Goal: Task Accomplishment & Management: Manage account settings

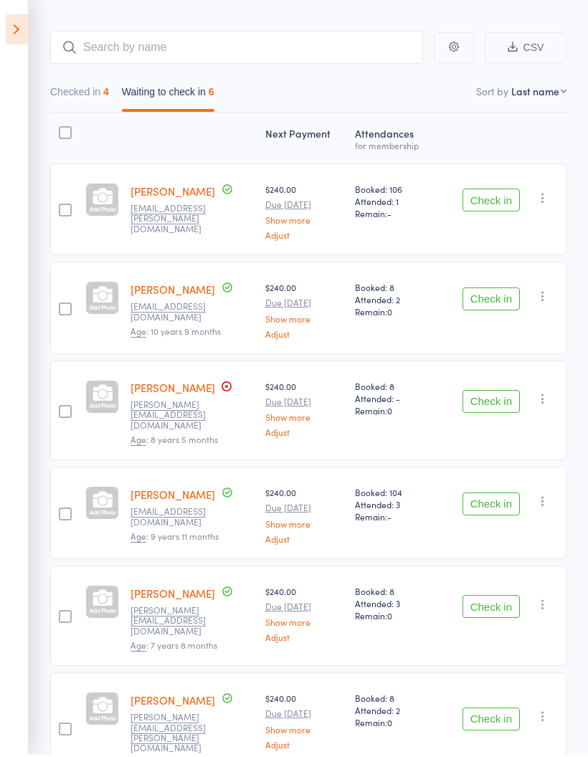
scroll to position [161, 0]
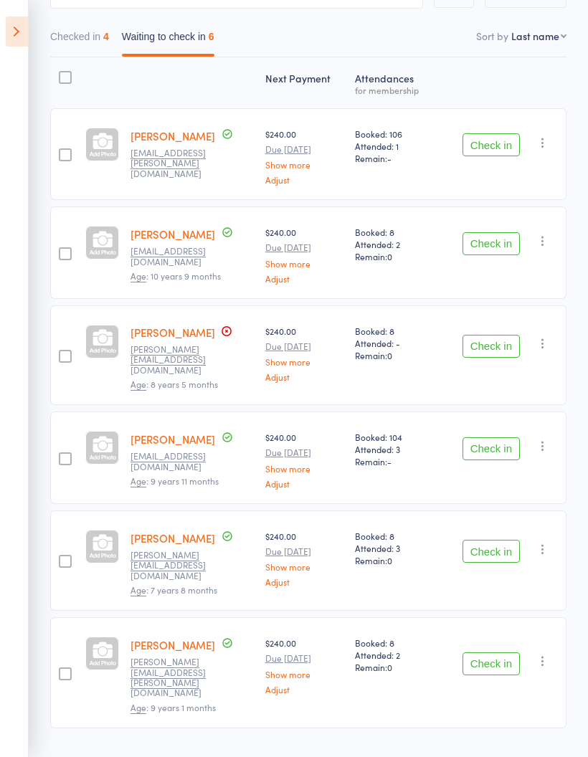
click at [498, 542] on button "Check in" at bounding box center [491, 551] width 57 height 23
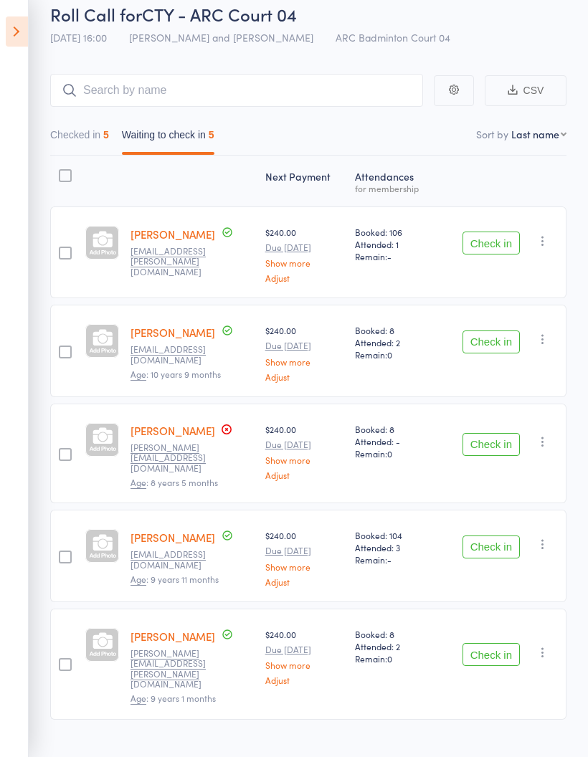
click at [500, 239] on button "Check in" at bounding box center [491, 243] width 57 height 23
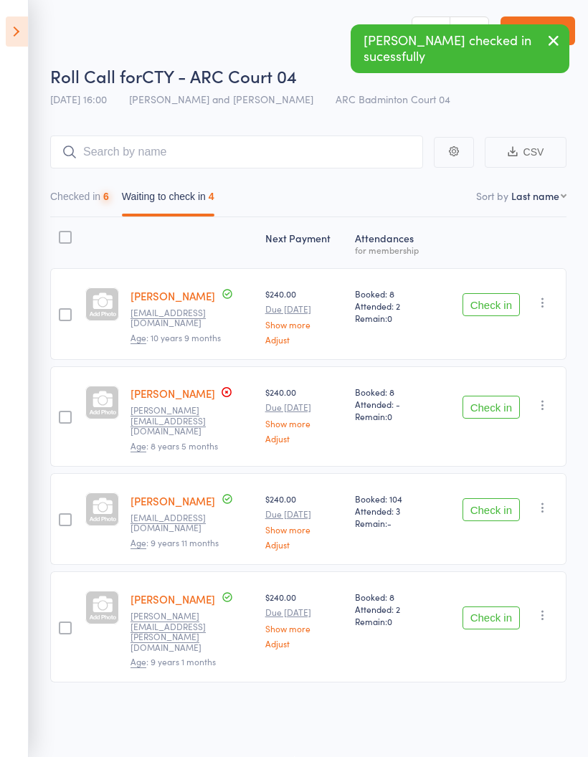
scroll to position [10, 0]
click at [503, 298] on button "Check in" at bounding box center [491, 304] width 57 height 23
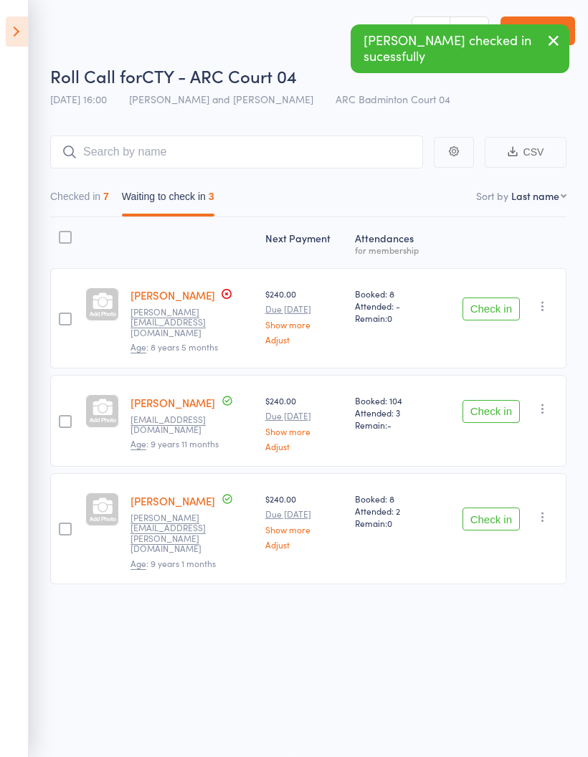
click at [504, 400] on button "Check in" at bounding box center [491, 411] width 57 height 23
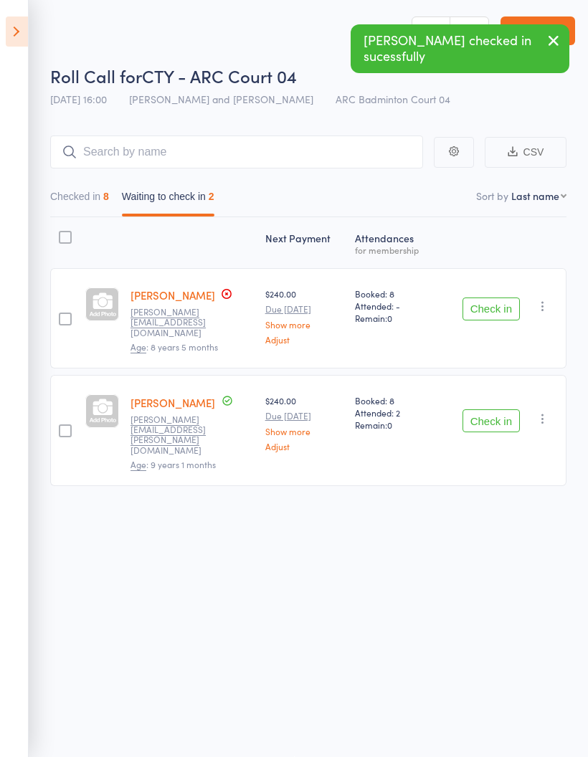
click at [512, 410] on button "Check in" at bounding box center [491, 421] width 57 height 23
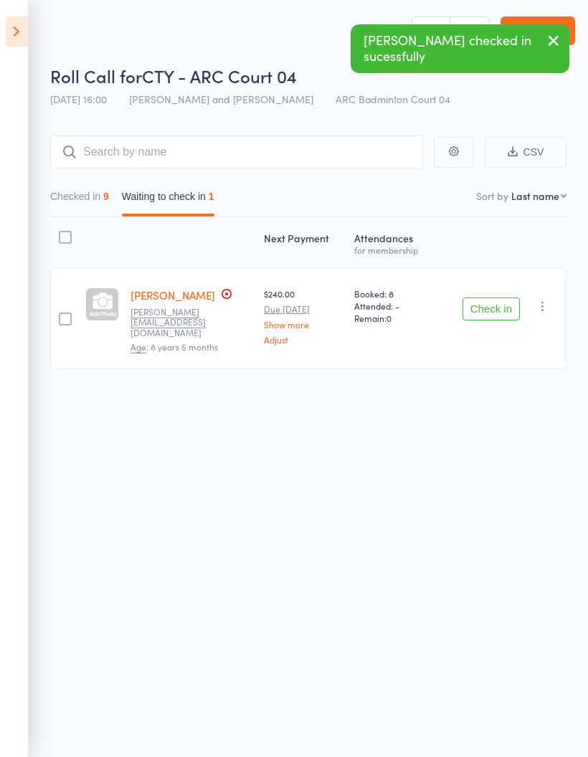
click at [70, 194] on button "Checked in 9" at bounding box center [79, 200] width 59 height 33
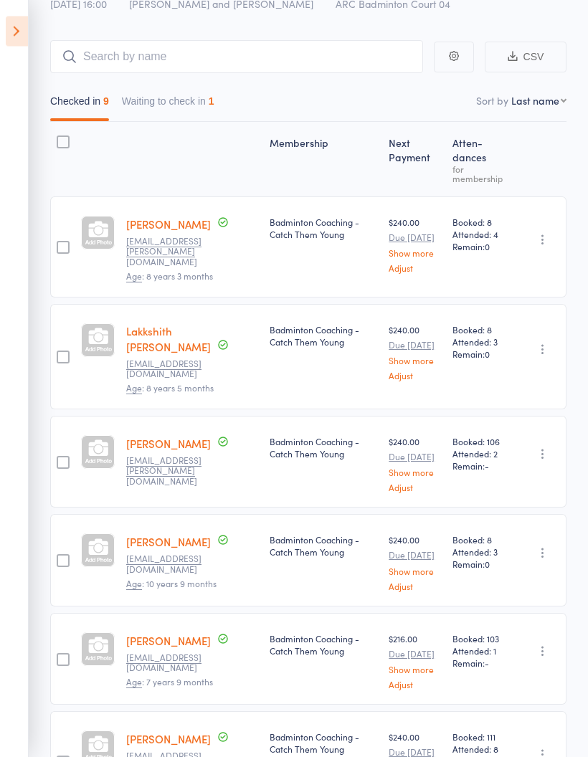
scroll to position [0, 0]
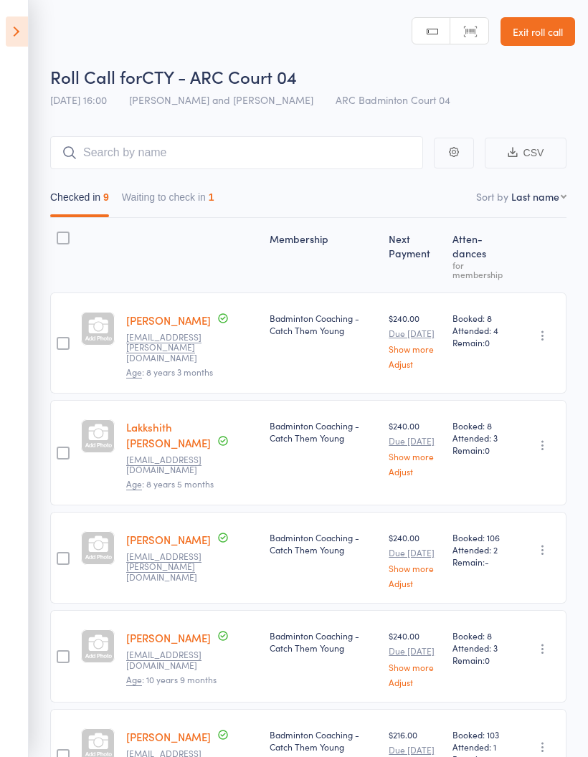
click at [171, 194] on button "Waiting to check in 1" at bounding box center [168, 200] width 93 height 33
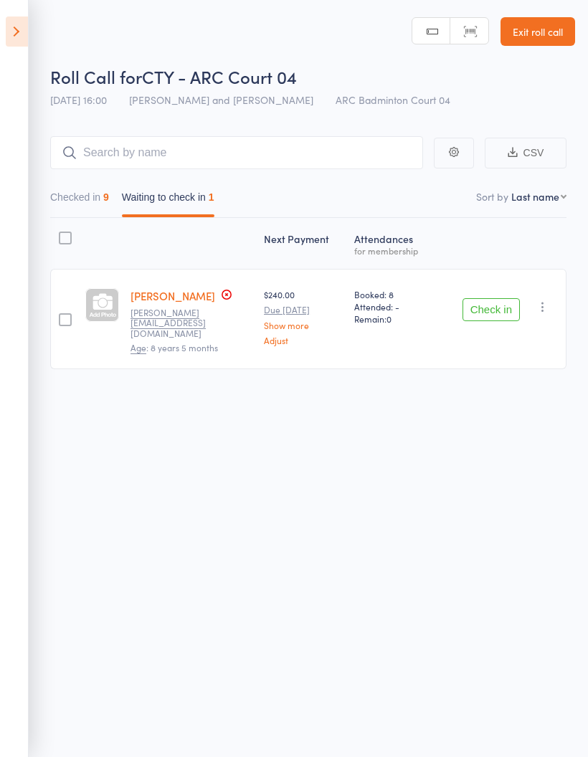
click at [546, 303] on icon "button" at bounding box center [543, 307] width 14 height 14
click at [527, 451] on li "Mark absent" at bounding box center [492, 450] width 118 height 19
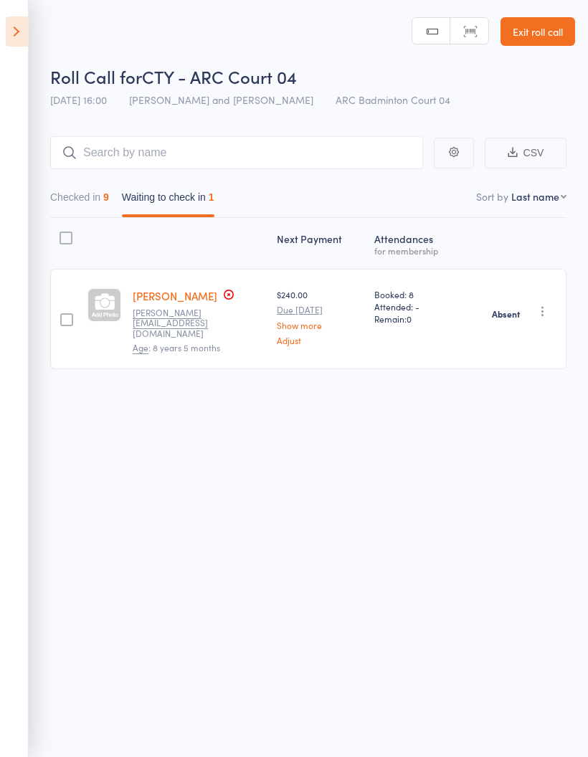
click at [77, 206] on button "Checked in 9" at bounding box center [79, 200] width 59 height 33
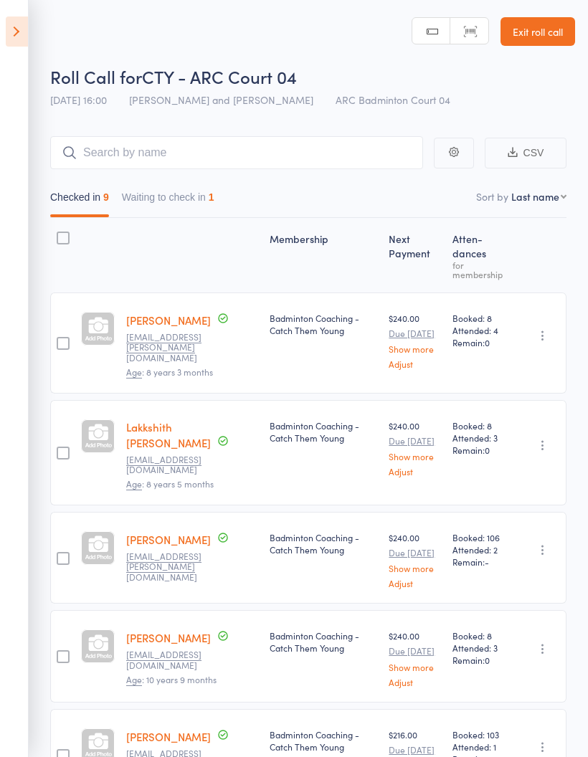
click at [21, 24] on icon at bounding box center [17, 31] width 22 height 30
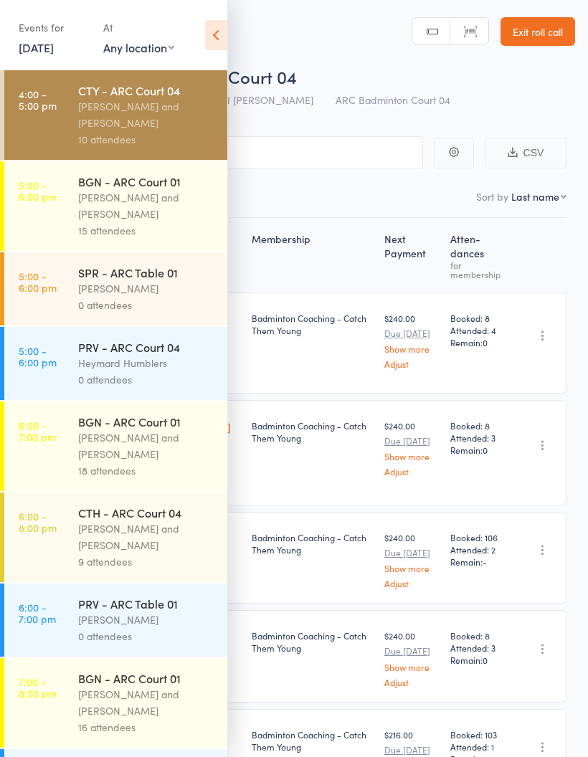
click at [215, 32] on icon at bounding box center [216, 35] width 22 height 30
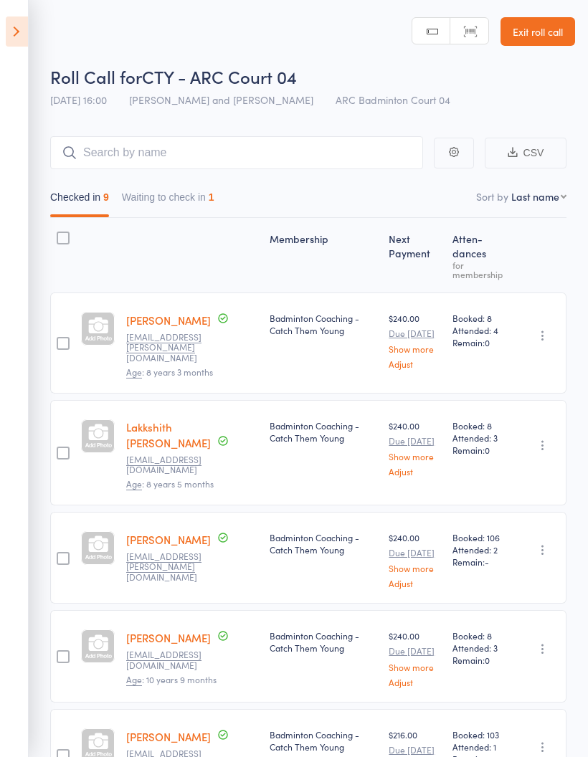
click at [8, 34] on icon at bounding box center [17, 31] width 22 height 30
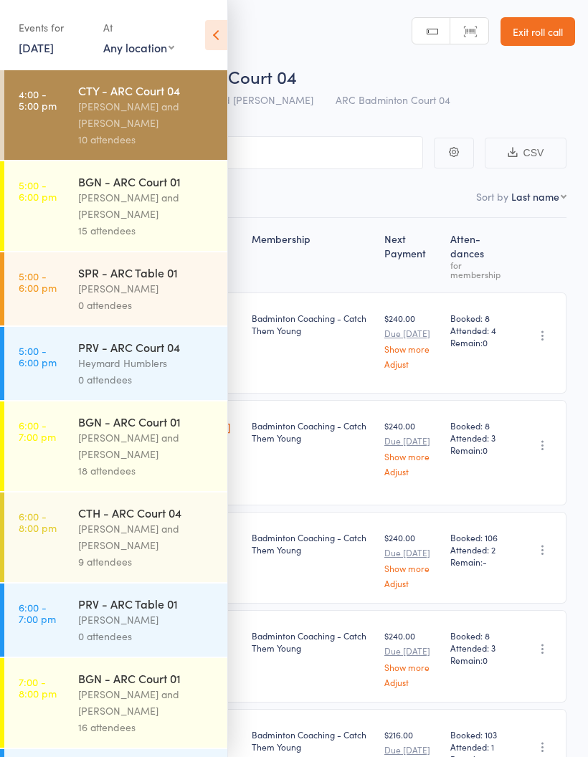
click at [123, 212] on div "[PERSON_NAME] and [PERSON_NAME]" at bounding box center [146, 205] width 137 height 33
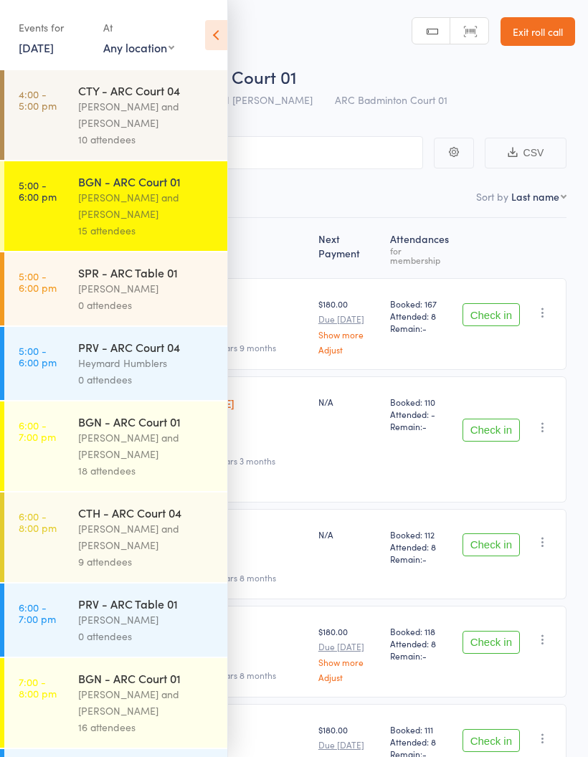
click at [212, 31] on icon at bounding box center [216, 35] width 22 height 30
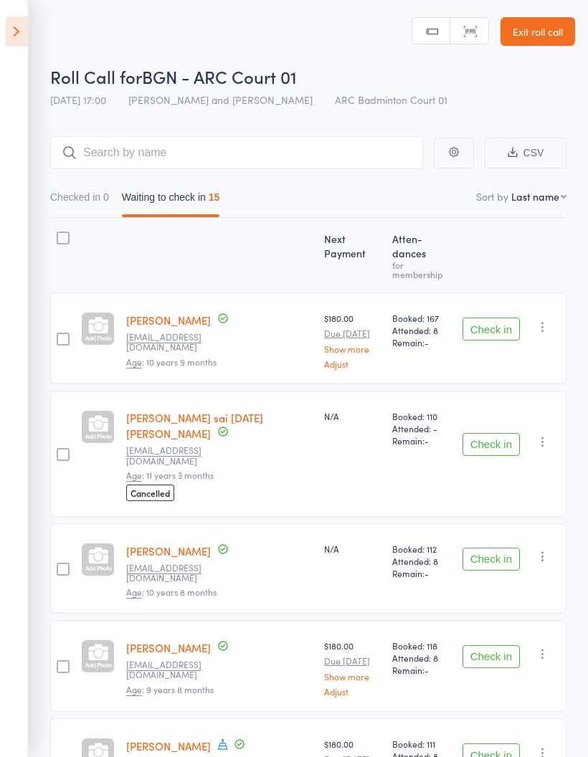
click at [498, 318] on button "Check in" at bounding box center [491, 329] width 57 height 23
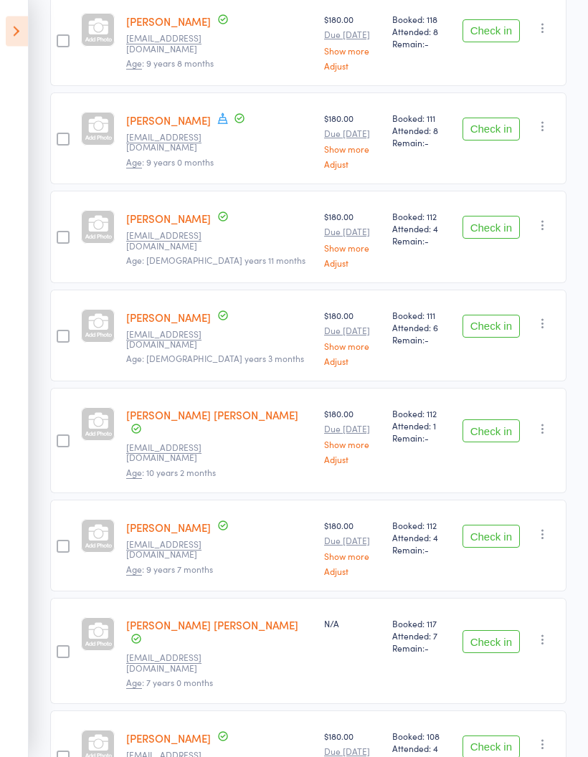
scroll to position [534, 0]
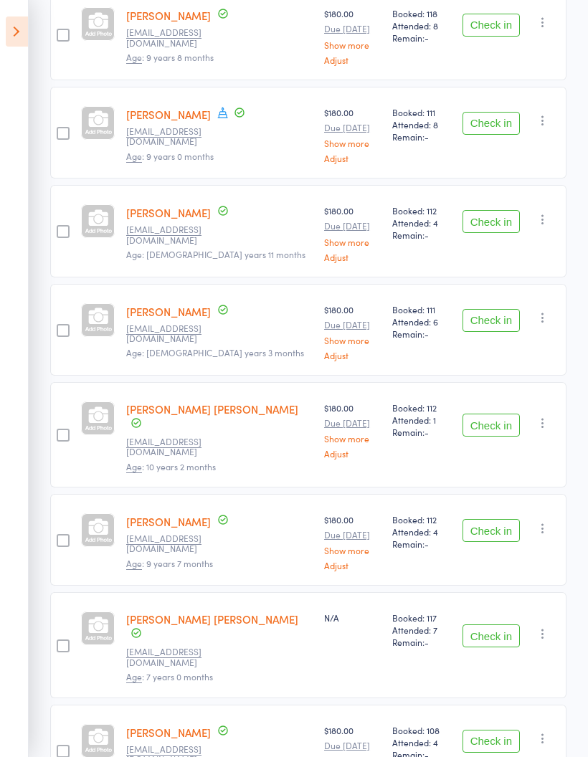
click at [495, 625] on button "Check in" at bounding box center [491, 636] width 57 height 23
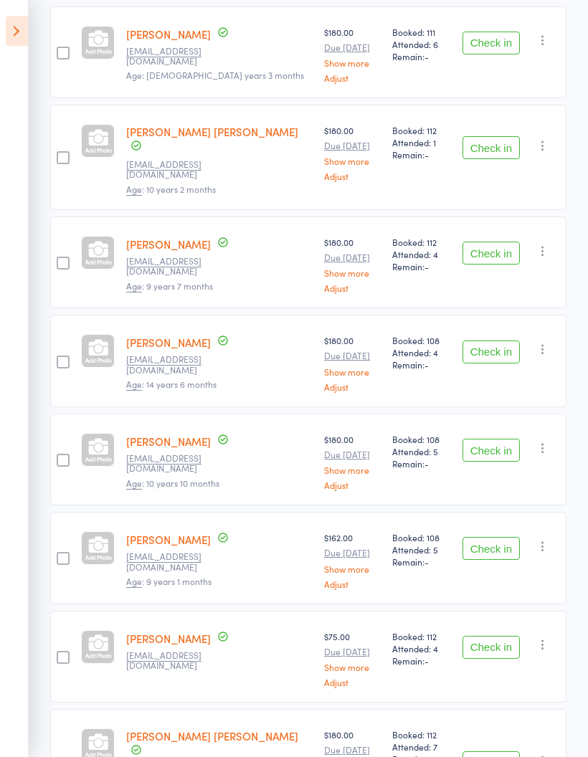
scroll to position [814, 0]
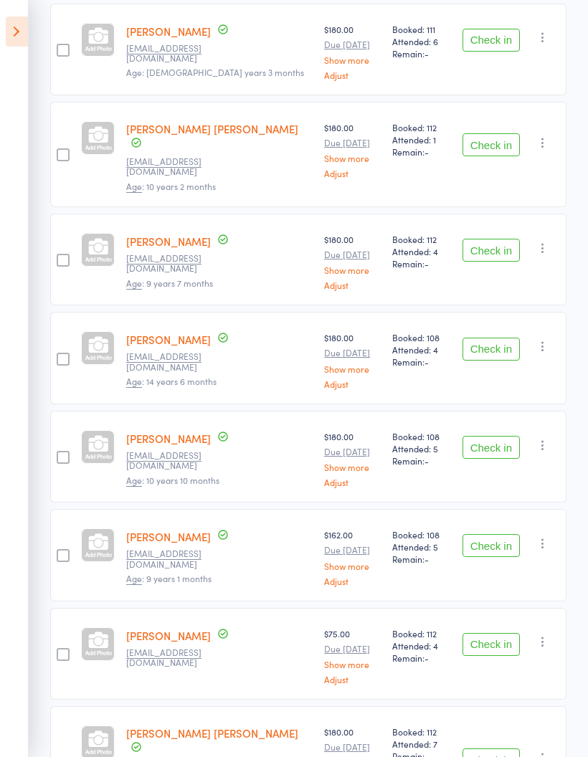
click at [497, 749] on button "Check in" at bounding box center [491, 760] width 57 height 23
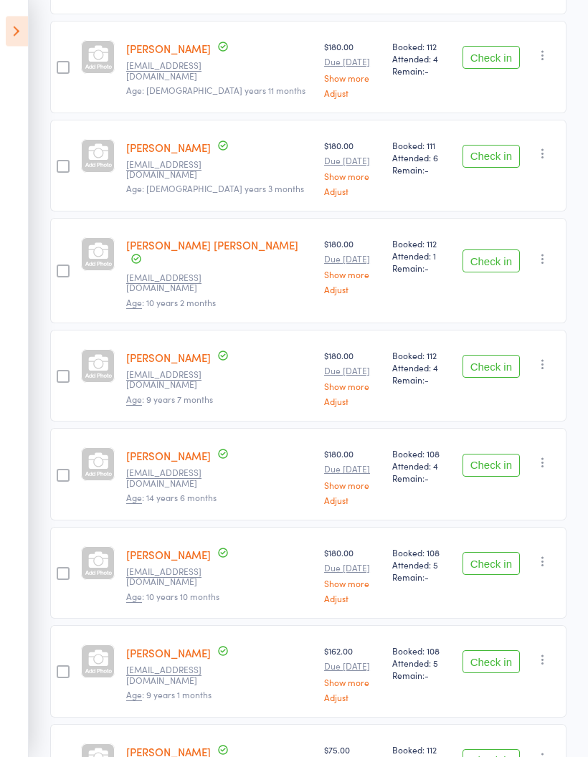
scroll to position [716, 0]
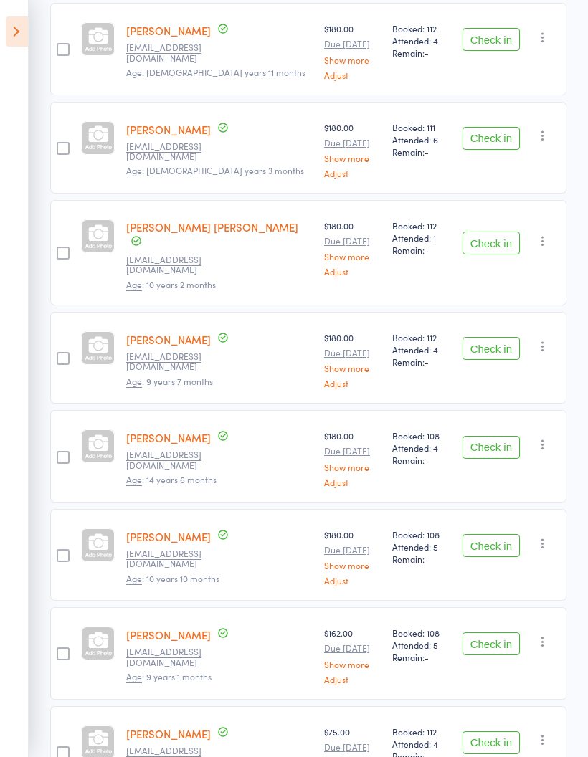
click at [501, 732] on button "Check in" at bounding box center [491, 743] width 57 height 23
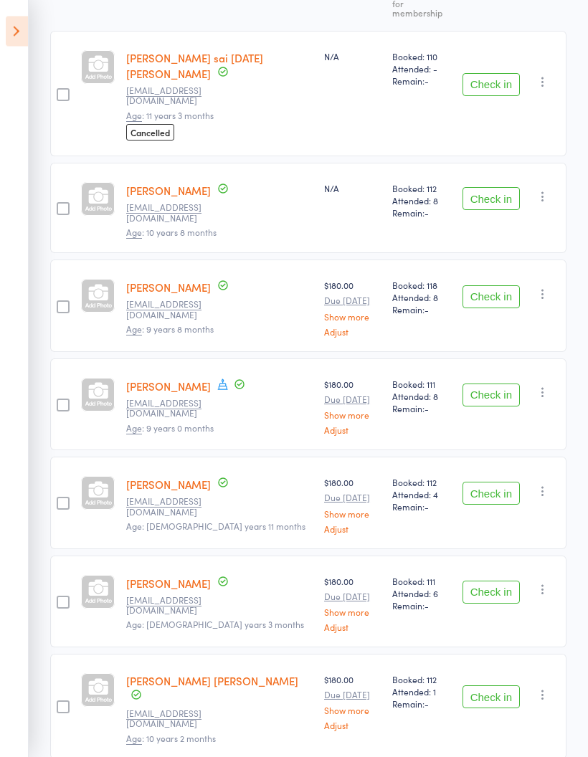
scroll to position [260, 0]
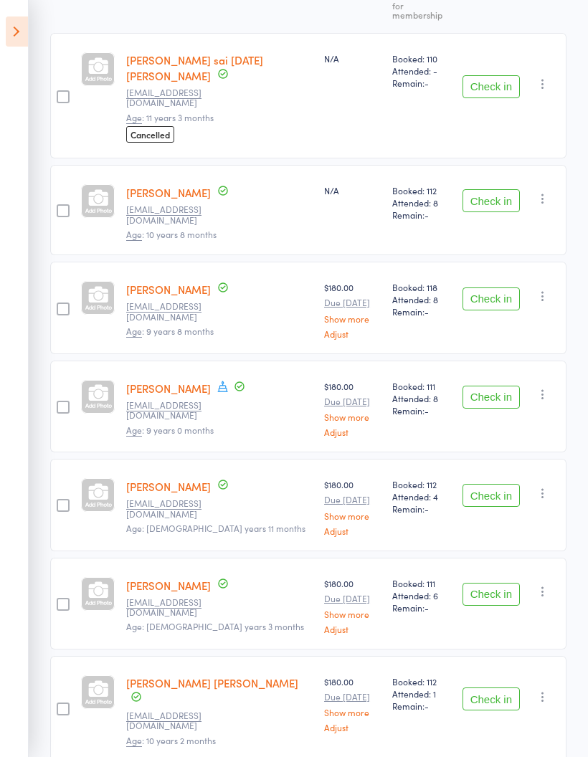
click at [504, 386] on button "Check in" at bounding box center [491, 397] width 57 height 23
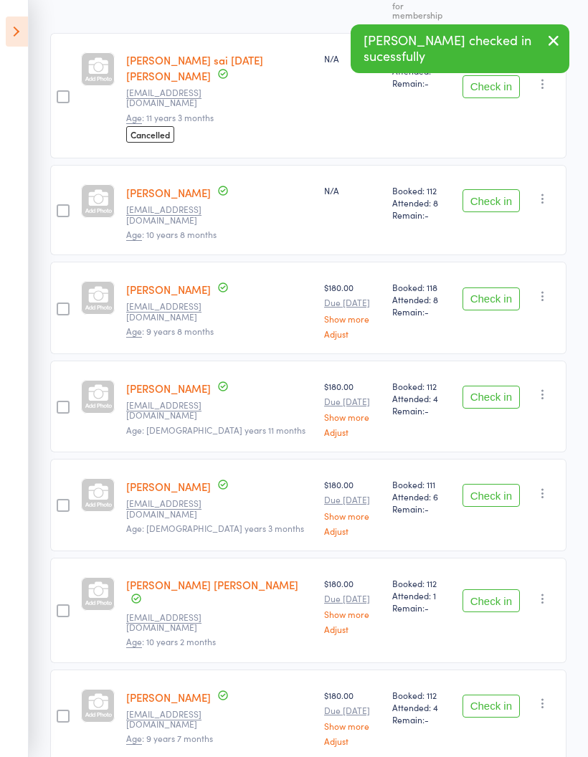
click at [221, 361] on div "[PERSON_NAME] [EMAIL_ADDRESS][DOMAIN_NAME] Age: [DEMOGRAPHIC_DATA] years 11 mon…" at bounding box center [220, 407] width 198 height 92
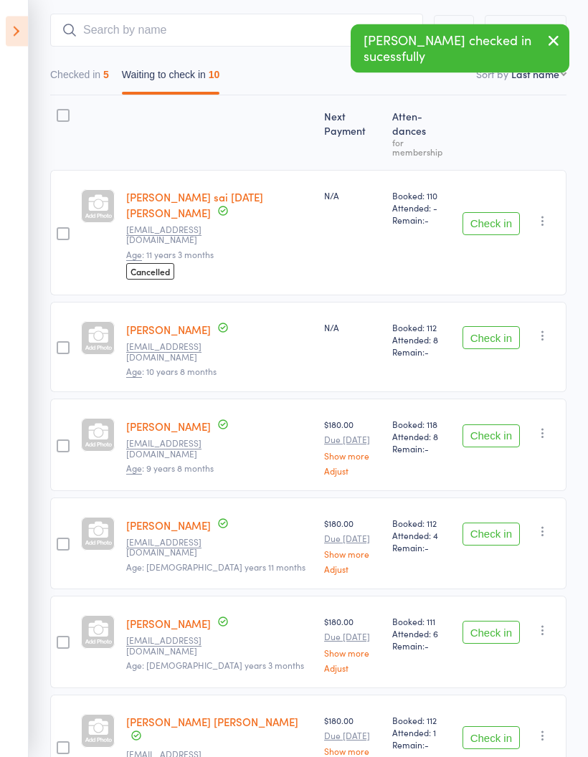
scroll to position [0, 0]
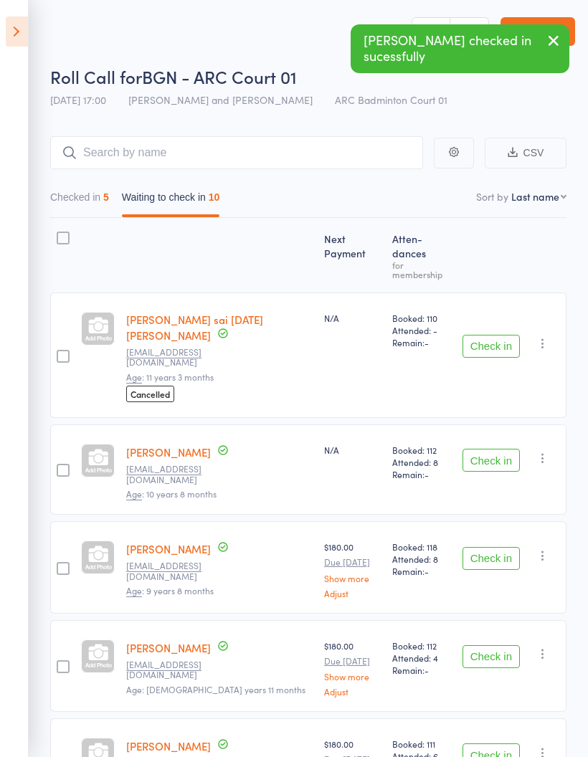
click at [107, 203] on div "5" at bounding box center [106, 197] width 6 height 11
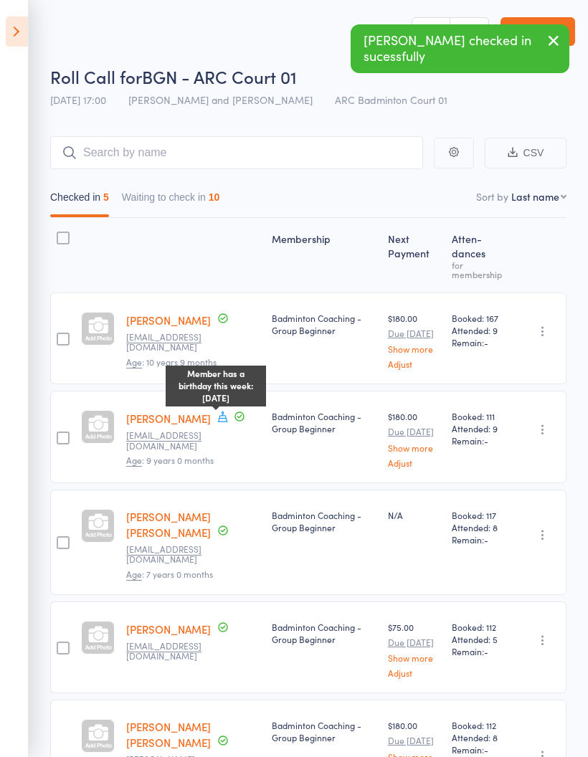
click at [226, 416] on icon at bounding box center [223, 416] width 13 height 13
click at [233, 426] on span at bounding box center [239, 418] width 13 height 16
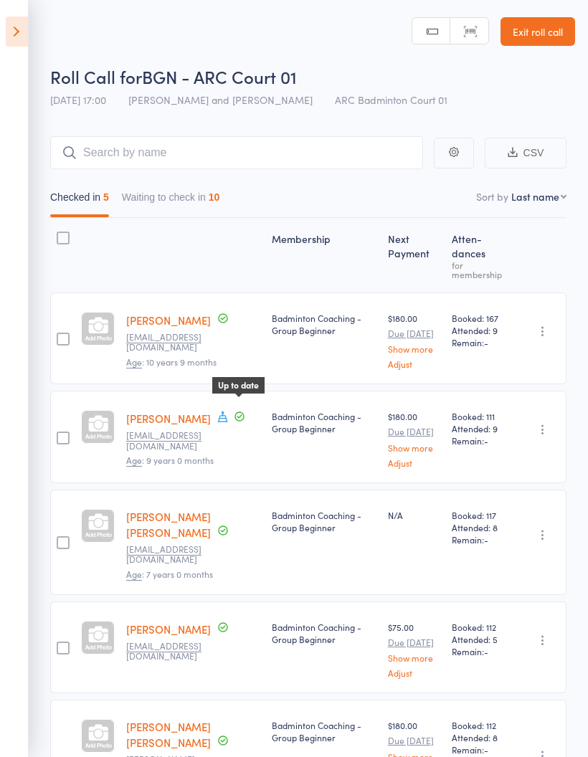
click at [176, 194] on button "Waiting to check in 10" at bounding box center [171, 200] width 98 height 33
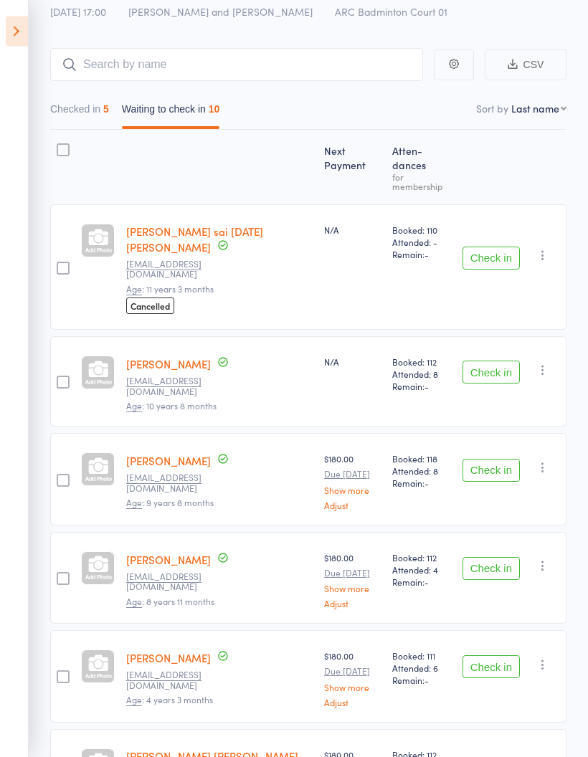
scroll to position [88, 0]
click at [498, 361] on button "Check in" at bounding box center [491, 372] width 57 height 23
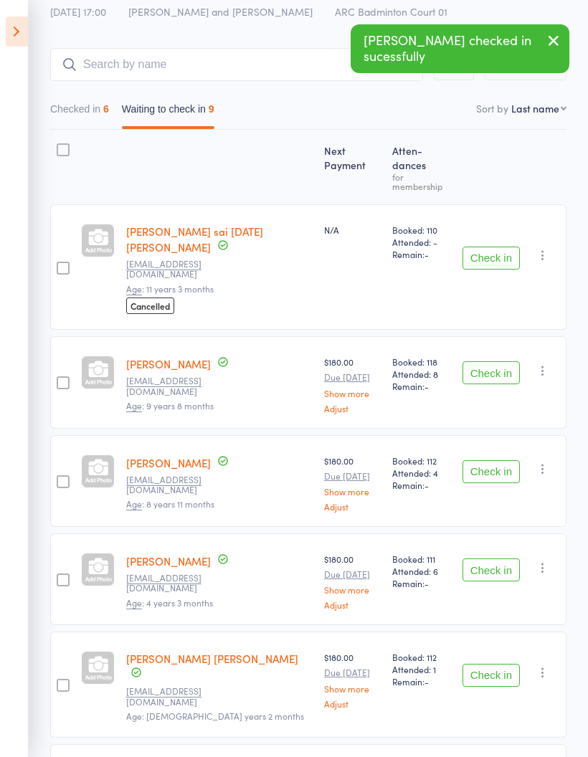
click at [499, 362] on button "Check in" at bounding box center [491, 373] width 57 height 23
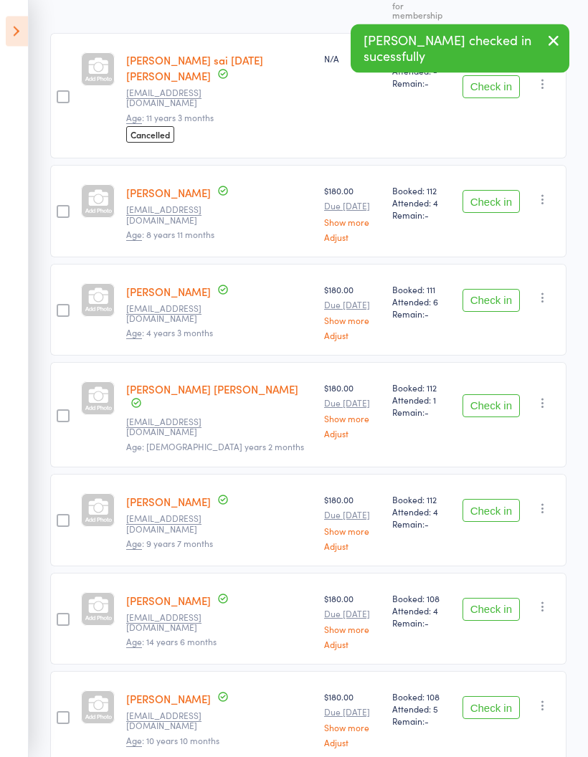
scroll to position [260, 0]
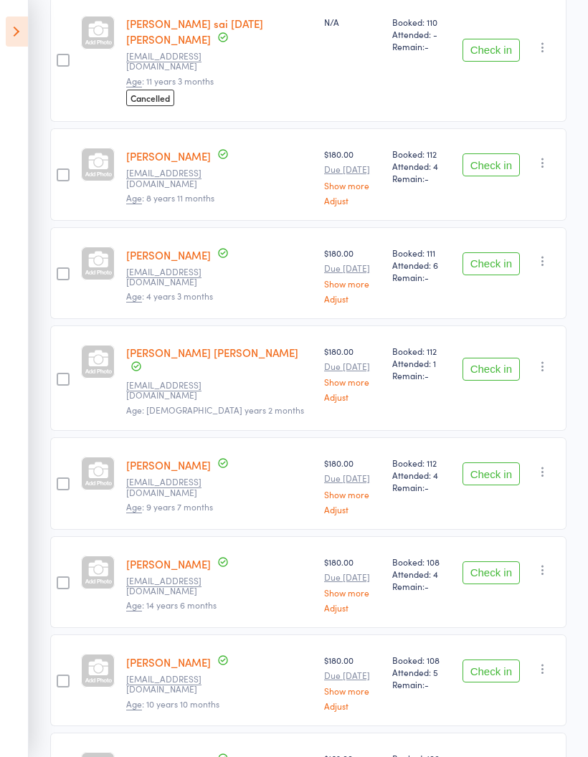
click at [498, 463] on button "Check in" at bounding box center [491, 474] width 57 height 23
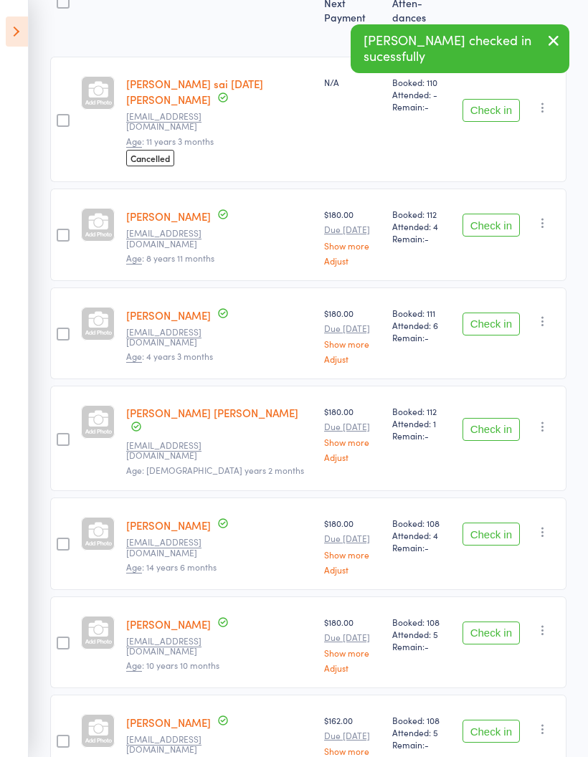
scroll to position [293, 0]
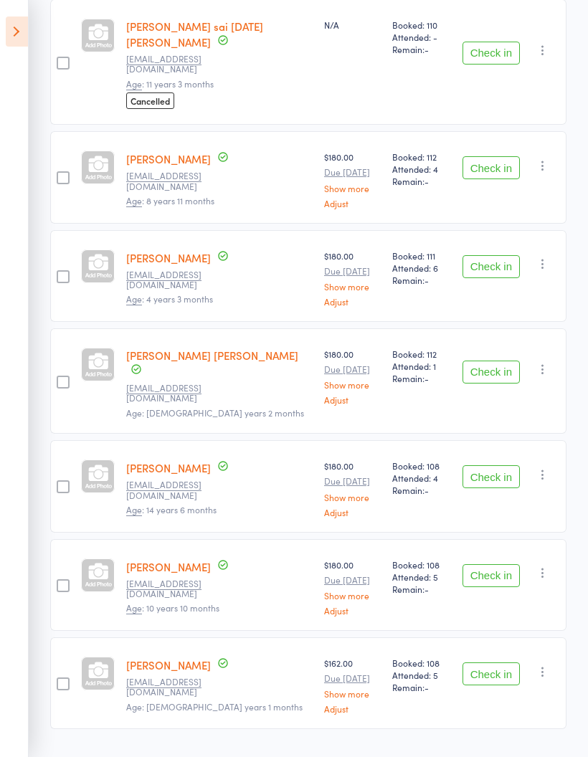
click at [493, 565] on button "Check in" at bounding box center [491, 576] width 57 height 23
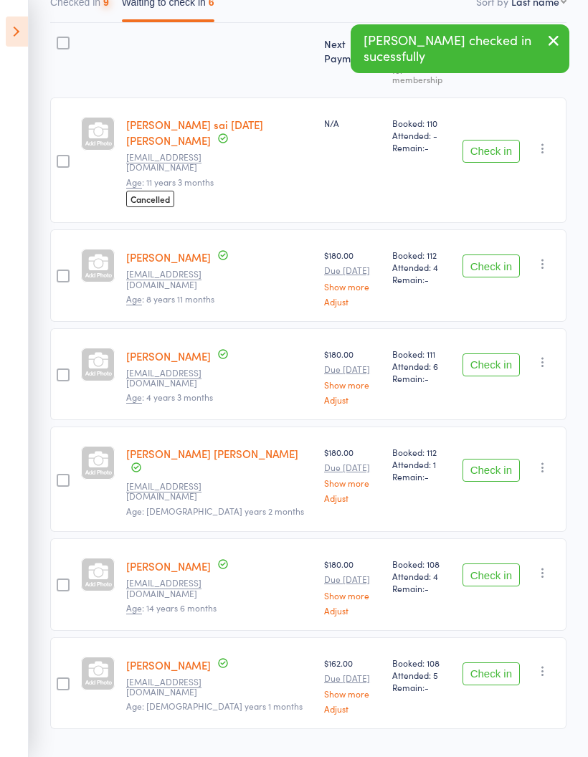
click at [505, 663] on button "Check in" at bounding box center [491, 674] width 57 height 23
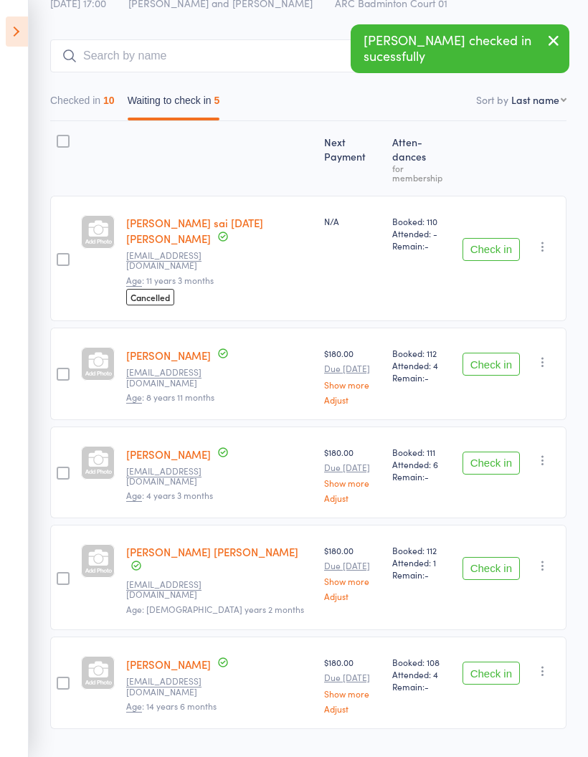
click at [72, 98] on button "Checked in 10" at bounding box center [82, 104] width 65 height 33
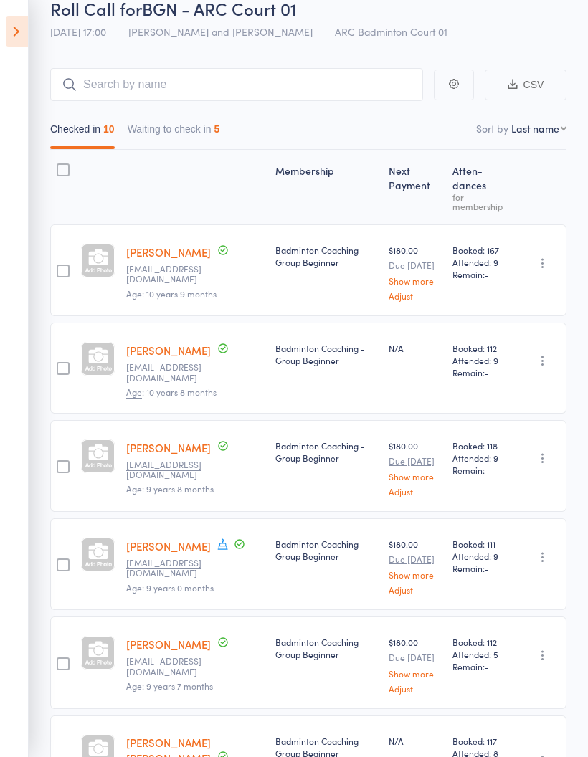
scroll to position [67, 0]
click at [177, 133] on button "Waiting to check in 5" at bounding box center [174, 133] width 93 height 33
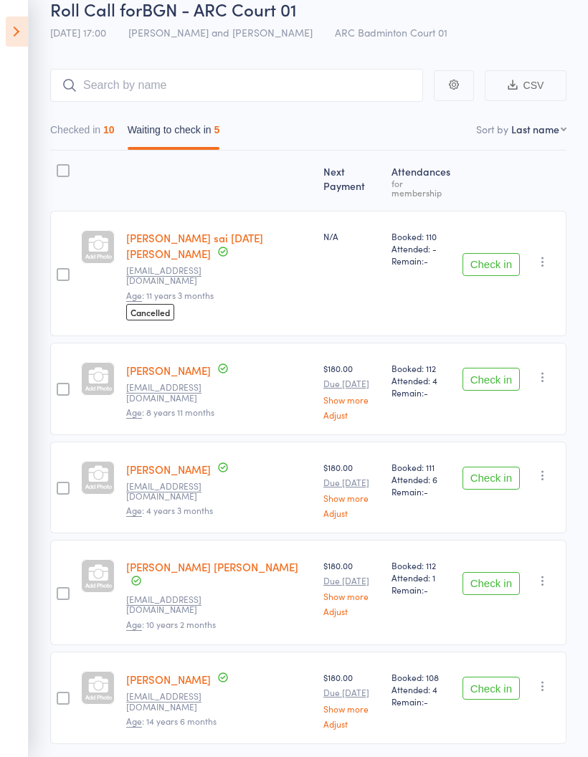
click at [85, 125] on button "Checked in 10" at bounding box center [82, 133] width 65 height 33
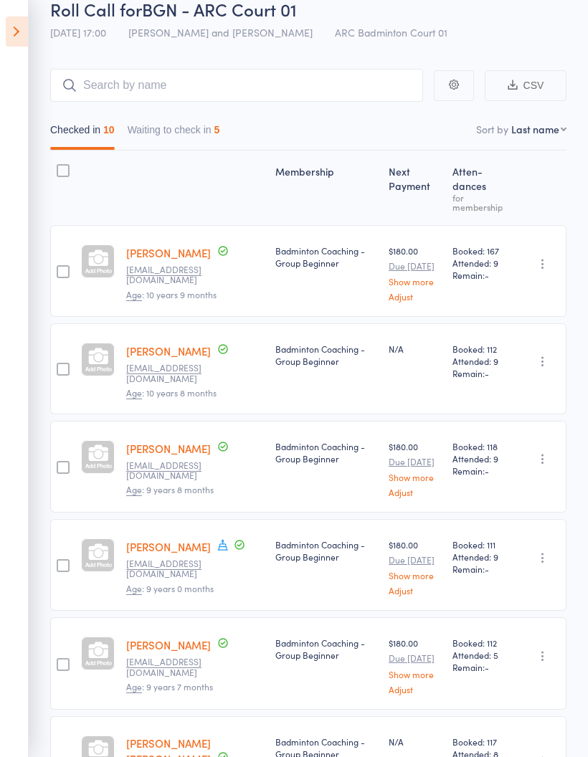
click at [185, 133] on button "Waiting to check in 5" at bounding box center [174, 133] width 93 height 33
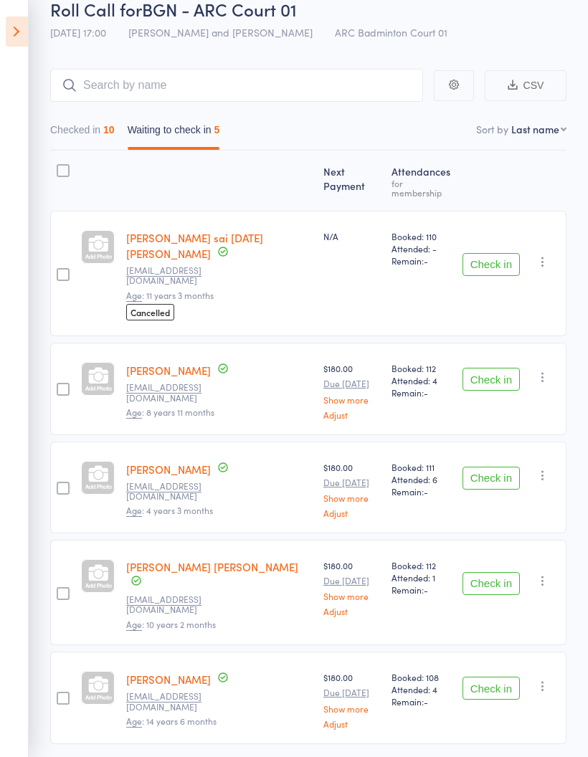
click at [549, 255] on icon "button" at bounding box center [543, 262] width 14 height 14
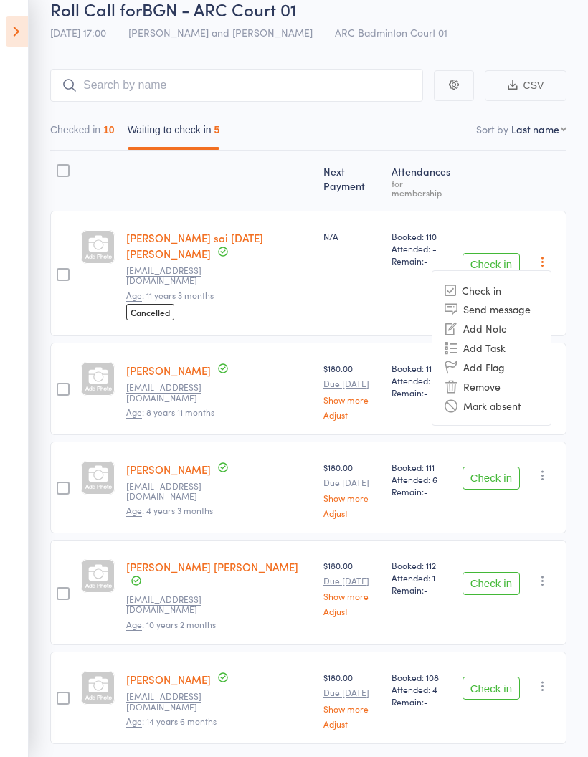
click at [511, 405] on li "Mark absent" at bounding box center [492, 405] width 118 height 19
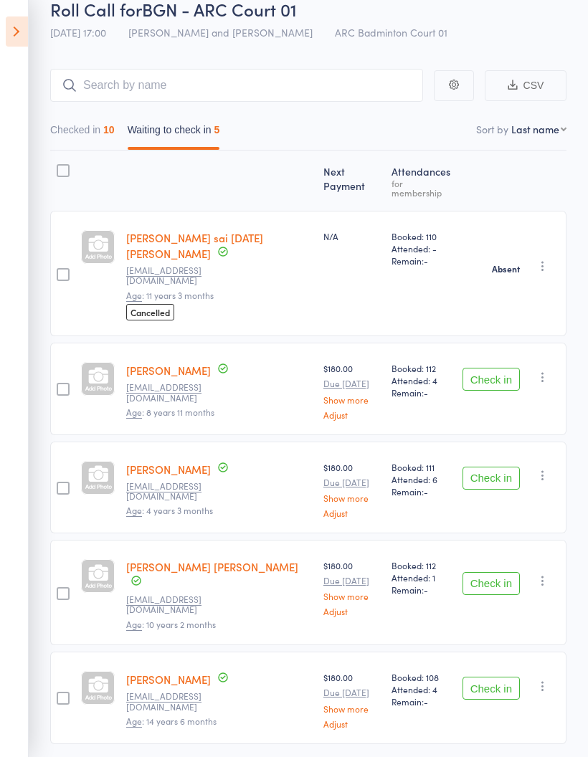
click at [544, 369] on button "button" at bounding box center [542, 377] width 17 height 17
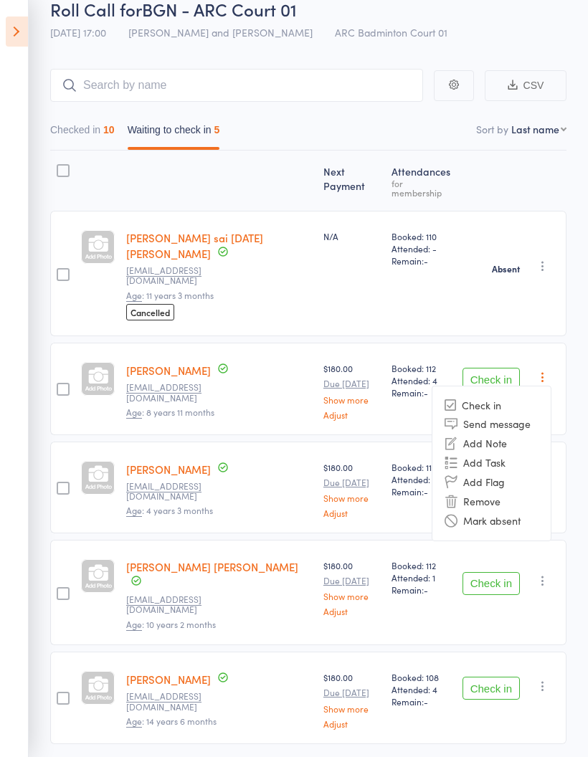
click at [518, 511] on li "Mark absent" at bounding box center [492, 520] width 118 height 19
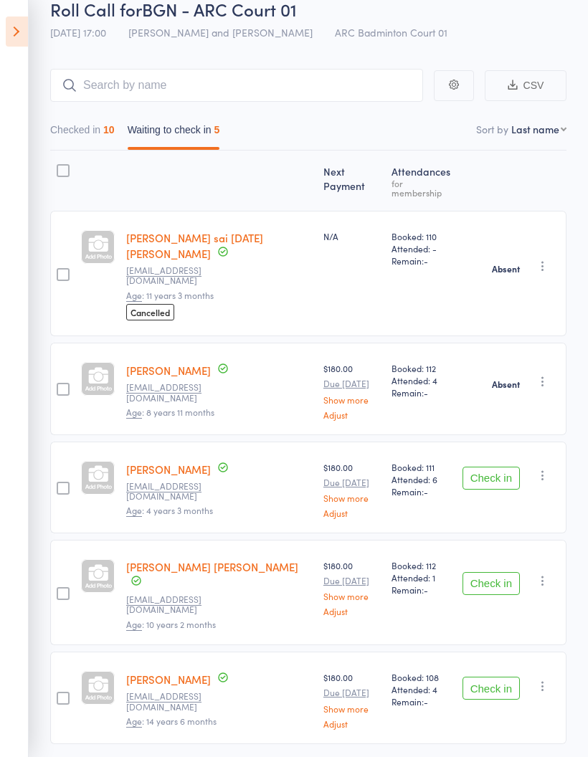
click at [547, 468] on icon "button" at bounding box center [543, 475] width 14 height 14
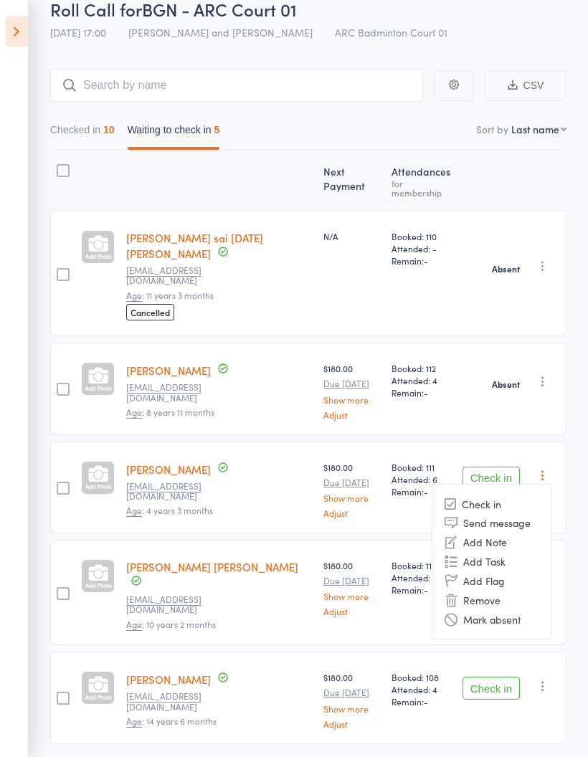
click at [542, 611] on li "Mark absent" at bounding box center [492, 619] width 118 height 19
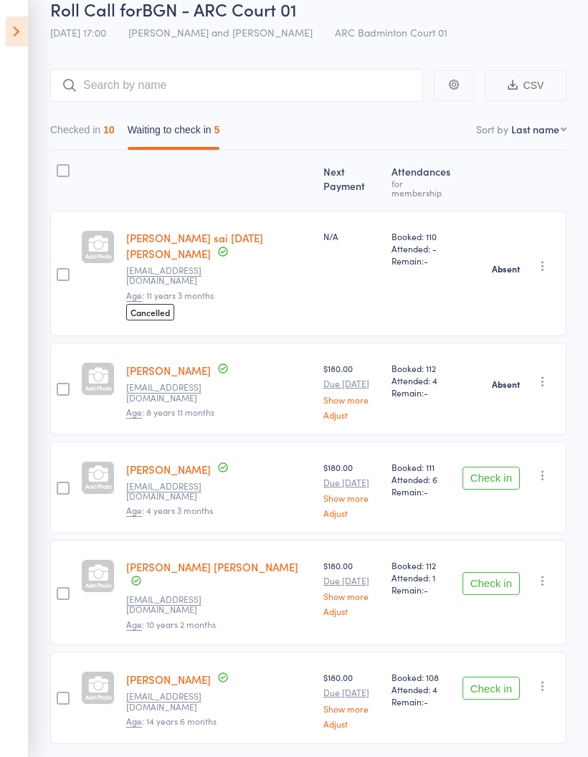
click at [547, 574] on icon "button" at bounding box center [543, 581] width 14 height 14
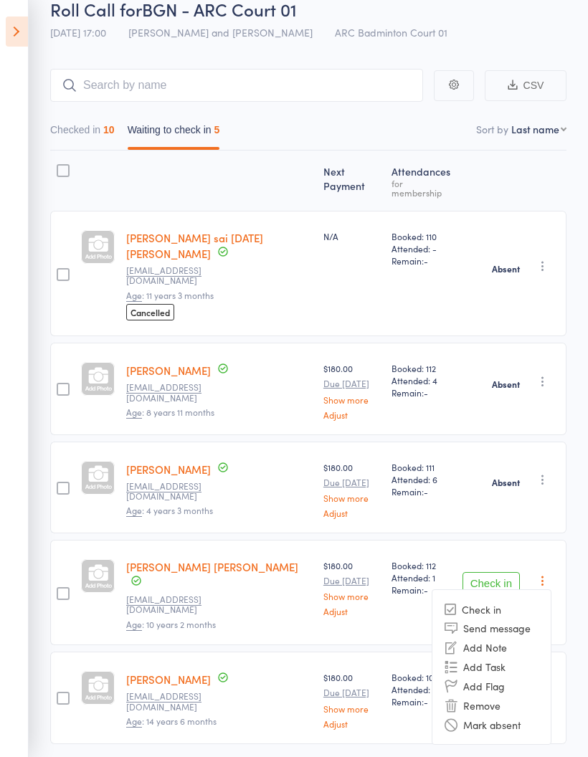
click at [534, 715] on li "Mark absent" at bounding box center [492, 724] width 118 height 19
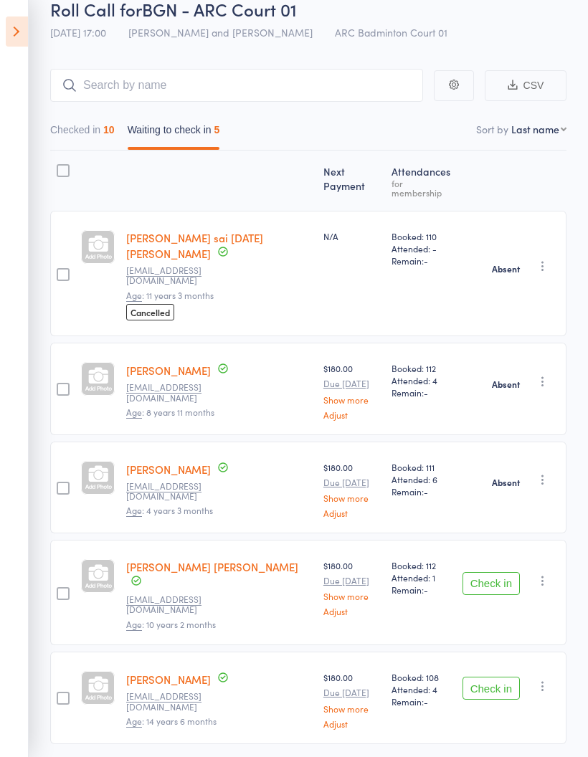
click at [552, 678] on button "button" at bounding box center [542, 686] width 17 height 17
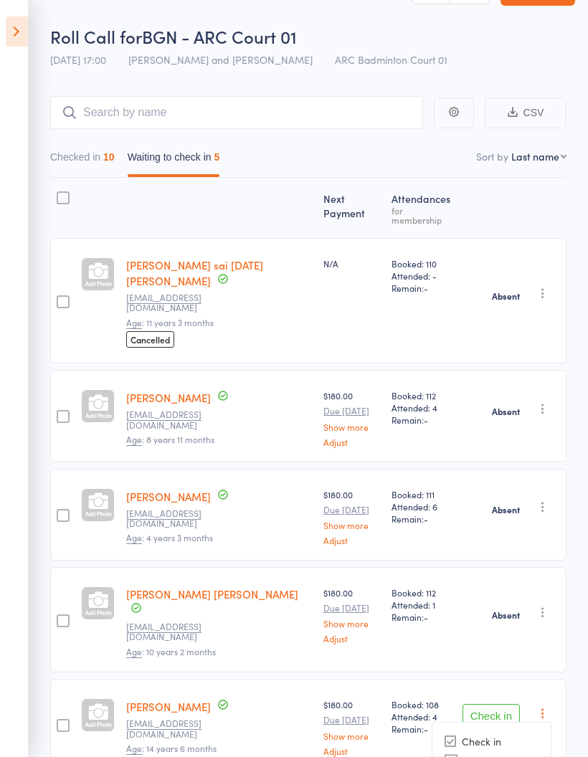
scroll to position [82, 0]
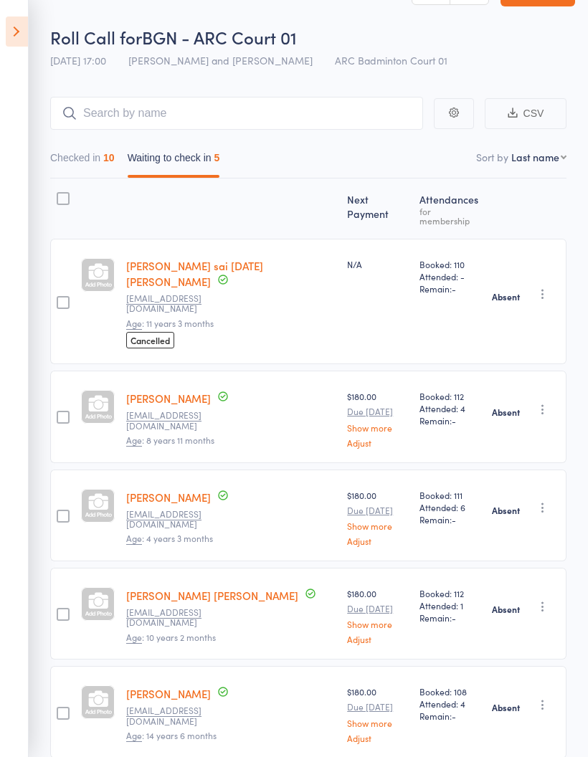
click at [90, 162] on button "Checked in 10" at bounding box center [82, 161] width 65 height 33
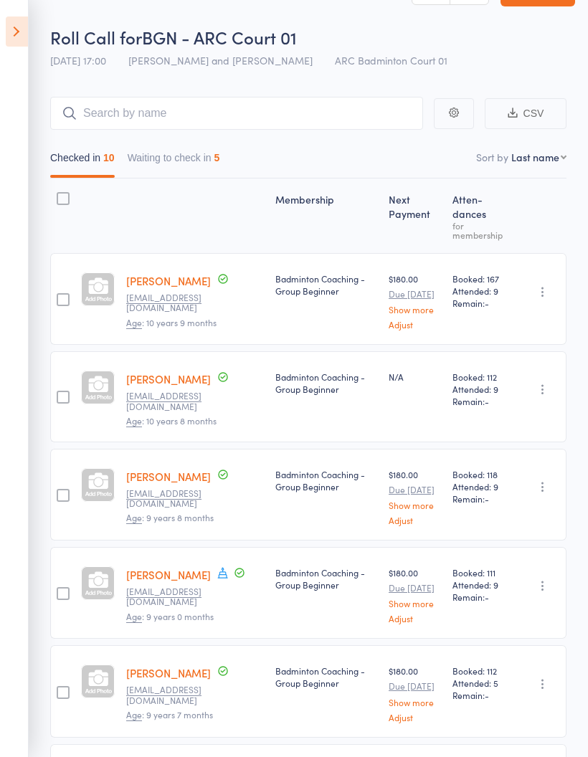
click at [27, 22] on icon at bounding box center [17, 31] width 22 height 30
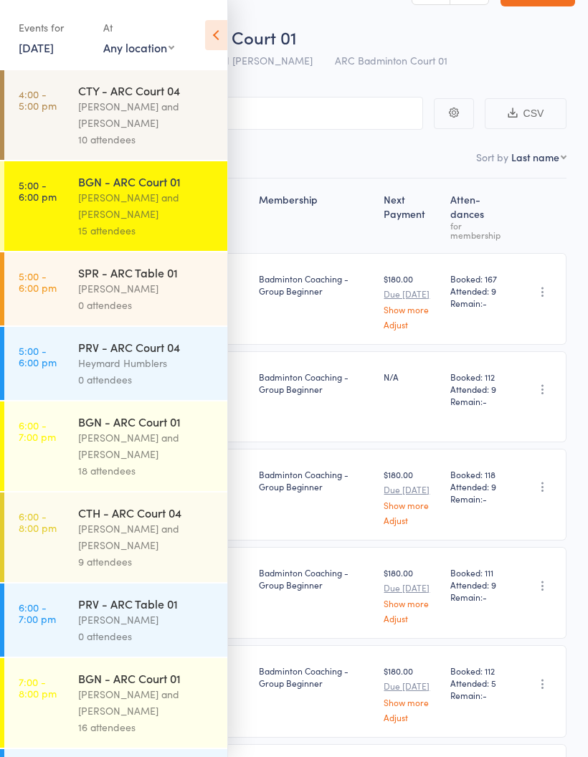
click at [156, 280] on div "SPR - ARC Table 01" at bounding box center [146, 273] width 137 height 16
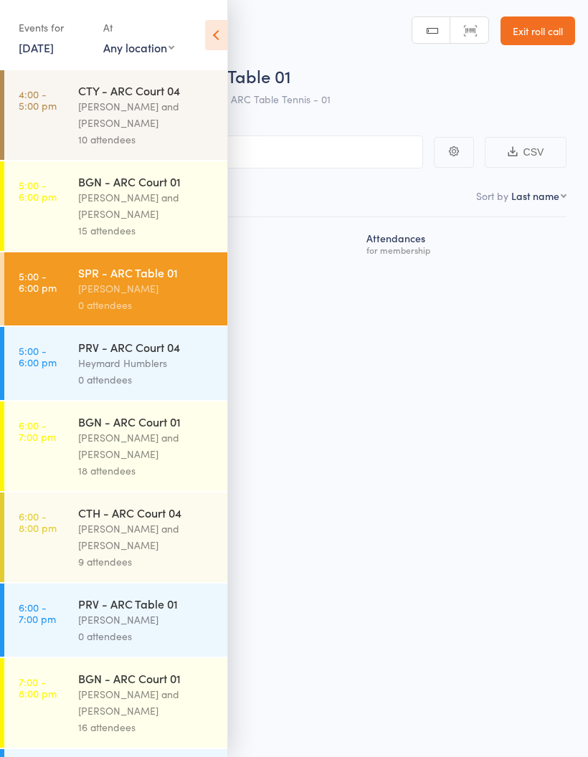
click at [154, 355] on div "PRV - ARC Court 04" at bounding box center [146, 347] width 137 height 16
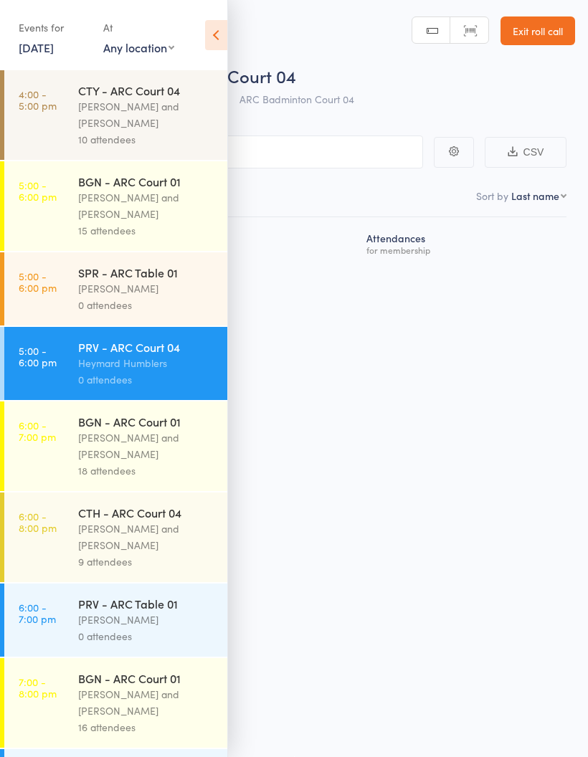
click at [140, 443] on div "[PERSON_NAME] and [PERSON_NAME]" at bounding box center [146, 446] width 137 height 33
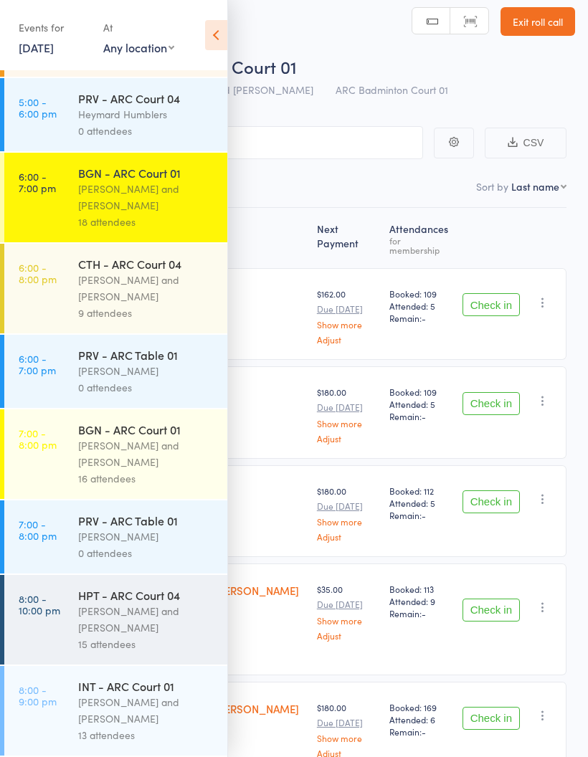
scroll to position [265, 0]
click at [214, 35] on icon at bounding box center [216, 35] width 22 height 30
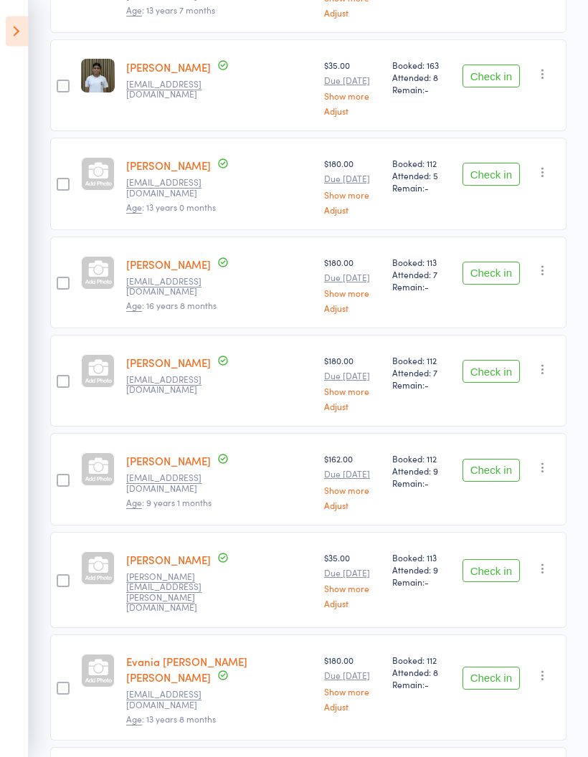
scroll to position [1170, 0]
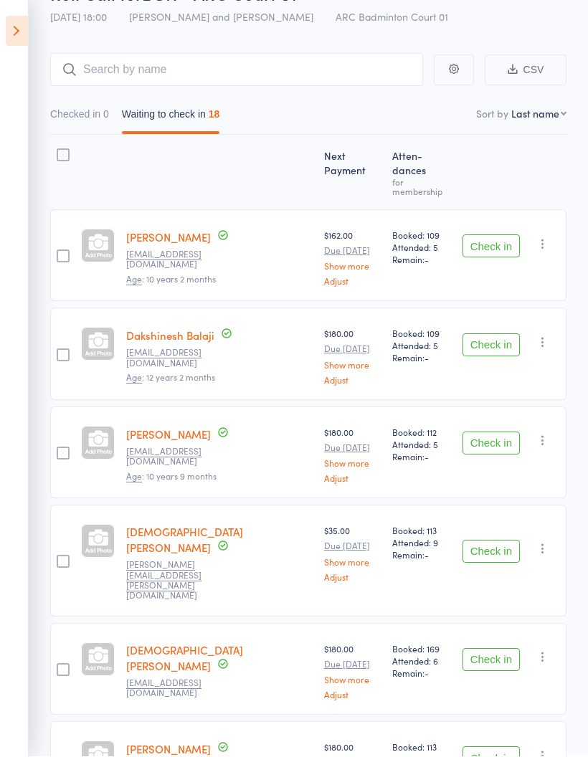
click at [497, 541] on button "Check in" at bounding box center [491, 552] width 57 height 23
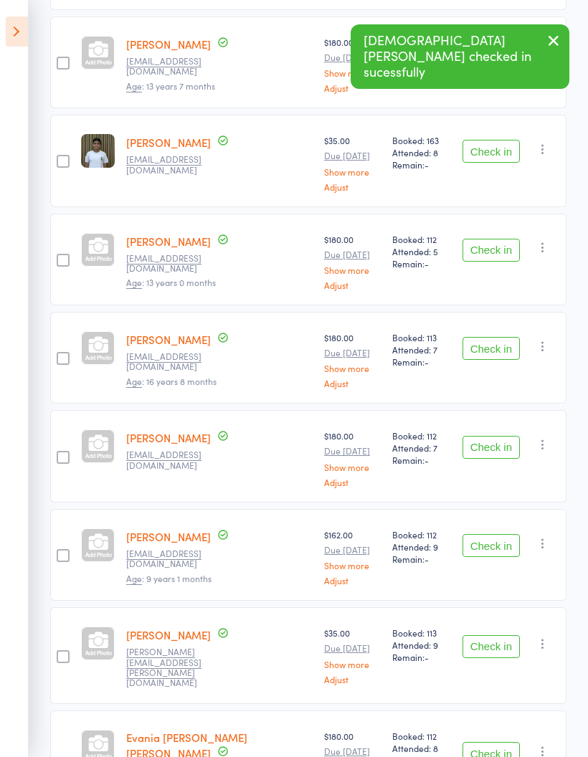
scroll to position [989, 0]
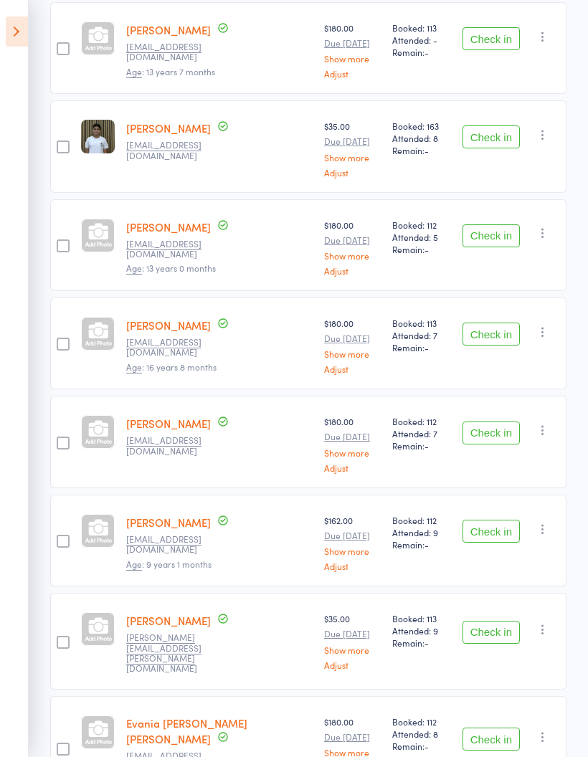
click at [493, 621] on button "Check in" at bounding box center [491, 632] width 57 height 23
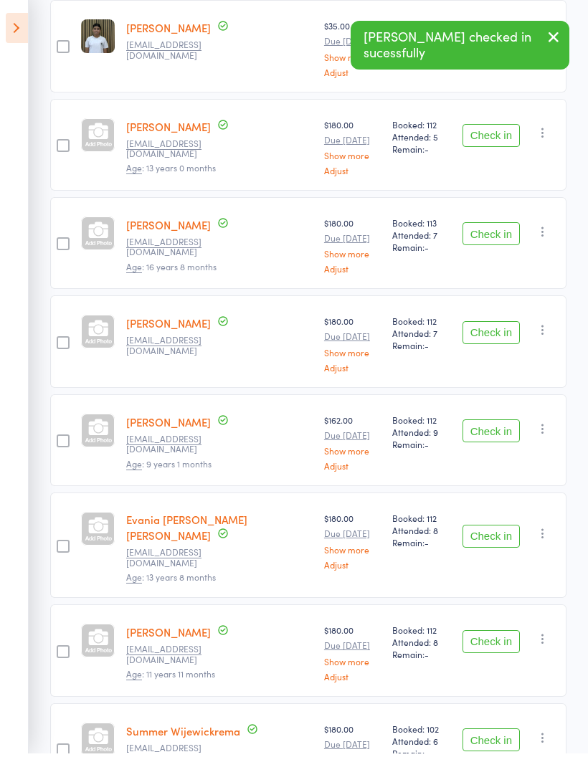
scroll to position [1143, 0]
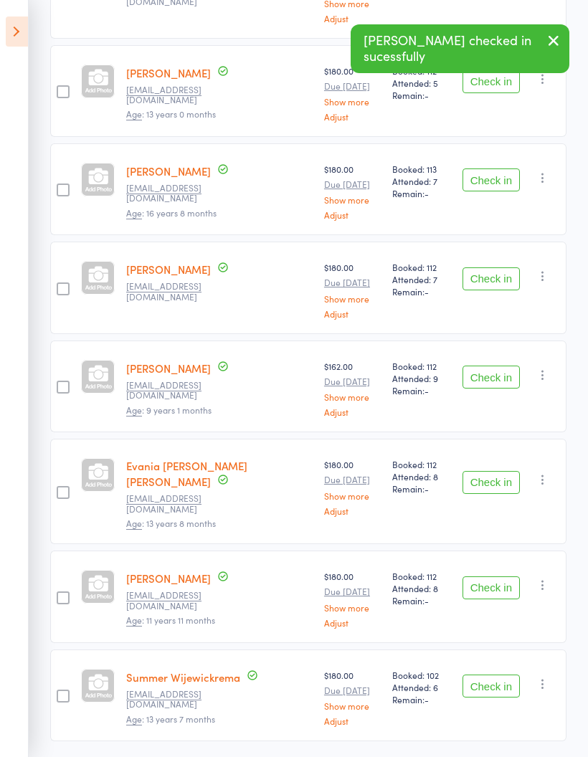
click at [489, 675] on button "Check in" at bounding box center [491, 686] width 57 height 23
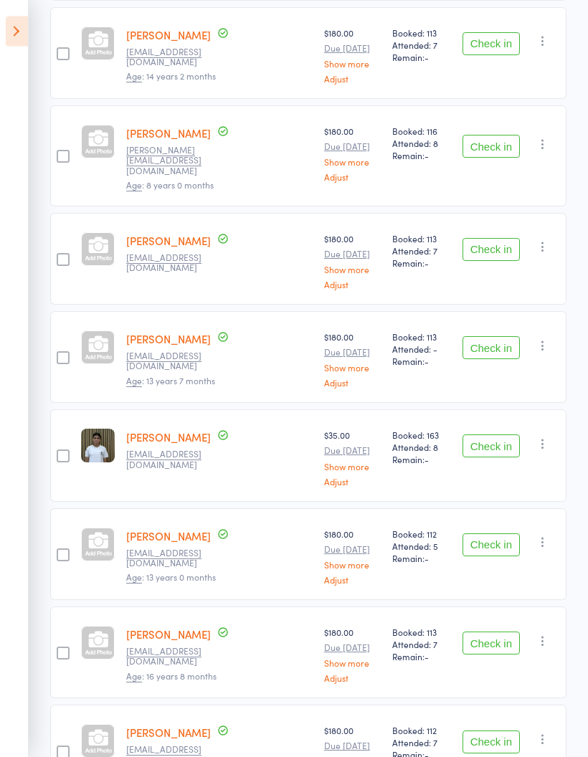
scroll to position [718, 0]
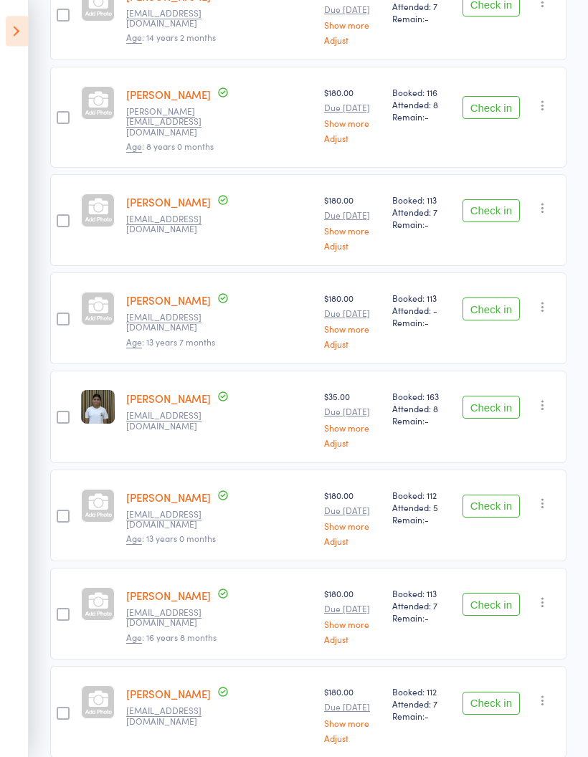
click at [496, 496] on button "Check in" at bounding box center [491, 507] width 57 height 23
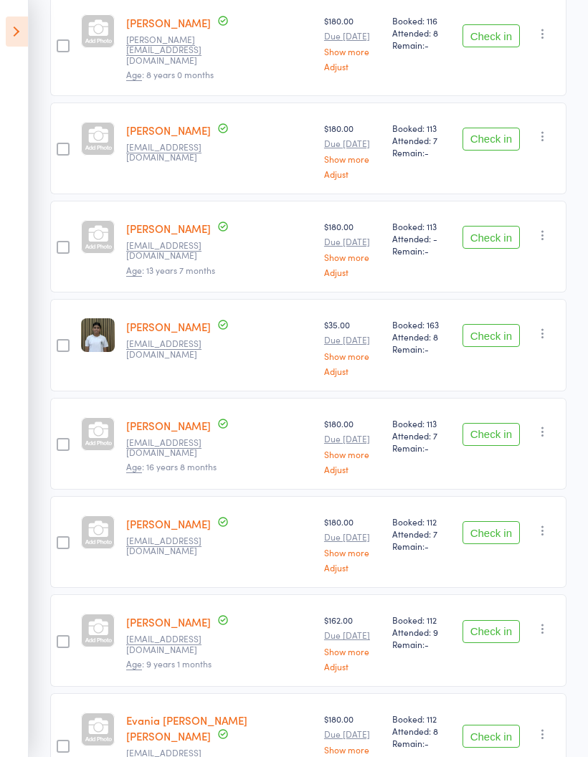
scroll to position [795, 0]
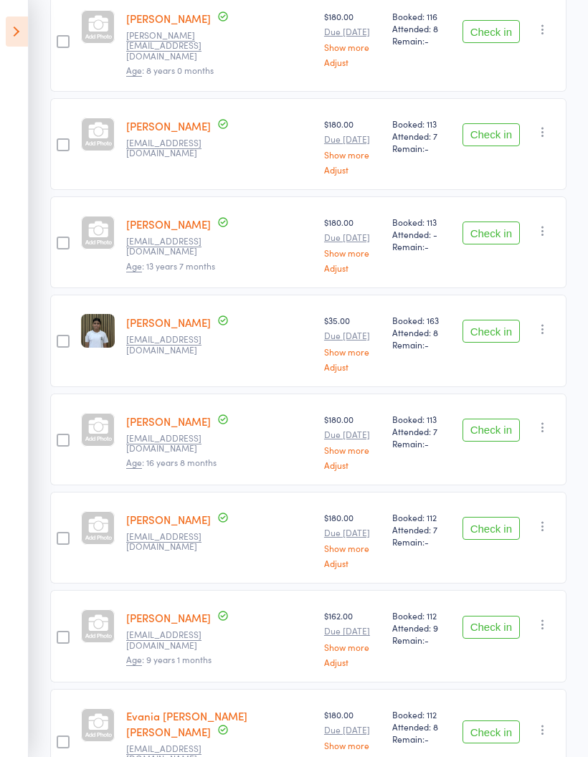
click at [491, 616] on button "Check in" at bounding box center [491, 627] width 57 height 23
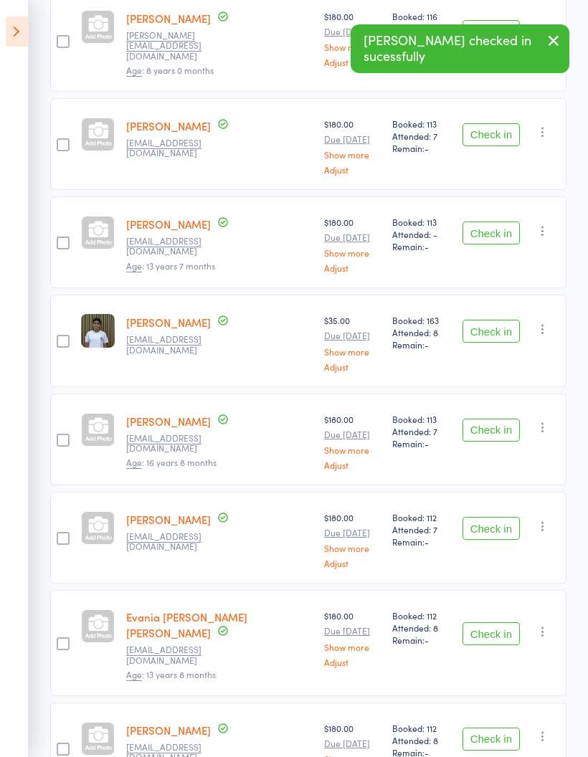
scroll to position [791, 0]
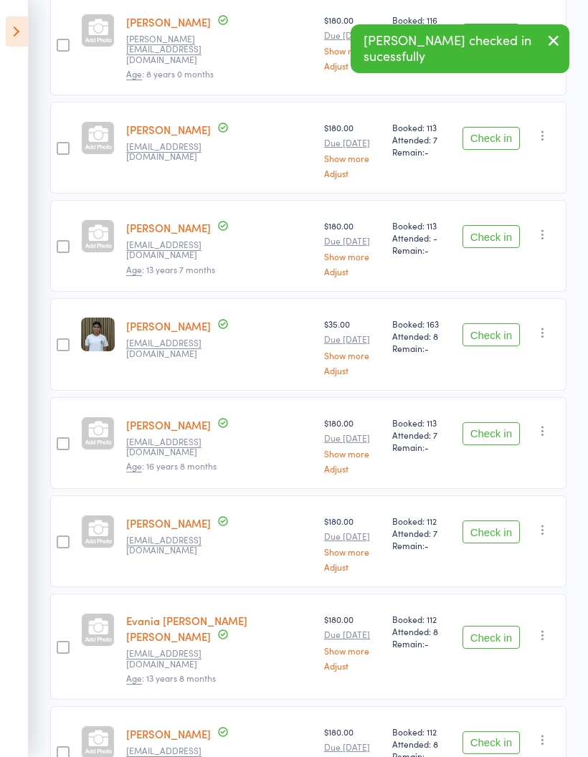
click at [504, 521] on button "Check in" at bounding box center [491, 532] width 57 height 23
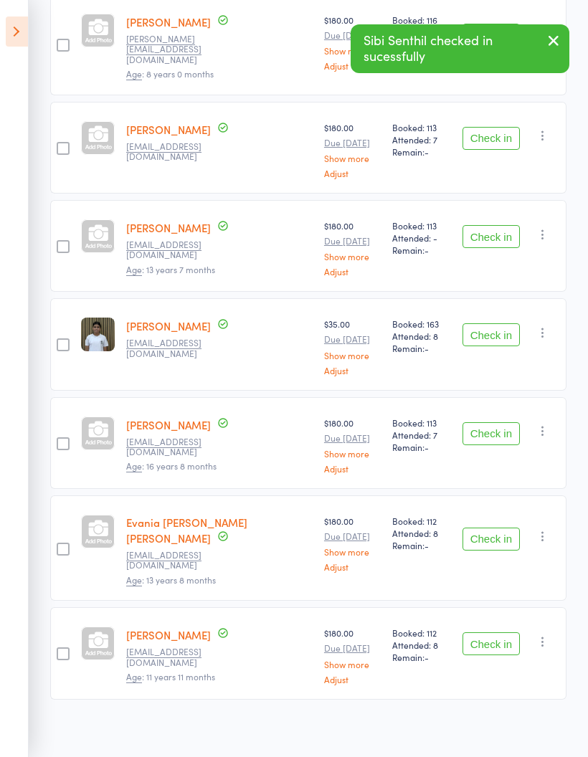
scroll to position [693, 0]
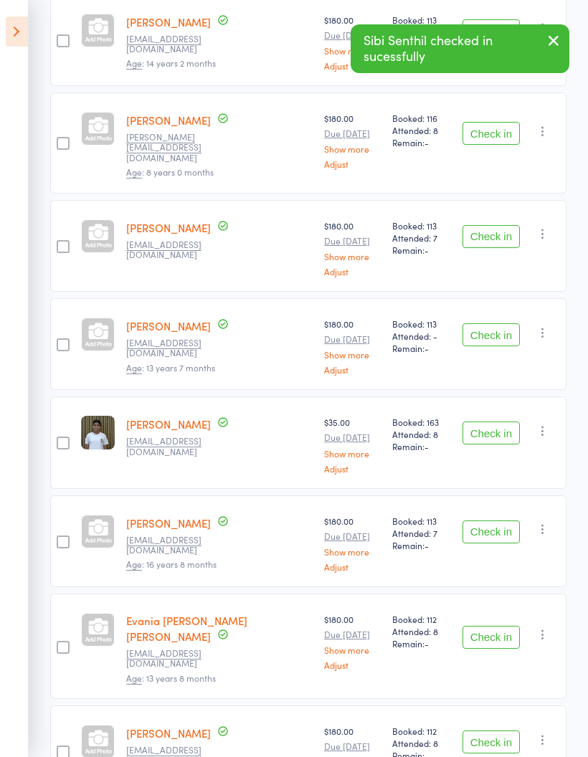
click at [495, 521] on button "Check in" at bounding box center [491, 532] width 57 height 23
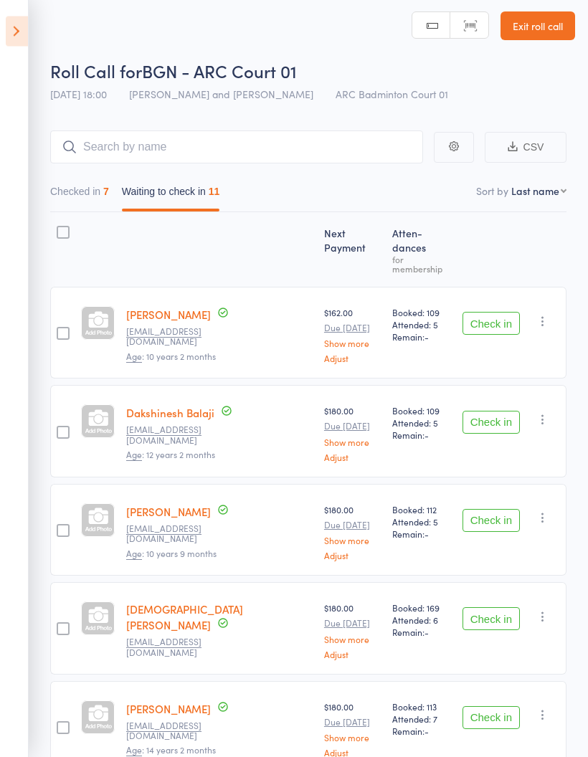
scroll to position [5, 0]
click at [495, 510] on button "Check in" at bounding box center [491, 521] width 57 height 23
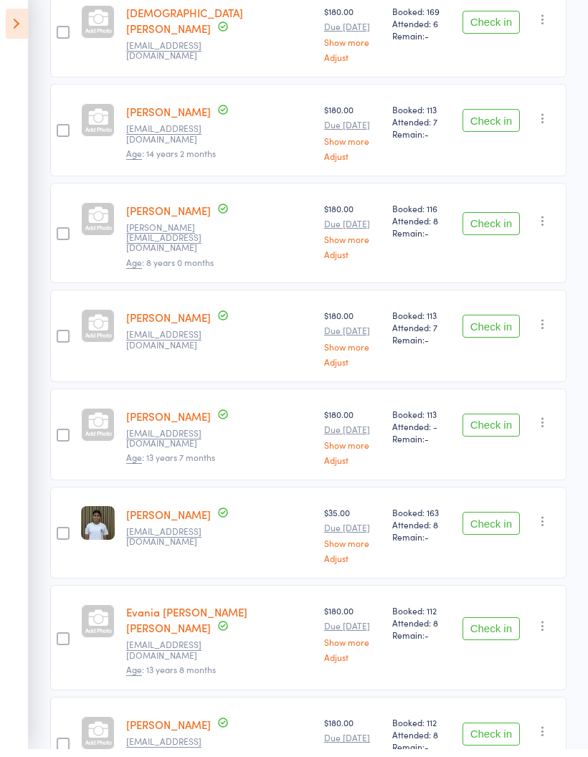
scroll to position [496, 0]
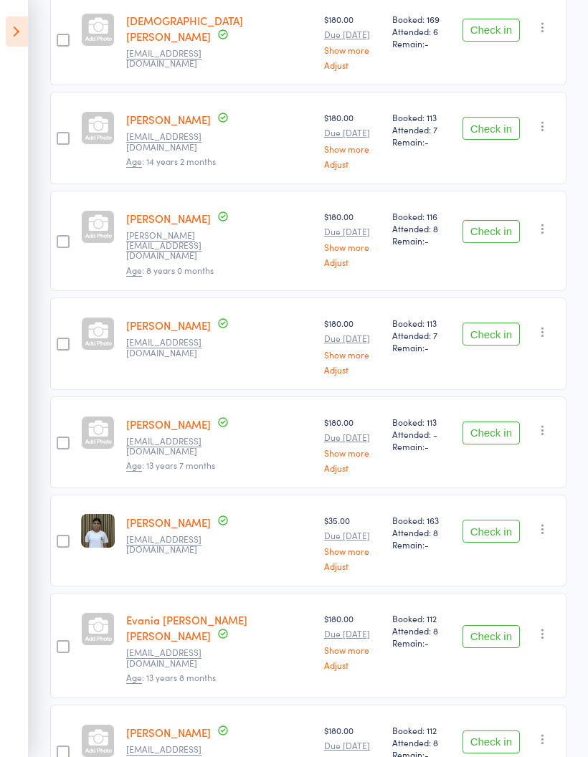
click at [495, 731] on button "Check in" at bounding box center [491, 742] width 57 height 23
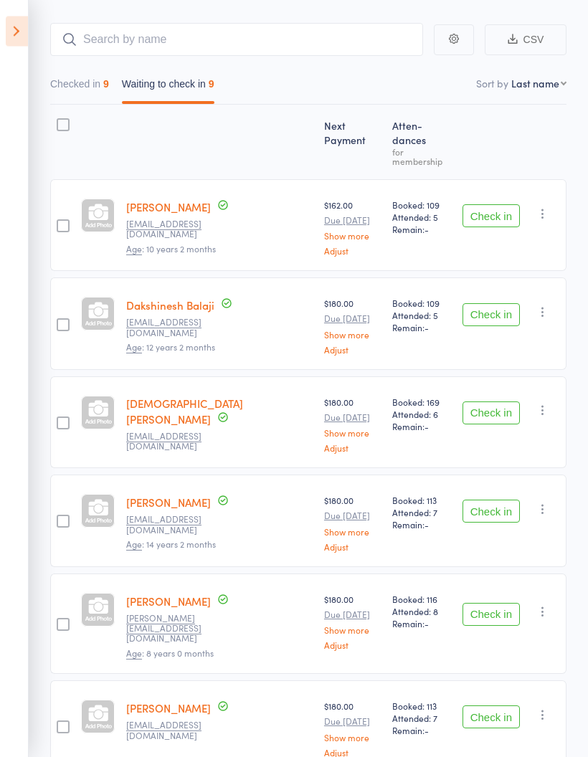
scroll to position [0, 0]
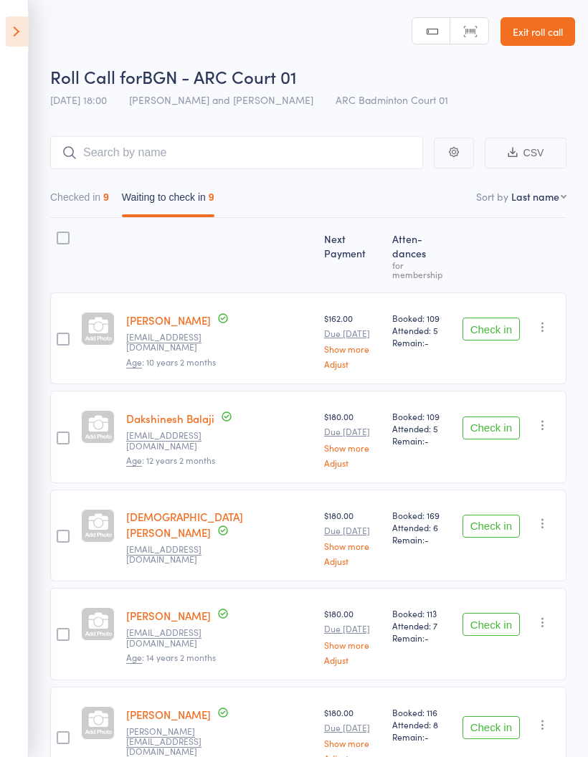
click at [20, 22] on icon at bounding box center [17, 31] width 22 height 30
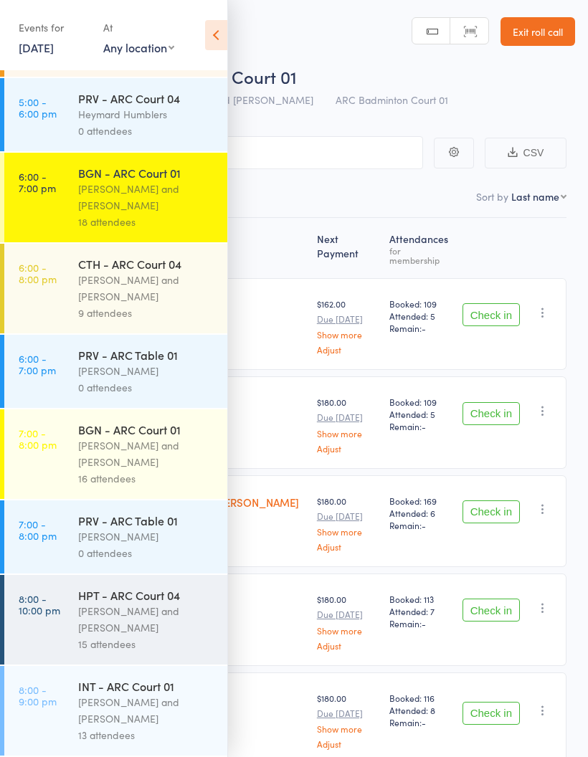
click at [148, 272] on div "[PERSON_NAME] and [PERSON_NAME]" at bounding box center [146, 288] width 137 height 33
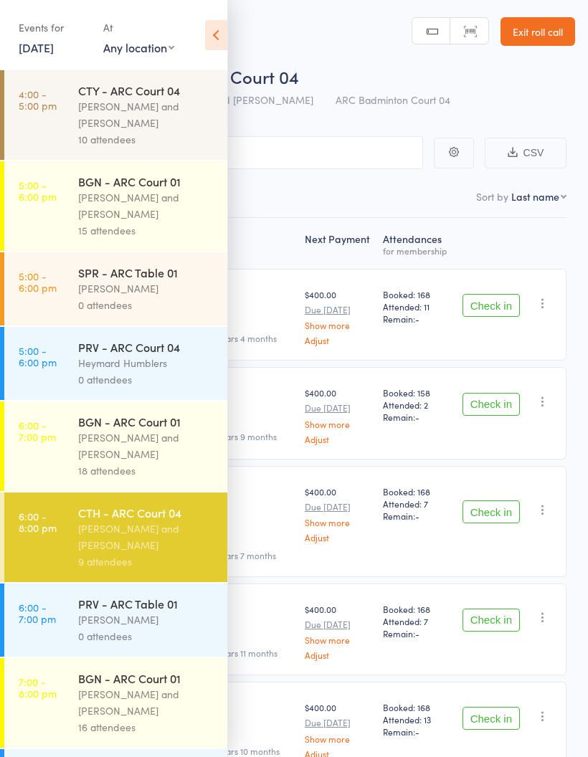
click at [214, 34] on icon at bounding box center [216, 35] width 22 height 30
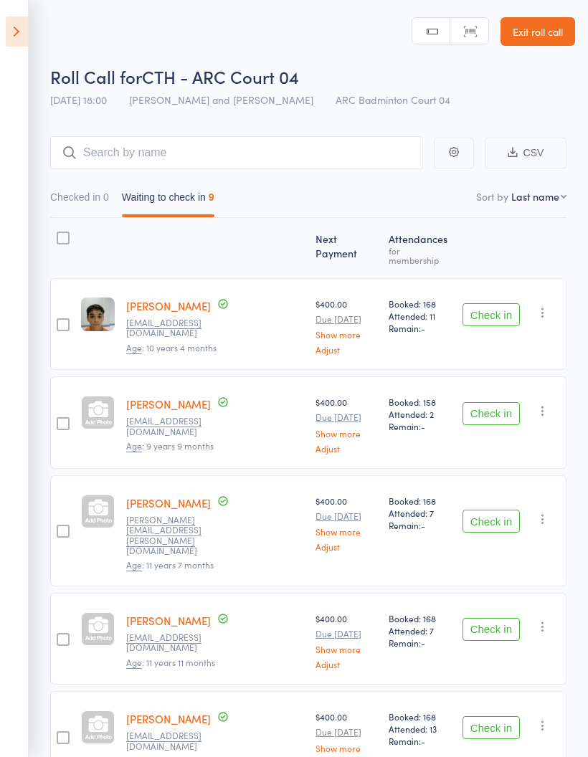
click at [486, 303] on button "Check in" at bounding box center [491, 314] width 57 height 23
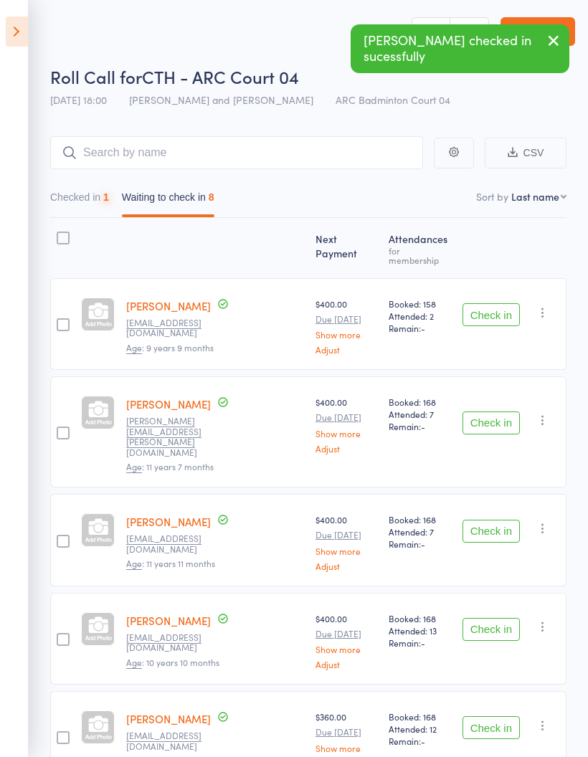
click at [483, 308] on button "Check in" at bounding box center [491, 314] width 57 height 23
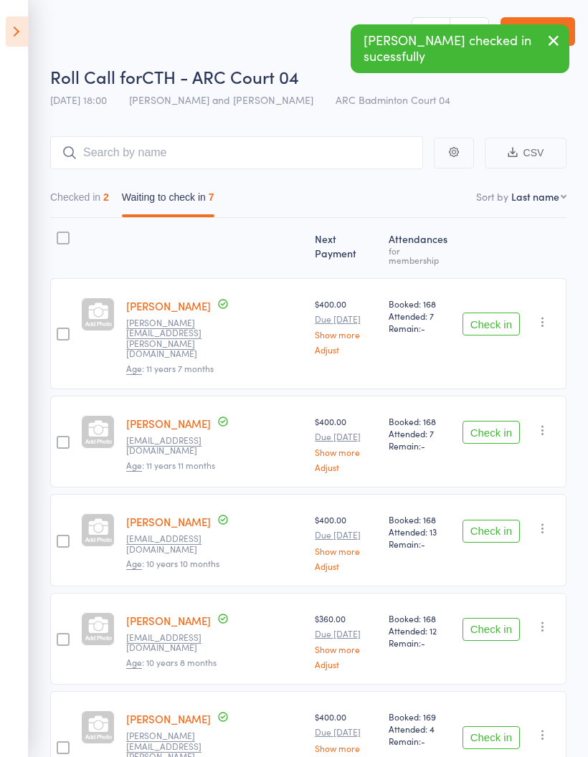
click at [492, 421] on button "Check in" at bounding box center [491, 432] width 57 height 23
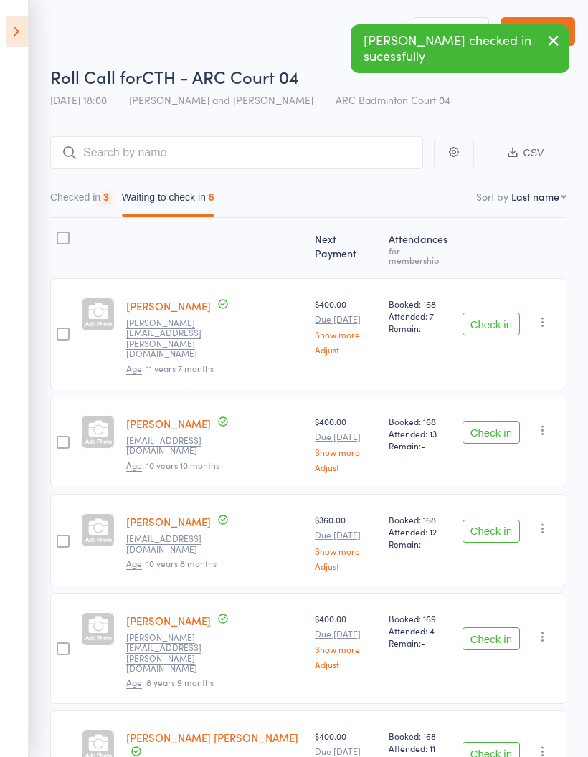
click at [496, 421] on button "Check in" at bounding box center [491, 432] width 57 height 23
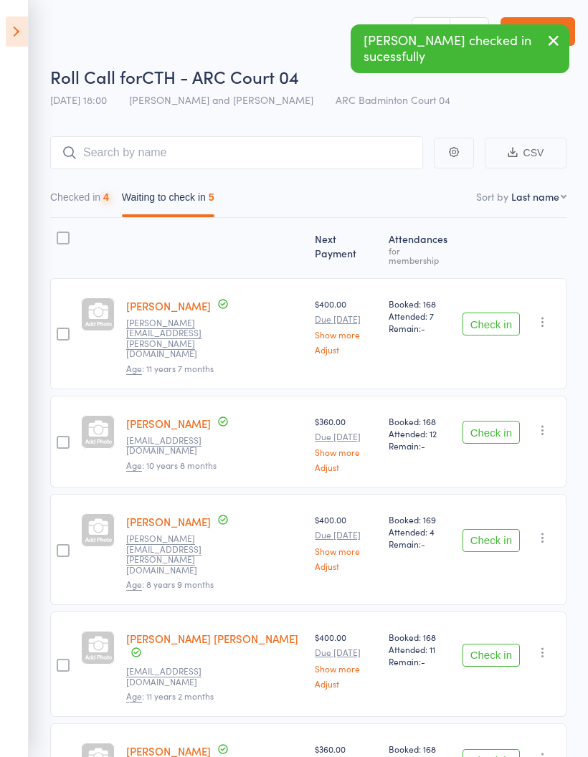
scroll to position [57, 0]
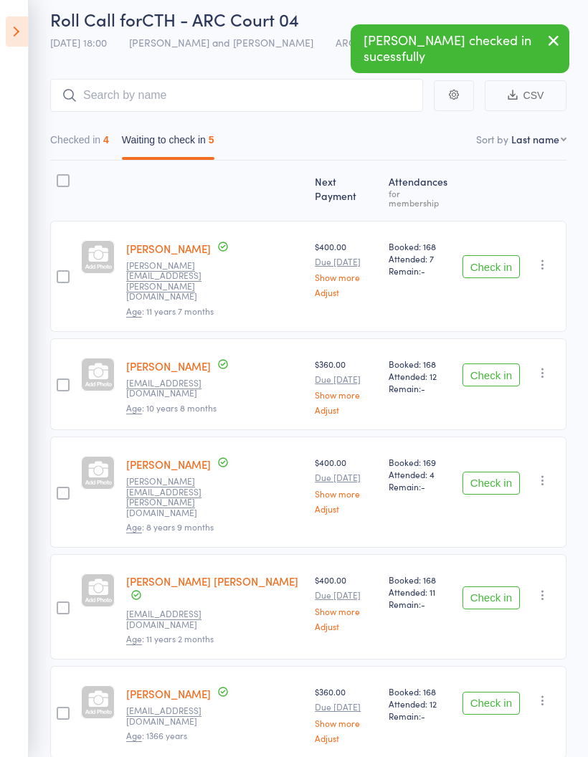
click at [497, 364] on button "Check in" at bounding box center [491, 375] width 57 height 23
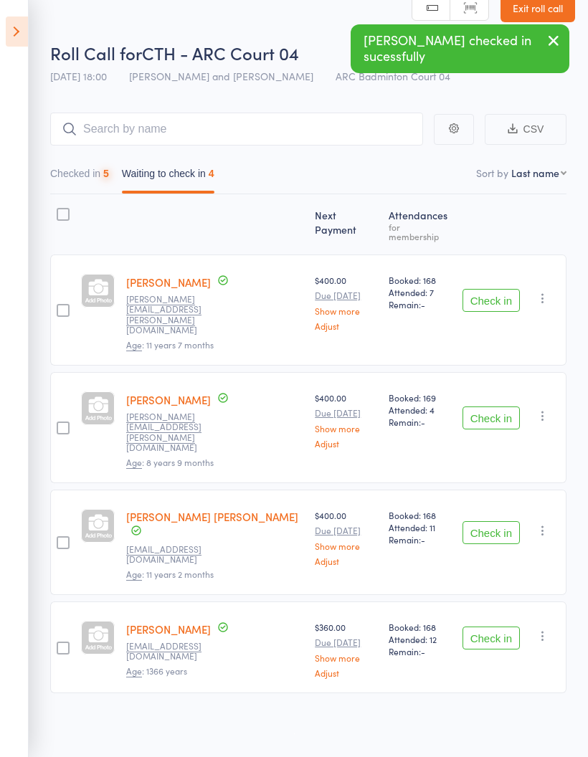
scroll to position [10, 0]
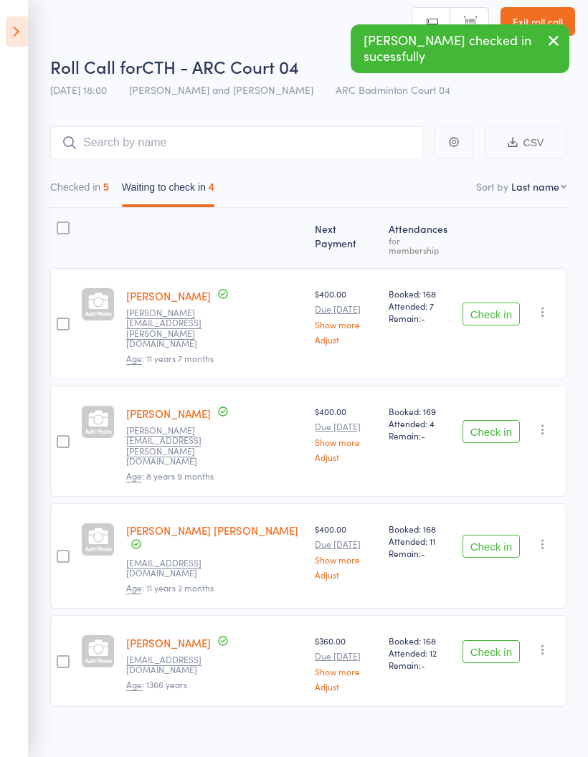
click at [497, 420] on button "Check in" at bounding box center [491, 431] width 57 height 23
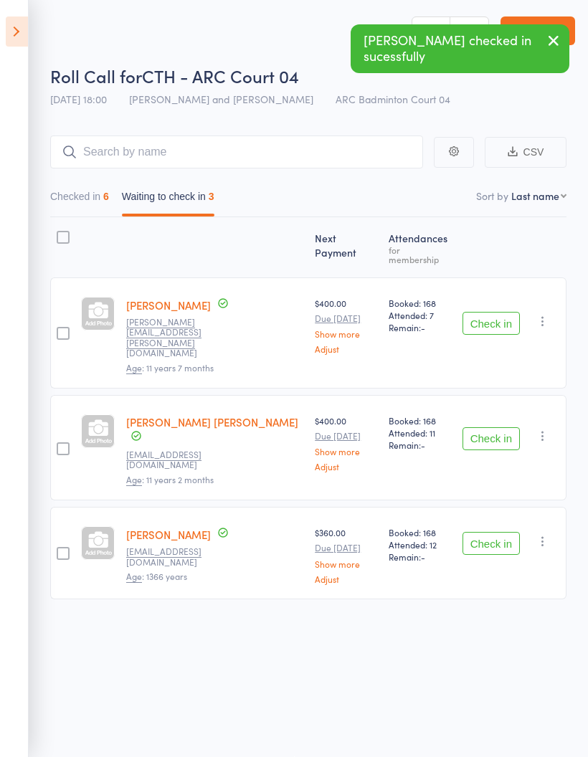
click at [498, 428] on button "Check in" at bounding box center [491, 439] width 57 height 23
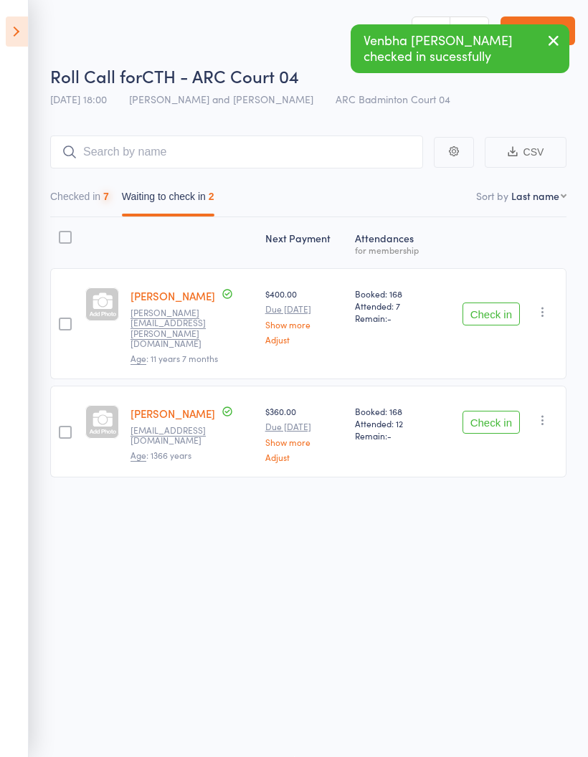
click at [496, 411] on button "Check in" at bounding box center [491, 422] width 57 height 23
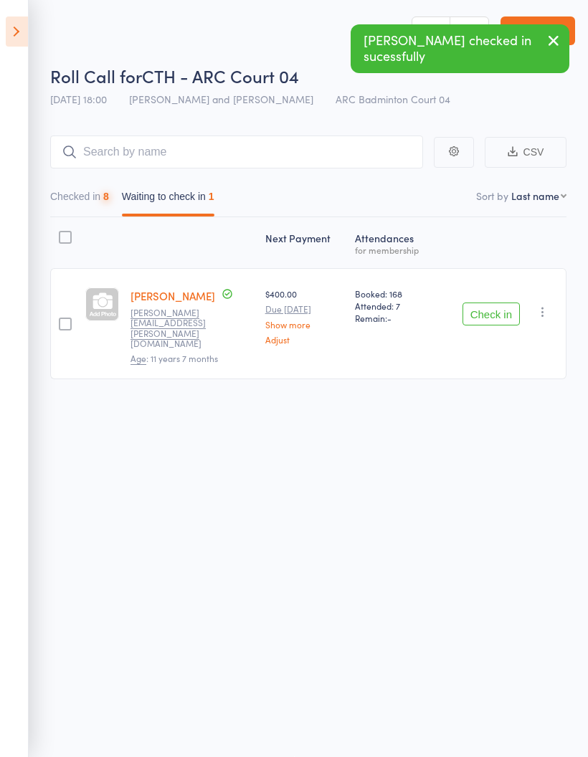
scroll to position [0, 0]
click at [67, 206] on button "Checked in 8" at bounding box center [79, 200] width 59 height 33
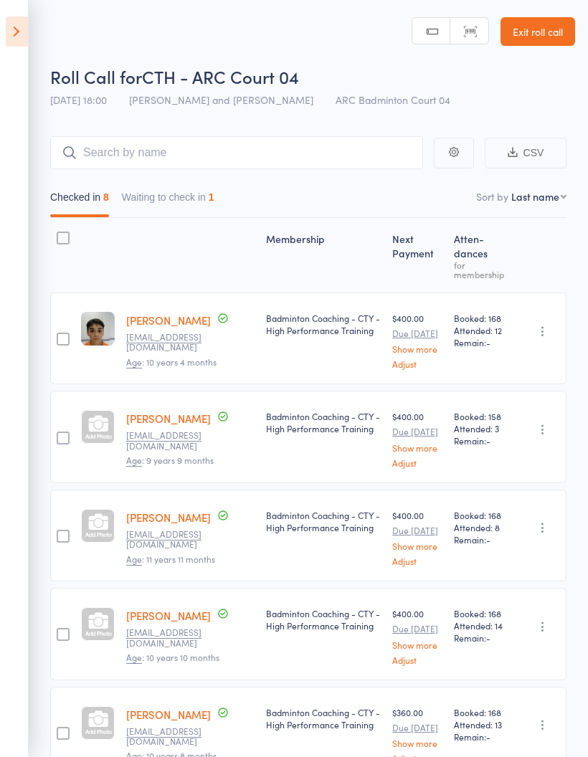
click at [150, 187] on button "Waiting to check in 1" at bounding box center [168, 200] width 93 height 33
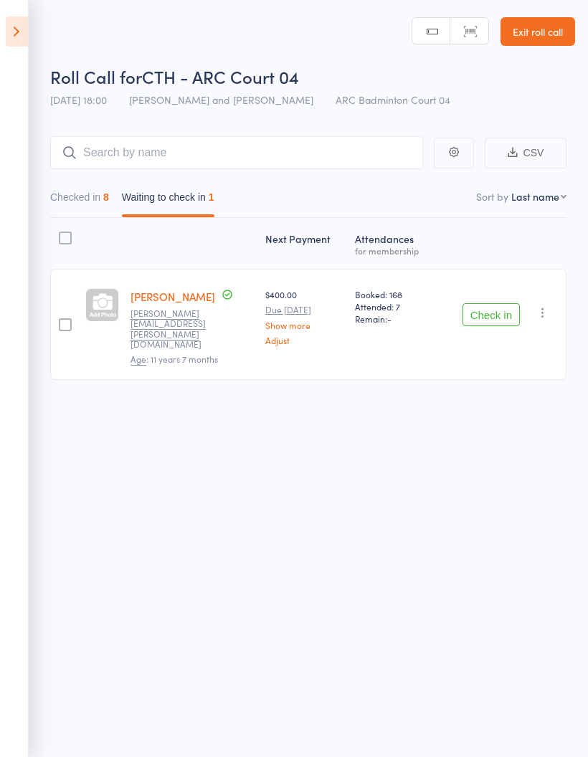
click at [85, 195] on button "Checked in 8" at bounding box center [79, 200] width 59 height 33
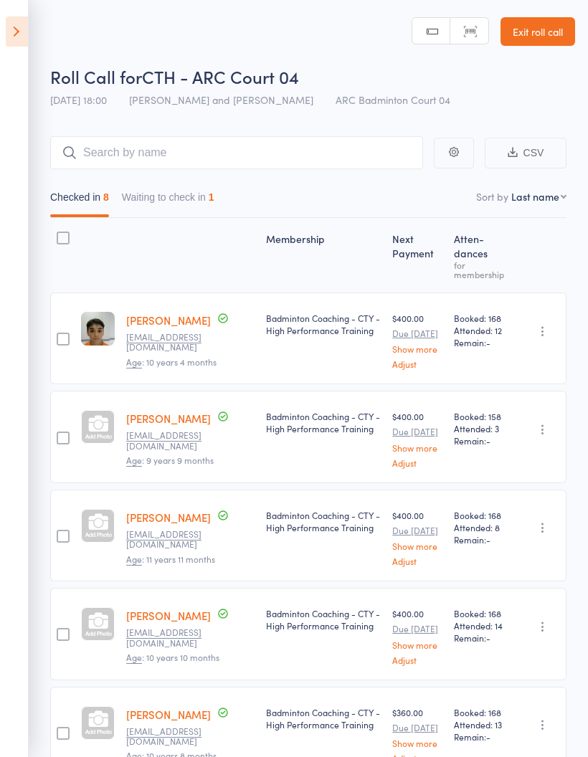
click at [6, 28] on icon at bounding box center [17, 31] width 22 height 30
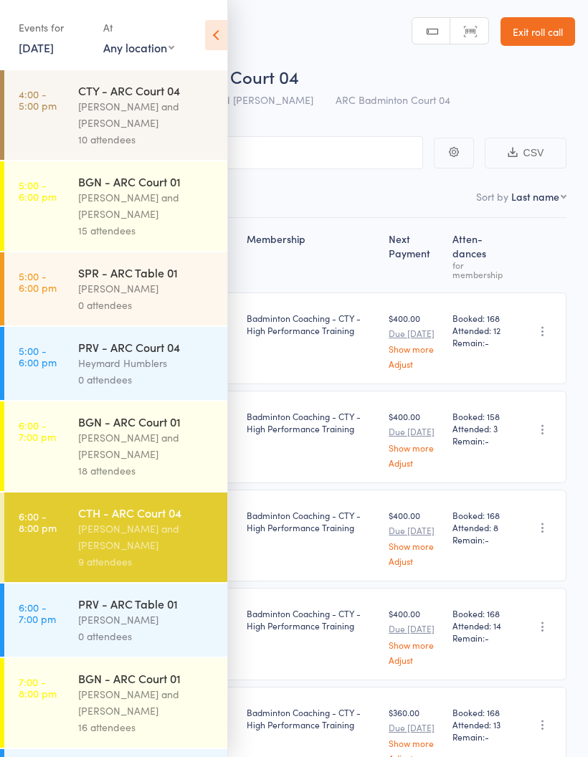
click at [110, 453] on div "[PERSON_NAME] and [PERSON_NAME]" at bounding box center [146, 446] width 137 height 33
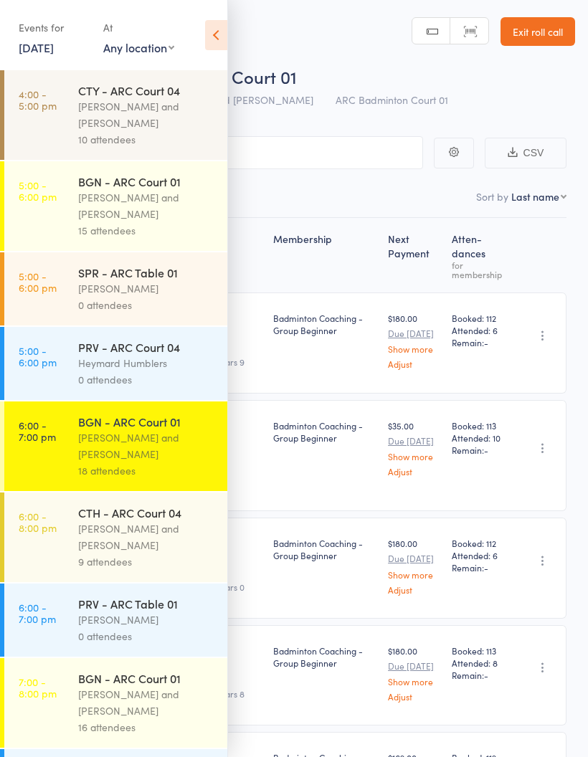
click at [216, 32] on icon at bounding box center [216, 35] width 22 height 30
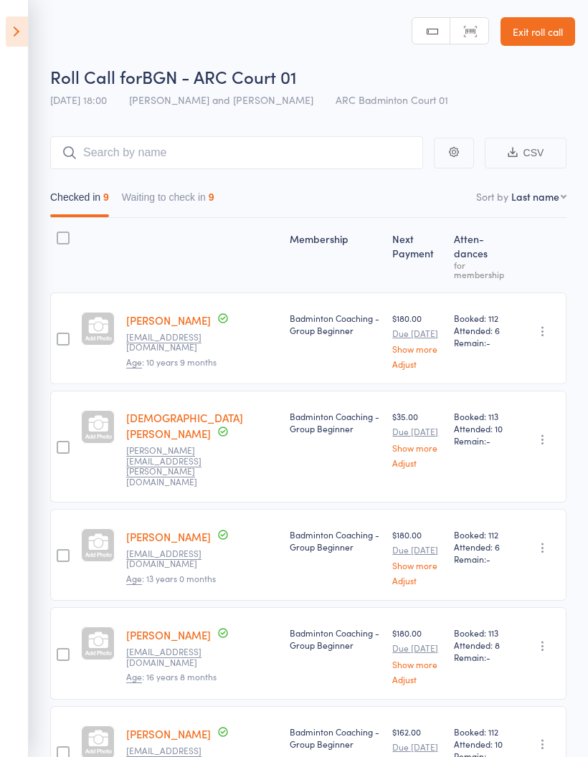
click at [178, 196] on button "Waiting to check in 9" at bounding box center [168, 200] width 93 height 33
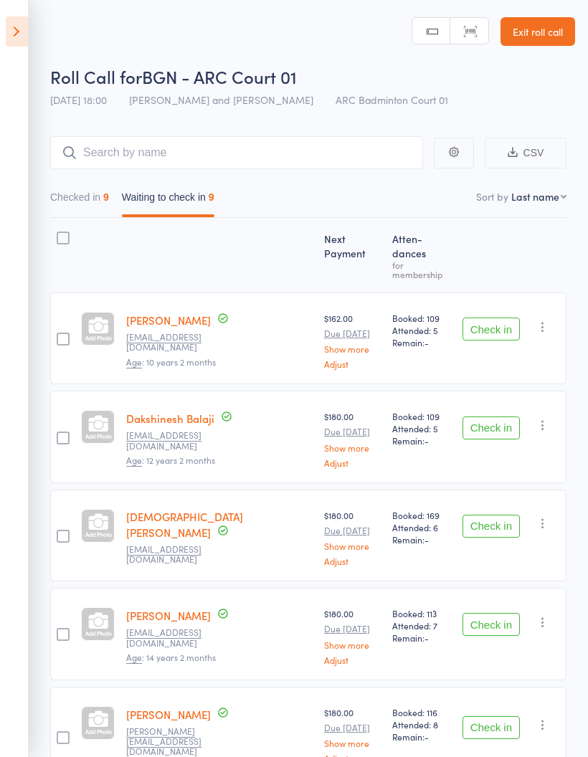
click at [7, 73] on aside "Events for [DATE] [DATE] [DATE] Sun Mon Tue Wed Thu Fri Sat 36 31 01 02 03 04 0…" at bounding box center [14, 378] width 29 height 757
click at [496, 318] on button "Check in" at bounding box center [491, 329] width 57 height 23
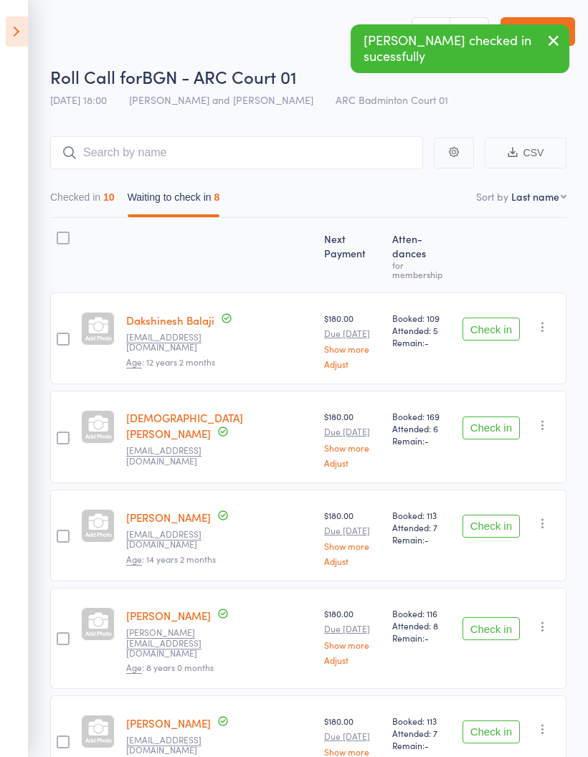
click at [497, 318] on button "Check in" at bounding box center [491, 329] width 57 height 23
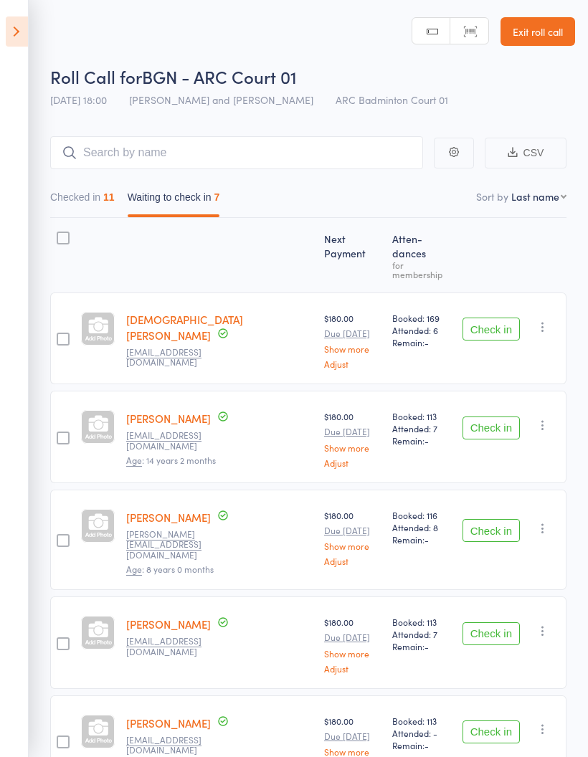
click at [492, 519] on button "Check in" at bounding box center [491, 530] width 57 height 23
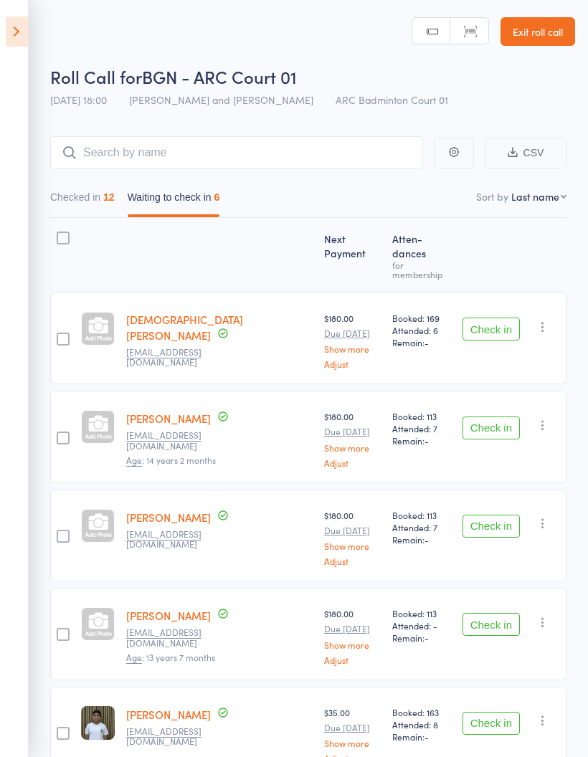
click at [75, 204] on button "Checked in 12" at bounding box center [82, 200] width 65 height 33
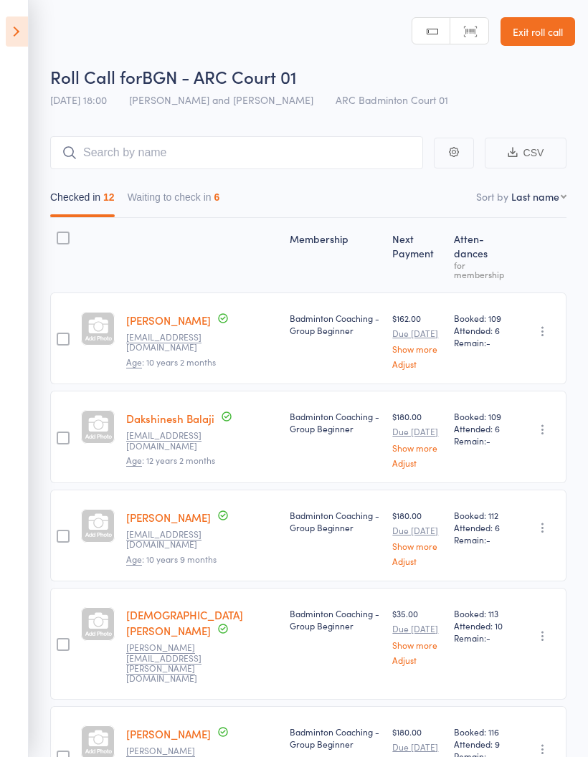
click at [159, 199] on button "Waiting to check in 6" at bounding box center [174, 200] width 93 height 33
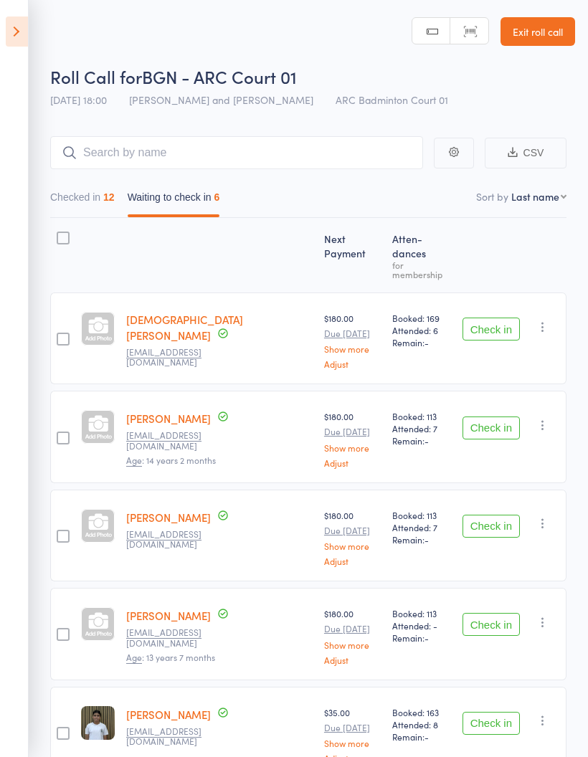
click at [549, 320] on icon "button" at bounding box center [543, 327] width 14 height 14
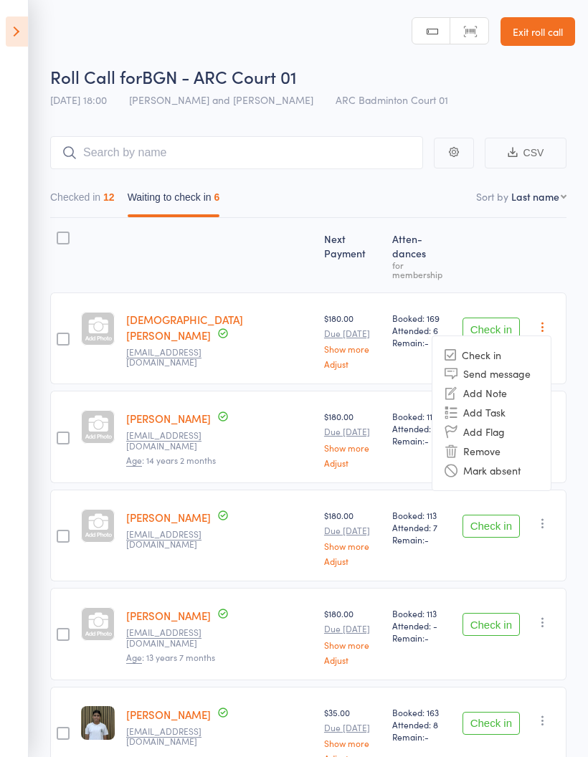
click at [531, 461] on li "Mark absent" at bounding box center [492, 470] width 118 height 19
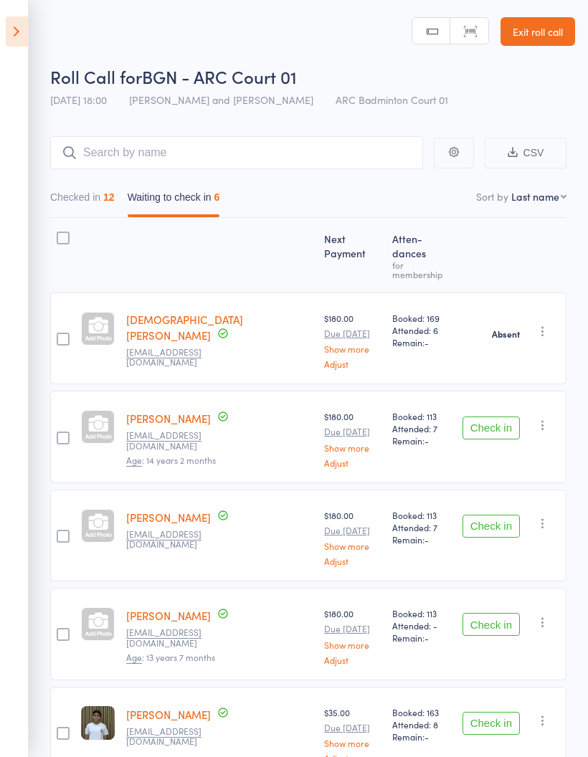
click at [545, 418] on icon "button" at bounding box center [543, 425] width 14 height 14
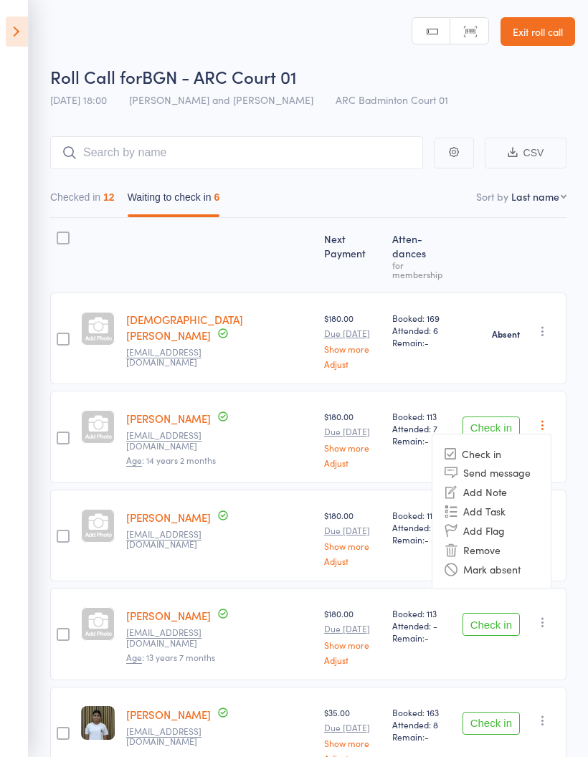
click at [529, 559] on li "Mark absent" at bounding box center [492, 568] width 118 height 19
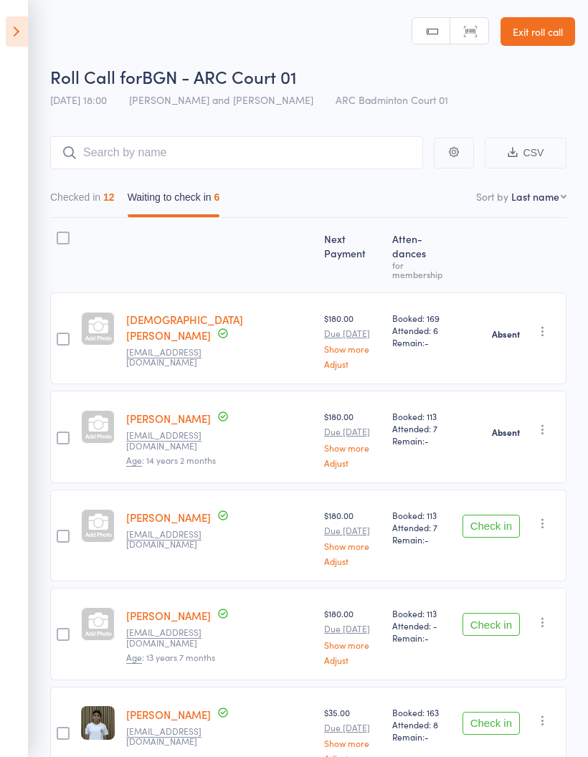
click at [544, 516] on icon "button" at bounding box center [543, 523] width 14 height 14
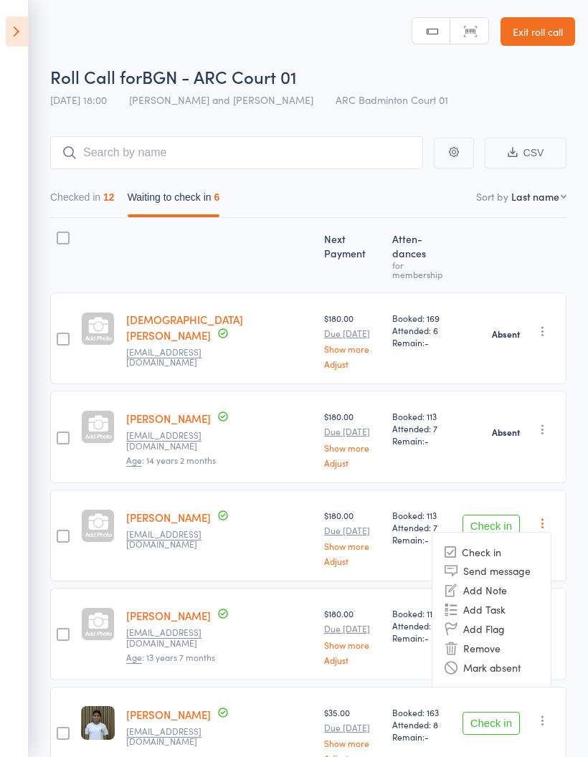
click at [532, 658] on li "Mark absent" at bounding box center [492, 667] width 118 height 19
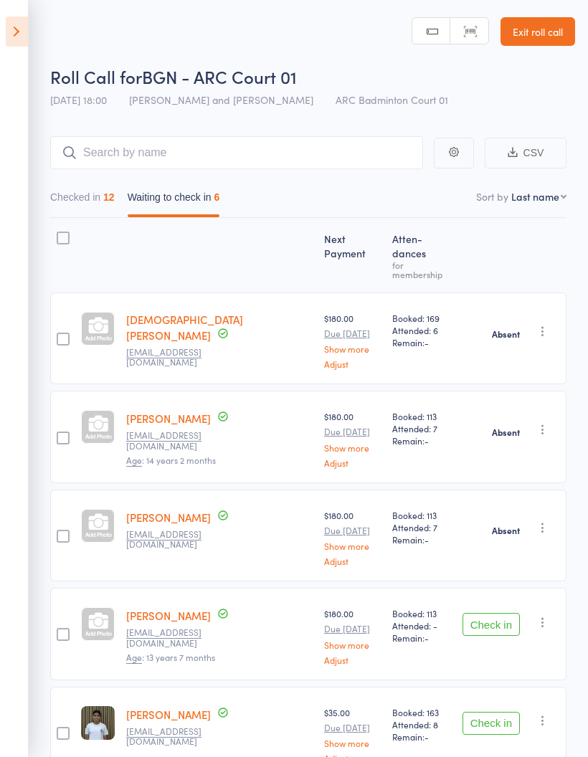
scroll to position [103, 0]
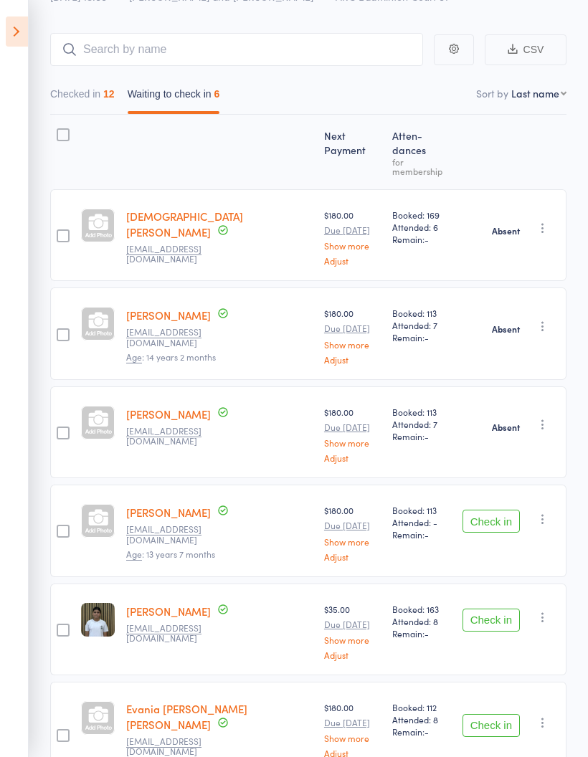
click at [547, 512] on icon "button" at bounding box center [543, 519] width 14 height 14
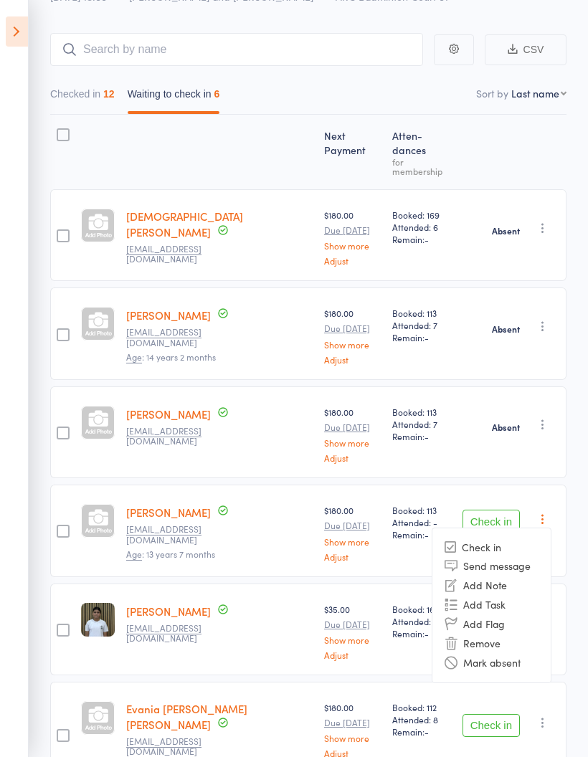
click at [541, 653] on li "Mark absent" at bounding box center [492, 662] width 118 height 19
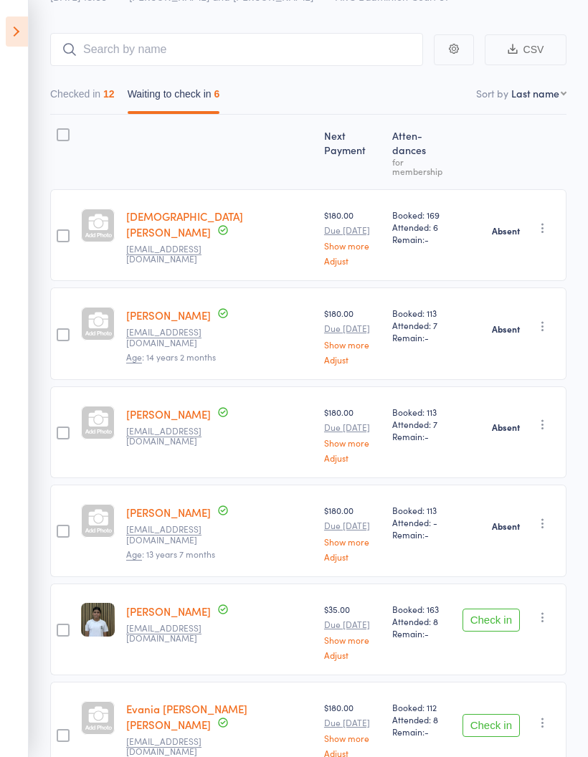
click at [550, 610] on icon "button" at bounding box center [543, 617] width 14 height 14
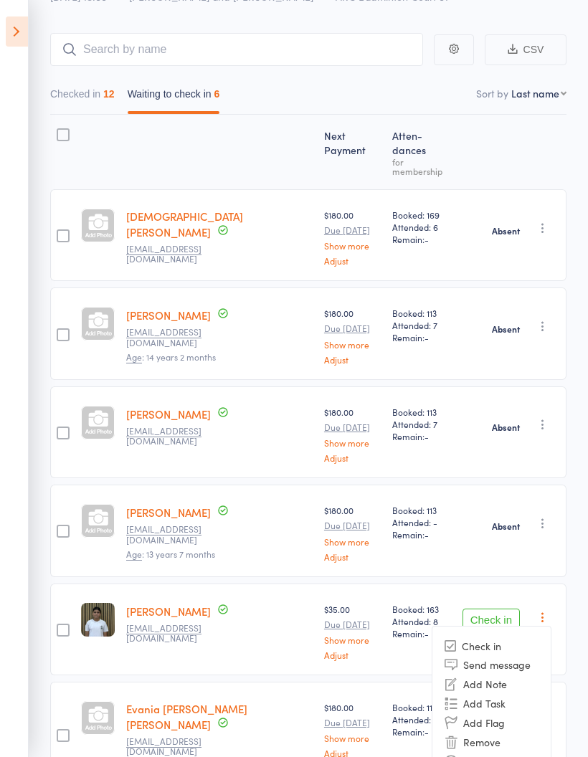
click at [537, 752] on li "Mark absent" at bounding box center [492, 761] width 118 height 19
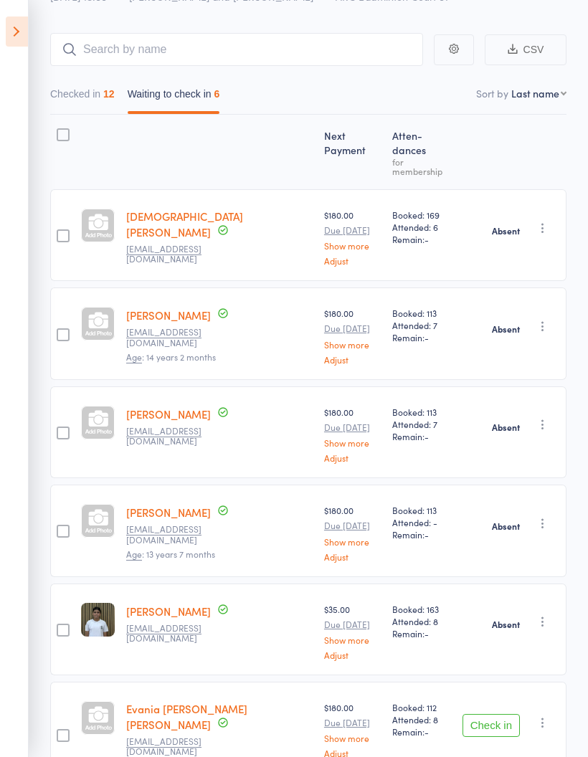
click at [550, 716] on icon "button" at bounding box center [543, 723] width 14 height 14
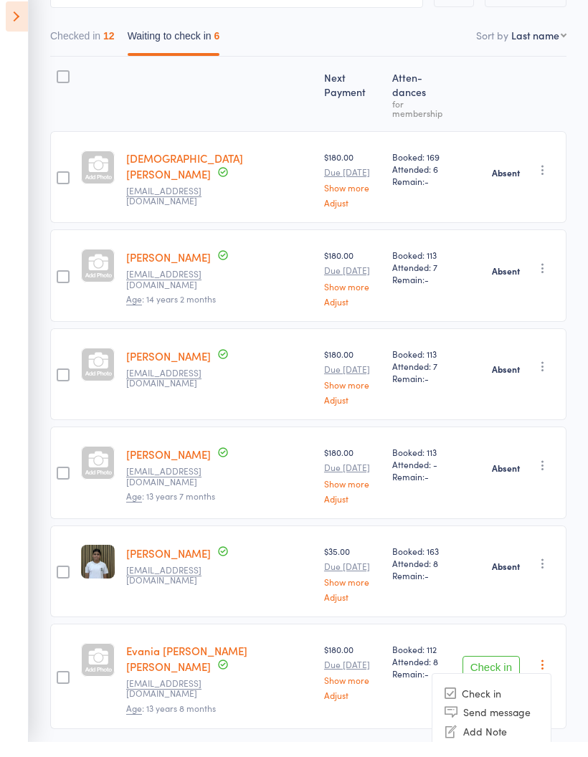
scroll to position [146, 0]
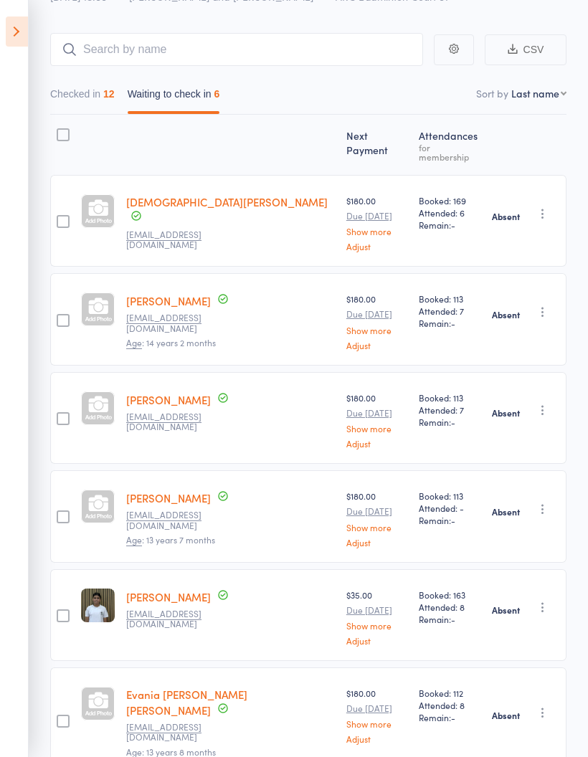
scroll to position [161, 0]
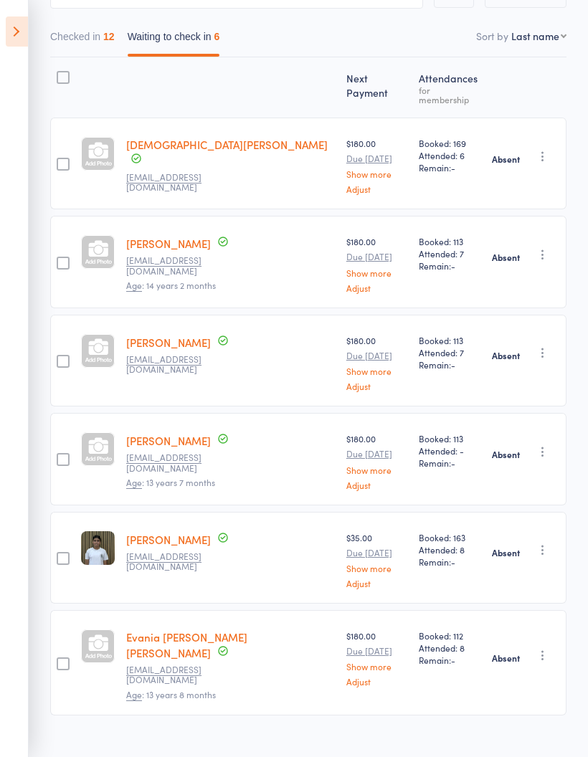
click at [75, 42] on button "Checked in 12" at bounding box center [82, 40] width 65 height 33
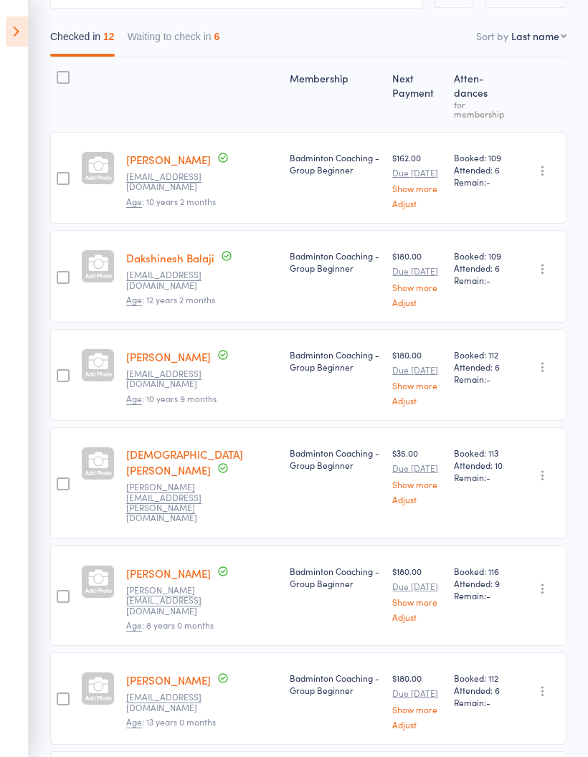
click at [9, 27] on icon at bounding box center [17, 31] width 22 height 30
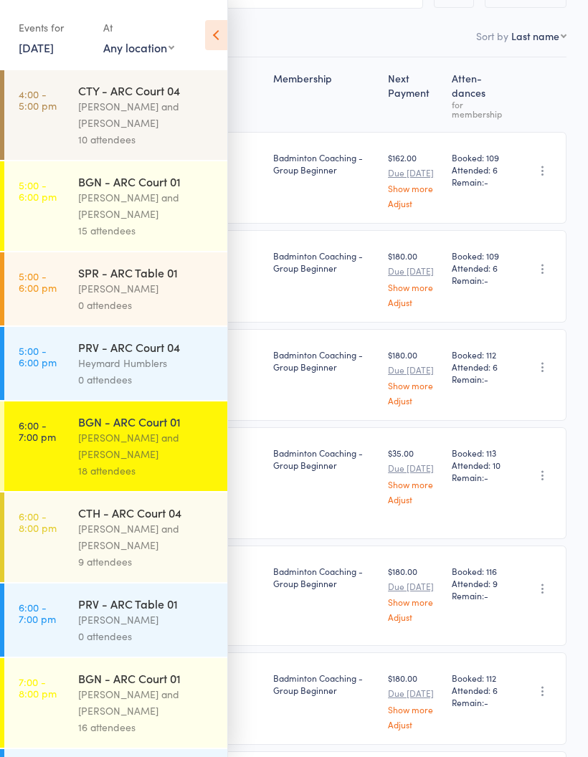
click at [135, 362] on div "Heymard Humblers" at bounding box center [146, 363] width 137 height 16
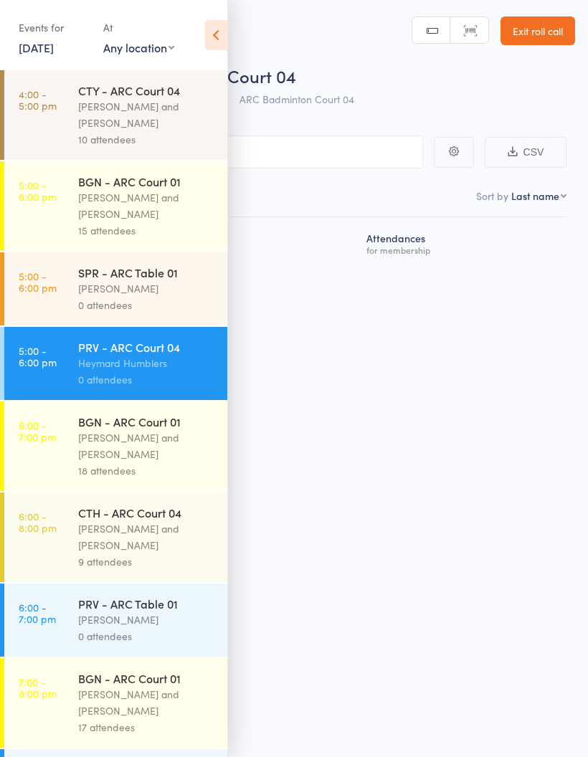
click at [159, 290] on div "[PERSON_NAME]" at bounding box center [146, 288] width 137 height 16
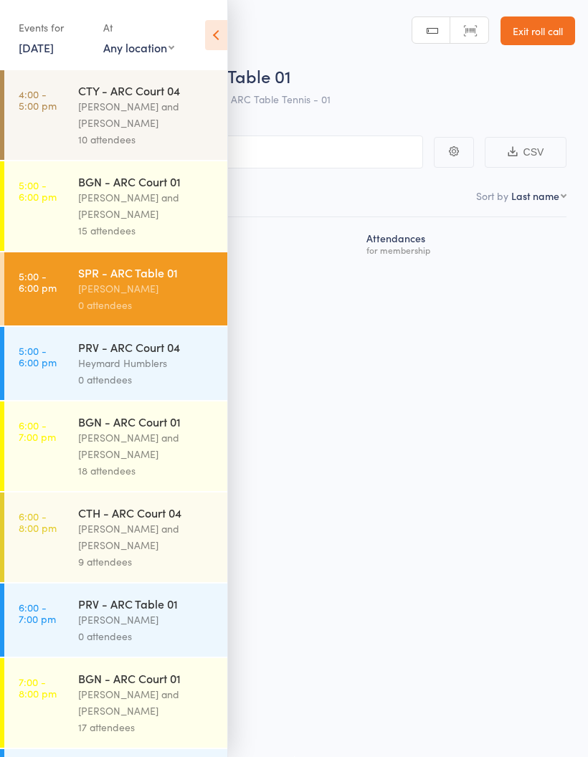
click at [167, 202] on div "[PERSON_NAME] and [PERSON_NAME]" at bounding box center [146, 205] width 137 height 33
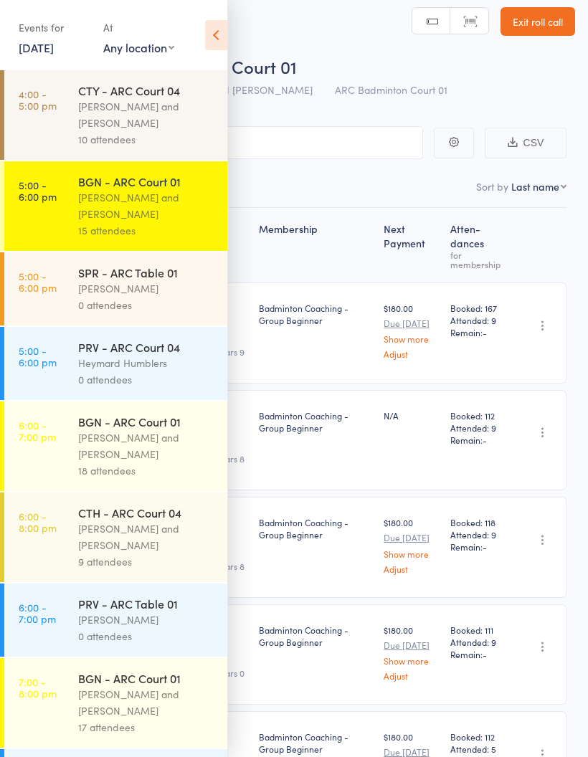
click at [215, 21] on icon at bounding box center [216, 35] width 22 height 30
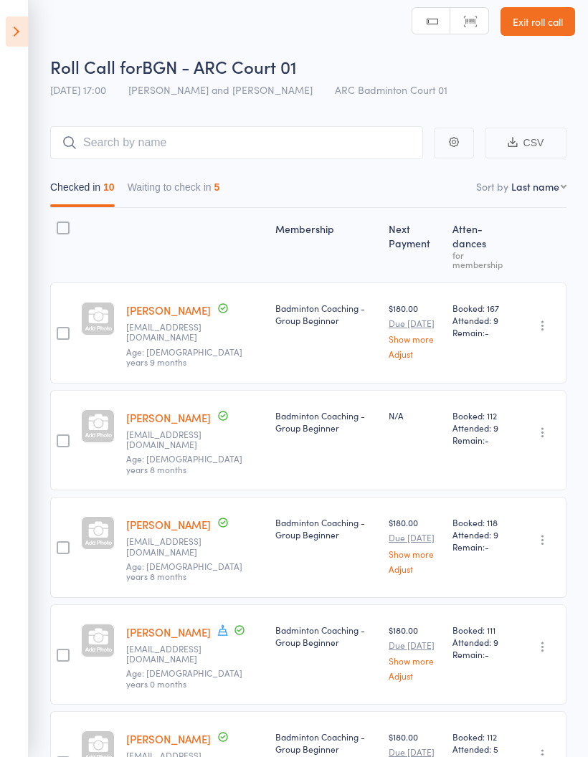
click at [194, 192] on button "Waiting to check in 5" at bounding box center [174, 190] width 93 height 33
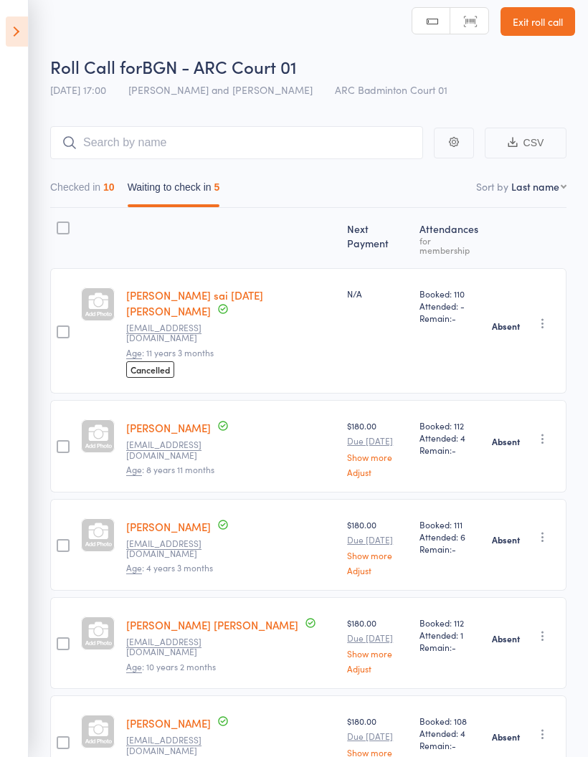
click at [90, 192] on button "Checked in 10" at bounding box center [82, 190] width 65 height 33
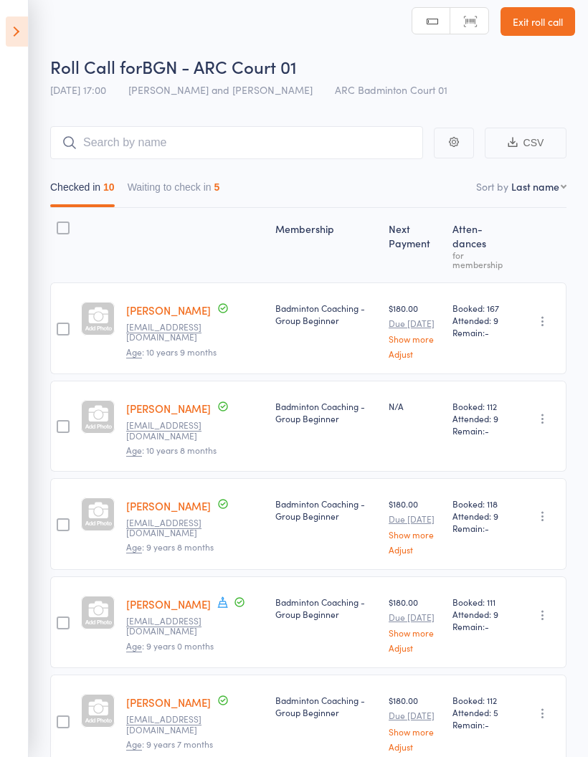
click at [27, 39] on icon at bounding box center [17, 31] width 22 height 30
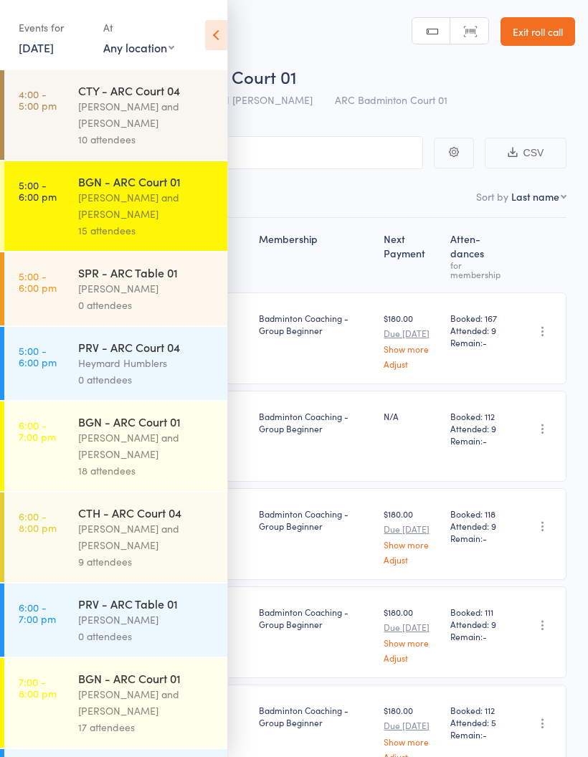
click at [148, 108] on div "[PERSON_NAME] and [PERSON_NAME]" at bounding box center [146, 114] width 137 height 33
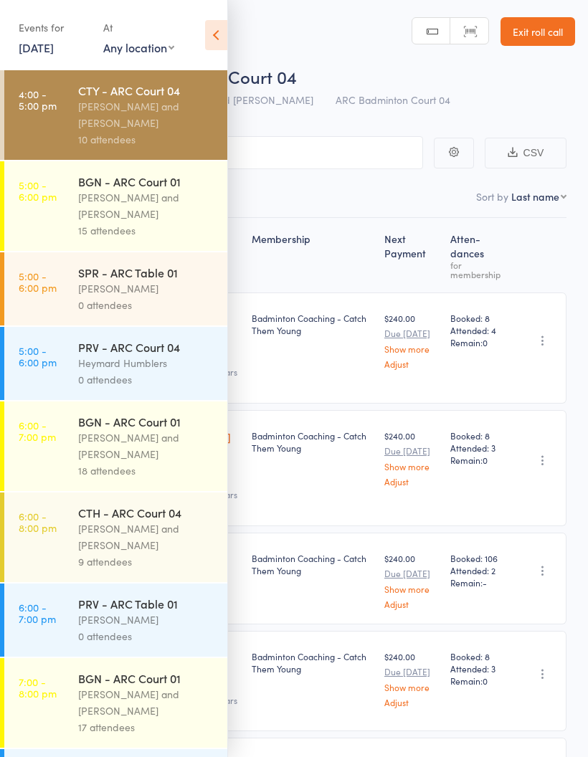
click at [217, 33] on icon at bounding box center [216, 35] width 22 height 30
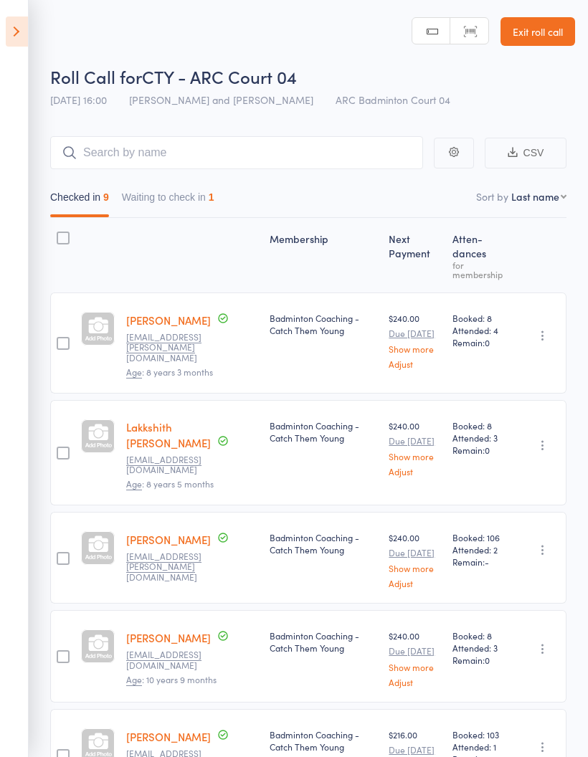
click at [194, 198] on button "Waiting to check in 1" at bounding box center [168, 200] width 93 height 33
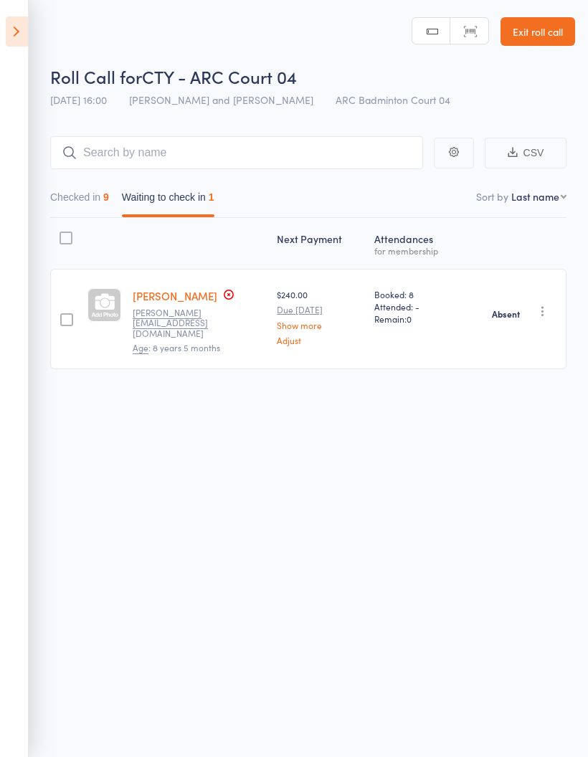
click at [83, 199] on button "Checked in 9" at bounding box center [79, 200] width 59 height 33
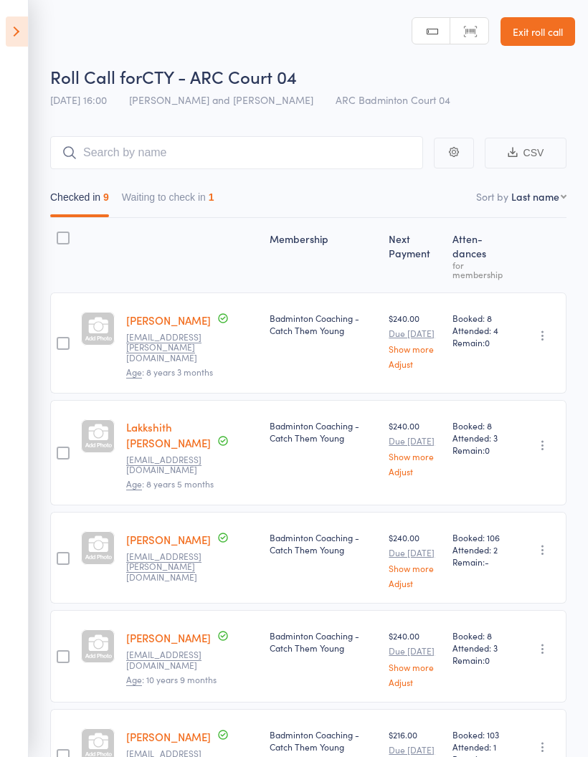
click at [16, 34] on icon at bounding box center [17, 31] width 22 height 30
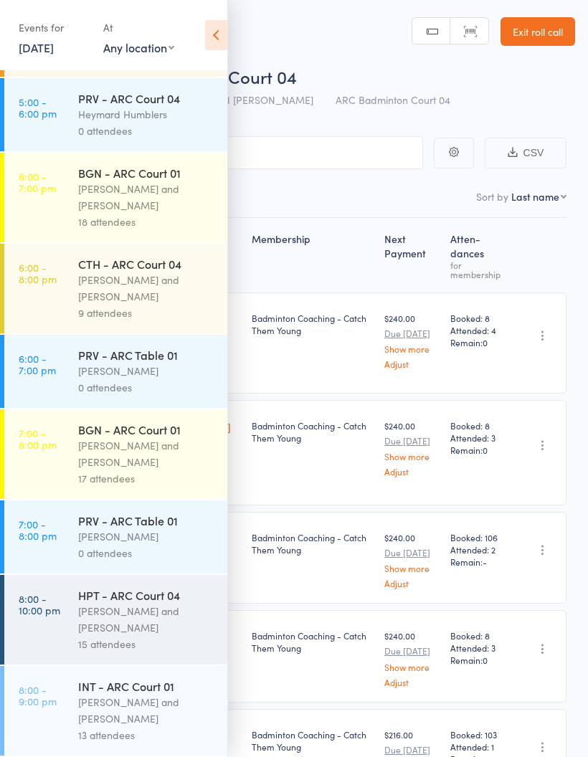
scroll to position [265, 0]
click at [139, 443] on div "[PERSON_NAME] and [PERSON_NAME]" at bounding box center [146, 454] width 137 height 33
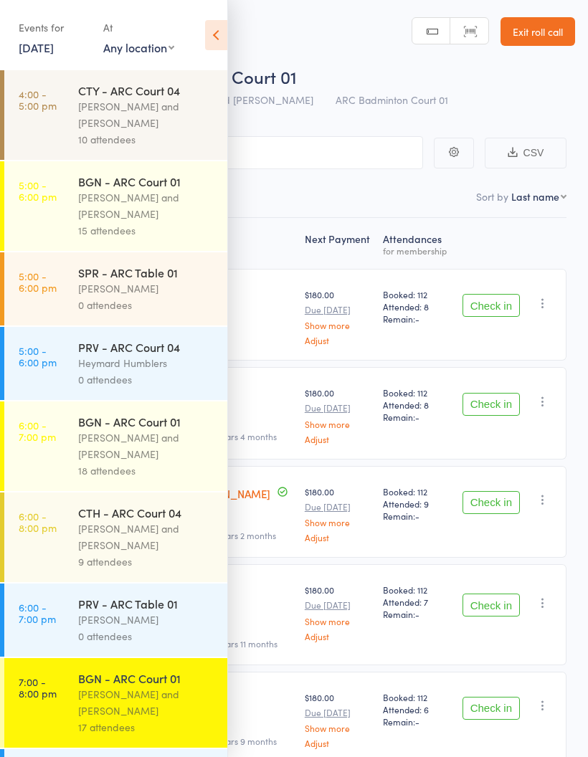
click at [214, 24] on icon at bounding box center [216, 35] width 22 height 30
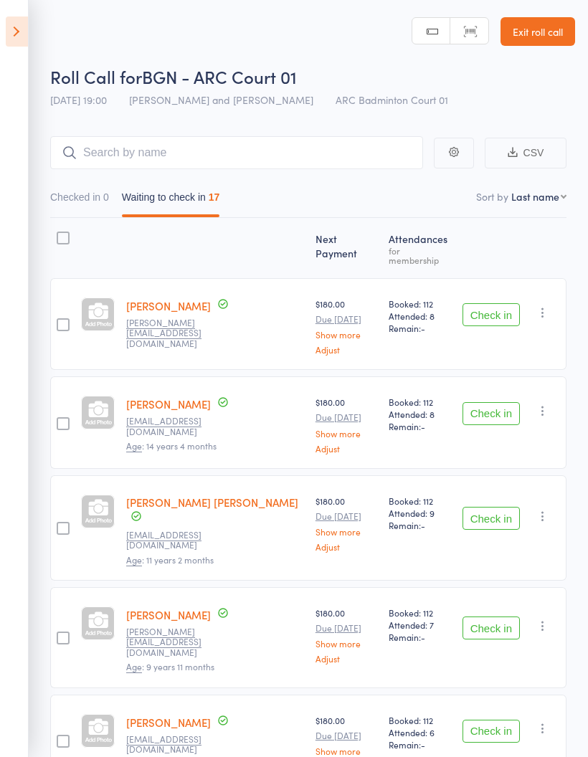
click at [15, 28] on icon at bounding box center [17, 31] width 22 height 30
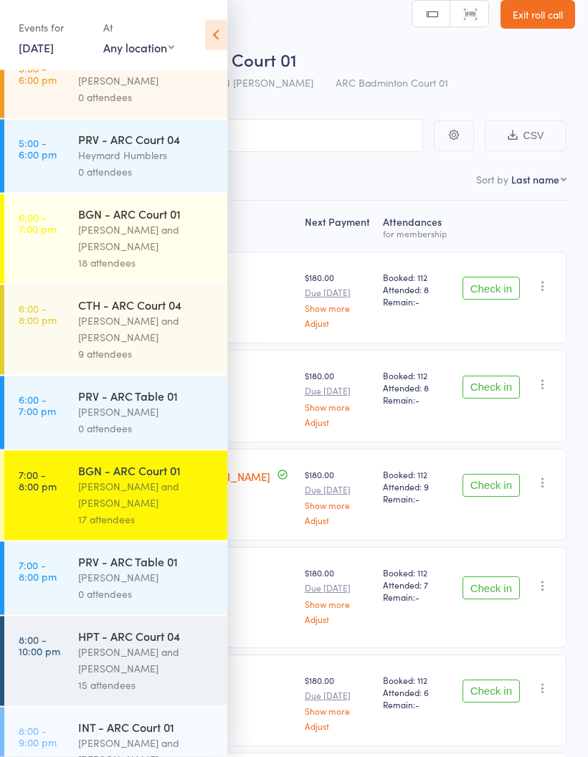
scroll to position [17, 0]
click at [144, 344] on div "[PERSON_NAME] and [PERSON_NAME]" at bounding box center [146, 329] width 137 height 33
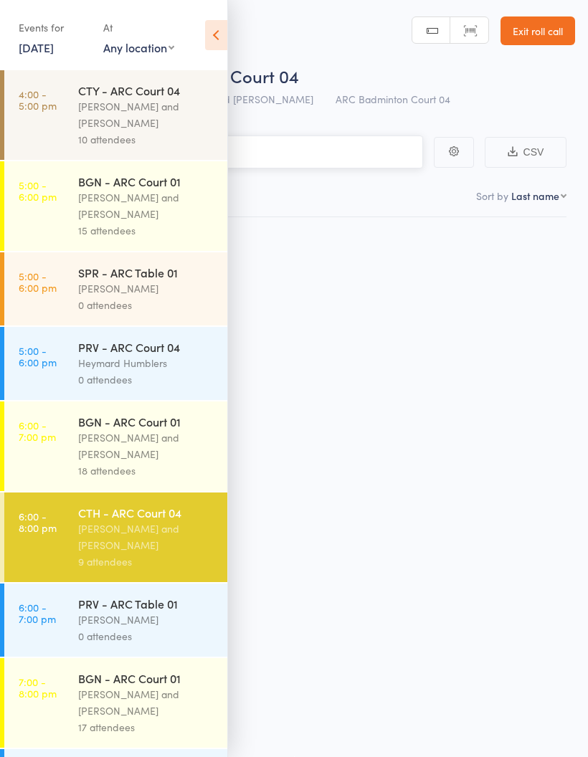
scroll to position [10, 0]
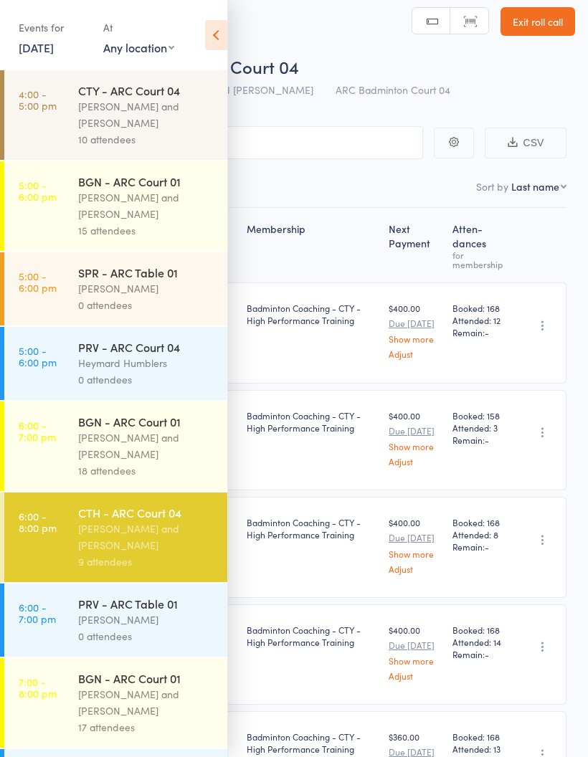
click at [217, 29] on icon at bounding box center [216, 35] width 22 height 30
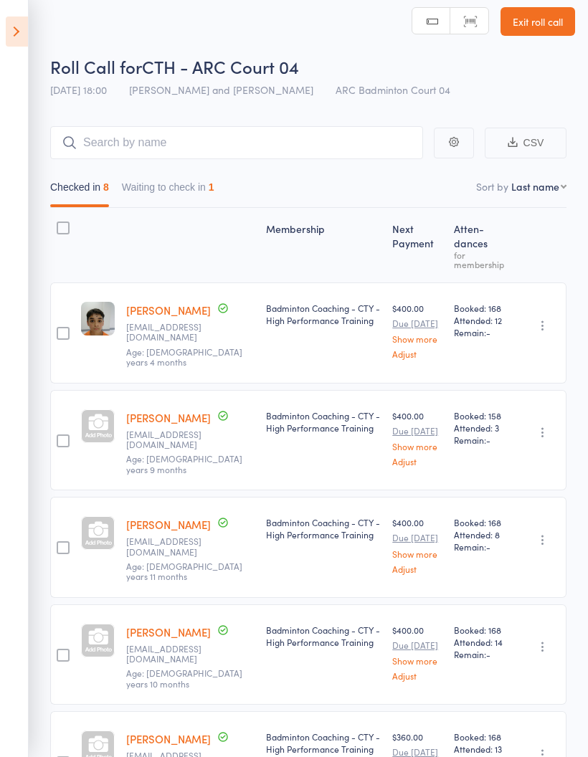
click at [196, 192] on button "Waiting to check in 1" at bounding box center [168, 190] width 93 height 33
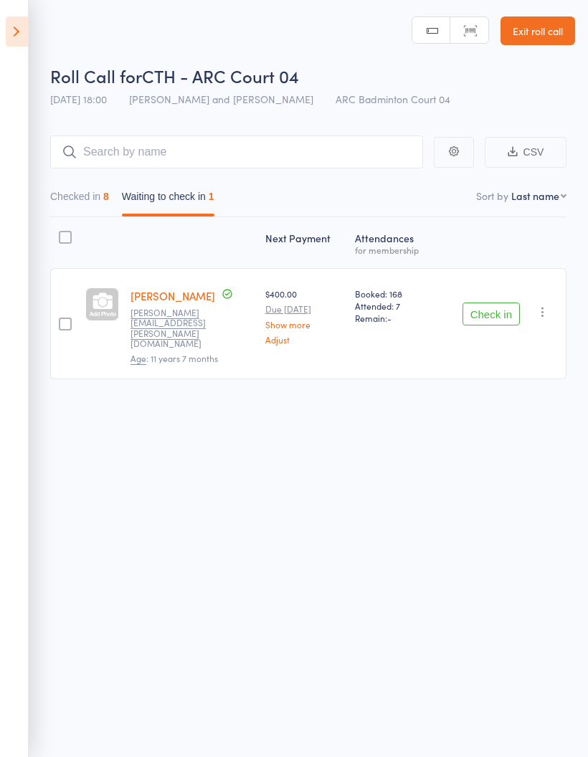
scroll to position [0, 0]
click at [9, 25] on icon at bounding box center [17, 31] width 22 height 30
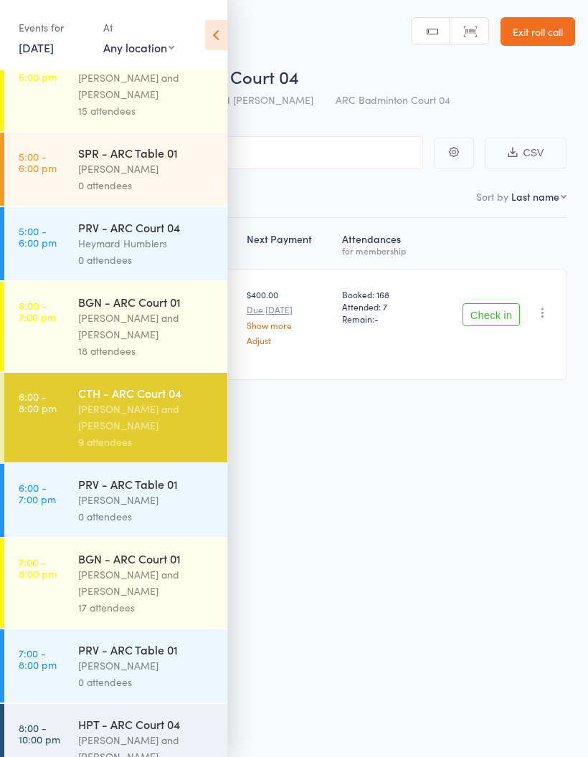
scroll to position [133, 0]
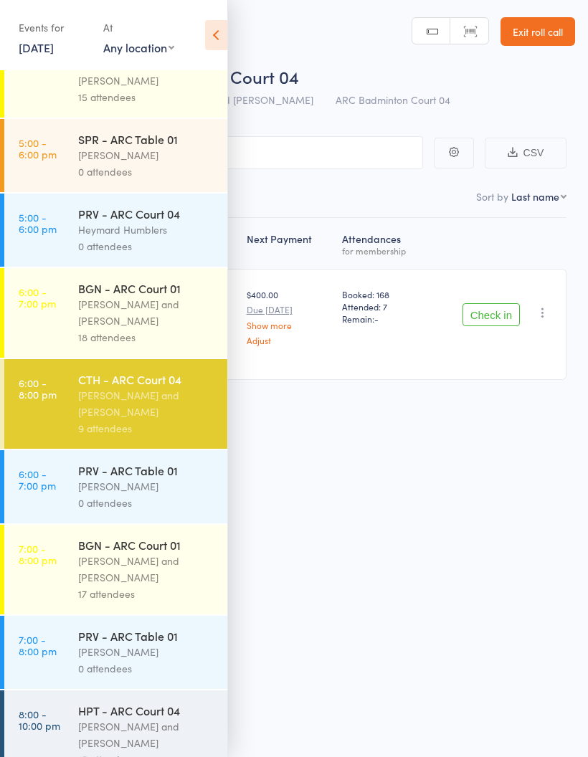
click at [148, 575] on div "[PERSON_NAME] and [PERSON_NAME]" at bounding box center [146, 569] width 137 height 33
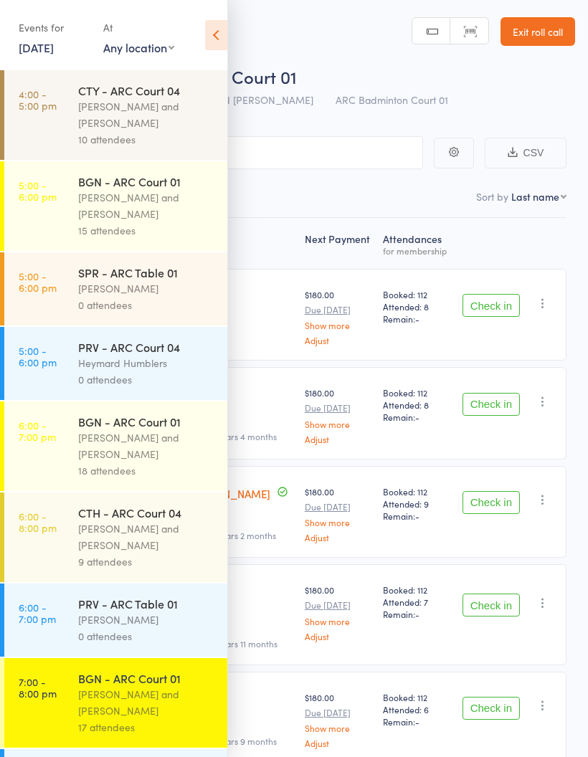
click at [223, 23] on icon at bounding box center [216, 35] width 22 height 30
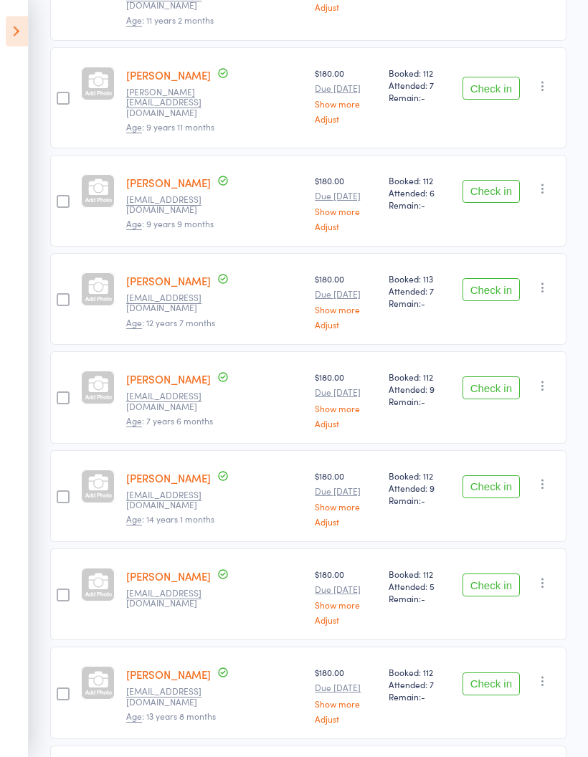
scroll to position [540, 0]
click at [21, 25] on icon at bounding box center [17, 31] width 22 height 30
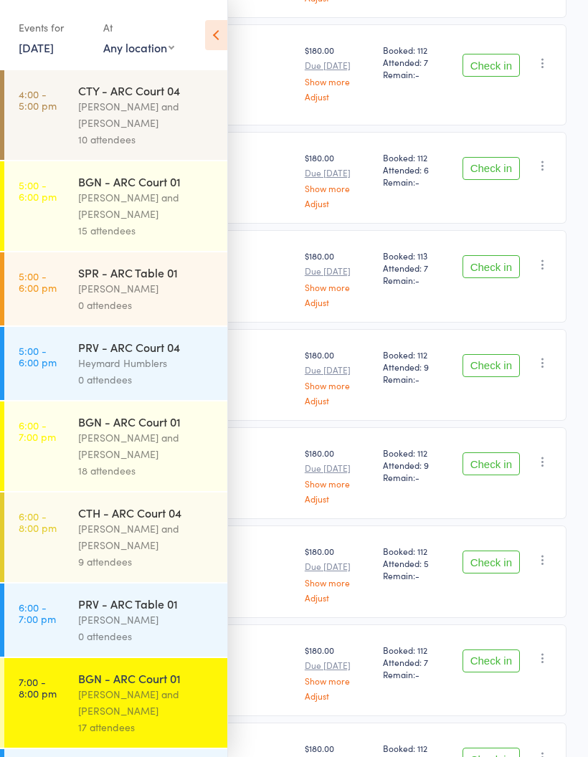
click at [164, 535] on div "[PERSON_NAME] and [PERSON_NAME]" at bounding box center [146, 537] width 137 height 33
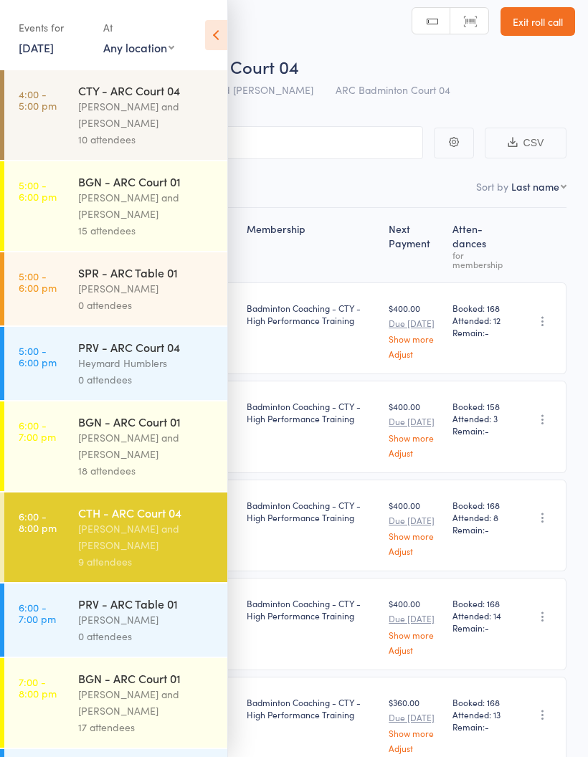
click at [214, 42] on icon at bounding box center [216, 35] width 22 height 30
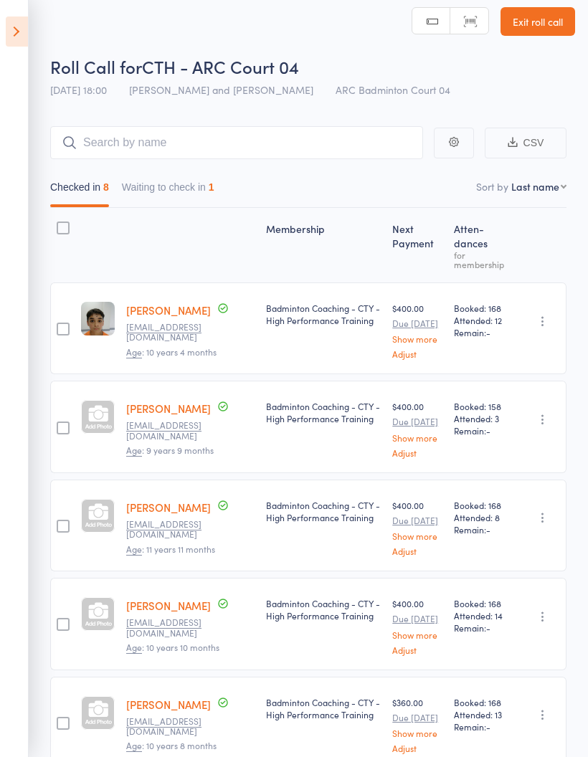
click at [184, 191] on button "Waiting to check in 1" at bounding box center [168, 190] width 93 height 33
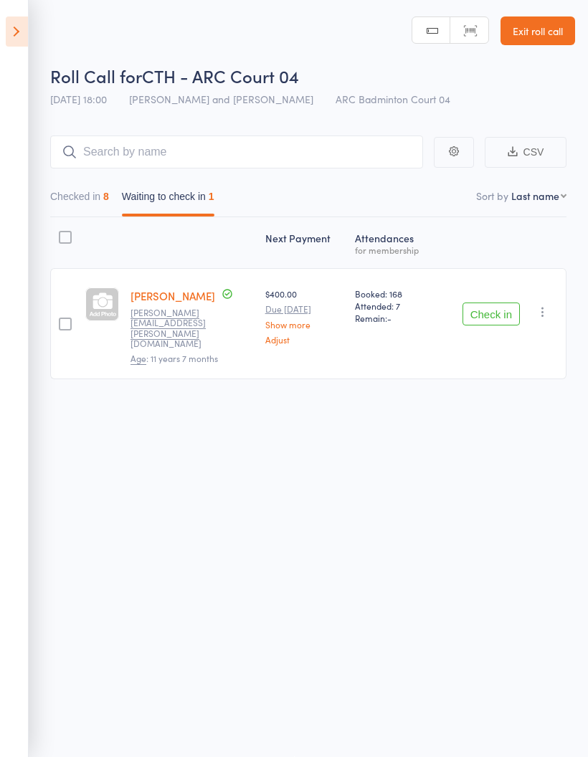
click at [487, 303] on button "Check in" at bounding box center [491, 314] width 57 height 23
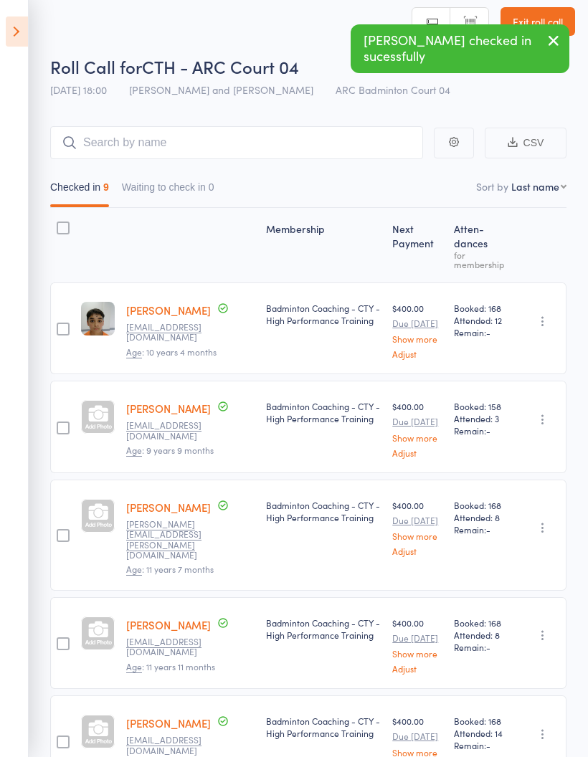
click at [20, 18] on icon at bounding box center [17, 31] width 22 height 30
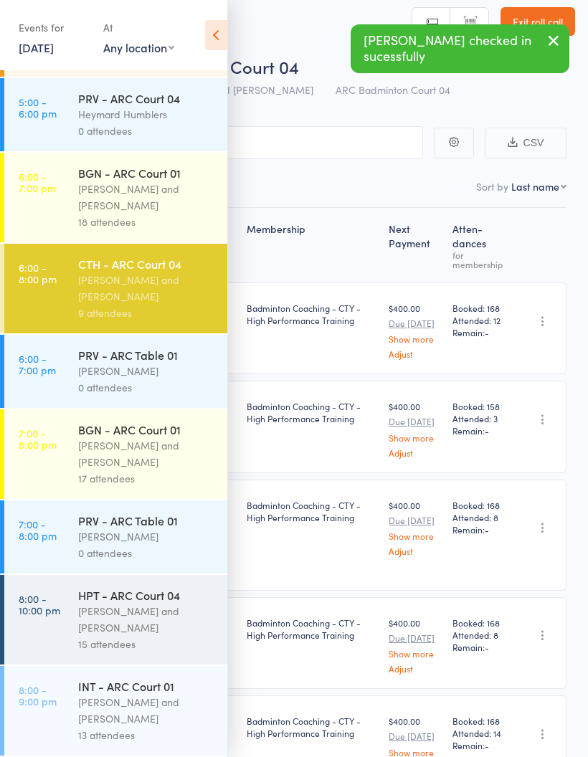
scroll to position [265, 0]
click at [158, 453] on div "[PERSON_NAME] and [PERSON_NAME]" at bounding box center [146, 454] width 137 height 33
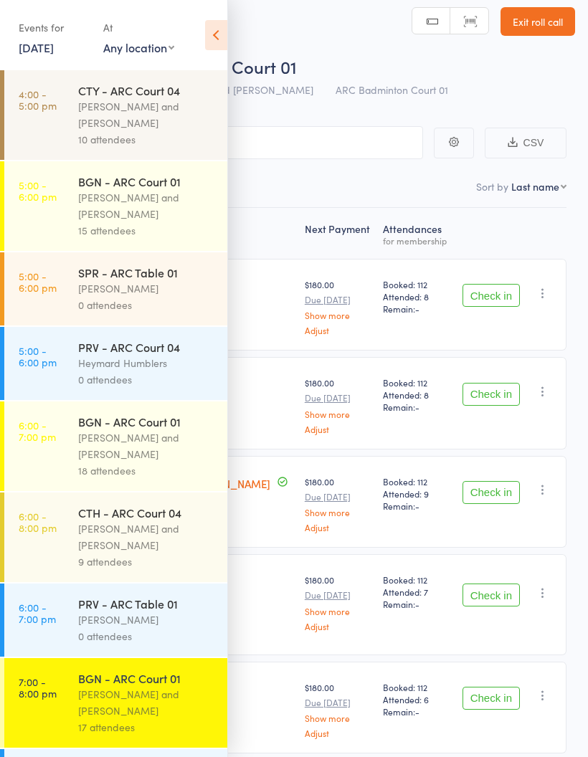
click at [217, 29] on icon at bounding box center [216, 35] width 22 height 30
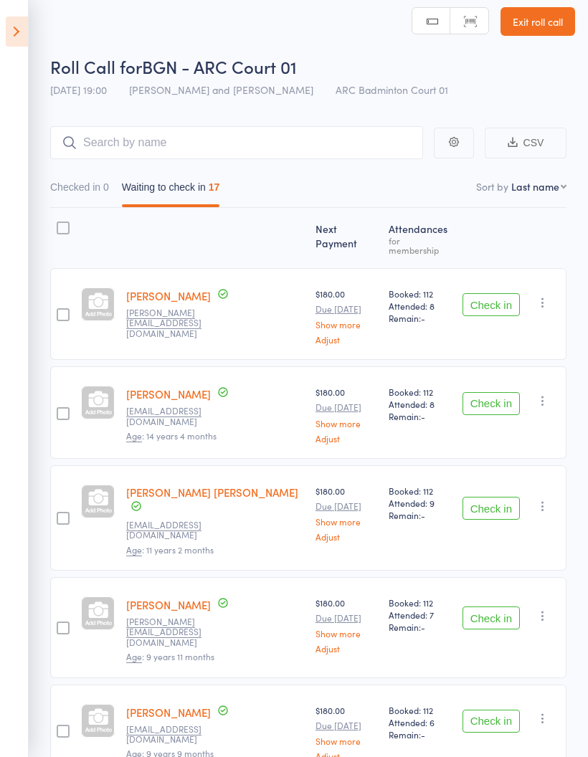
click at [504, 294] on button "Check in" at bounding box center [491, 304] width 57 height 23
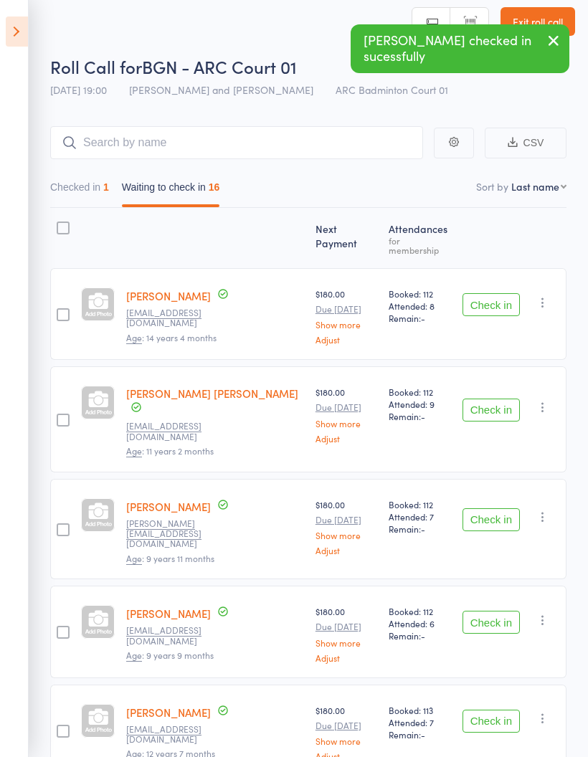
click at [498, 295] on button "Check in" at bounding box center [491, 304] width 57 height 23
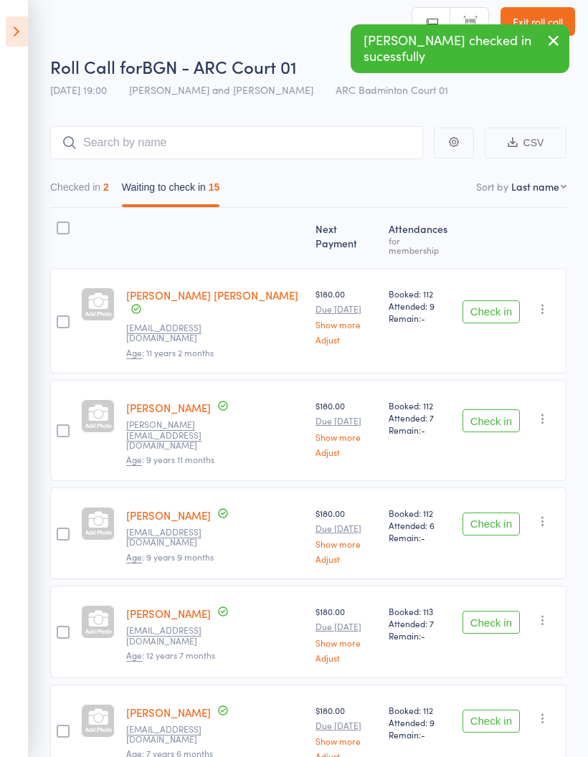
click at [484, 410] on button "Check in" at bounding box center [491, 421] width 57 height 23
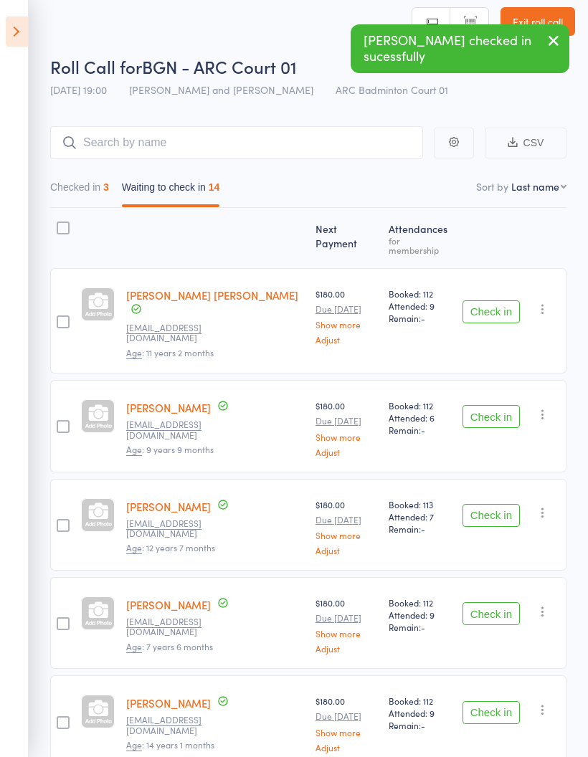
click at [492, 405] on button "Check in" at bounding box center [491, 416] width 57 height 23
click at [498, 405] on button "Check in" at bounding box center [491, 416] width 57 height 23
click at [499, 405] on button "Check in" at bounding box center [491, 416] width 57 height 23
click at [500, 405] on button "Check in" at bounding box center [491, 416] width 57 height 23
click at [496, 504] on button "Check in" at bounding box center [491, 515] width 57 height 23
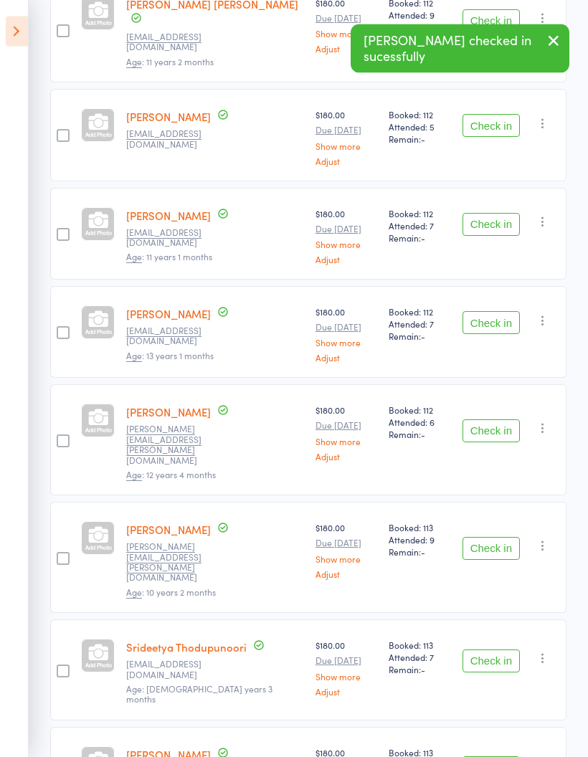
scroll to position [303, 0]
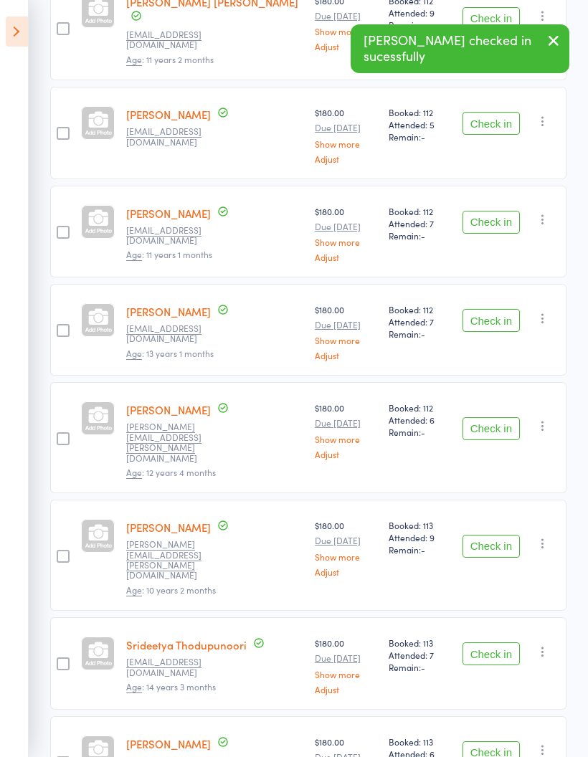
click at [498, 535] on button "Check in" at bounding box center [491, 546] width 57 height 23
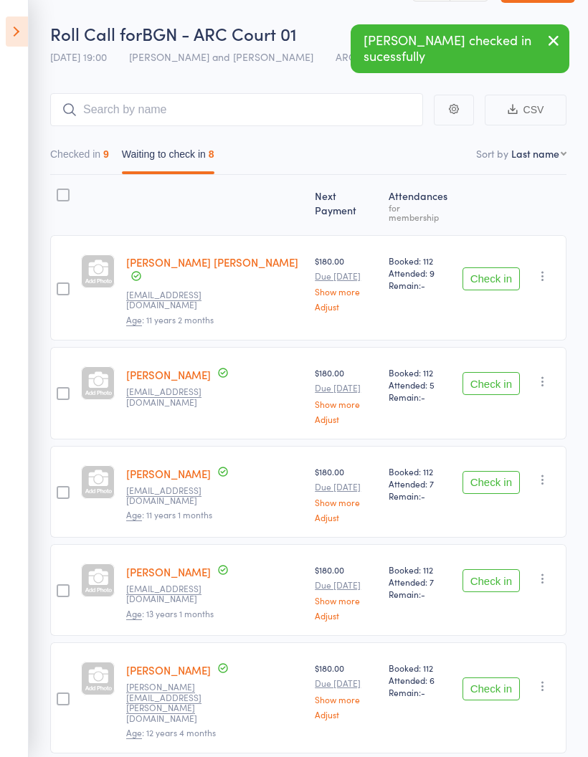
scroll to position [0, 0]
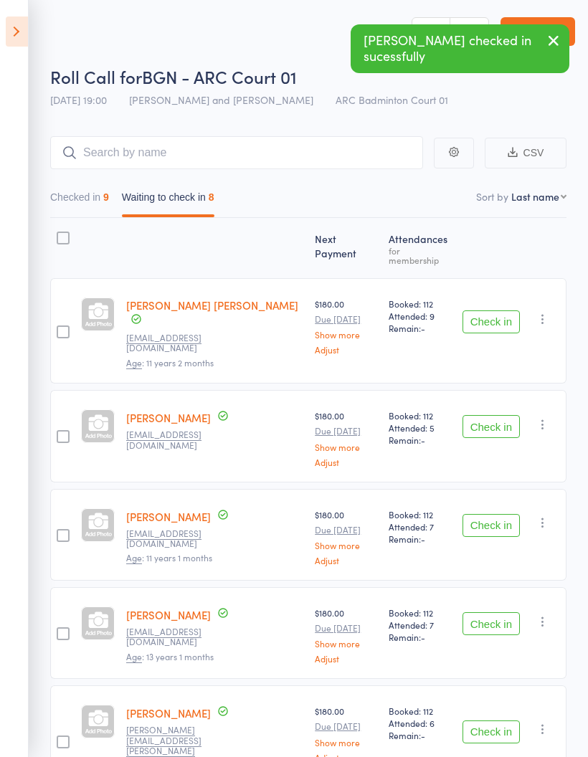
click at [15, 13] on aside "Events for [DATE] [DATE] [DATE] Sun Mon Tue Wed Thu Fri Sat 36 31 01 02 03 04 0…" at bounding box center [14, 378] width 29 height 757
click at [11, 27] on icon at bounding box center [17, 31] width 22 height 30
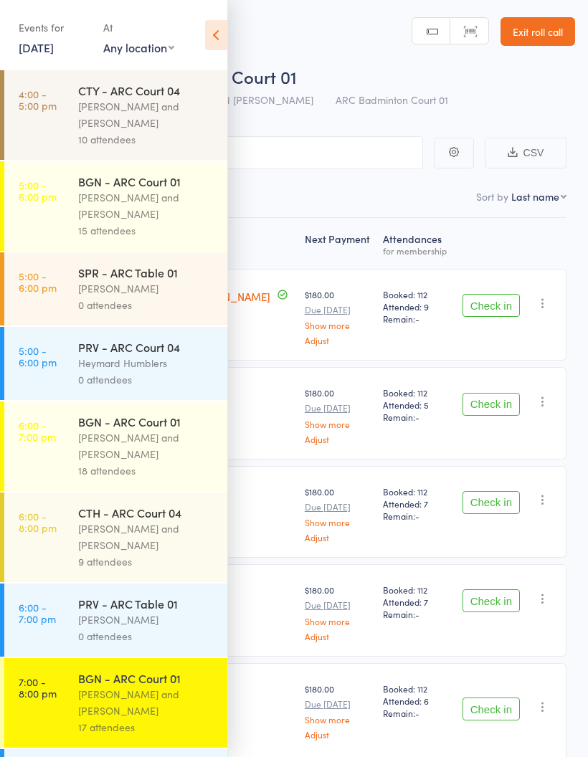
click at [168, 546] on div "[PERSON_NAME] and [PERSON_NAME]" at bounding box center [146, 537] width 137 height 33
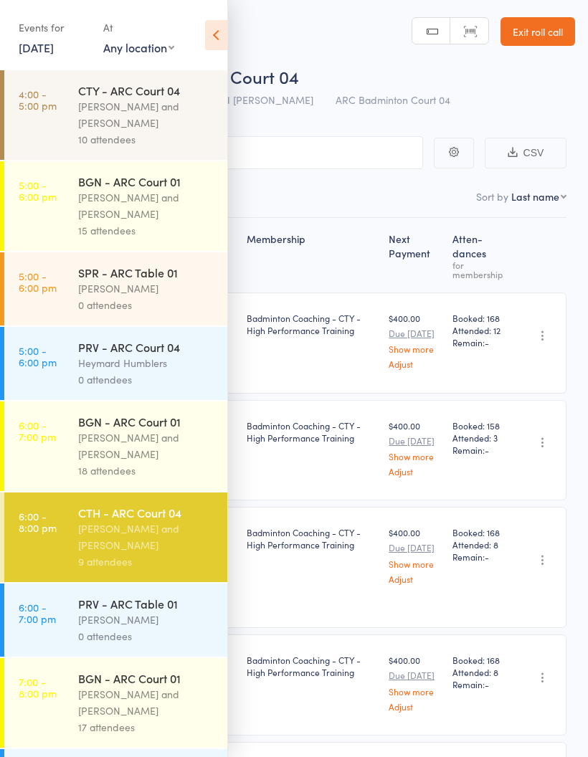
click at [219, 29] on icon at bounding box center [216, 35] width 22 height 30
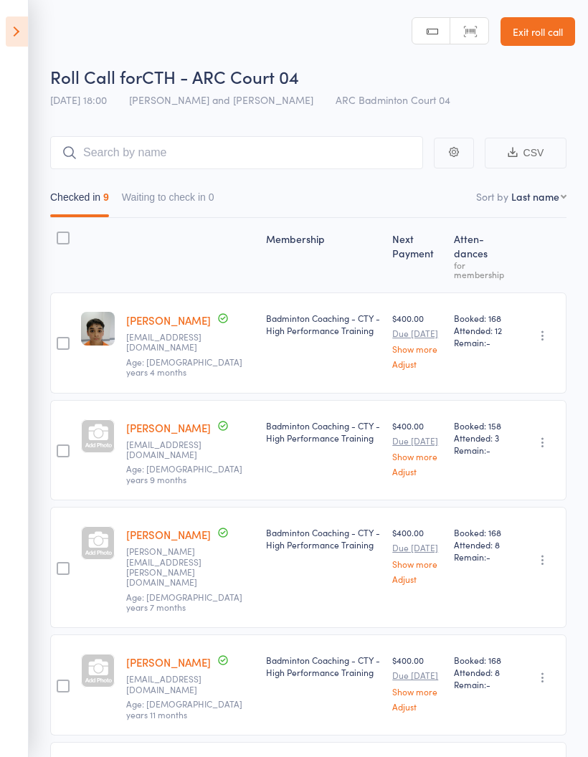
click at [187, 202] on button "Waiting to check in 0" at bounding box center [168, 200] width 93 height 33
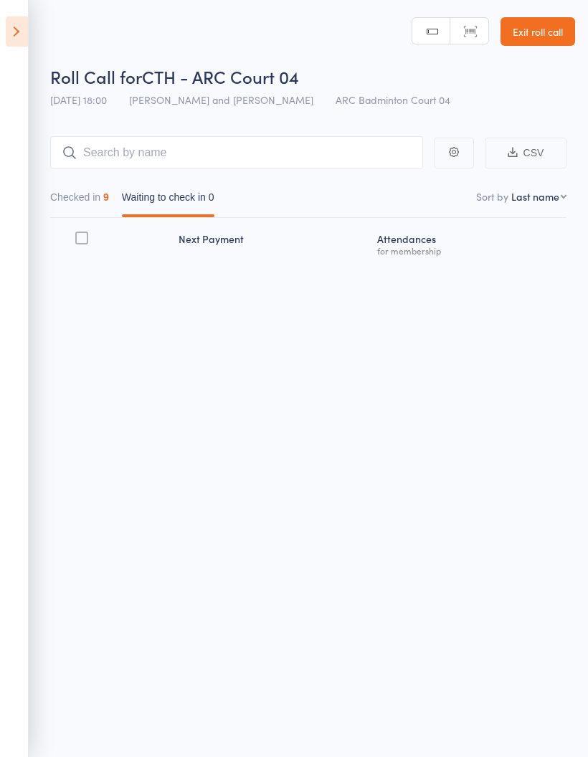
click at [88, 187] on button "Checked in 9" at bounding box center [79, 200] width 59 height 33
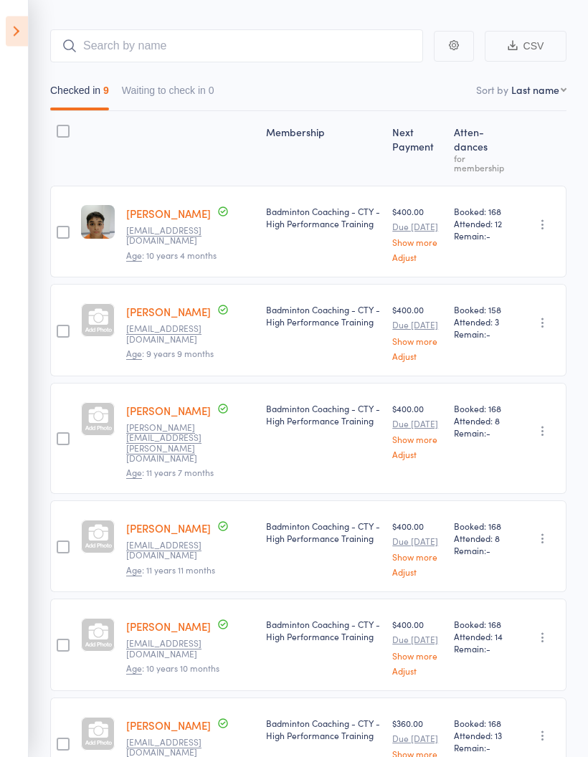
scroll to position [107, 0]
click at [547, 428] on icon "button" at bounding box center [543, 431] width 14 height 14
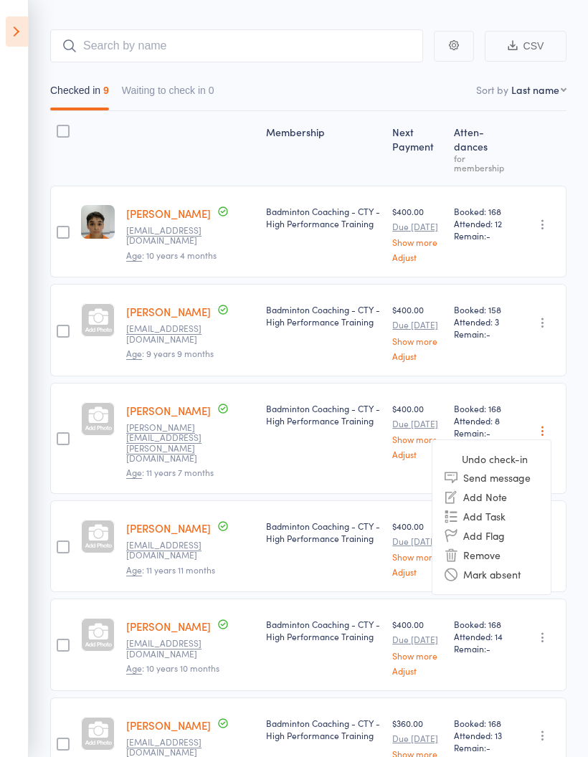
click at [520, 455] on li "Undo check-in" at bounding box center [492, 459] width 118 height 18
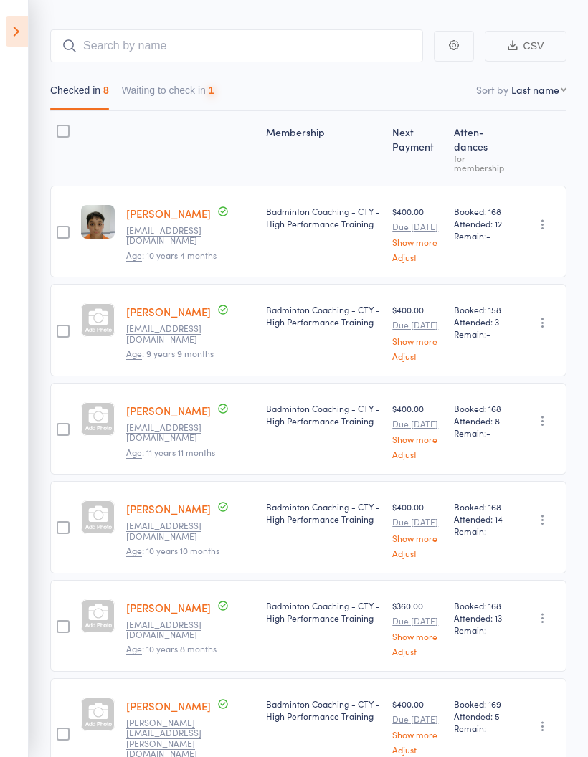
scroll to position [0, 0]
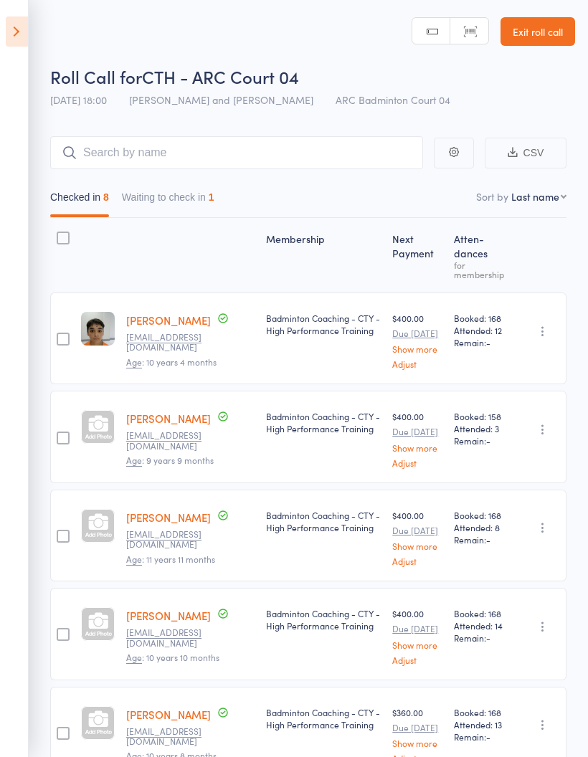
click at [19, 22] on icon at bounding box center [17, 31] width 22 height 30
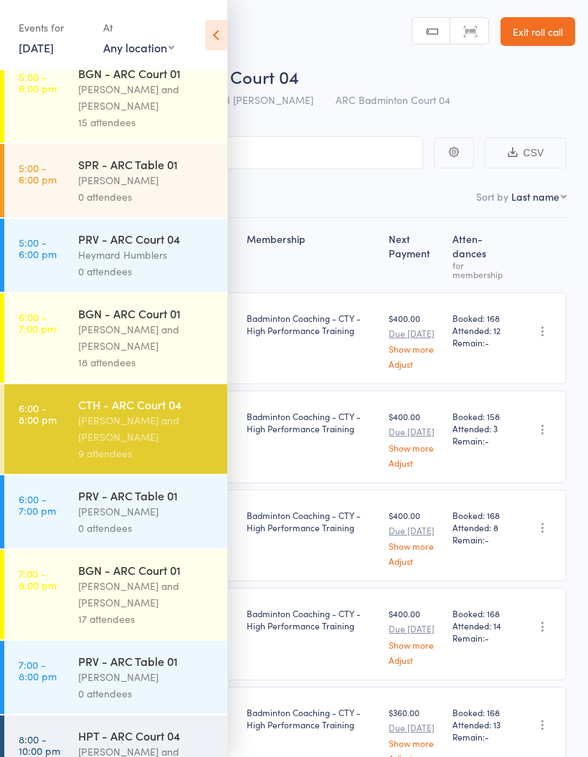
scroll to position [107, 0]
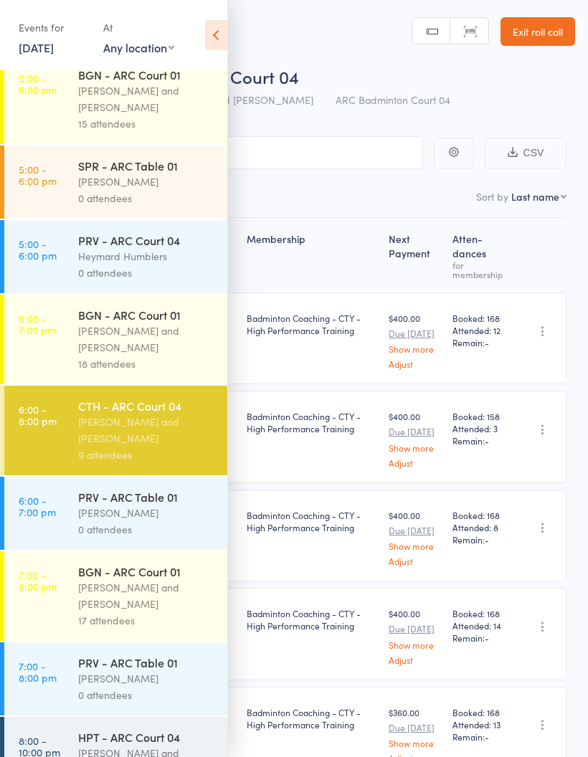
click at [154, 606] on div "[PERSON_NAME] and [PERSON_NAME]" at bounding box center [146, 596] width 137 height 33
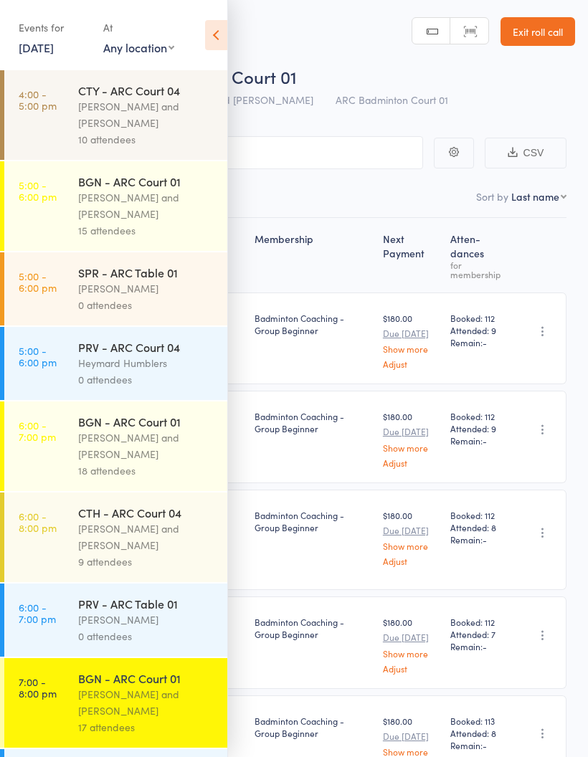
click at [212, 24] on icon at bounding box center [216, 35] width 22 height 30
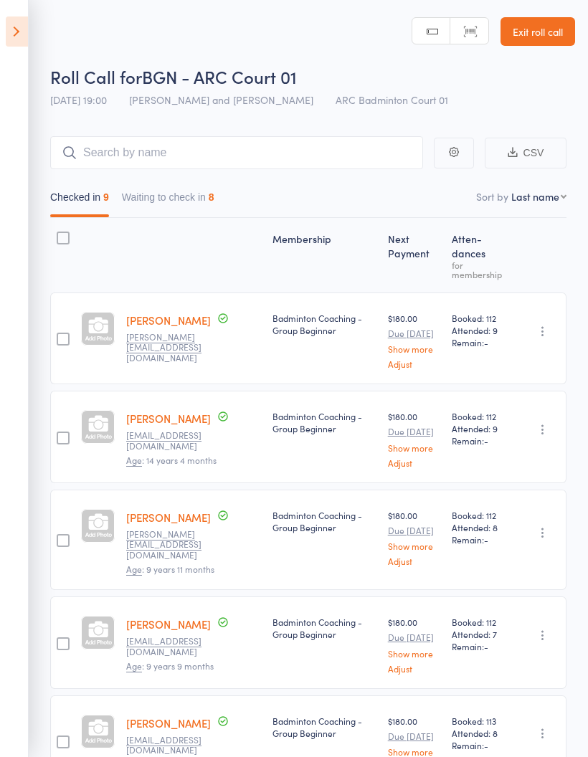
click at [162, 194] on button "Waiting to check in 8" at bounding box center [168, 200] width 93 height 33
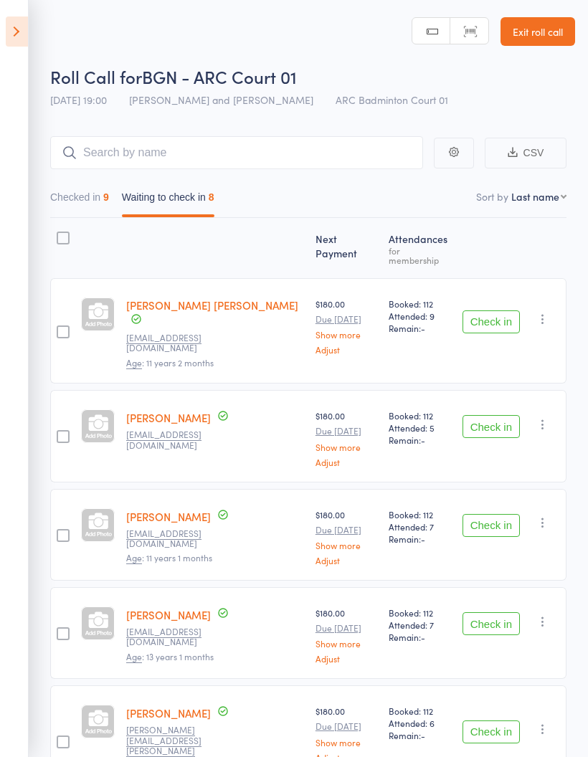
click at [87, 199] on button "Checked in 9" at bounding box center [79, 200] width 59 height 33
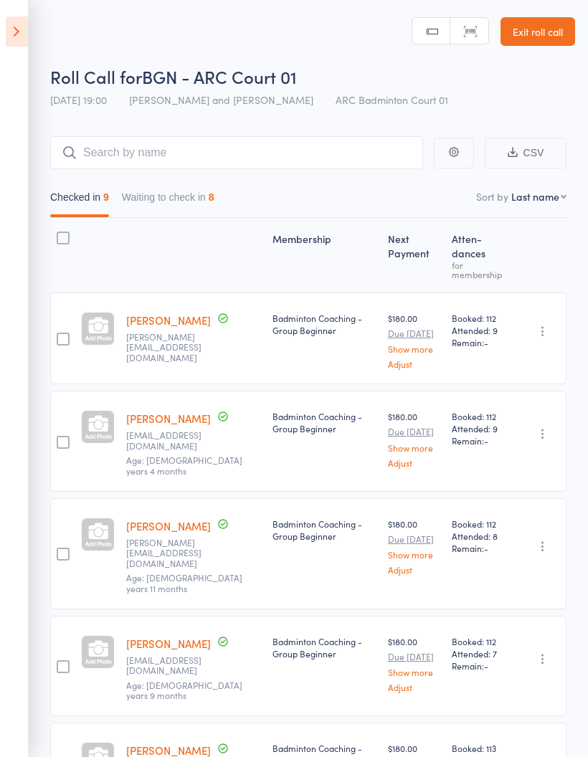
click at [174, 202] on button "Waiting to check in 8" at bounding box center [168, 200] width 93 height 33
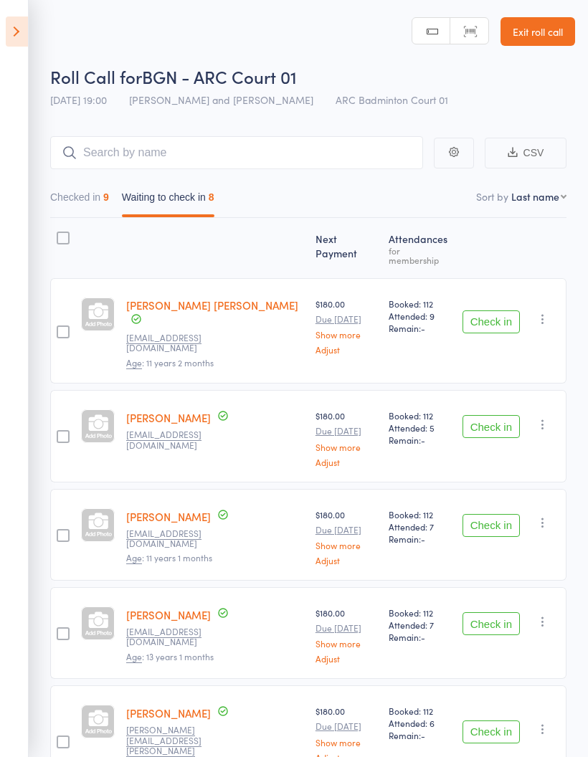
click at [395, 447] on div "Booked: 112 Attended: 5 Remain: -" at bounding box center [419, 436] width 73 height 92
click at [24, 32] on icon at bounding box center [17, 31] width 22 height 30
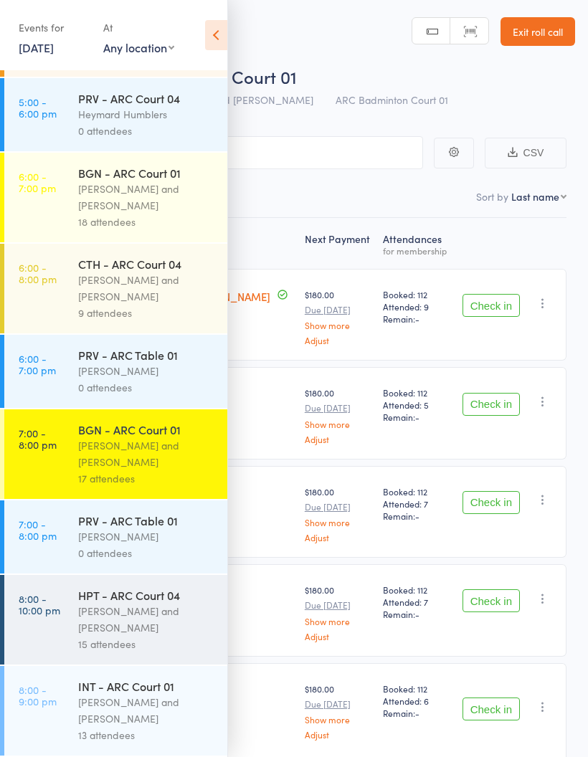
scroll to position [265, 0]
click at [154, 611] on div "[PERSON_NAME] and [PERSON_NAME]" at bounding box center [146, 619] width 137 height 33
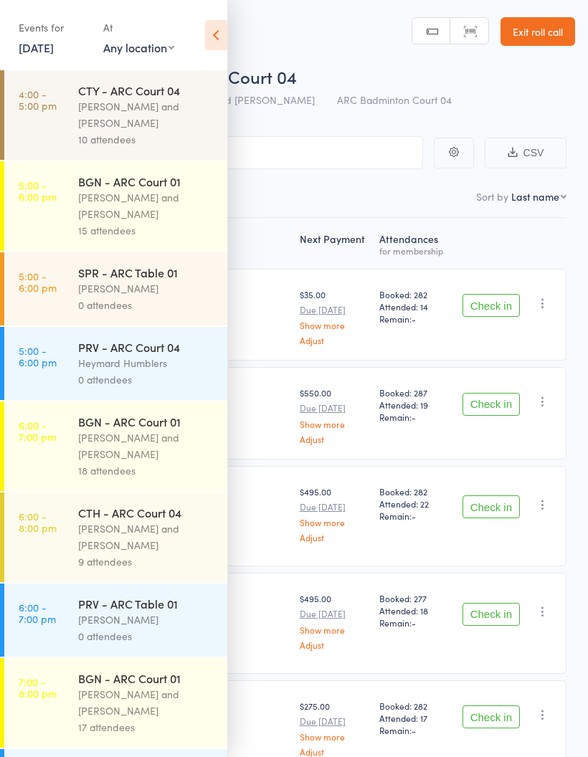
click at [218, 34] on icon at bounding box center [216, 35] width 22 height 30
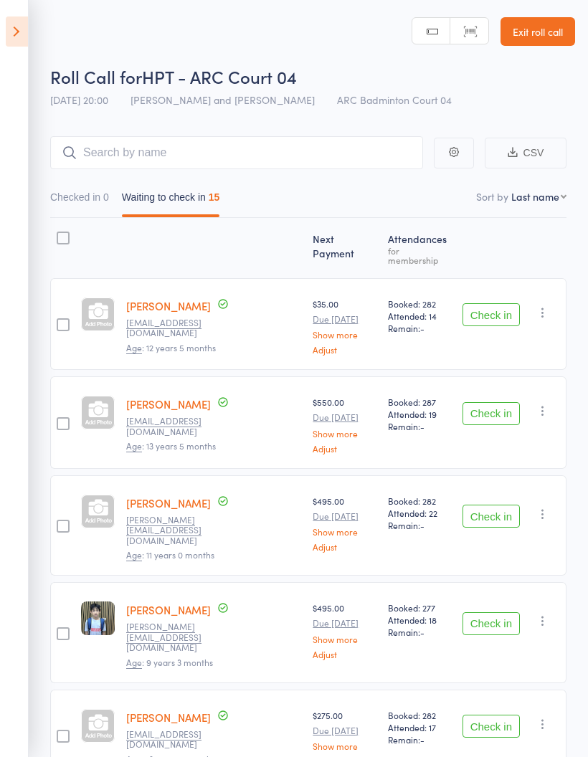
click at [13, 34] on icon at bounding box center [17, 31] width 22 height 30
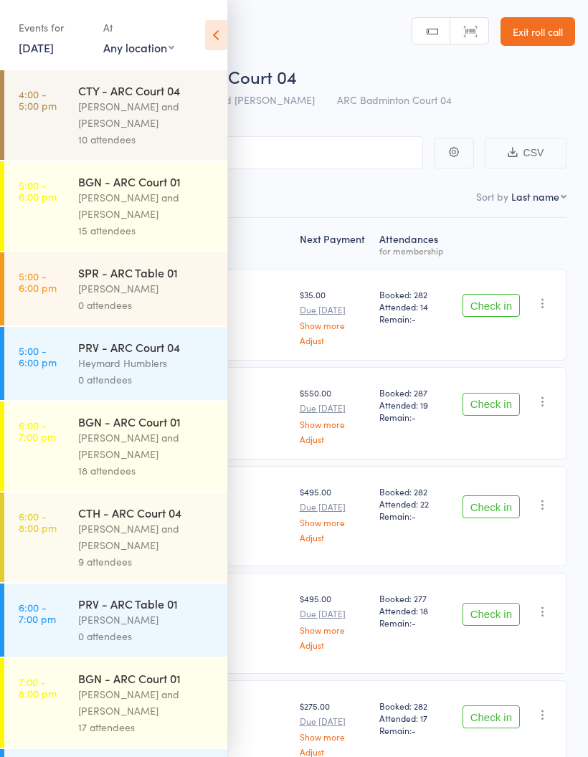
click at [139, 702] on div "[PERSON_NAME] and [PERSON_NAME]" at bounding box center [146, 702] width 137 height 33
click at [143, 704] on div "[PERSON_NAME] and [PERSON_NAME]" at bounding box center [146, 702] width 137 height 33
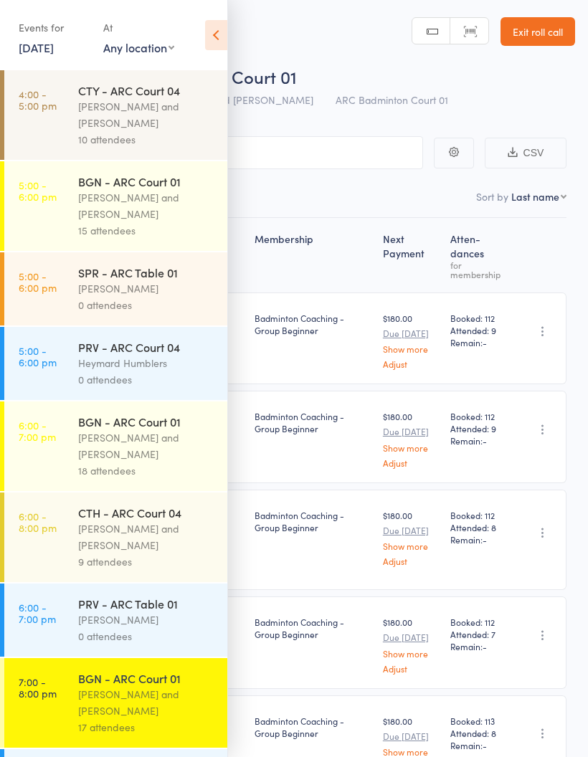
click at [215, 29] on icon at bounding box center [216, 35] width 22 height 30
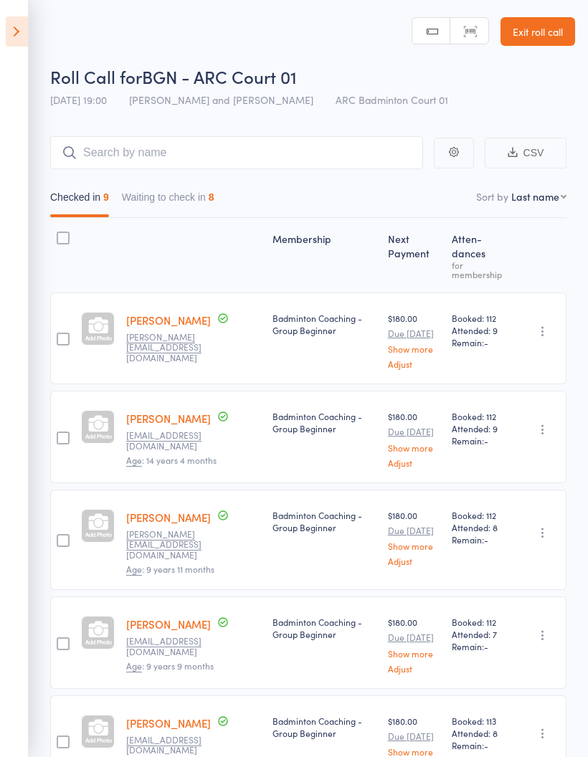
click at [174, 206] on button "Waiting to check in 8" at bounding box center [168, 200] width 93 height 33
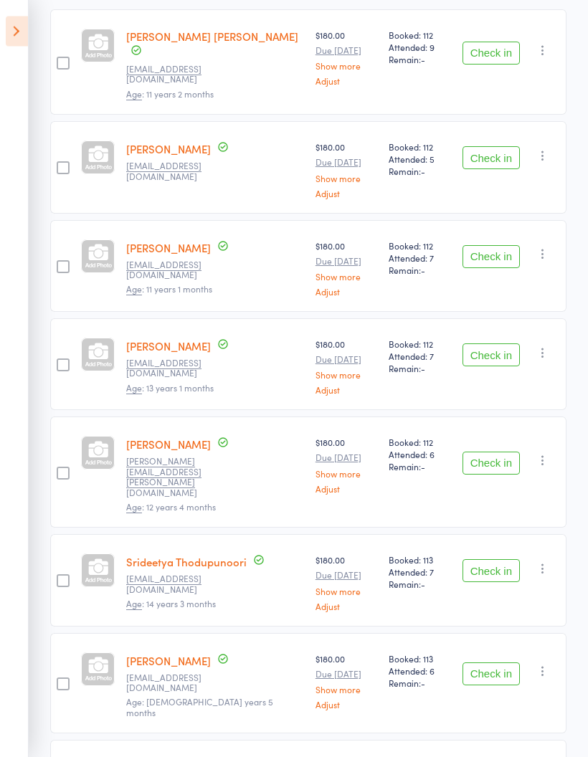
scroll to position [300, 0]
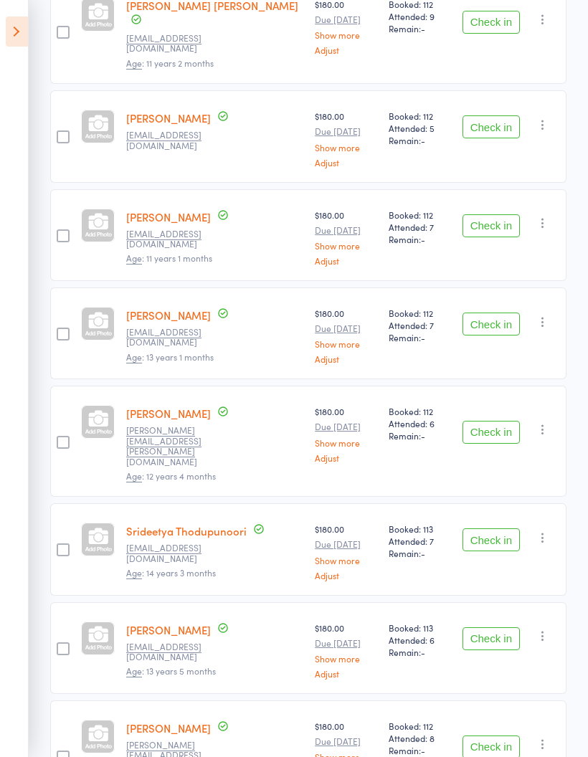
click at [495, 529] on button "Check in" at bounding box center [491, 540] width 57 height 23
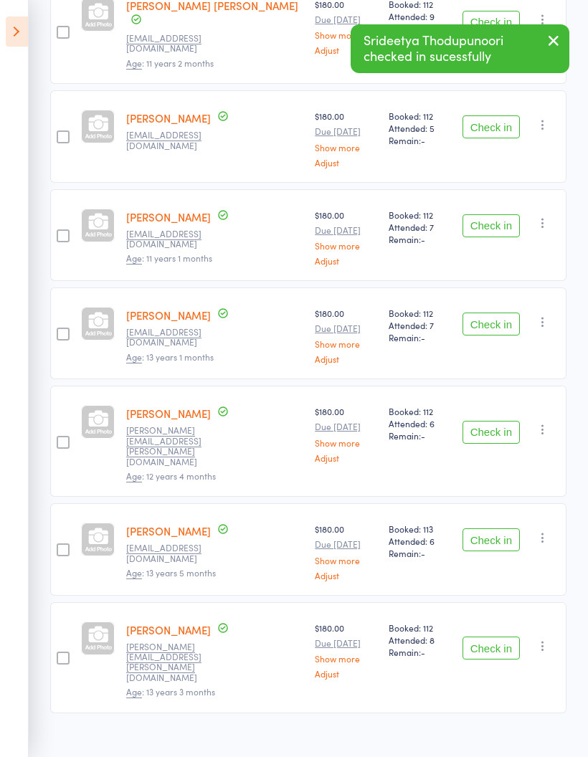
scroll to position [202, 0]
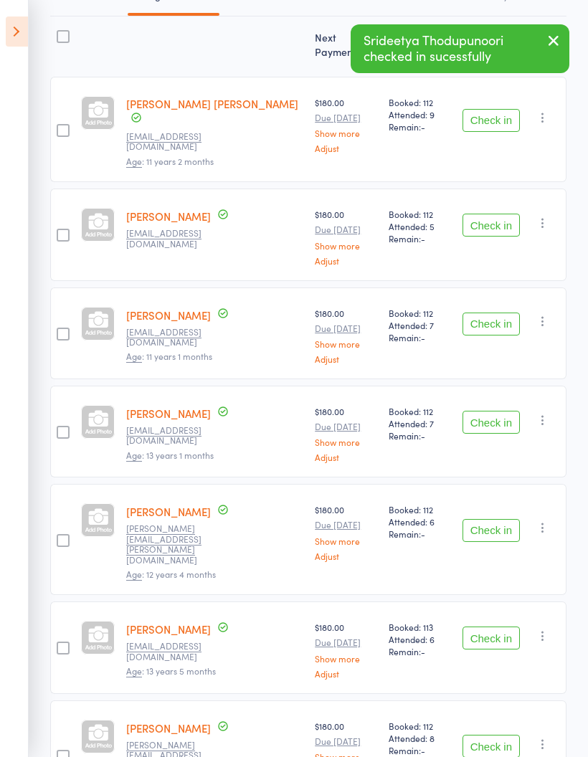
click at [491, 627] on button "Check in" at bounding box center [491, 638] width 57 height 23
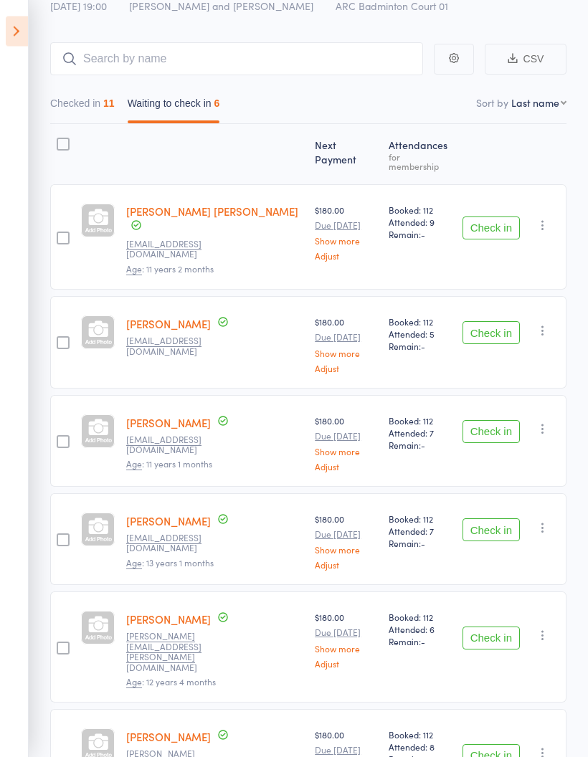
scroll to position [0, 0]
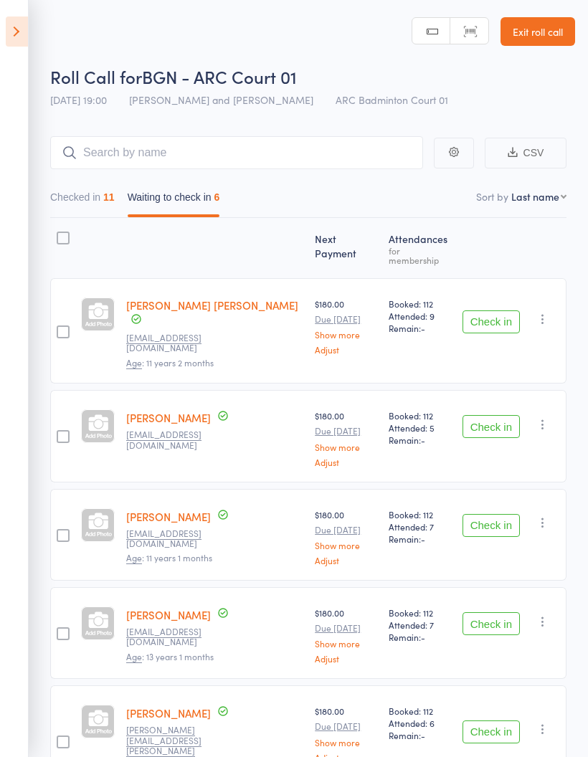
click at [71, 201] on button "Checked in 11" at bounding box center [82, 200] width 65 height 33
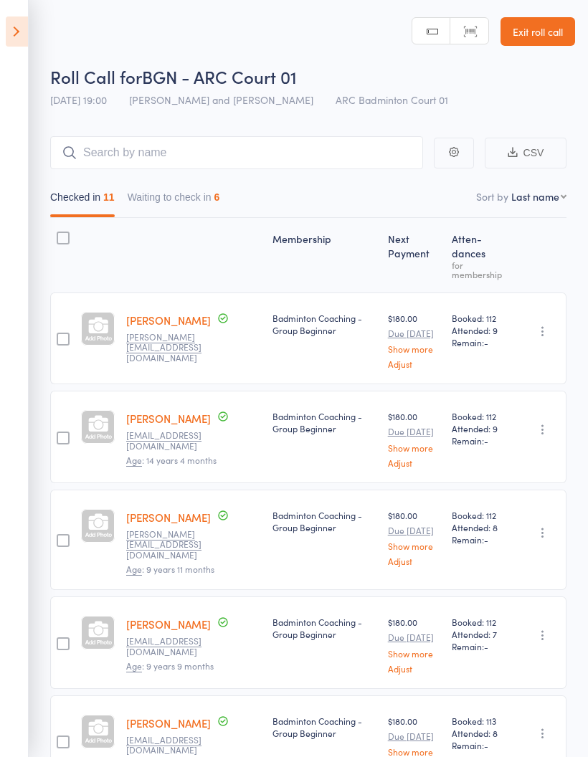
click at [175, 202] on button "Waiting to check in 6" at bounding box center [174, 200] width 93 height 33
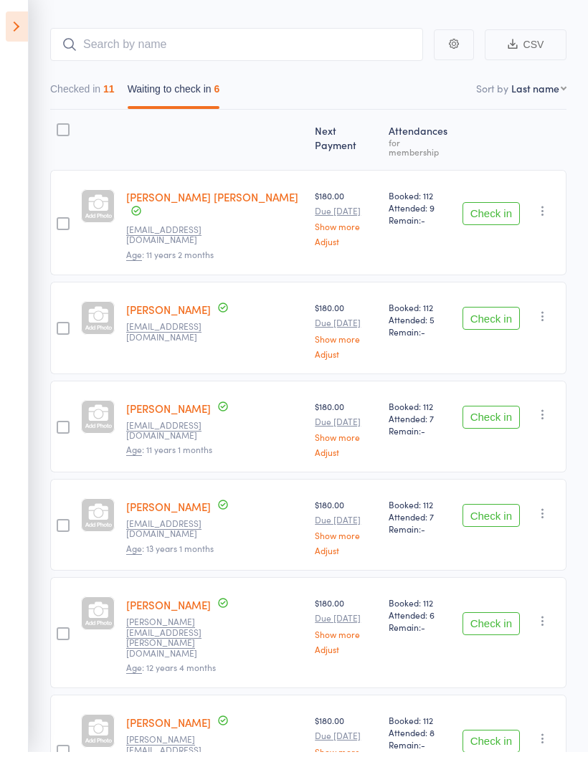
scroll to position [161, 0]
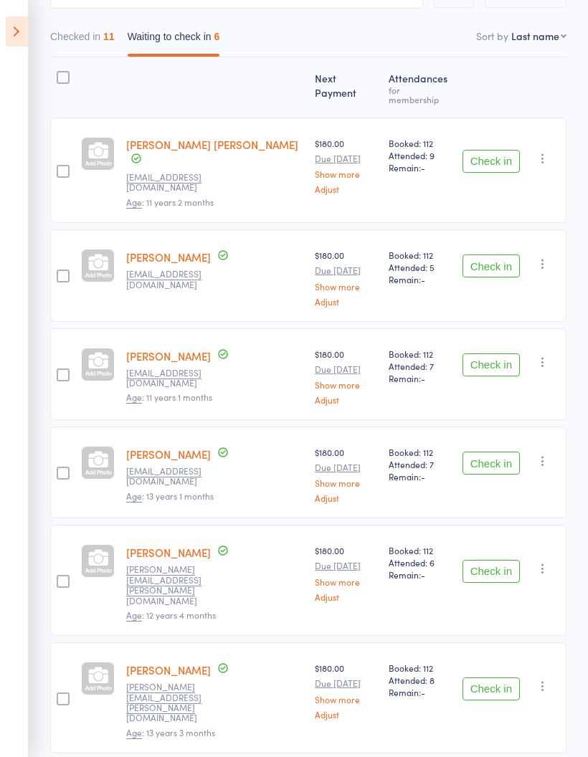
click at [496, 354] on button "Check in" at bounding box center [491, 365] width 57 height 23
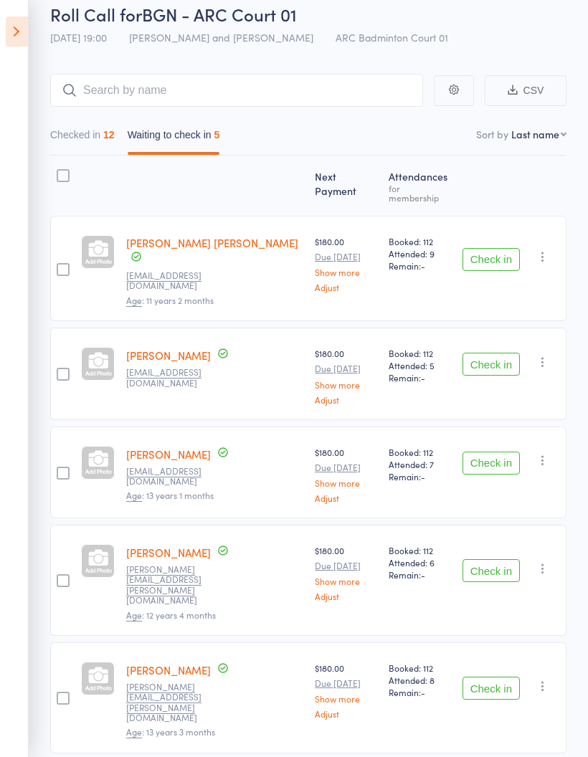
click at [511, 677] on button "Check in" at bounding box center [491, 688] width 57 height 23
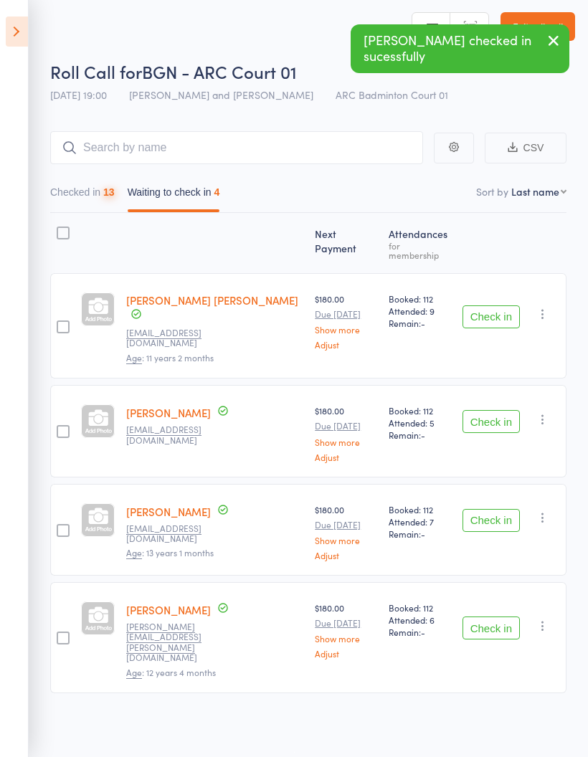
scroll to position [10, 0]
click at [85, 198] on button "Checked in 13" at bounding box center [82, 195] width 65 height 33
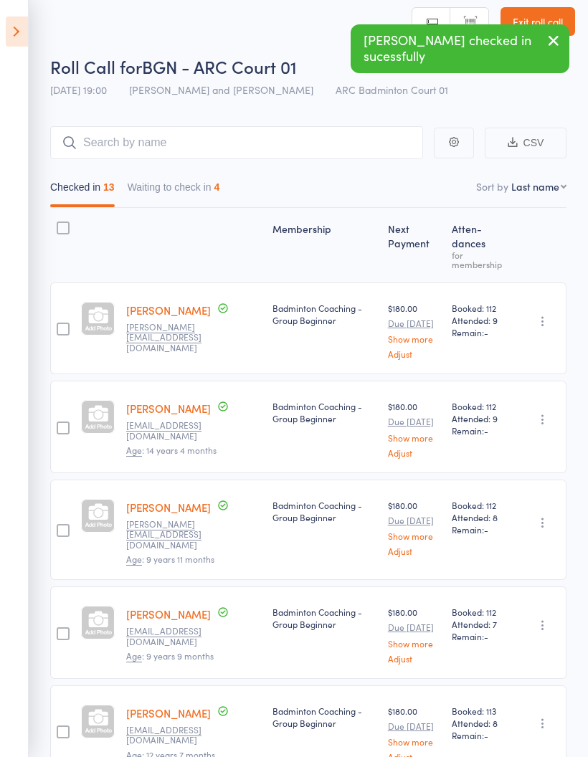
click at [180, 194] on button "Waiting to check in 4" at bounding box center [174, 190] width 93 height 33
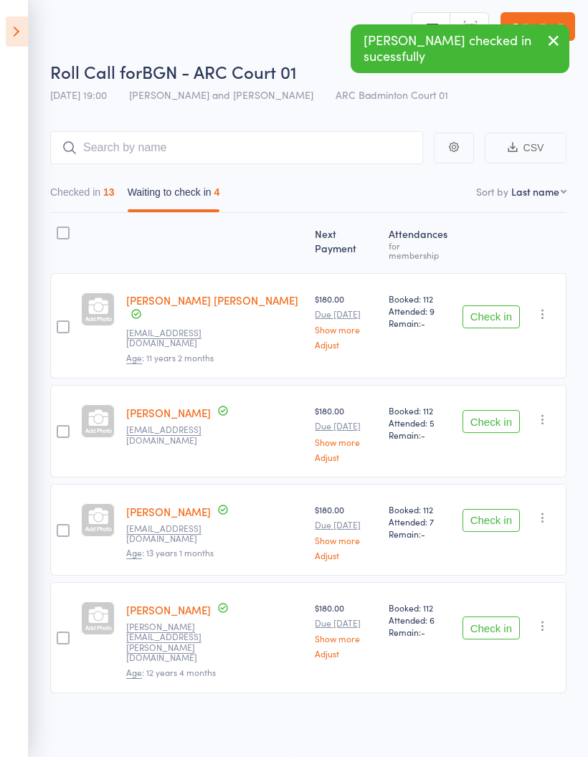
click at [85, 189] on button "Checked in 13" at bounding box center [82, 195] width 65 height 33
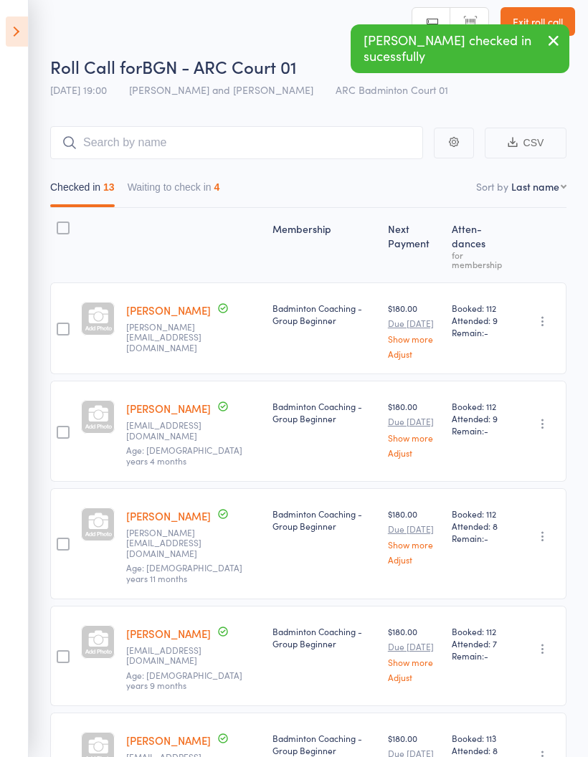
click at [171, 187] on button "Waiting to check in 4" at bounding box center [174, 190] width 93 height 33
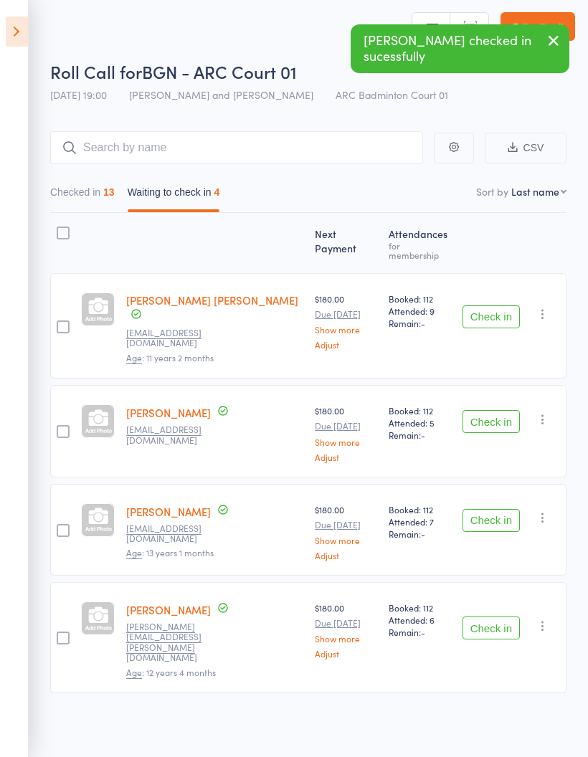
click at [544, 307] on icon "button" at bounding box center [543, 314] width 14 height 14
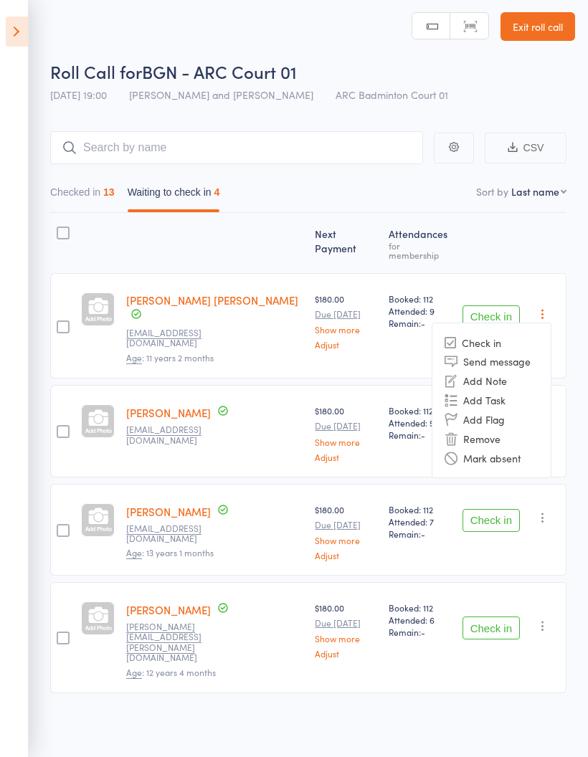
click at [521, 448] on li "Mark absent" at bounding box center [492, 457] width 118 height 19
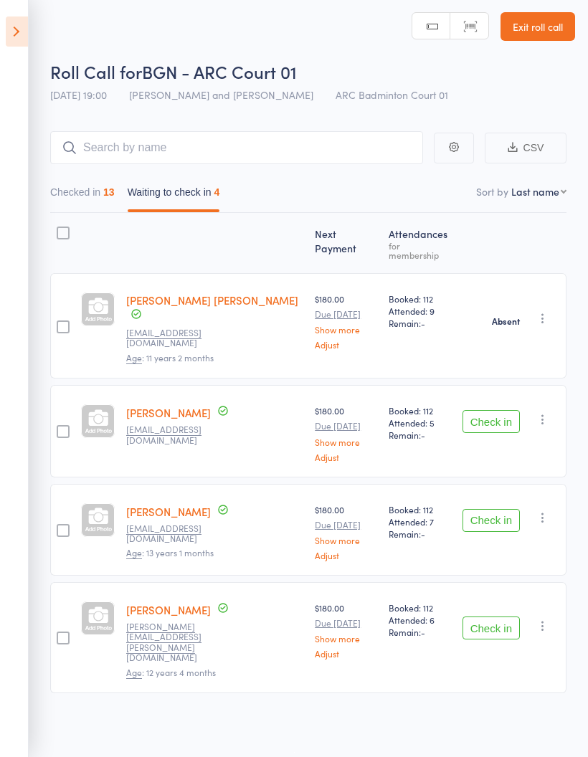
click at [548, 412] on icon "button" at bounding box center [543, 419] width 14 height 14
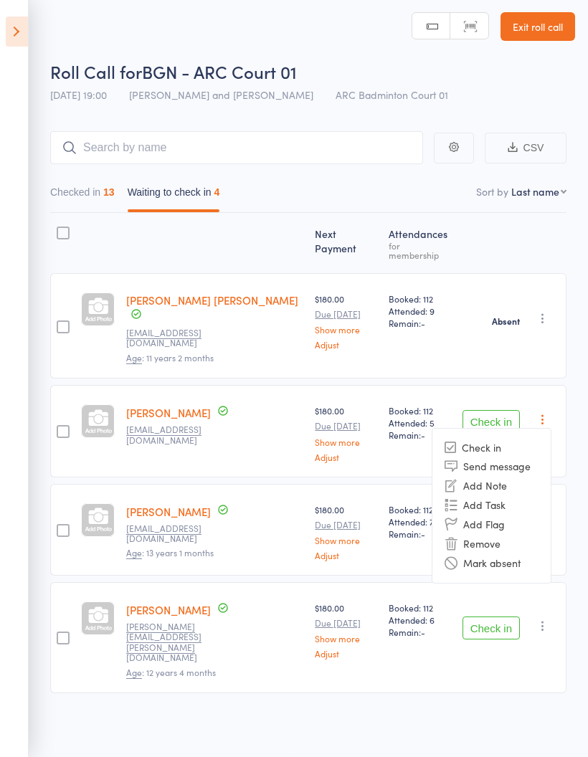
click at [529, 554] on li "Mark absent" at bounding box center [492, 563] width 118 height 19
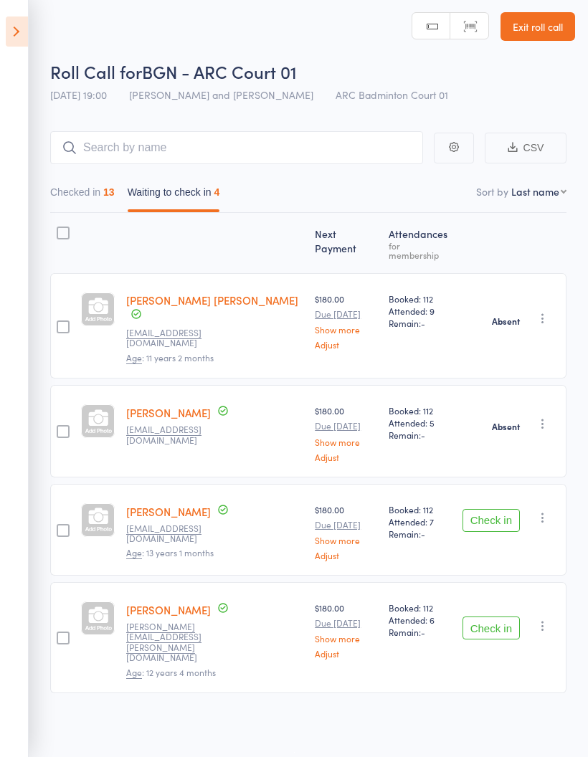
click at [549, 511] on icon "button" at bounding box center [543, 518] width 14 height 14
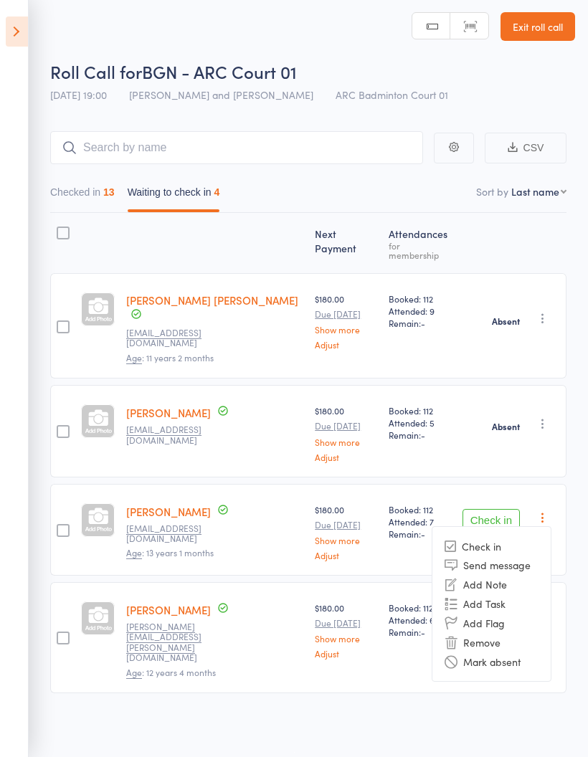
click at [530, 652] on li "Mark absent" at bounding box center [492, 661] width 118 height 19
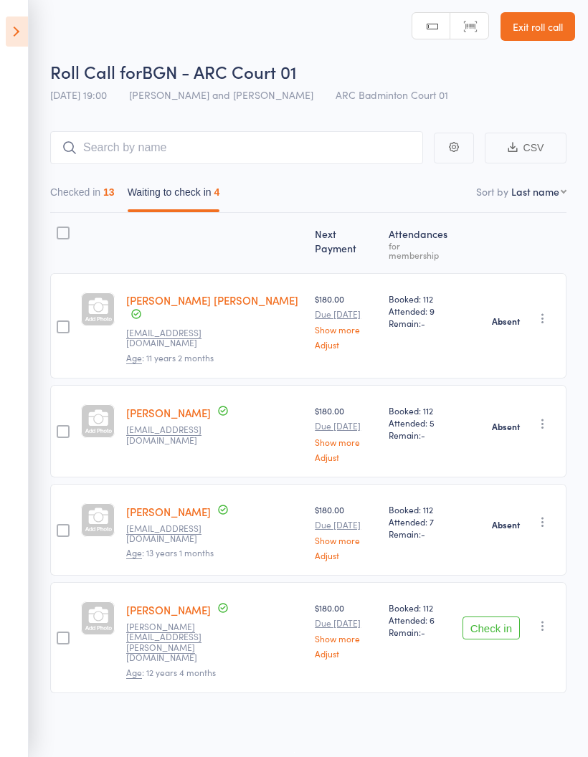
click at [549, 619] on icon "button" at bounding box center [543, 626] width 14 height 14
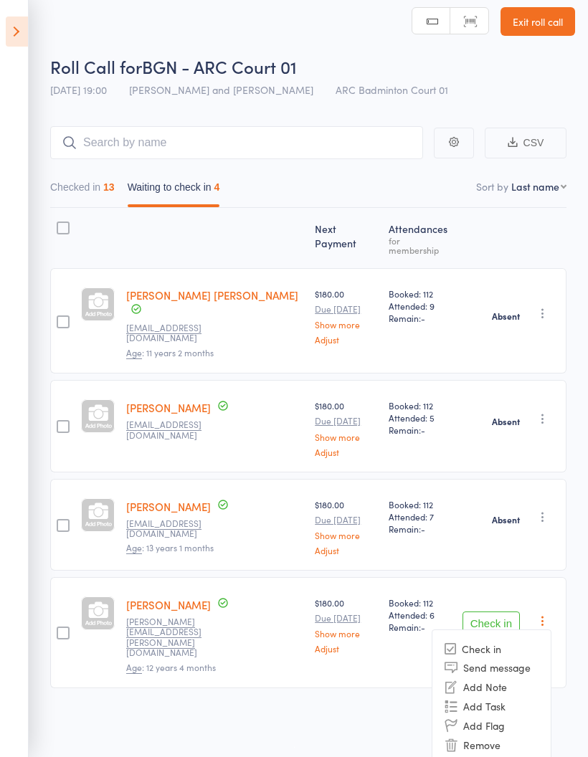
click at [532, 755] on li "Mark absent" at bounding box center [492, 764] width 118 height 19
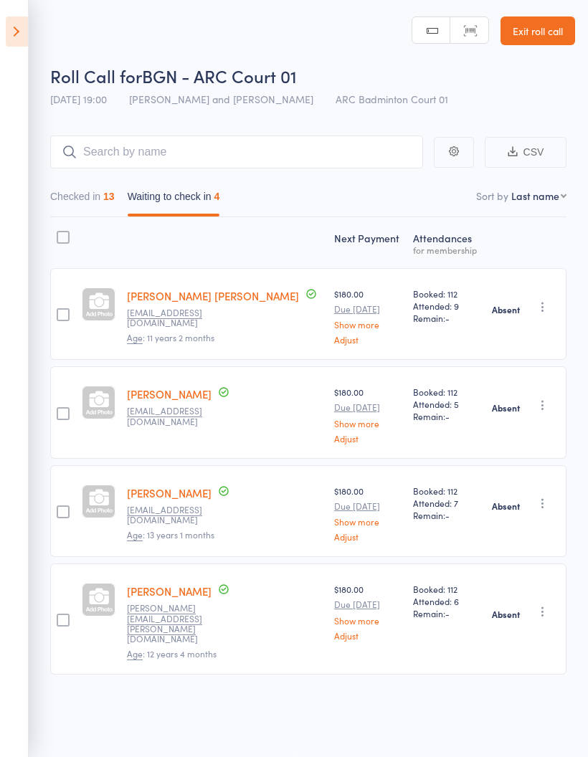
click at [79, 198] on button "Checked in 13" at bounding box center [82, 200] width 65 height 33
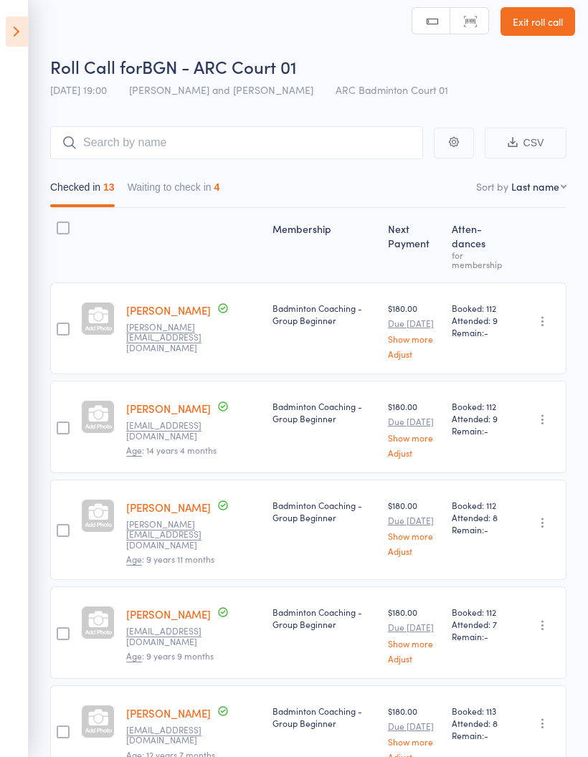
click at [151, 184] on button "Waiting to check in 4" at bounding box center [174, 190] width 93 height 33
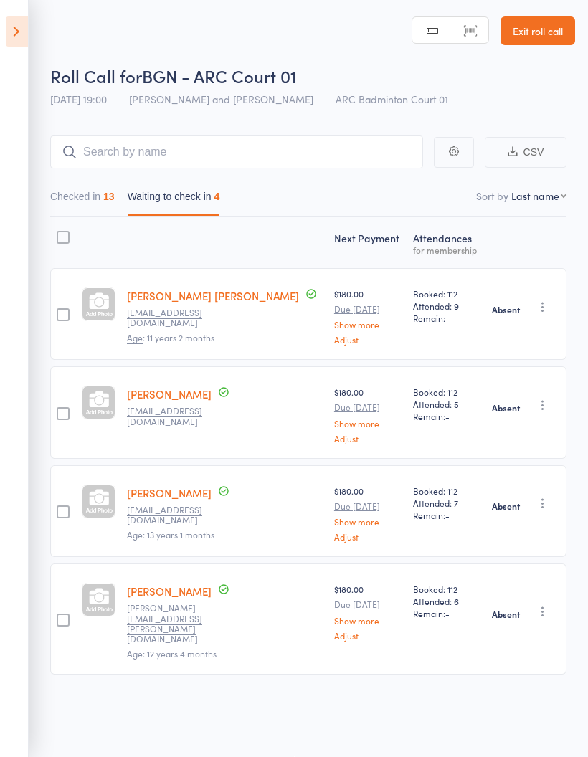
click at [5, 139] on aside "Events for [DATE] [DATE] [DATE] Sun Mon Tue Wed Thu Fri Sat 36 31 01 02 03 04 0…" at bounding box center [14, 378] width 29 height 757
click at [77, 190] on button "Checked in 13" at bounding box center [82, 200] width 65 height 33
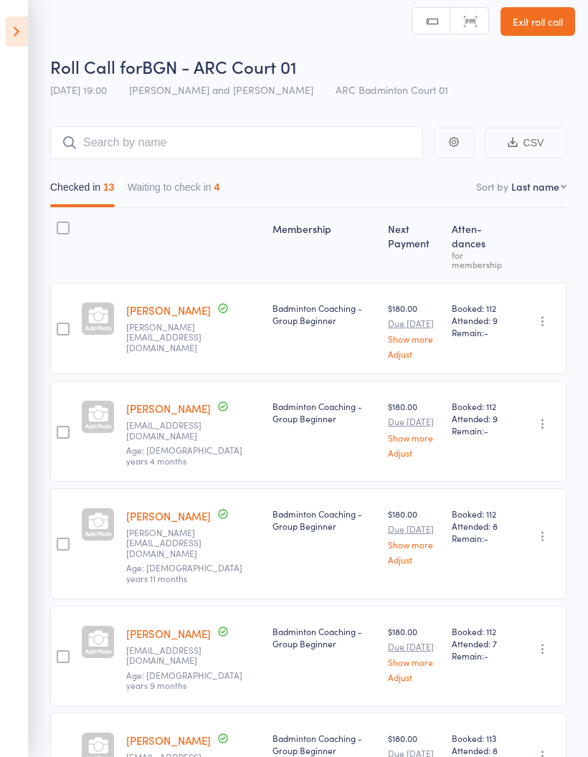
click at [161, 186] on button "Waiting to check in 4" at bounding box center [174, 190] width 93 height 33
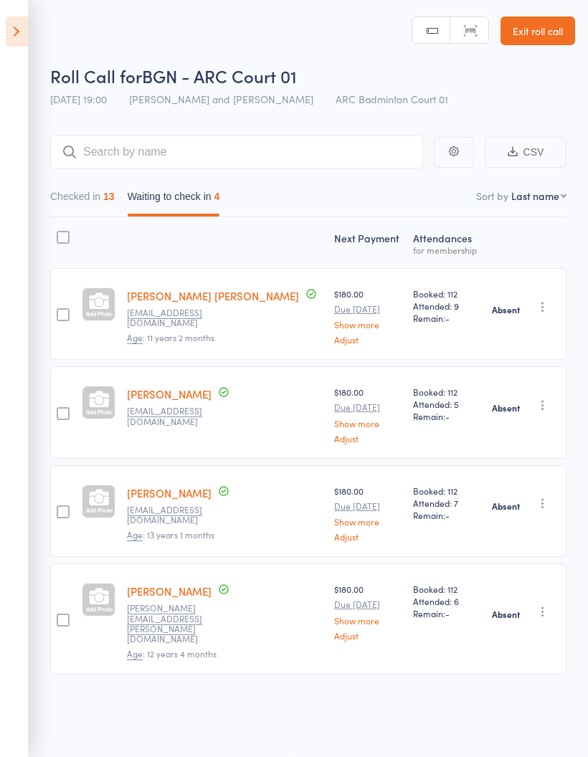
click at [9, 37] on icon at bounding box center [17, 31] width 22 height 30
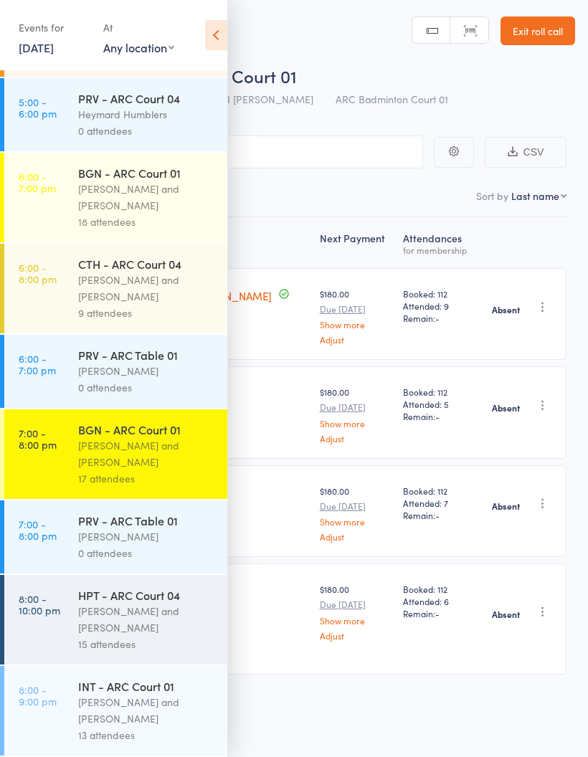
scroll to position [265, 0]
click at [146, 714] on div "[PERSON_NAME] and [PERSON_NAME]" at bounding box center [146, 710] width 137 height 33
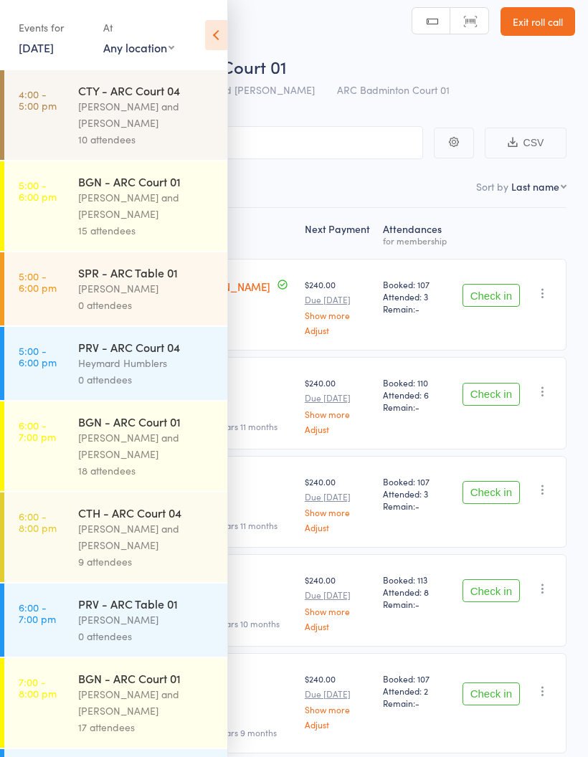
click at [219, 34] on icon at bounding box center [216, 35] width 22 height 30
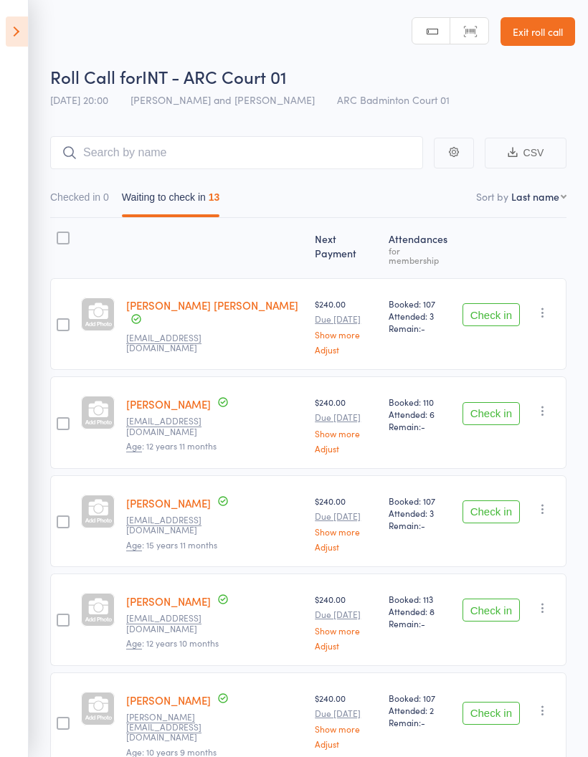
click at [19, 29] on icon at bounding box center [17, 31] width 22 height 30
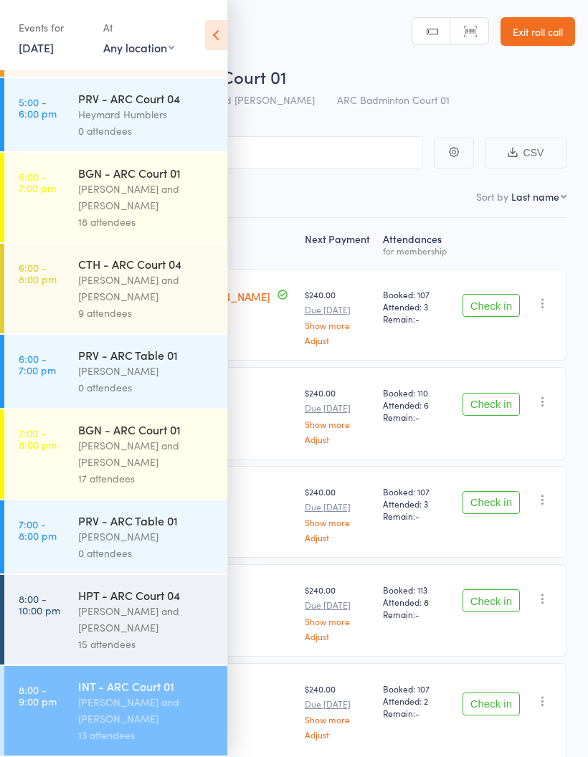
scroll to position [265, 0]
click at [164, 615] on div "[PERSON_NAME] and [PERSON_NAME]" at bounding box center [146, 619] width 137 height 33
click at [161, 619] on div "[PERSON_NAME] and [PERSON_NAME]" at bounding box center [146, 619] width 137 height 33
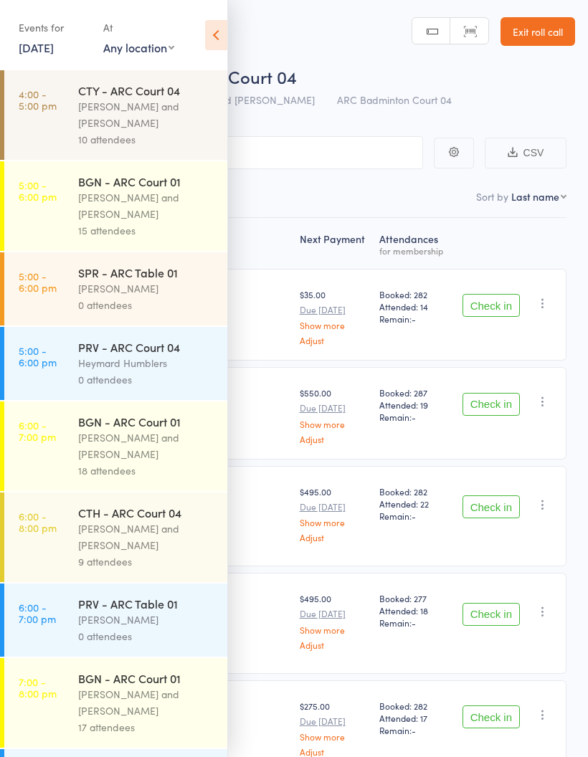
click at [227, 34] on icon at bounding box center [216, 35] width 22 height 30
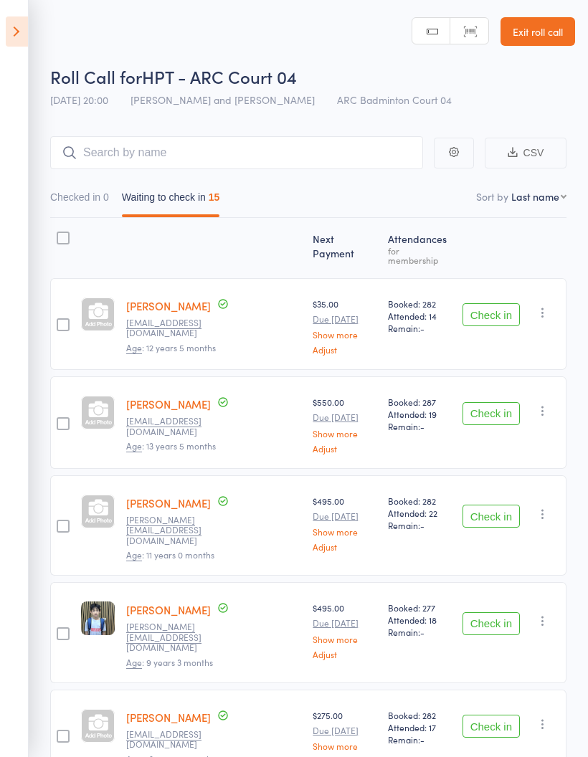
click at [502, 403] on button "Check in" at bounding box center [491, 413] width 57 height 23
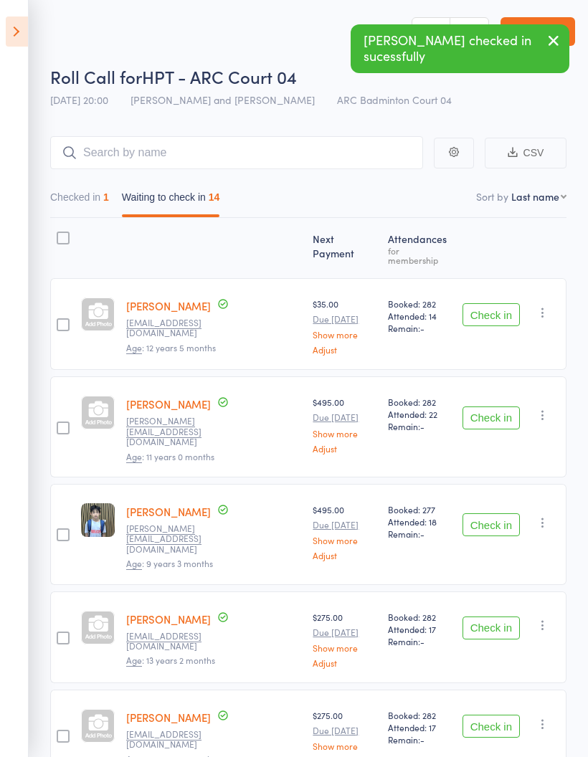
click at [508, 407] on button "Check in" at bounding box center [491, 418] width 57 height 23
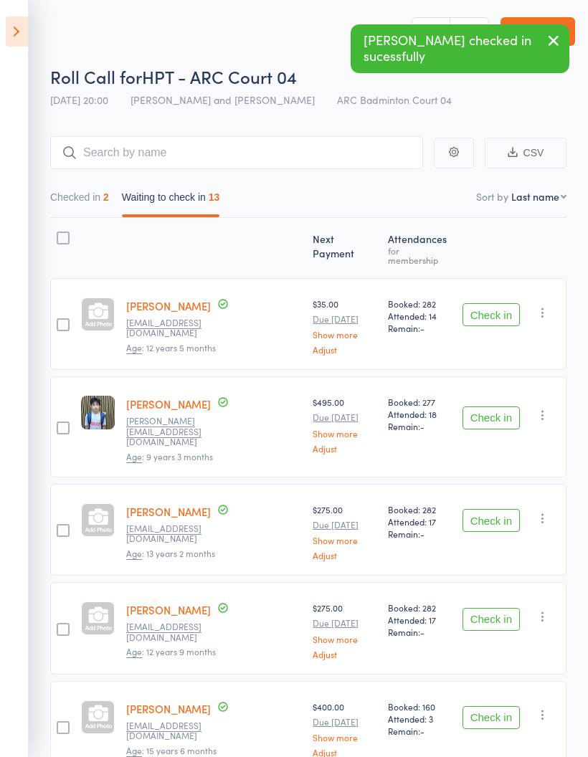
click at [511, 407] on button "Check in" at bounding box center [491, 418] width 57 height 23
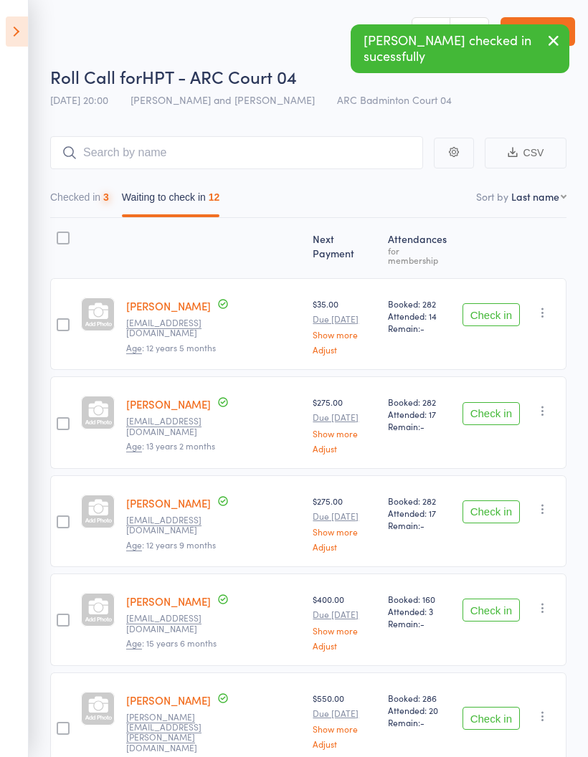
click at [503, 402] on button "Check in" at bounding box center [491, 413] width 57 height 23
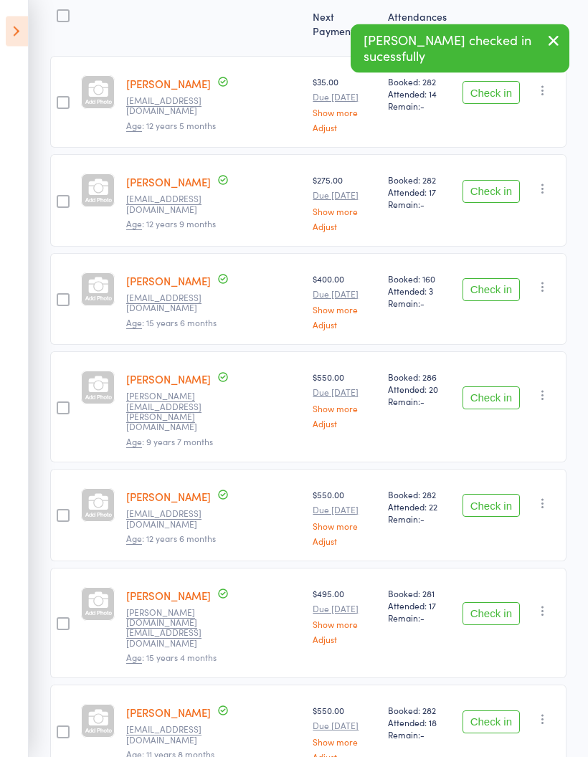
scroll to position [222, 0]
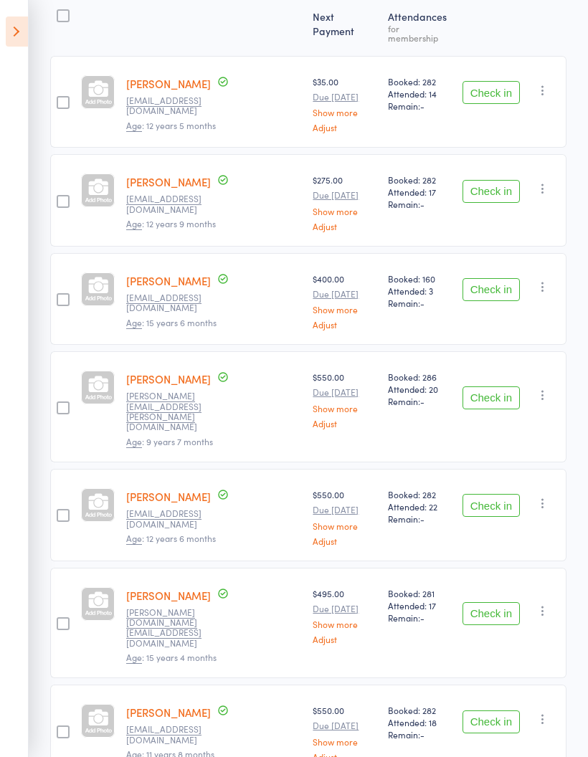
click at [498, 494] on button "Check in" at bounding box center [491, 505] width 57 height 23
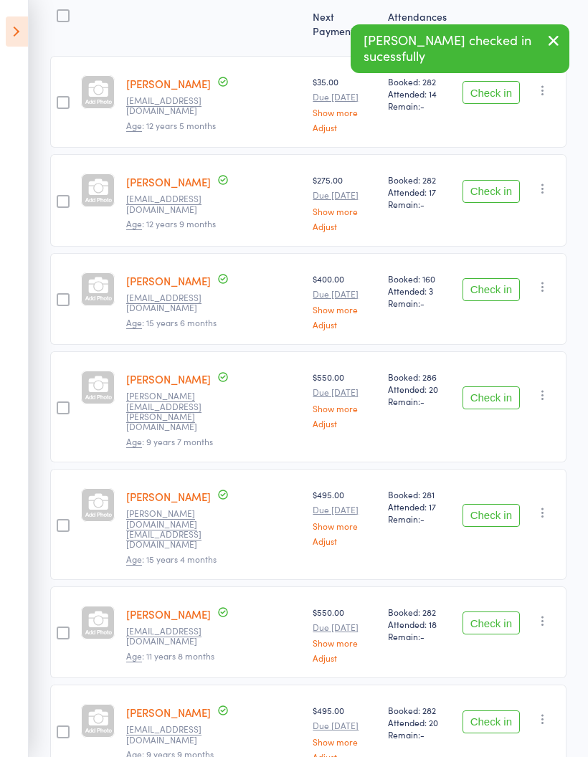
click at [498, 504] on button "Check in" at bounding box center [491, 515] width 57 height 23
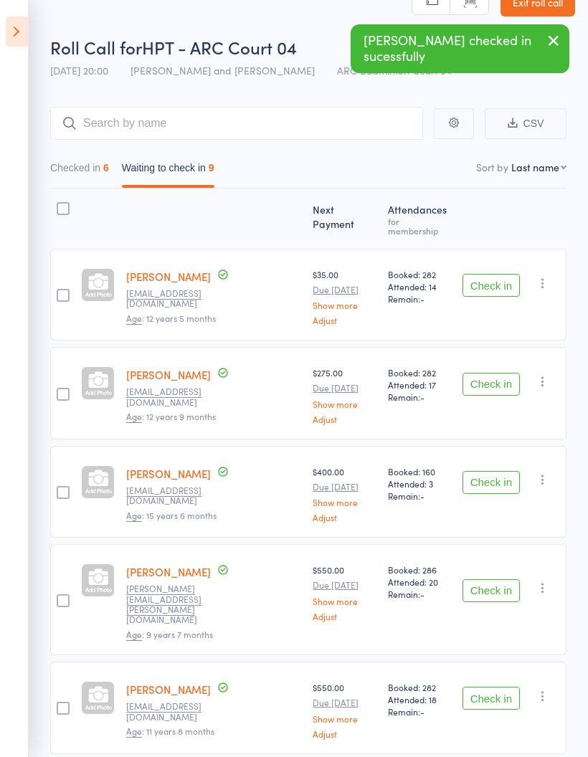
scroll to position [0, 0]
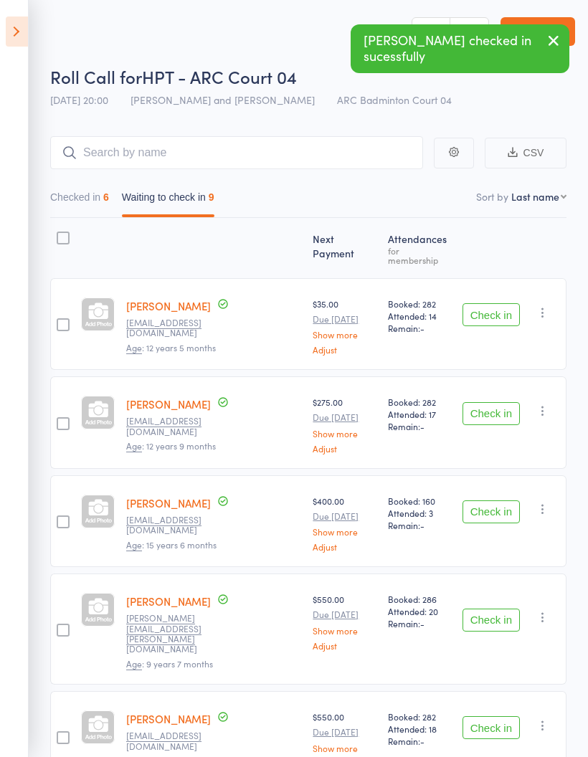
click at [98, 197] on button "Checked in 6" at bounding box center [79, 200] width 59 height 33
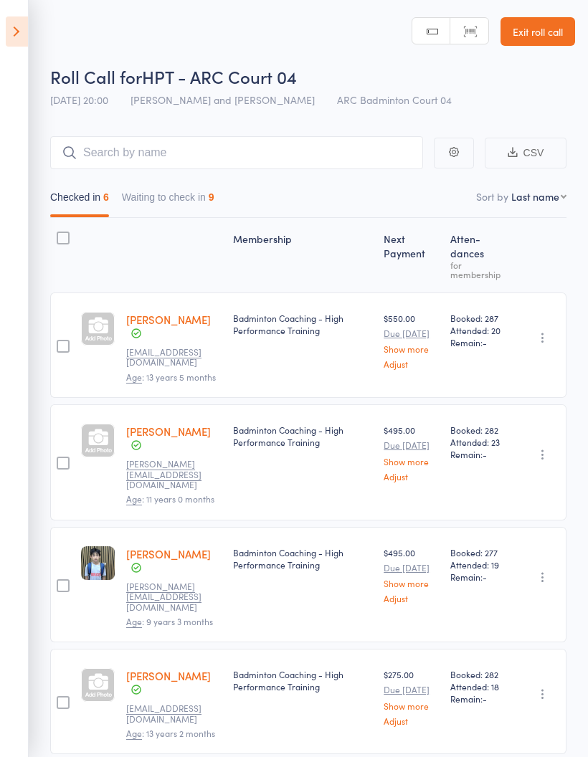
scroll to position [2, 0]
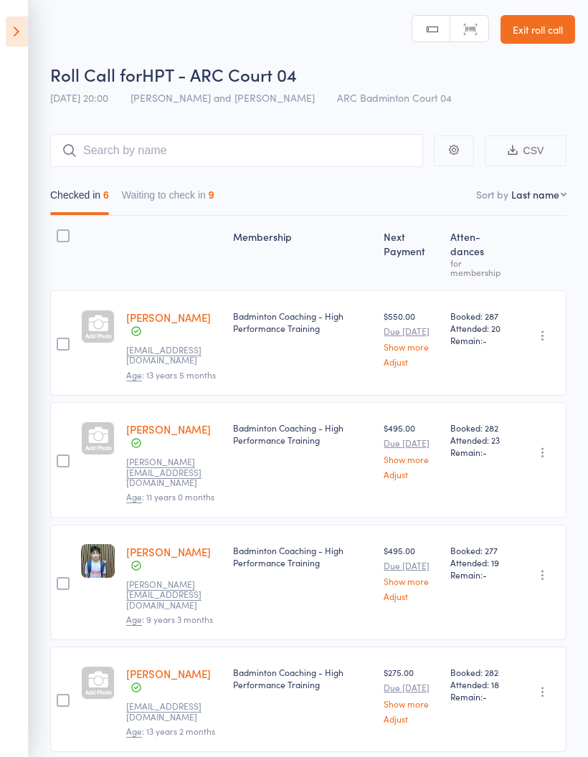
click at [194, 203] on button "Waiting to check in 9" at bounding box center [168, 198] width 93 height 33
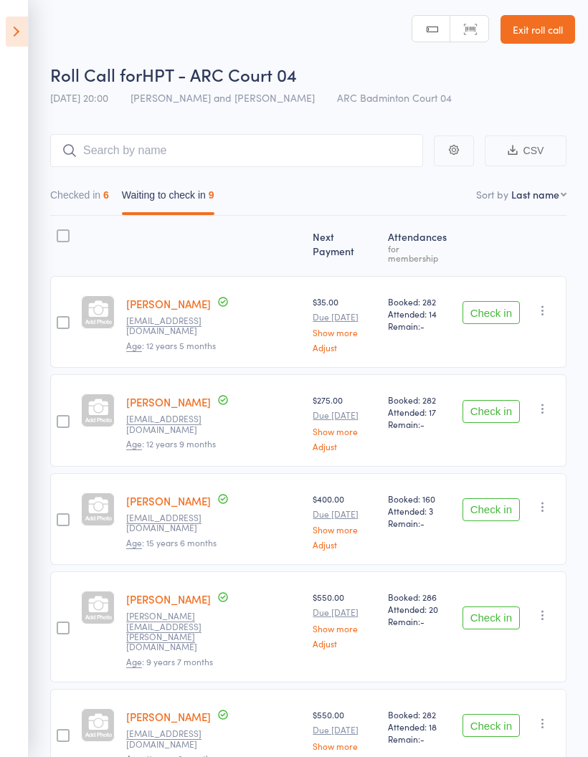
click at [16, 24] on icon at bounding box center [17, 31] width 22 height 30
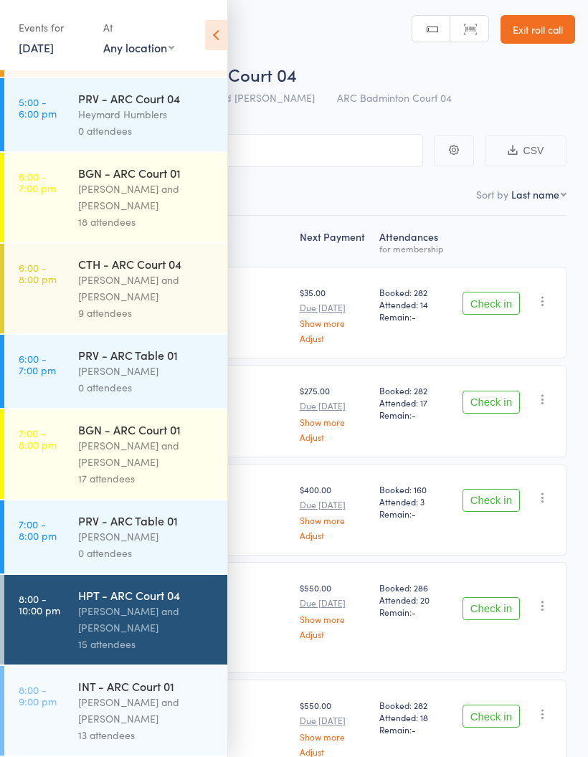
scroll to position [265, 0]
click at [162, 707] on div "[PERSON_NAME] and [PERSON_NAME]" at bounding box center [146, 710] width 137 height 33
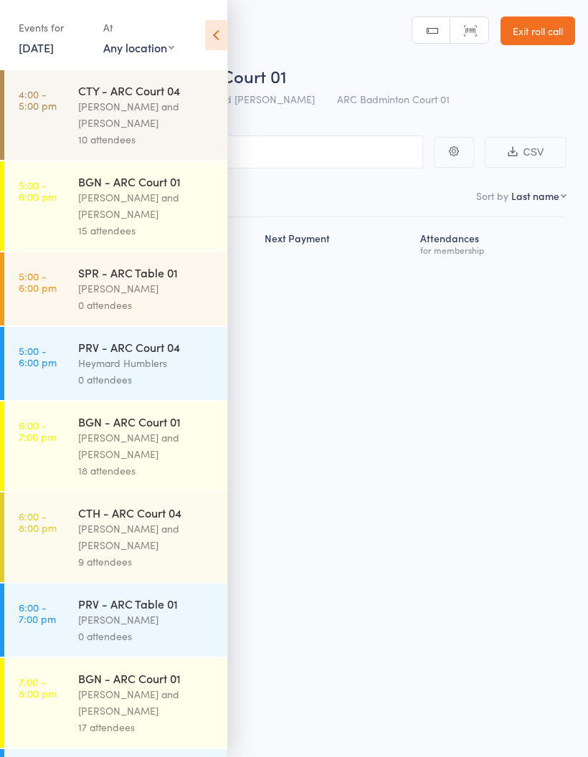
click at [155, 707] on div "[PERSON_NAME] and [PERSON_NAME]" at bounding box center [146, 702] width 137 height 33
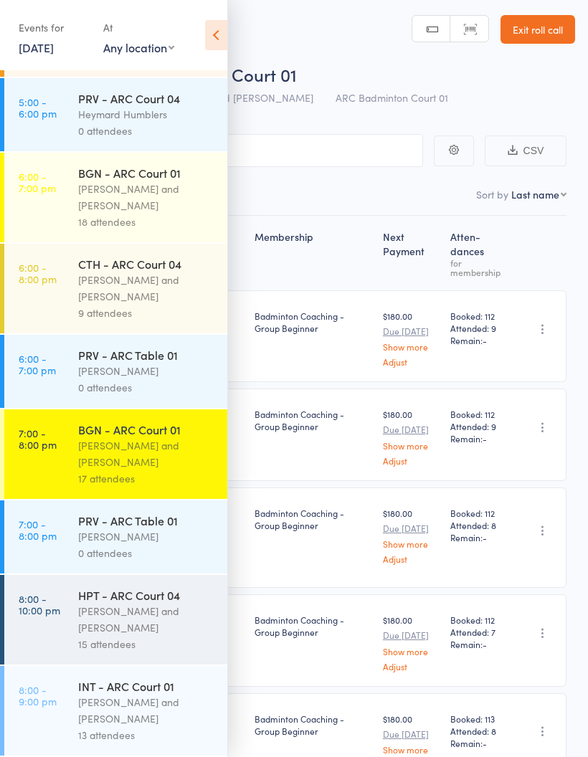
scroll to position [265, 0]
click at [150, 692] on div "INT - ARC Court 01" at bounding box center [146, 687] width 137 height 16
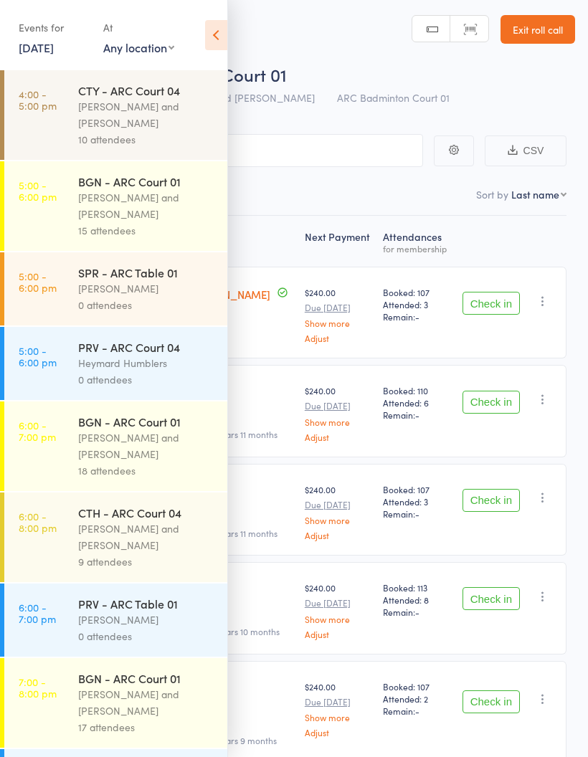
click at [219, 27] on icon at bounding box center [216, 35] width 22 height 30
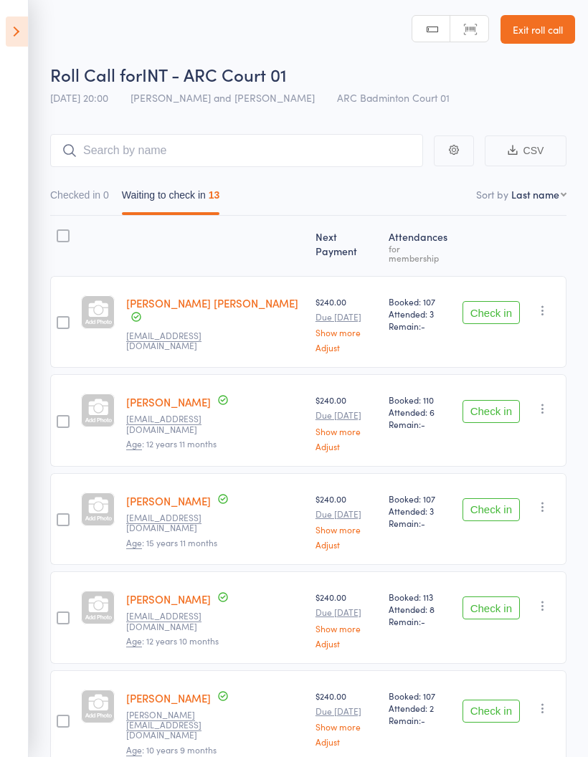
click at [501, 301] on button "Check in" at bounding box center [491, 312] width 57 height 23
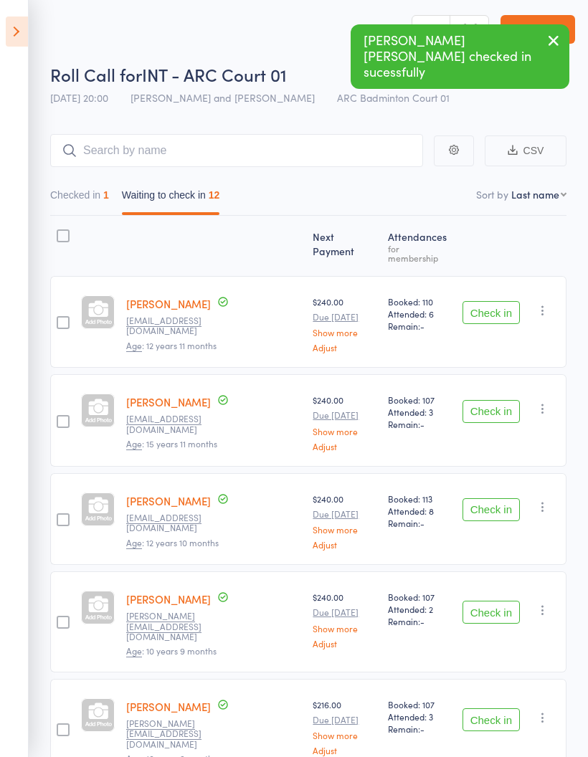
click at [496, 400] on button "Check in" at bounding box center [491, 411] width 57 height 23
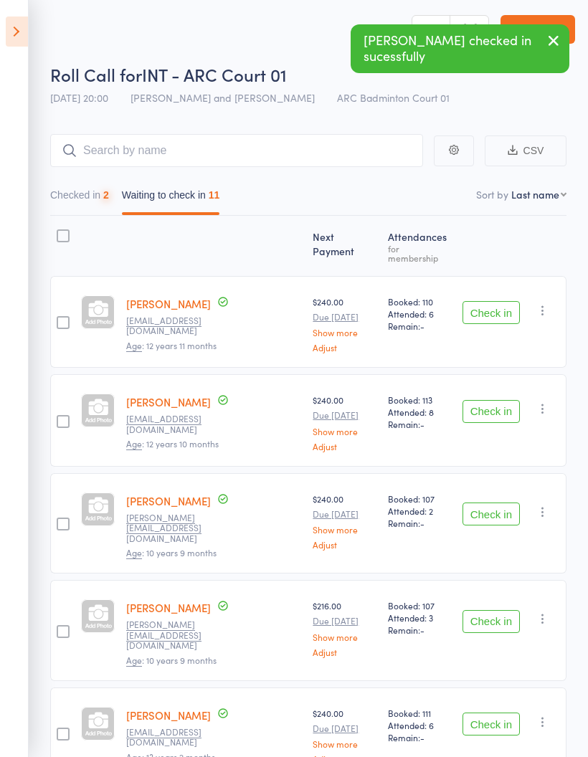
click at [495, 400] on button "Check in" at bounding box center [491, 411] width 57 height 23
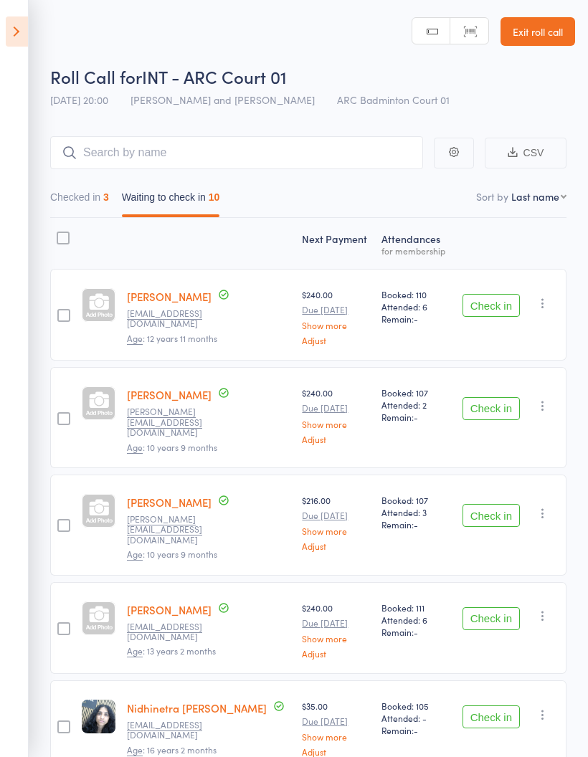
click at [19, 27] on icon at bounding box center [17, 31] width 22 height 30
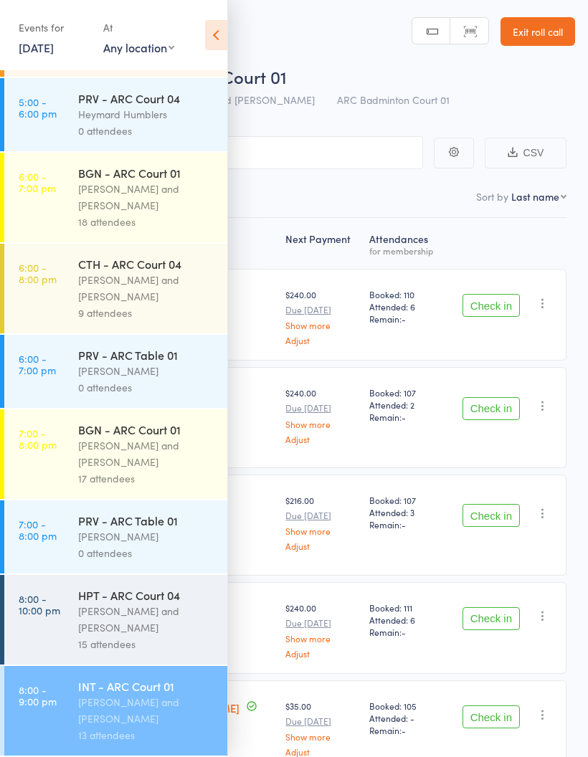
scroll to position [265, 0]
click at [181, 619] on div "[PERSON_NAME] and [PERSON_NAME]" at bounding box center [146, 619] width 137 height 33
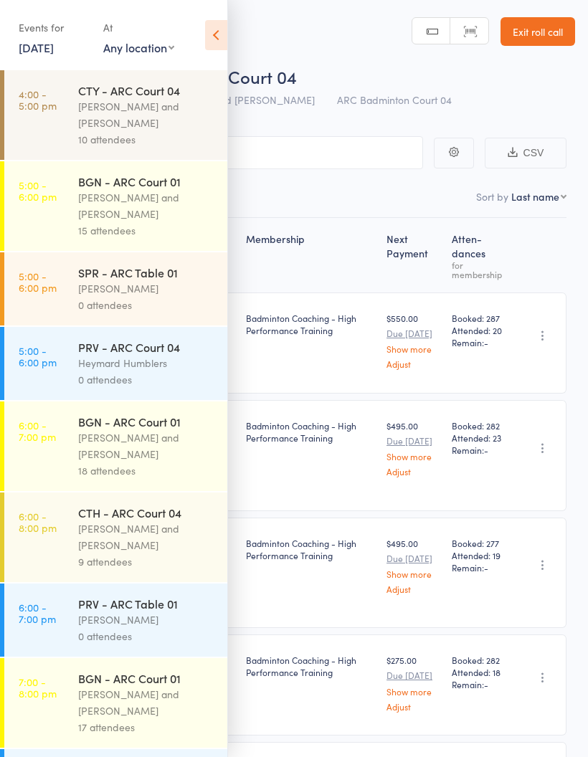
click at [219, 35] on icon at bounding box center [216, 35] width 22 height 30
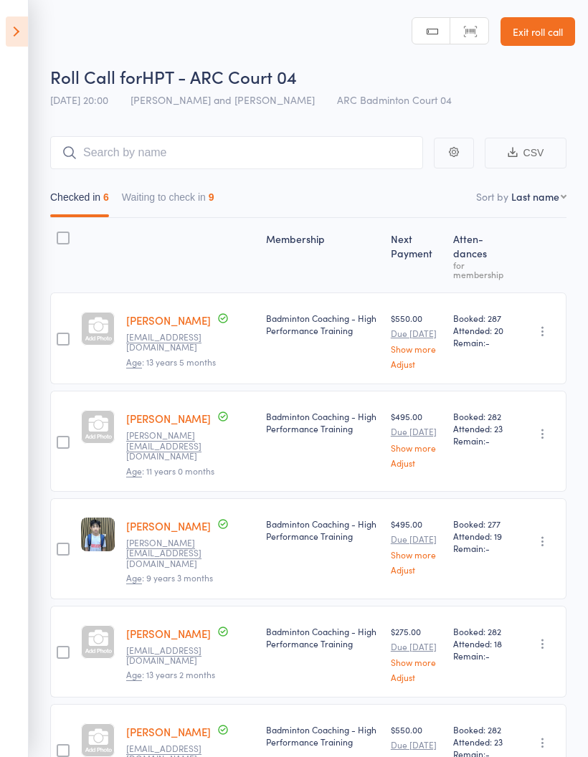
scroll to position [5, 0]
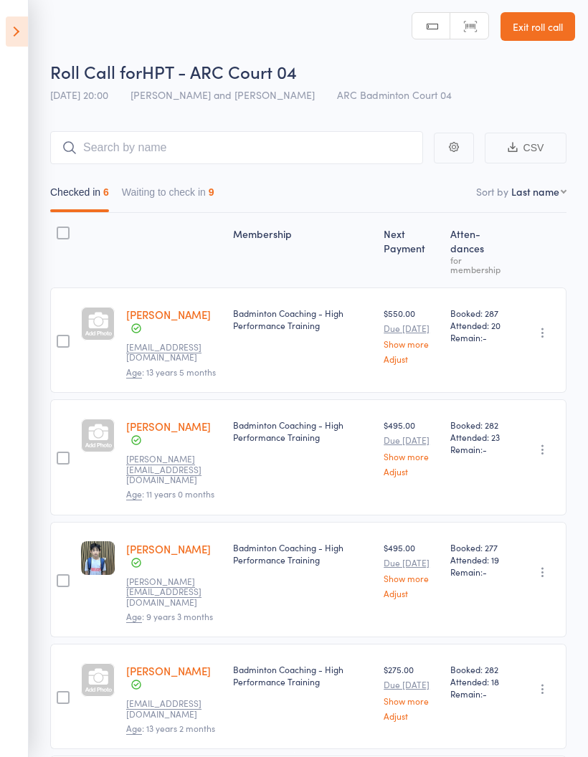
click at [191, 197] on button "Waiting to check in 9" at bounding box center [168, 195] width 93 height 33
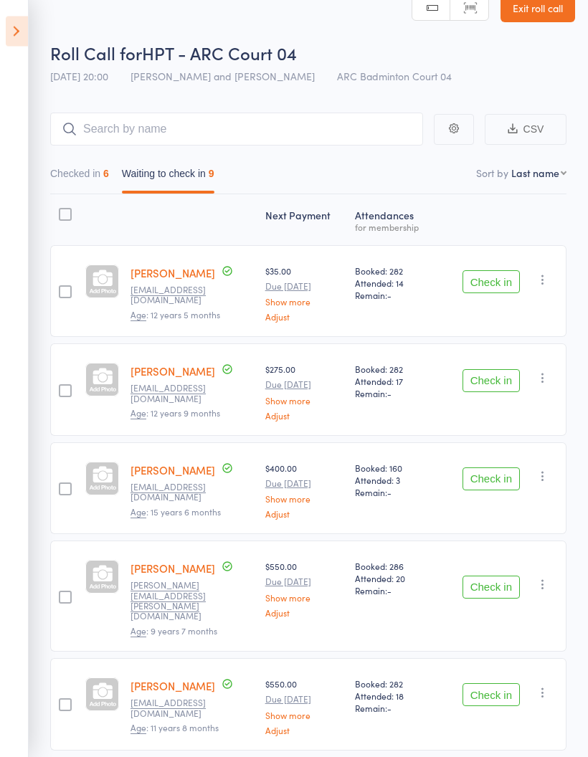
scroll to position [24, 0]
click at [491, 481] on button "Check in" at bounding box center [491, 479] width 57 height 23
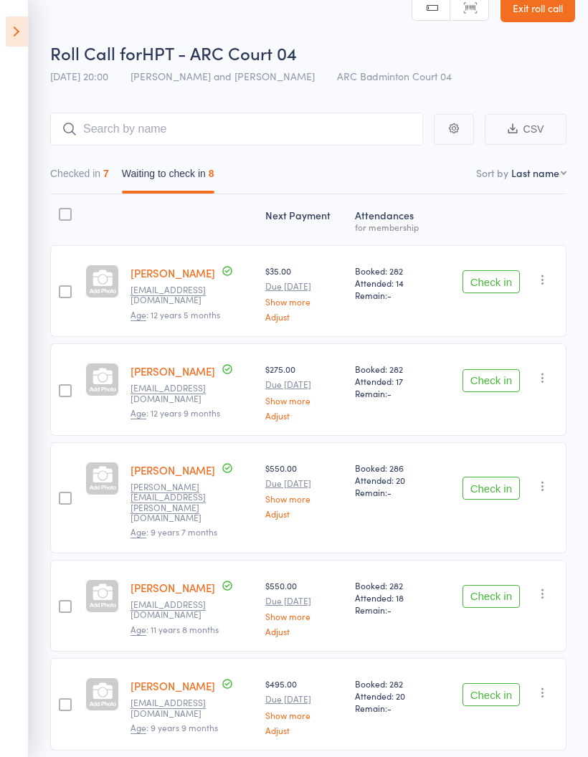
click at [20, 32] on icon at bounding box center [17, 31] width 22 height 30
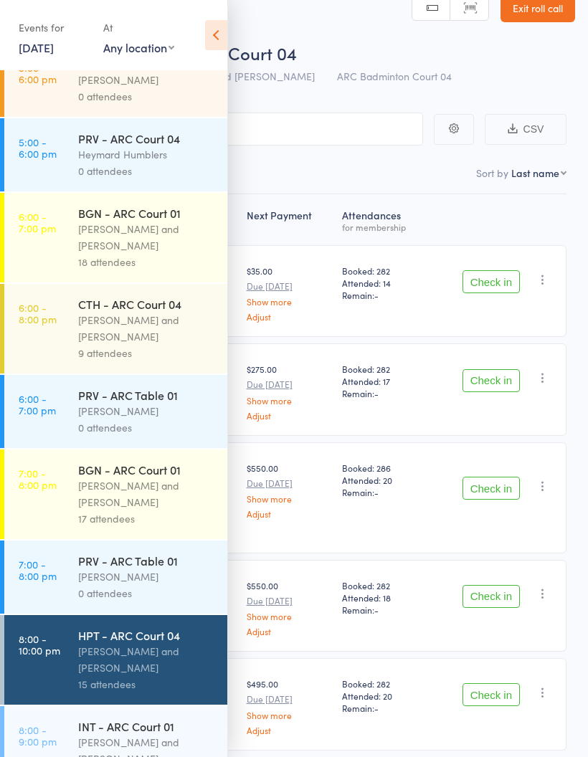
scroll to position [207, 0]
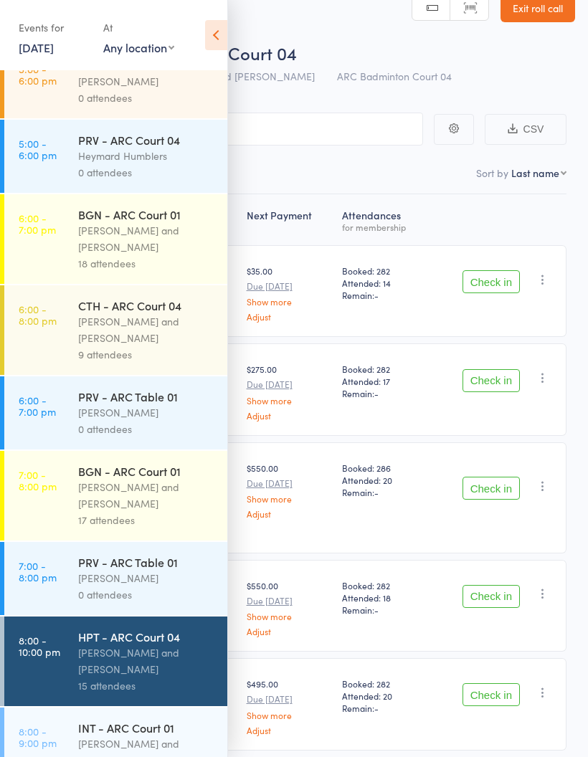
click at [138, 757] on div "[PERSON_NAME] and [PERSON_NAME]" at bounding box center [146, 752] width 137 height 33
click at [148, 757] on div "[PERSON_NAME] and [PERSON_NAME]" at bounding box center [146, 752] width 137 height 33
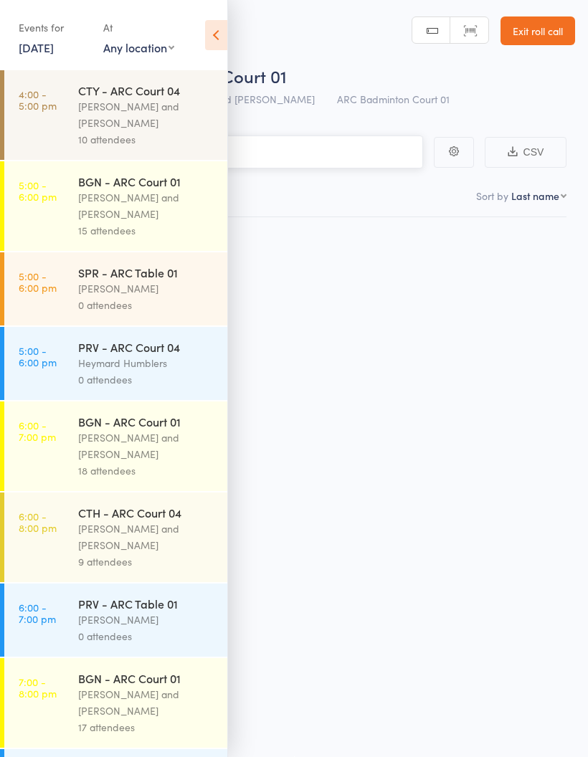
scroll to position [10, 0]
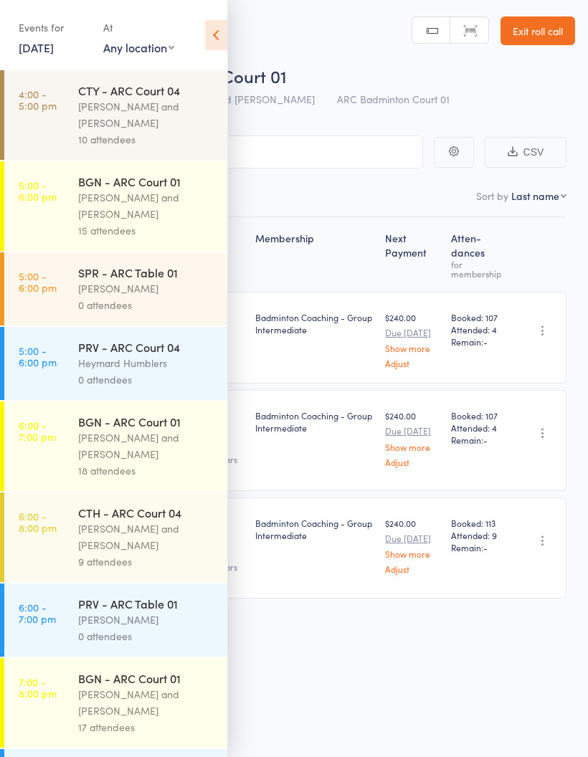
click at [206, 44] on icon at bounding box center [216, 35] width 22 height 30
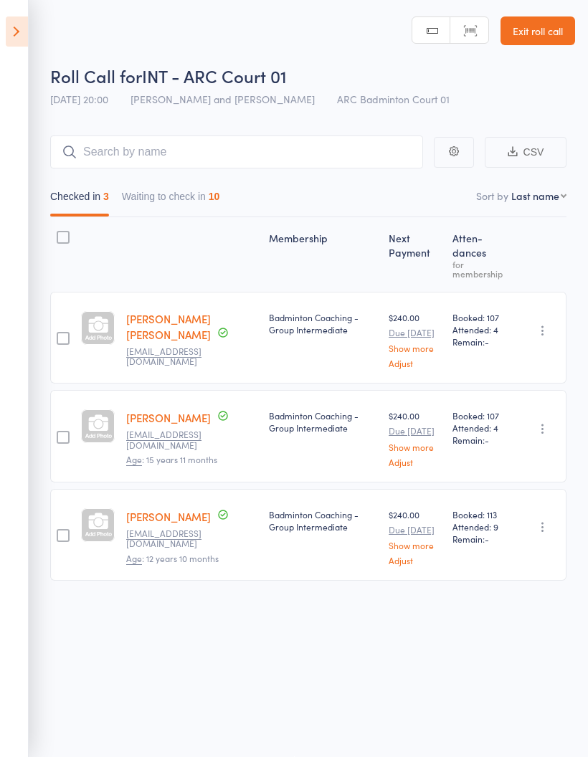
click at [154, 189] on button "Waiting to check in 10" at bounding box center [171, 200] width 98 height 33
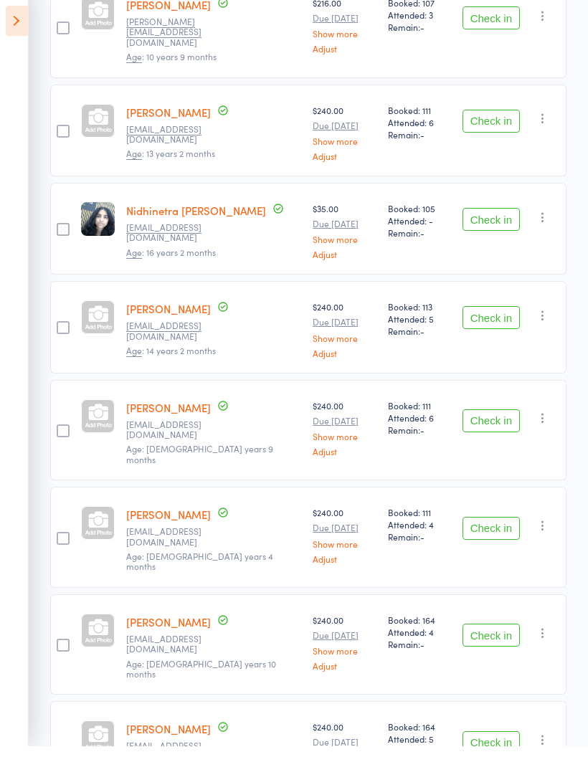
scroll to position [554, 0]
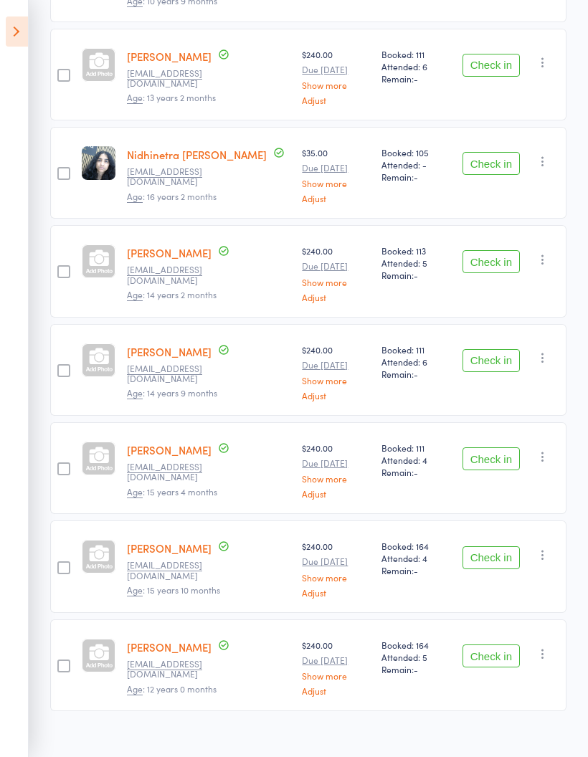
click at [496, 547] on button "Check in" at bounding box center [491, 558] width 57 height 23
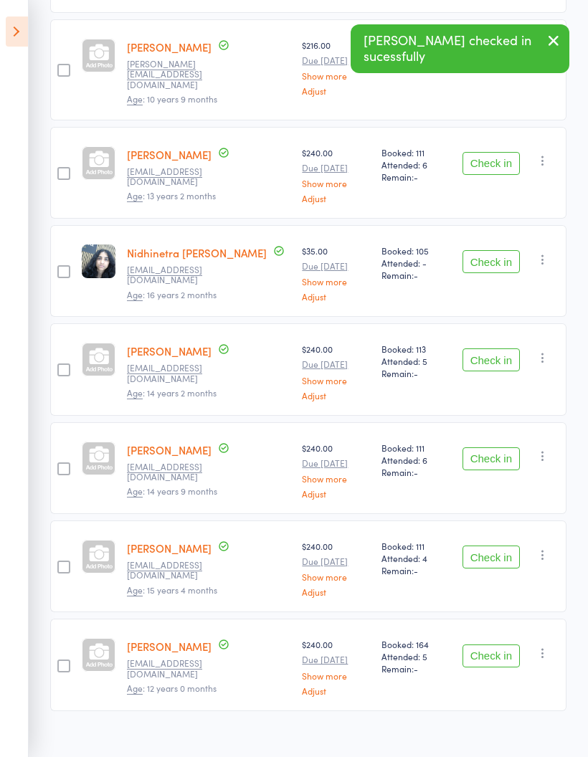
click at [496, 645] on button "Check in" at bounding box center [491, 656] width 57 height 23
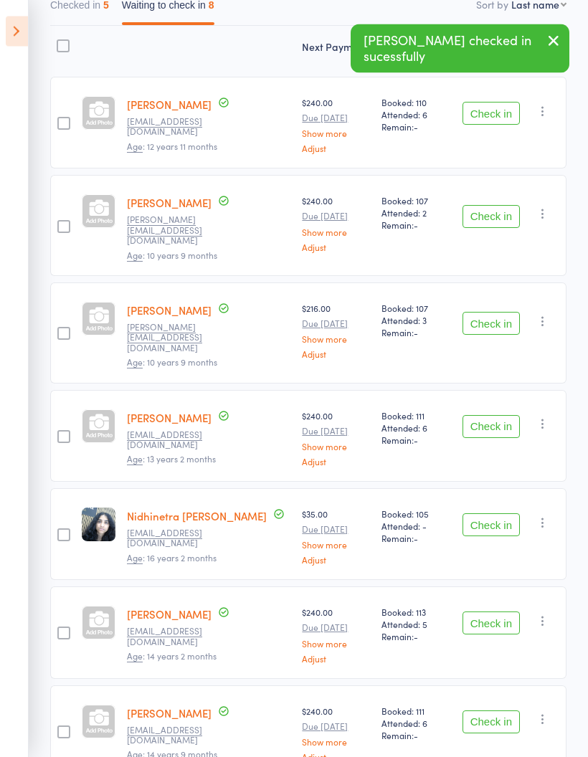
scroll to position [0, 0]
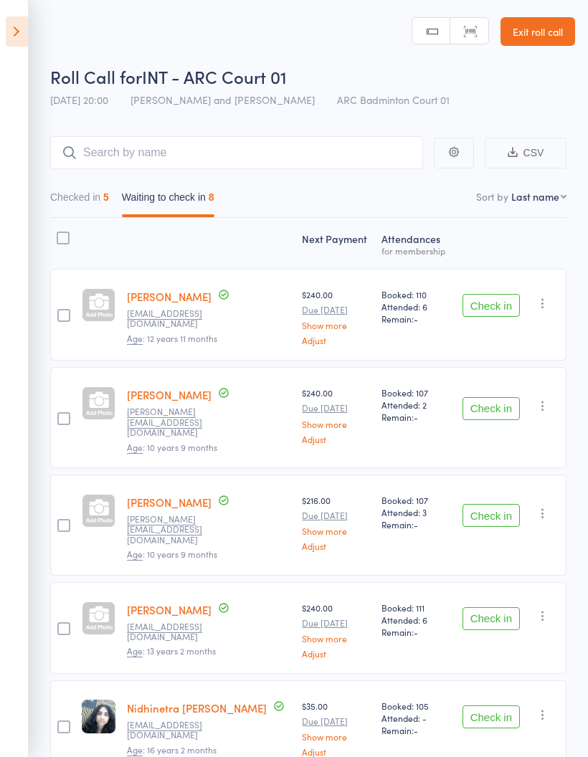
click at [500, 408] on button "Check in" at bounding box center [491, 408] width 57 height 23
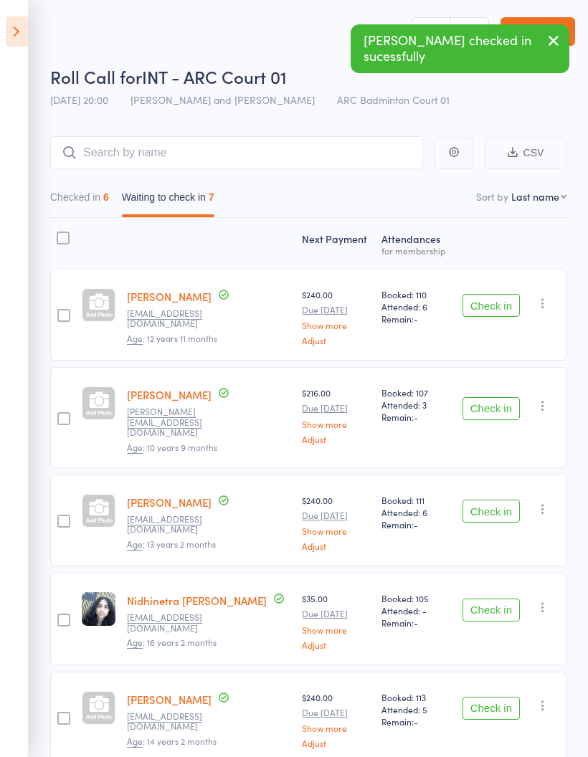
click at [509, 402] on button "Check in" at bounding box center [491, 408] width 57 height 23
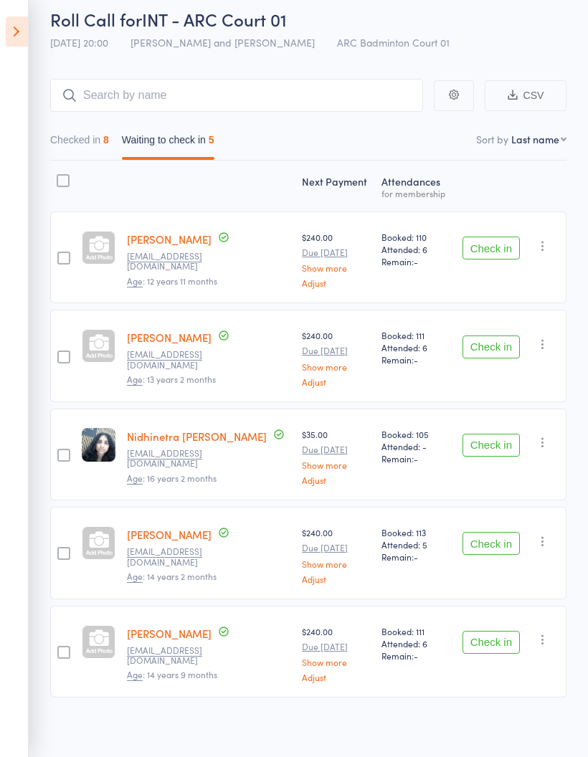
click at [496, 638] on button "Check in" at bounding box center [491, 642] width 57 height 23
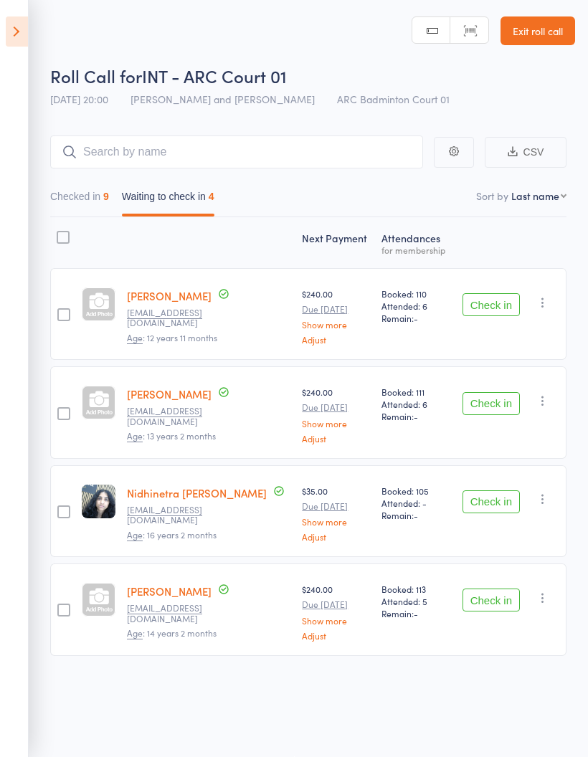
click at [22, 24] on icon at bounding box center [17, 31] width 22 height 30
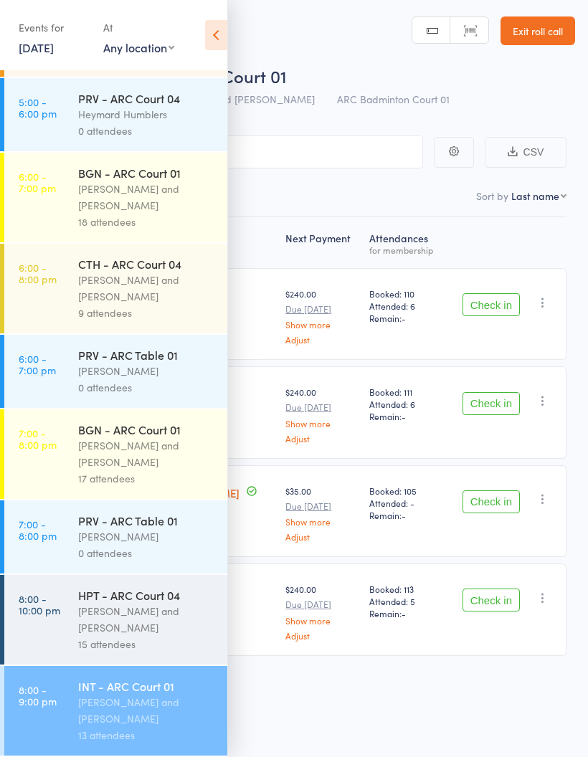
scroll to position [265, 0]
click at [168, 613] on div "[PERSON_NAME] and [PERSON_NAME]" at bounding box center [146, 619] width 137 height 33
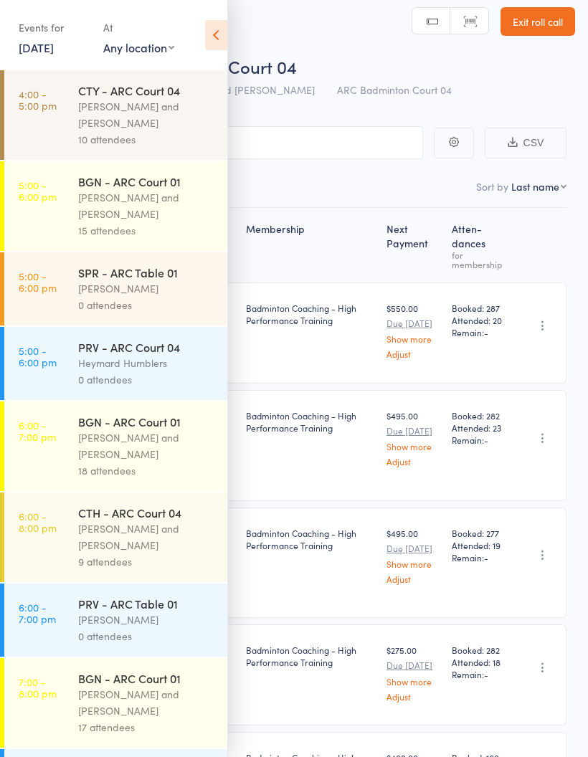
click at [214, 16] on div "Events for [DATE] [DATE] [DATE] Sun Mon Tue Wed Thu Fri Sat 36 31 01 02 03 04 0…" at bounding box center [113, 36] width 227 height 72
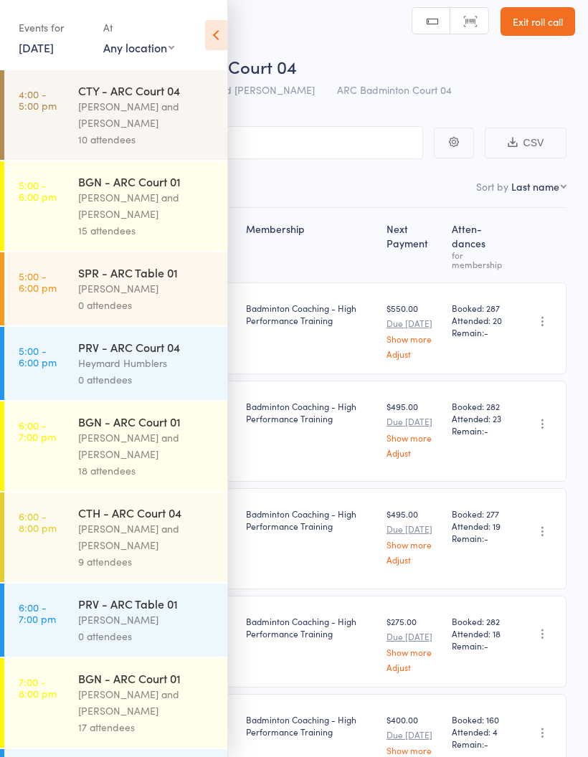
click at [219, 28] on icon at bounding box center [216, 35] width 22 height 30
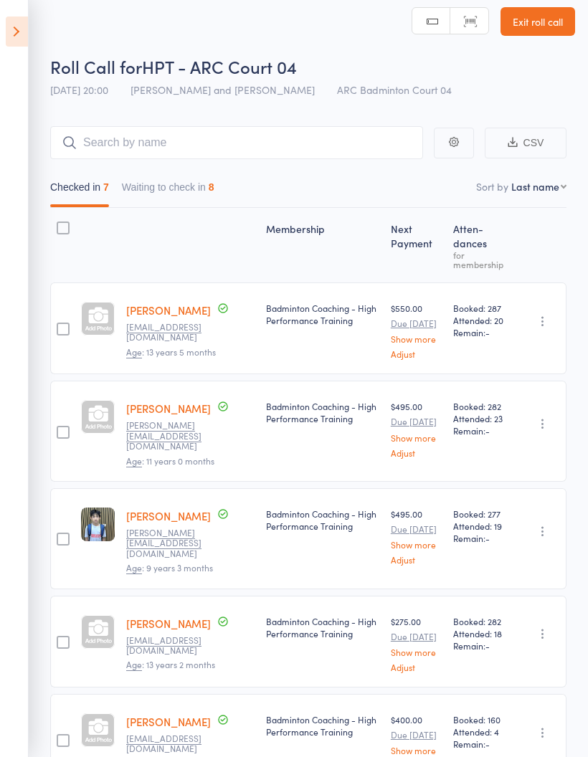
click at [169, 197] on button "Waiting to check in 8" at bounding box center [168, 190] width 93 height 33
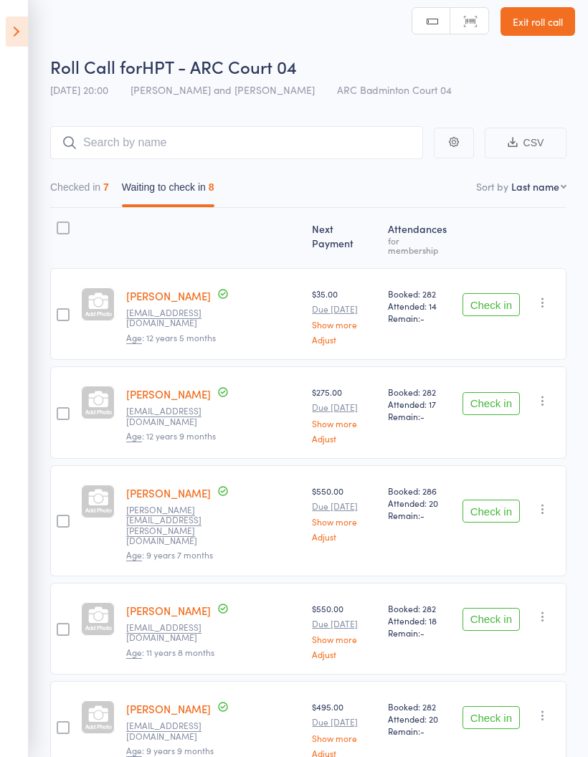
click at [503, 298] on button "Check in" at bounding box center [491, 304] width 57 height 23
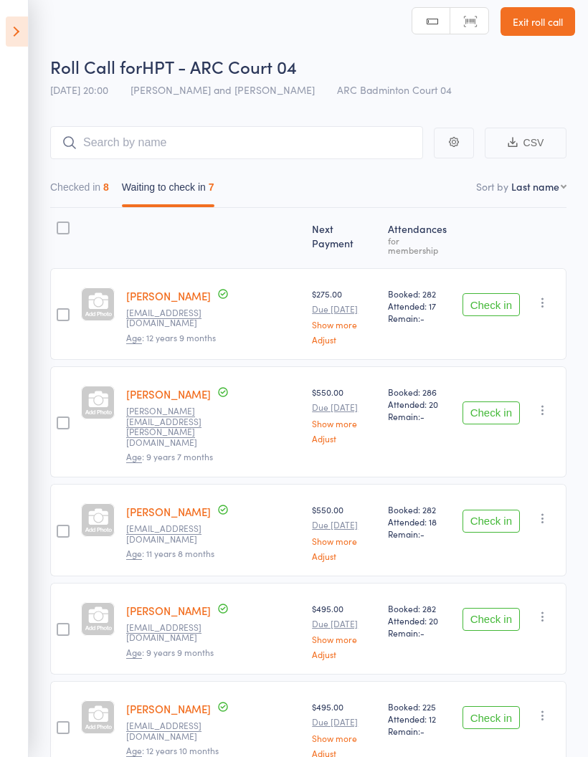
click at [19, 27] on icon at bounding box center [17, 31] width 22 height 30
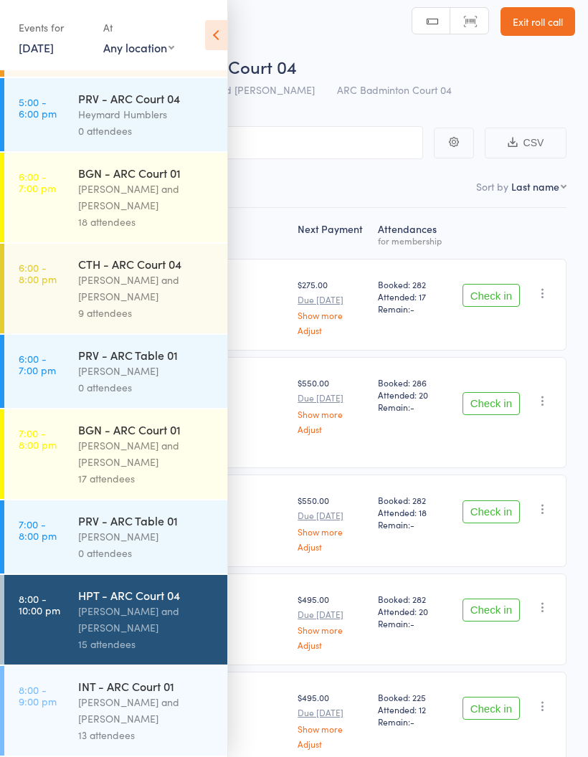
scroll to position [265, 0]
click at [151, 709] on div "[PERSON_NAME] and [PERSON_NAME]" at bounding box center [146, 710] width 137 height 33
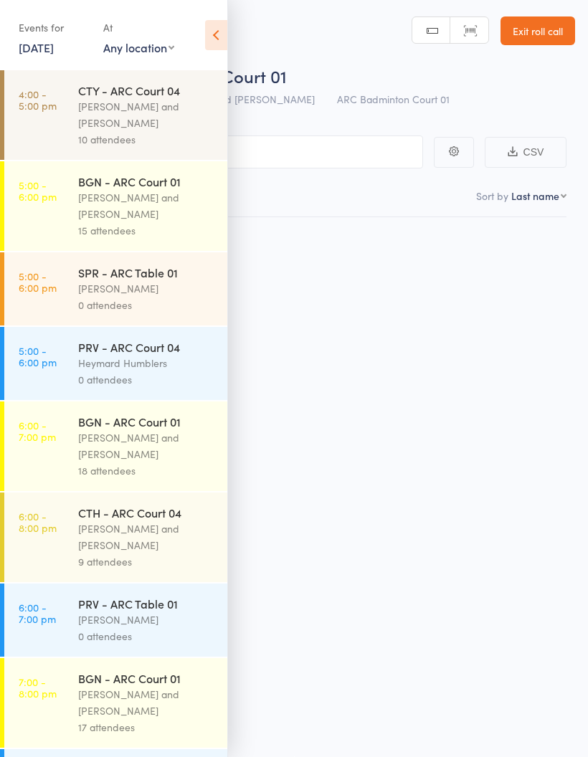
click at [153, 709] on div "[PERSON_NAME] and [PERSON_NAME]" at bounding box center [146, 702] width 137 height 33
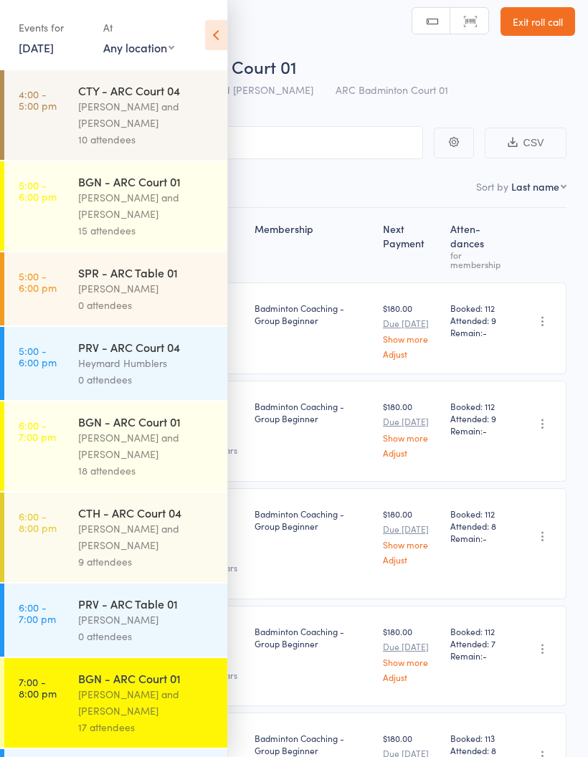
click at [213, 20] on icon at bounding box center [216, 35] width 22 height 30
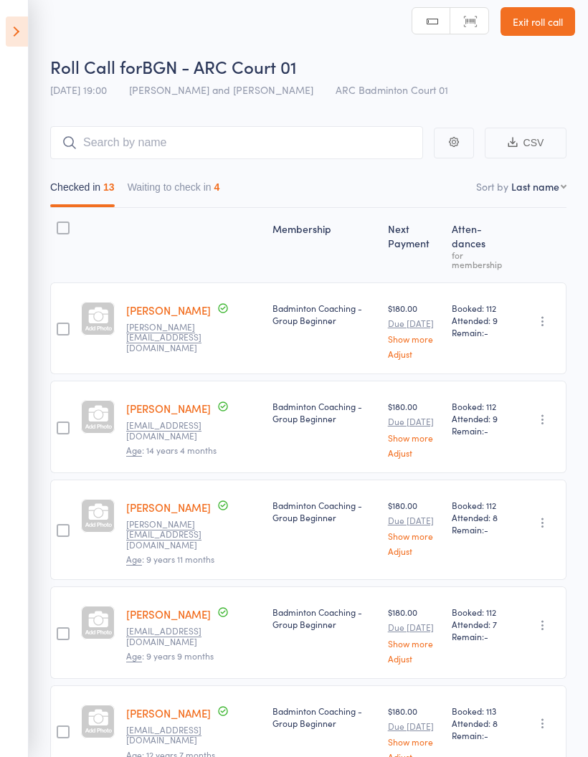
click at [6, 22] on icon at bounding box center [17, 31] width 22 height 30
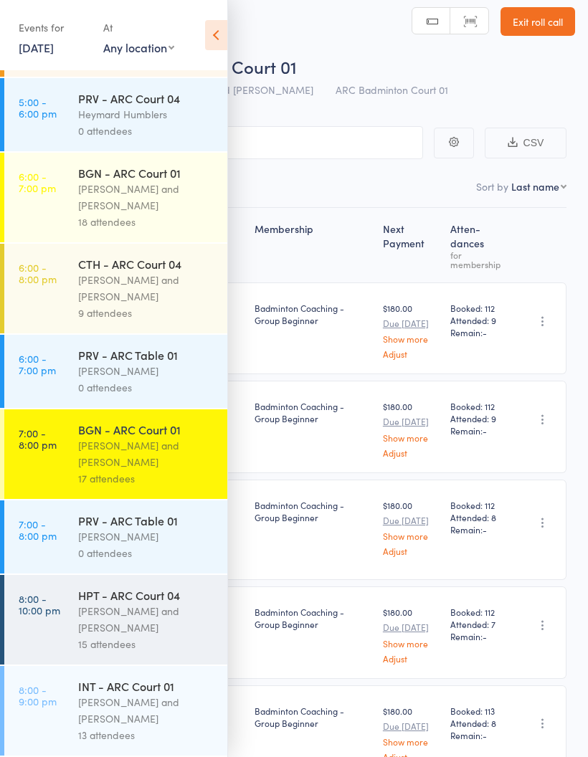
scroll to position [265, 0]
click at [144, 699] on div "[PERSON_NAME] and [PERSON_NAME]" at bounding box center [146, 710] width 137 height 33
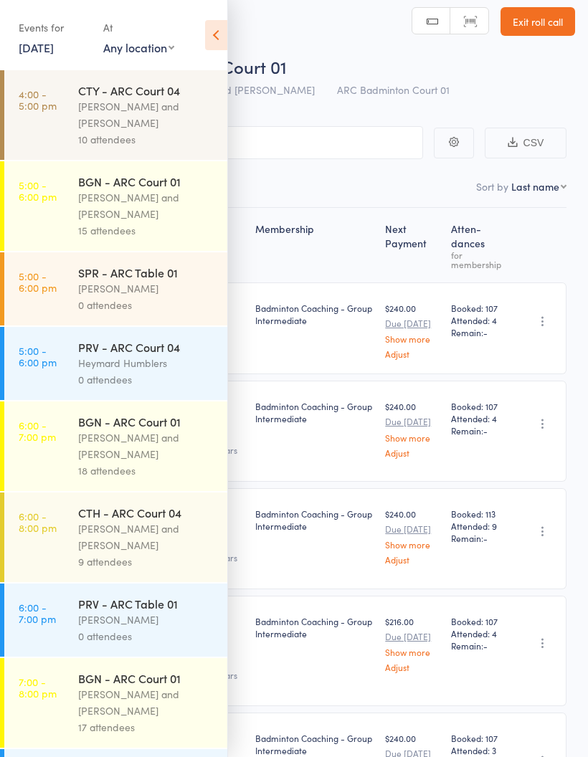
click at [214, 33] on icon at bounding box center [216, 35] width 22 height 30
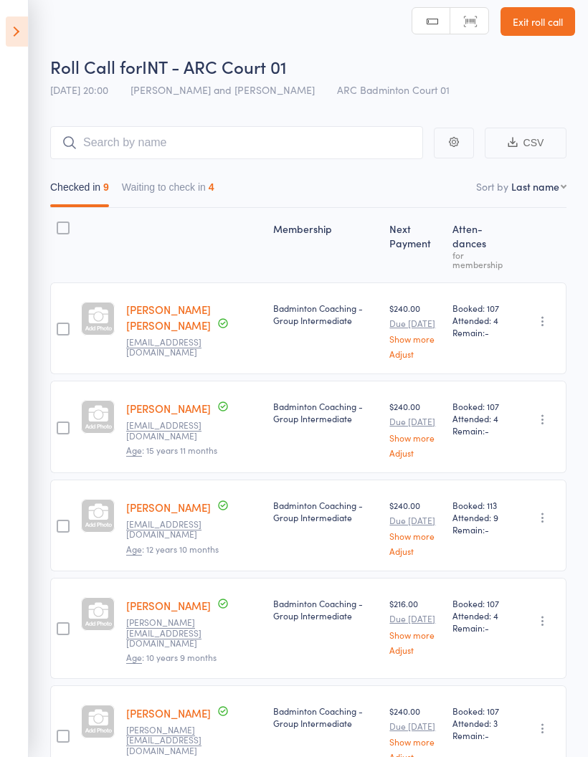
click at [168, 189] on button "Waiting to check in 4" at bounding box center [168, 190] width 93 height 33
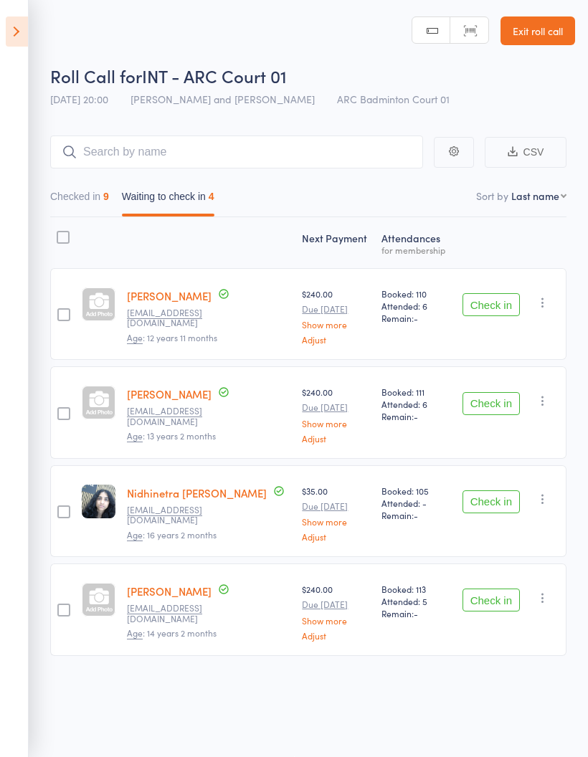
click at [504, 393] on button "Check in" at bounding box center [491, 403] width 57 height 23
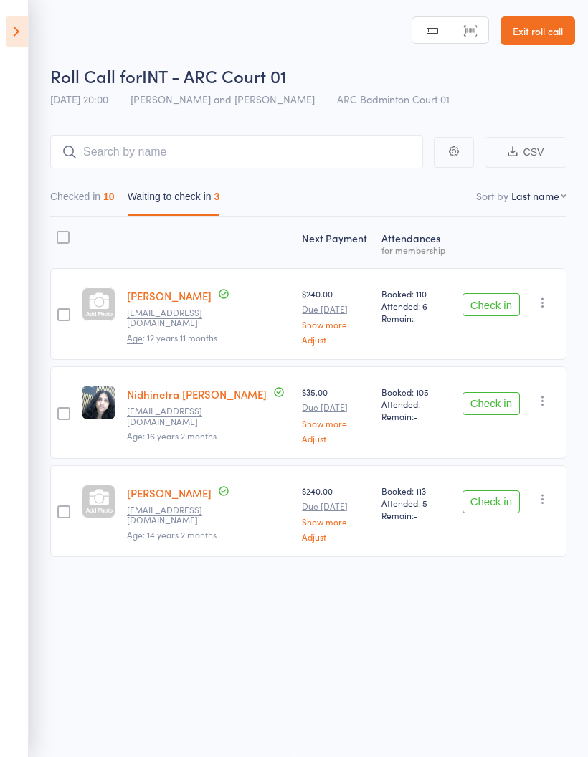
click at [498, 297] on button "Check in" at bounding box center [491, 304] width 57 height 23
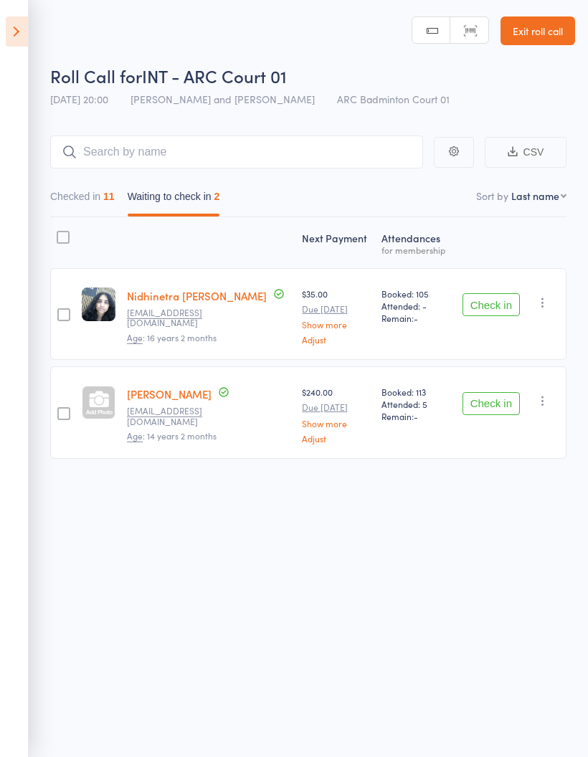
click at [64, 189] on button "Checked in 11" at bounding box center [82, 200] width 65 height 33
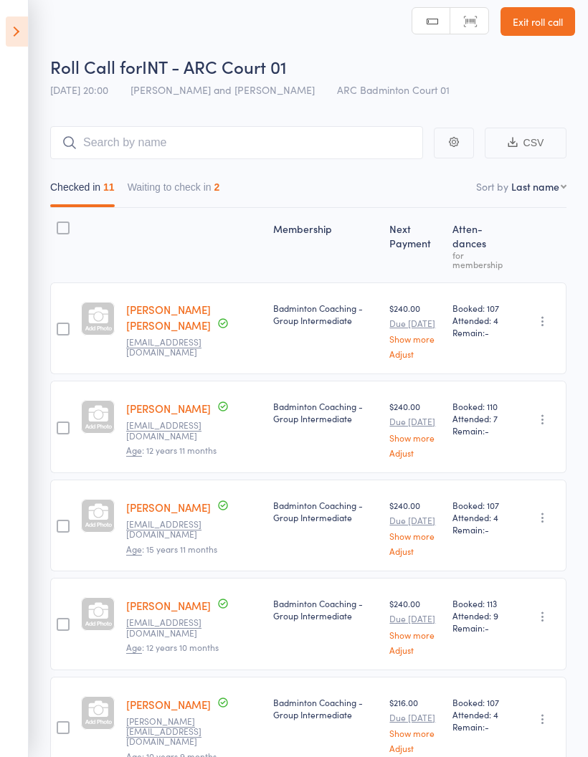
click at [15, 24] on icon at bounding box center [17, 31] width 22 height 30
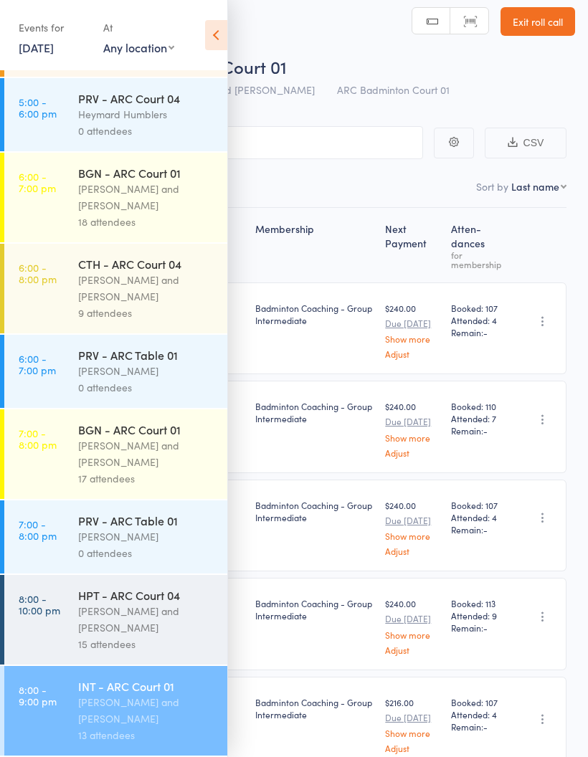
scroll to position [265, 0]
click at [109, 618] on div "[PERSON_NAME] and [PERSON_NAME]" at bounding box center [146, 619] width 137 height 33
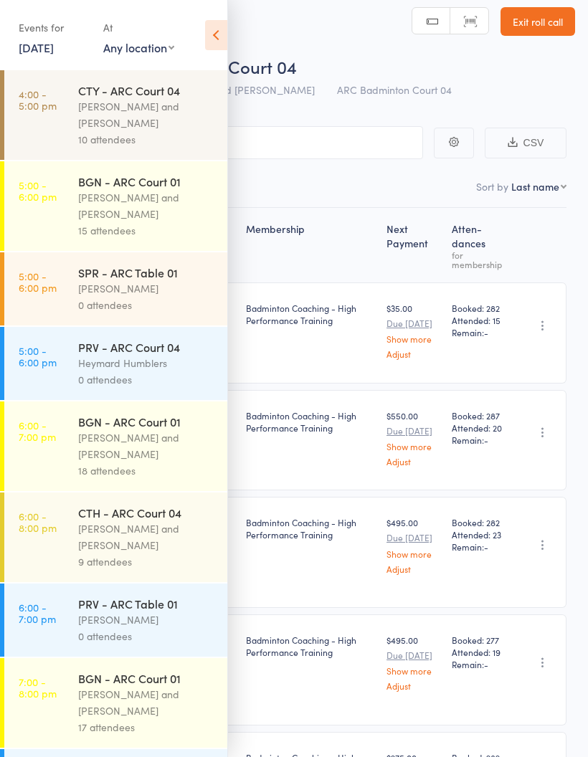
click at [219, 30] on icon at bounding box center [216, 35] width 22 height 30
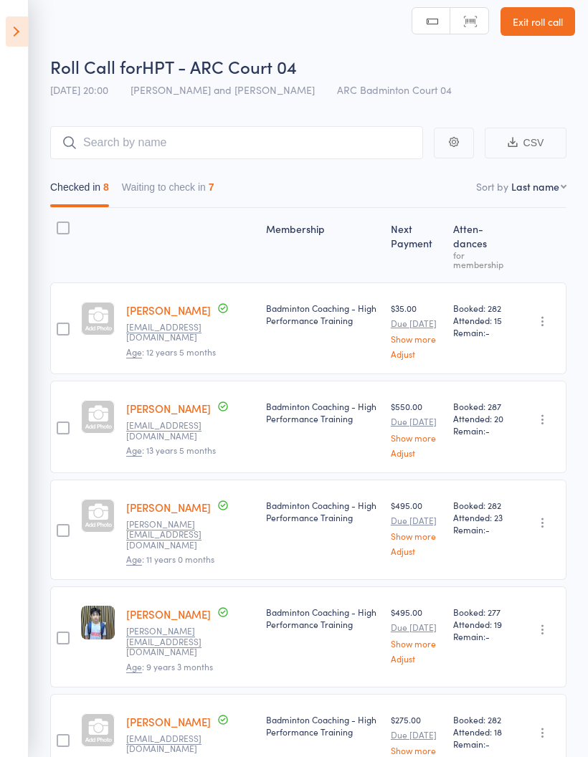
click at [174, 186] on button "Waiting to check in 7" at bounding box center [168, 190] width 93 height 33
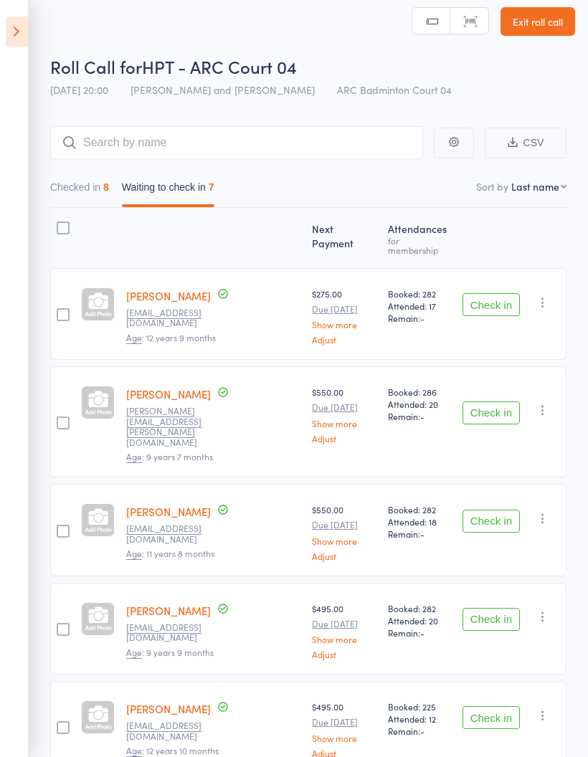
click at [491, 608] on button "Check in" at bounding box center [491, 619] width 57 height 23
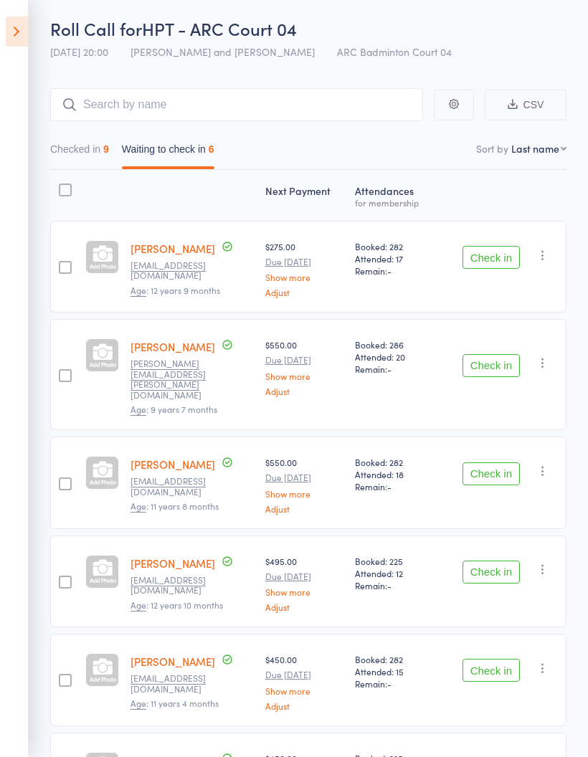
scroll to position [105, 0]
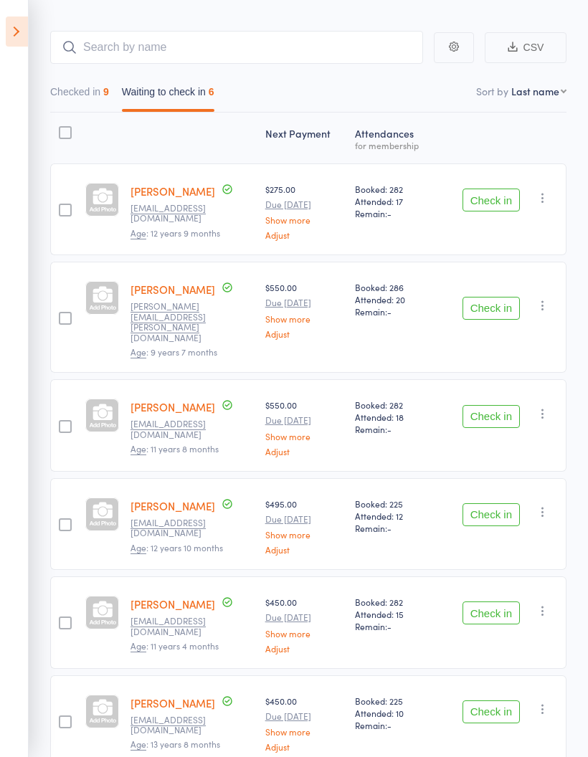
click at [16, 24] on icon at bounding box center [17, 31] width 22 height 30
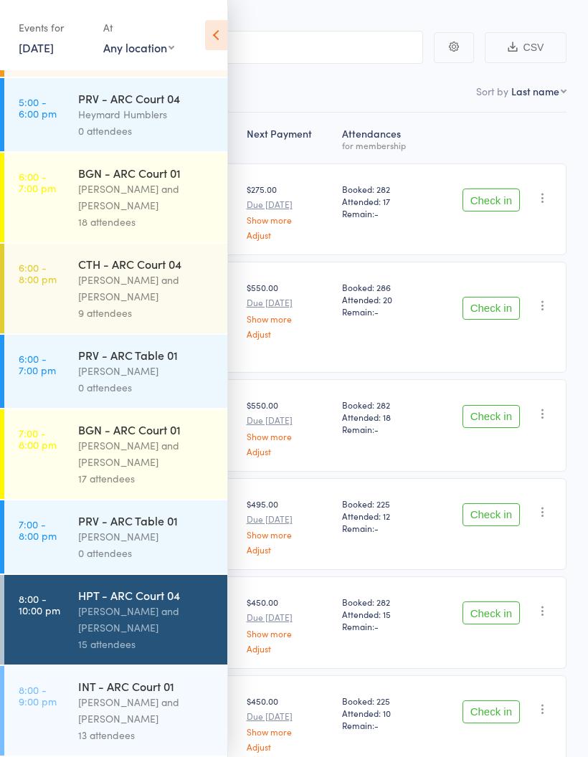
scroll to position [265, 0]
click at [152, 710] on div "[PERSON_NAME] and [PERSON_NAME]" at bounding box center [146, 710] width 137 height 33
click at [154, 706] on div "[PERSON_NAME] and [PERSON_NAME]" at bounding box center [146, 710] width 137 height 33
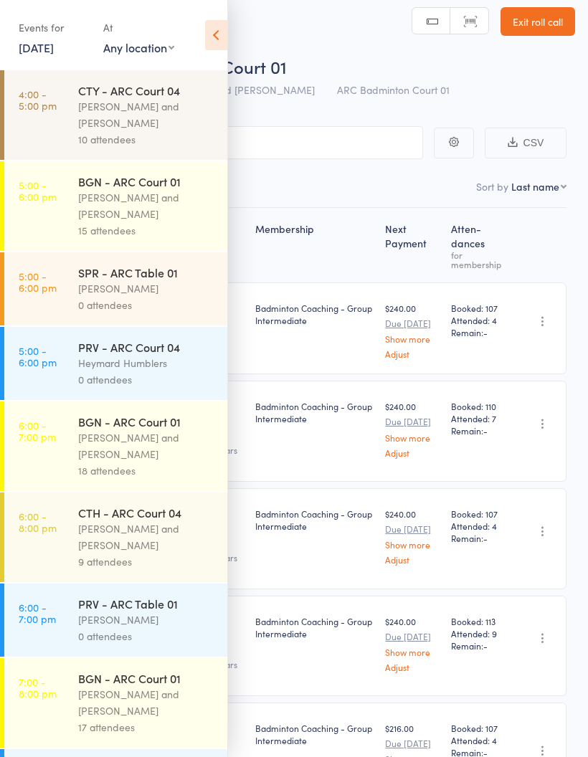
click at [217, 27] on icon at bounding box center [216, 35] width 22 height 30
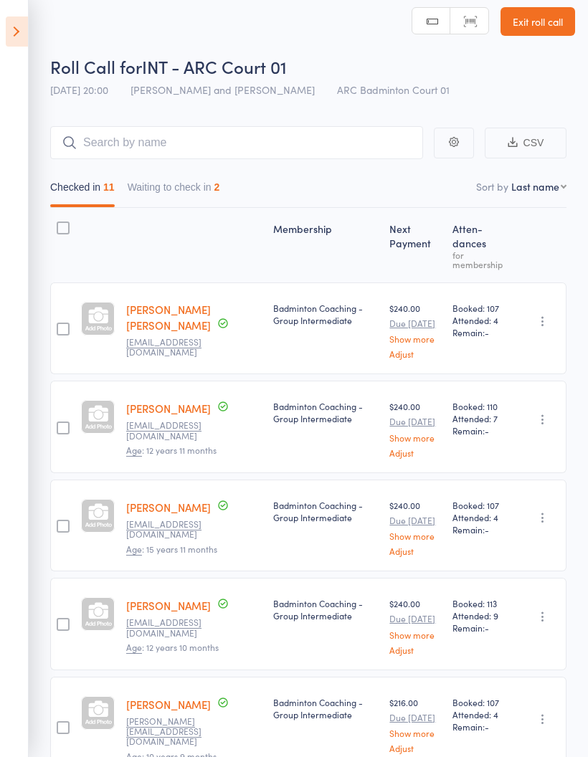
click at [198, 181] on button "Waiting to check in 2" at bounding box center [174, 190] width 93 height 33
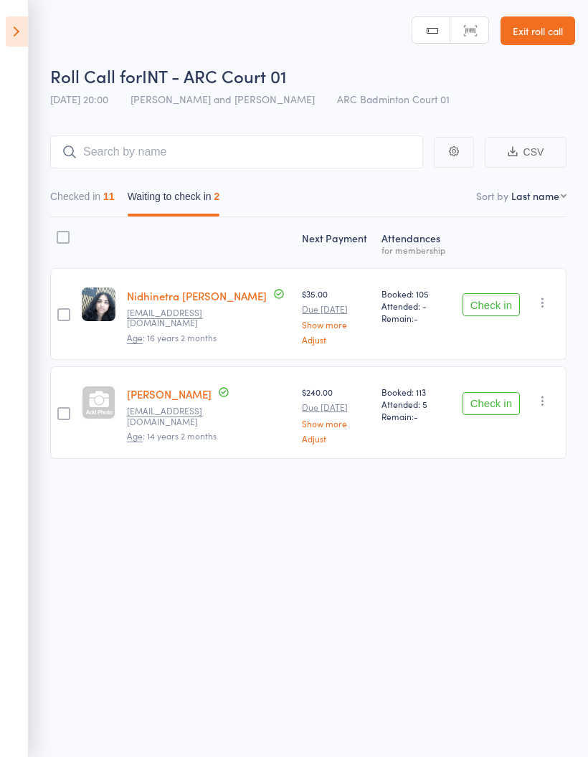
click at [499, 397] on button "Check in" at bounding box center [491, 403] width 57 height 23
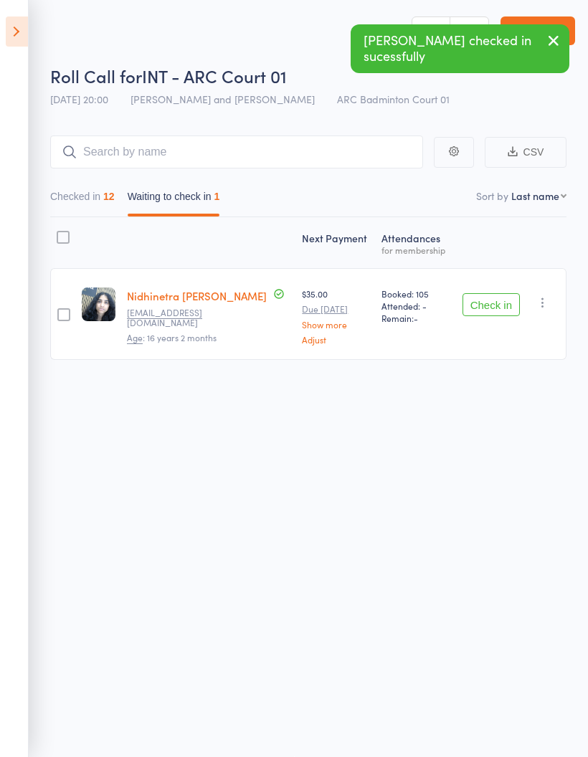
click at [19, 27] on icon at bounding box center [17, 31] width 22 height 30
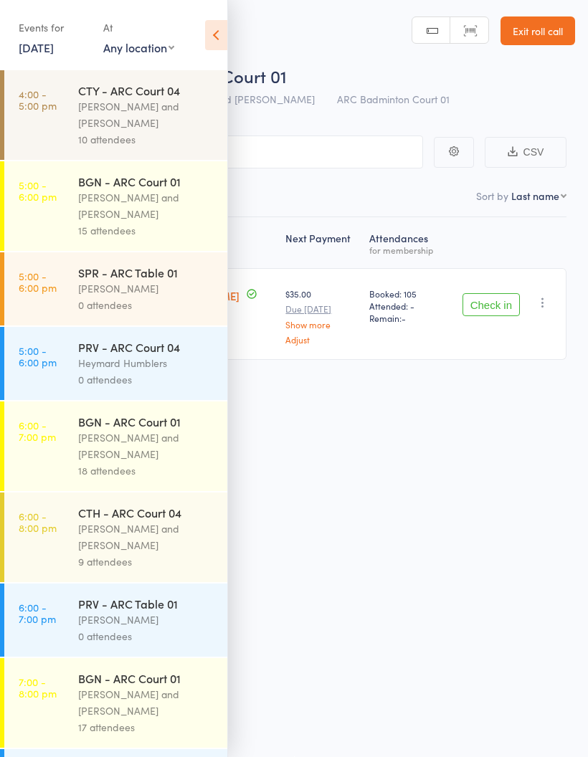
click at [217, 39] on icon at bounding box center [216, 35] width 22 height 30
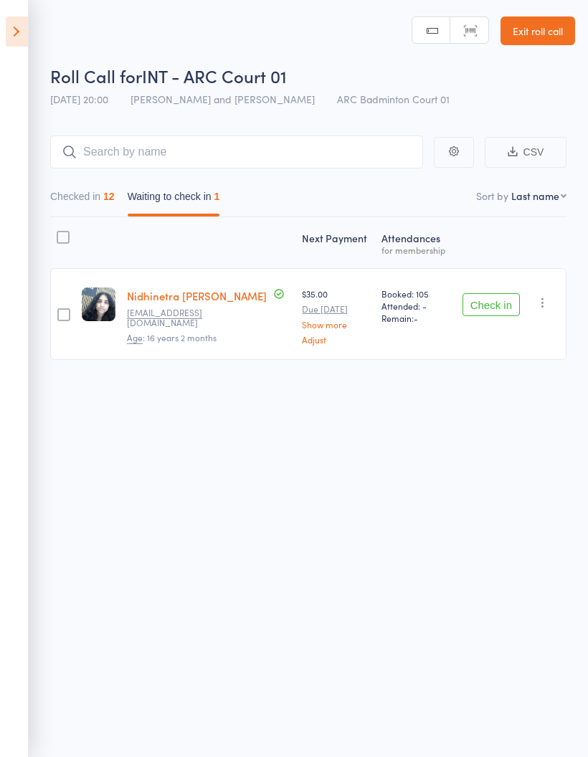
click at [77, 193] on button "Checked in 12" at bounding box center [82, 200] width 65 height 33
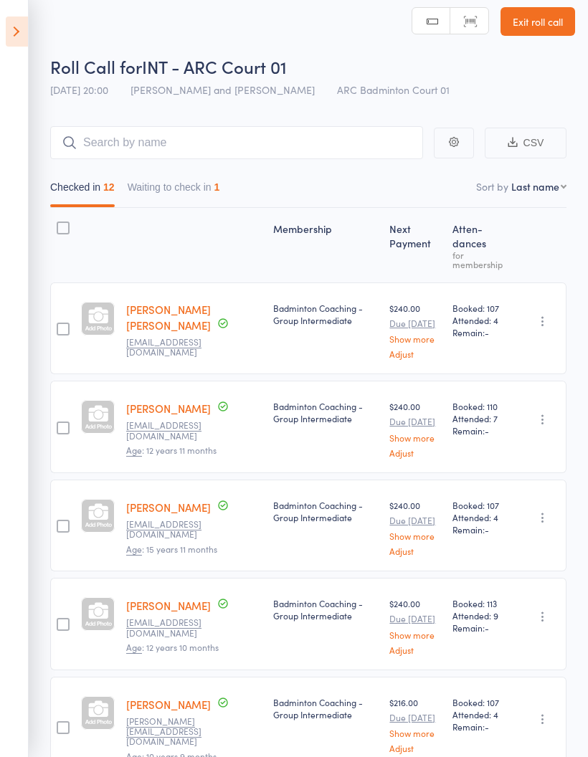
click at [171, 197] on button "Waiting to check in 1" at bounding box center [174, 190] width 93 height 33
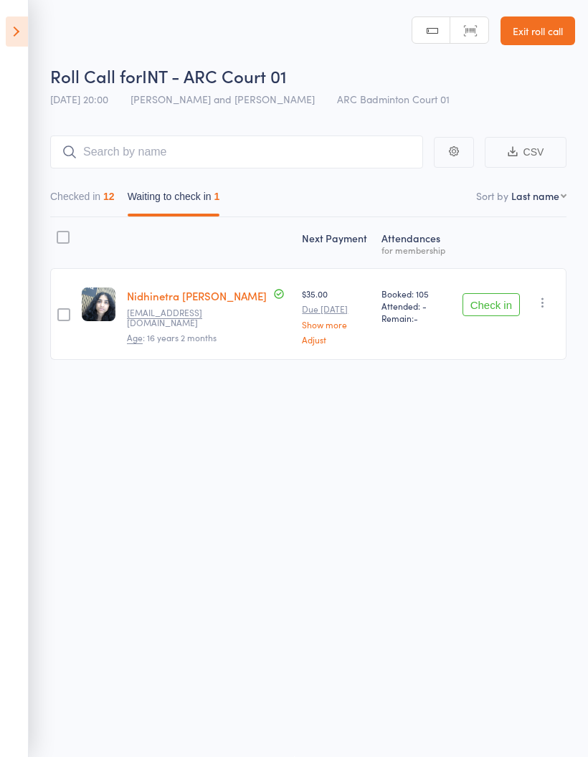
click at [550, 296] on icon "button" at bounding box center [543, 303] width 14 height 14
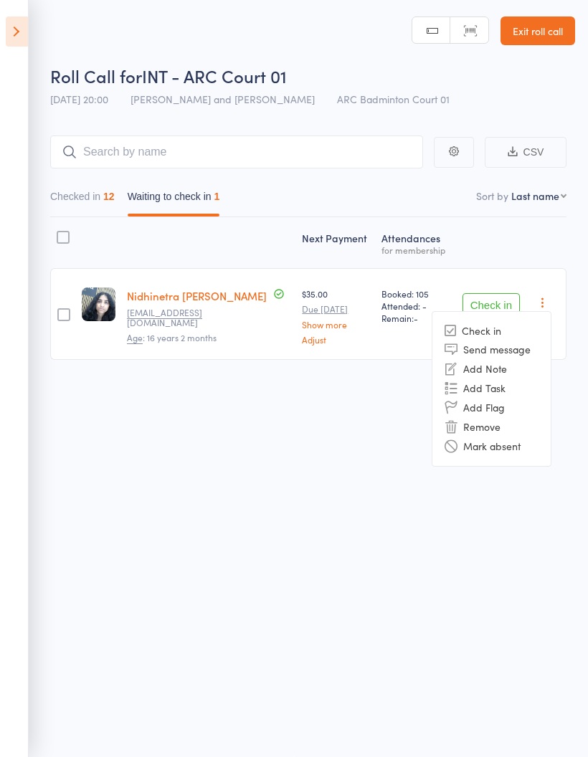
click at [521, 438] on li "Mark absent" at bounding box center [492, 446] width 118 height 19
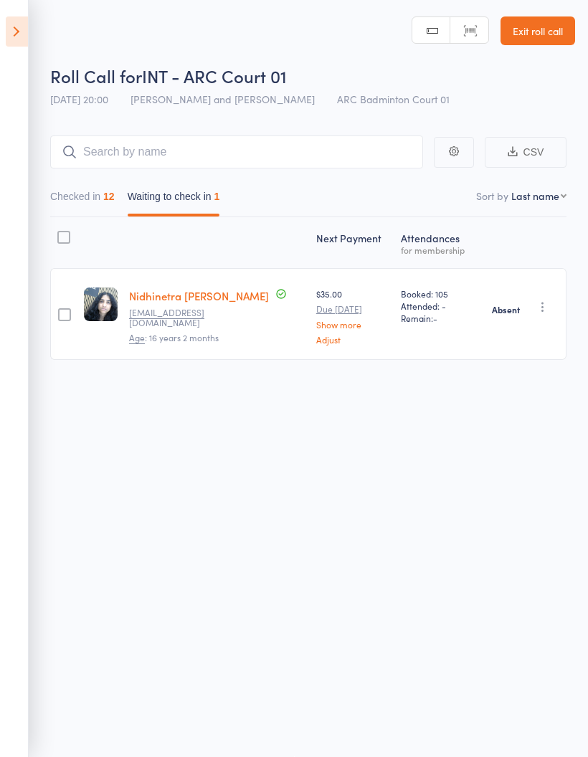
click at [92, 190] on button "Checked in 12" at bounding box center [82, 200] width 65 height 33
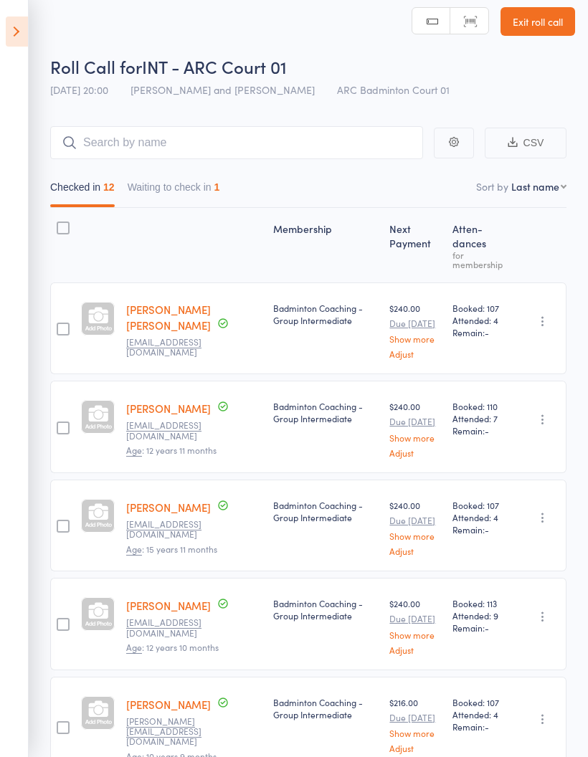
click at [175, 198] on button "Waiting to check in 1" at bounding box center [174, 190] width 93 height 33
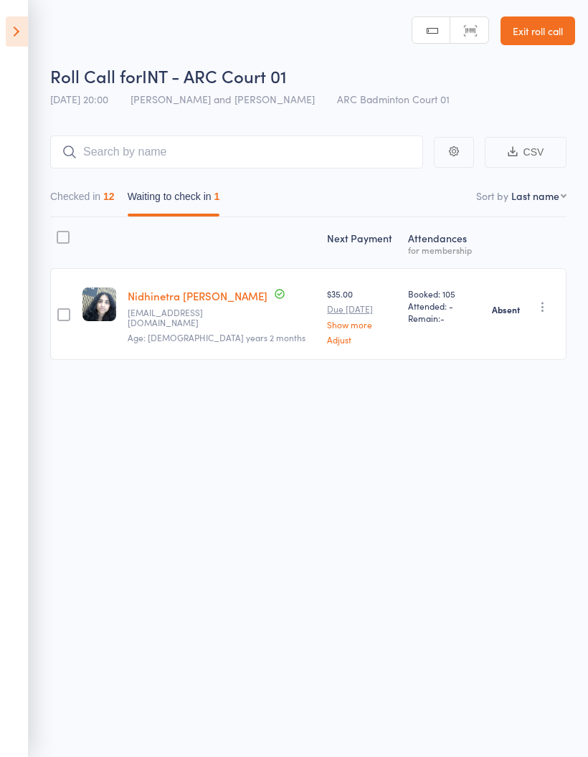
click at [174, 194] on button "Waiting to check in 1" at bounding box center [174, 200] width 93 height 33
click at [7, 177] on aside "Events for [DATE] [DATE] [DATE] Sun Mon Tue Wed Thu Fri Sat 36 31 01 02 03 04 0…" at bounding box center [14, 378] width 29 height 757
click at [81, 192] on button "Checked in 12" at bounding box center [82, 200] width 65 height 33
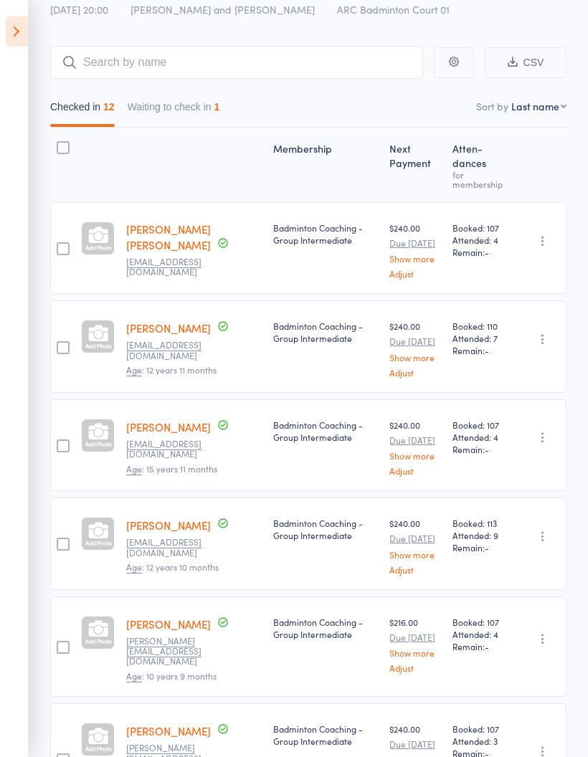
scroll to position [95, 0]
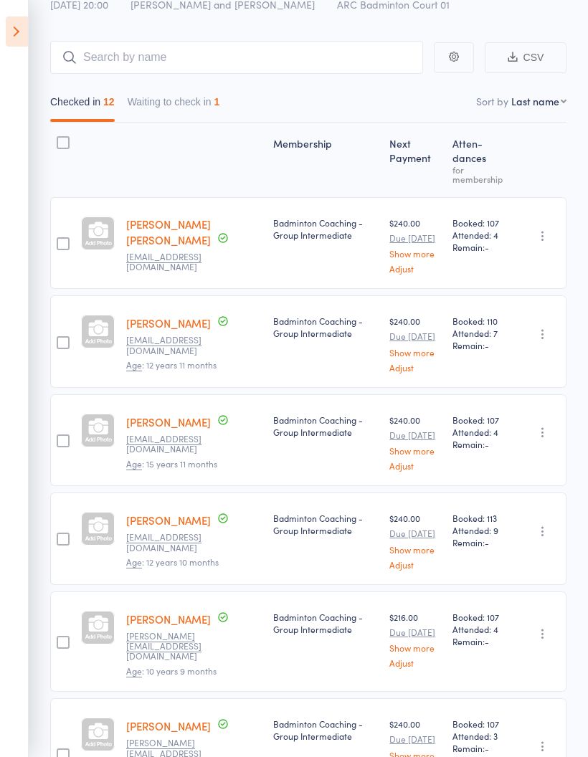
click at [13, 29] on icon at bounding box center [17, 31] width 22 height 30
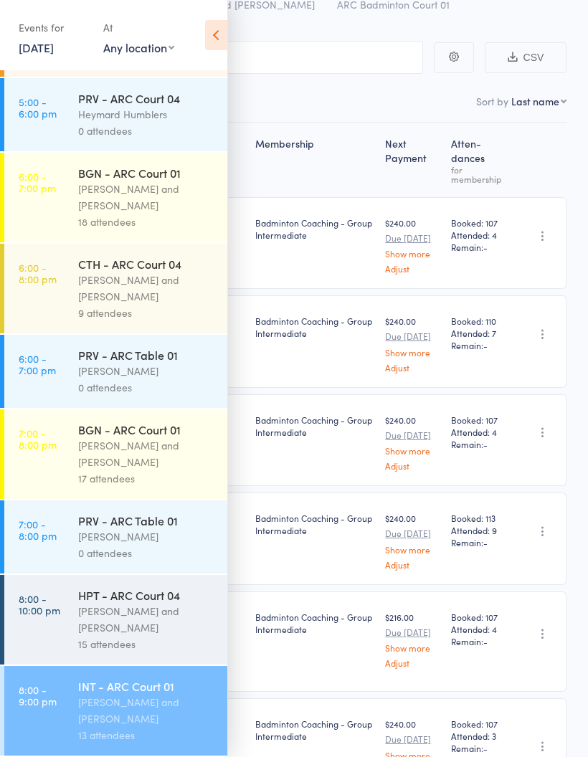
scroll to position [265, 0]
click at [128, 621] on div "[PERSON_NAME] and [PERSON_NAME]" at bounding box center [146, 619] width 137 height 33
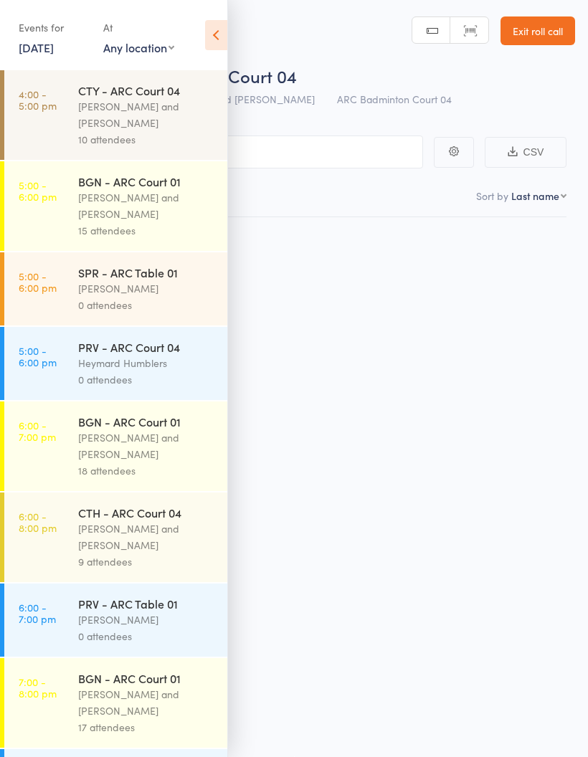
scroll to position [10, 0]
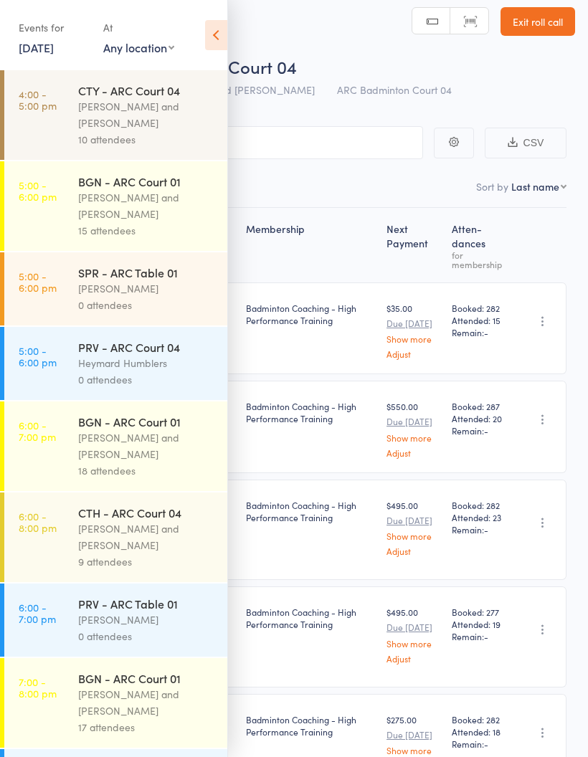
click at [220, 34] on icon at bounding box center [216, 35] width 22 height 30
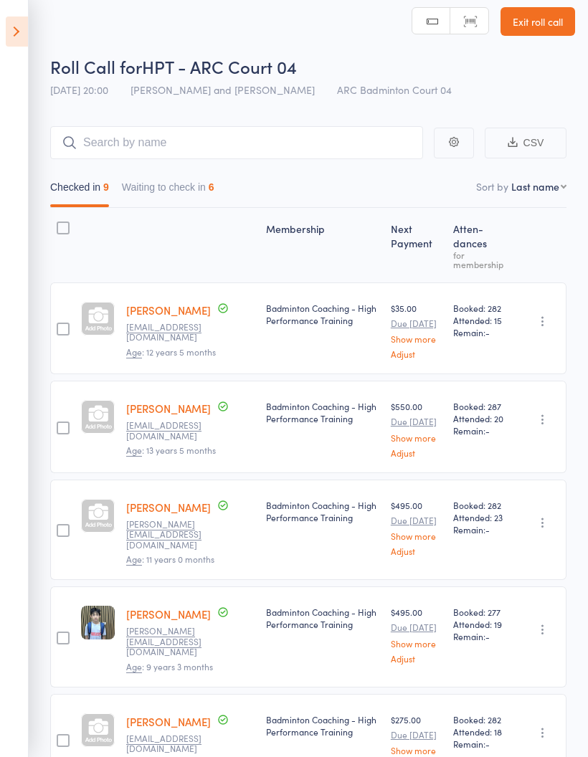
click at [160, 187] on button "Waiting to check in 6" at bounding box center [168, 190] width 93 height 33
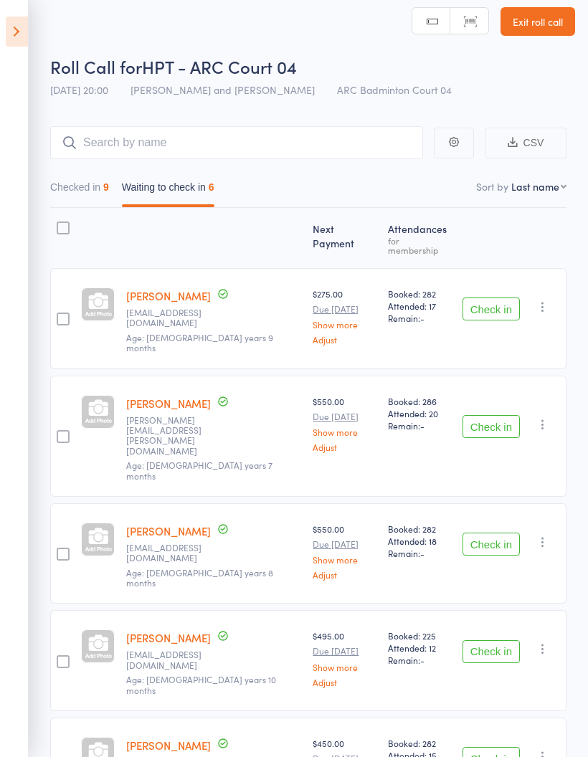
click at [69, 195] on button "Checked in 9" at bounding box center [79, 190] width 59 height 33
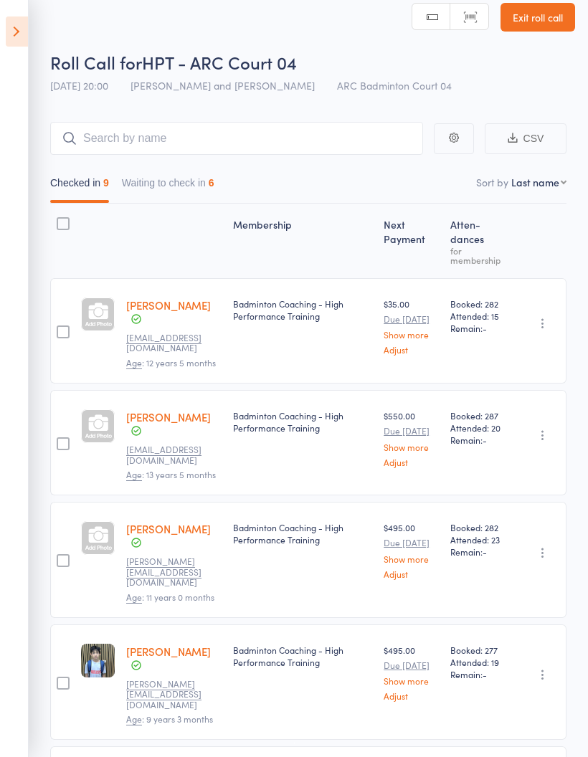
scroll to position [0, 0]
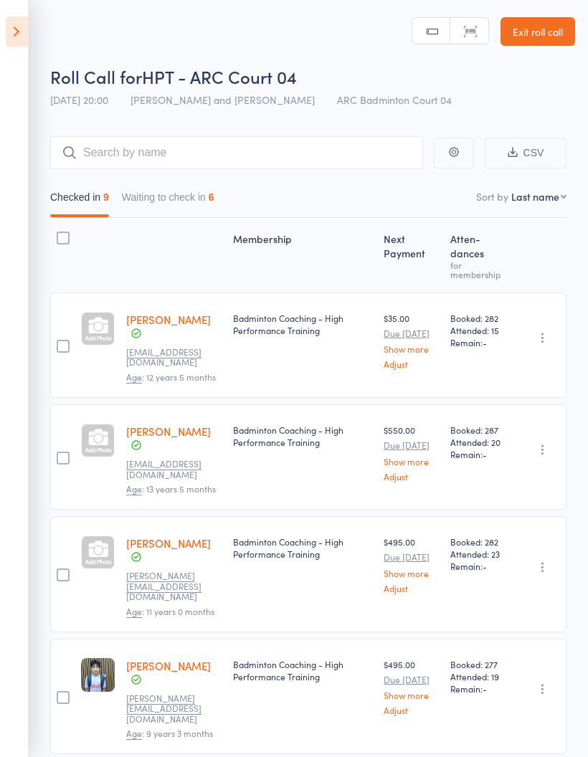
click at [174, 198] on button "Waiting to check in 6" at bounding box center [168, 200] width 93 height 33
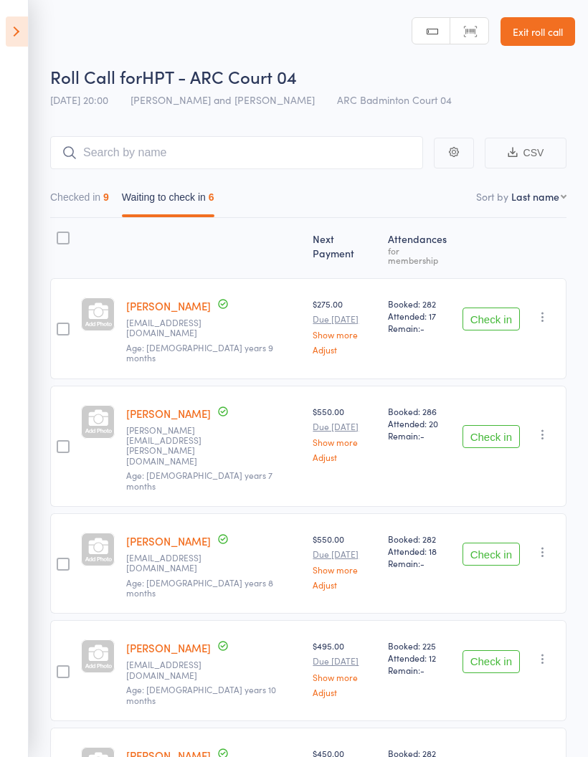
click at [82, 202] on button "Checked in 9" at bounding box center [79, 200] width 59 height 33
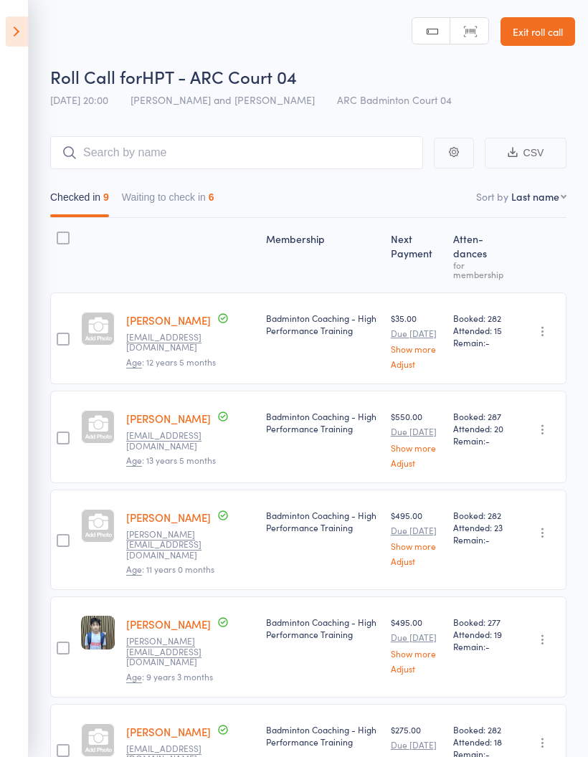
click at [178, 213] on button "Waiting to check in 6" at bounding box center [168, 200] width 93 height 33
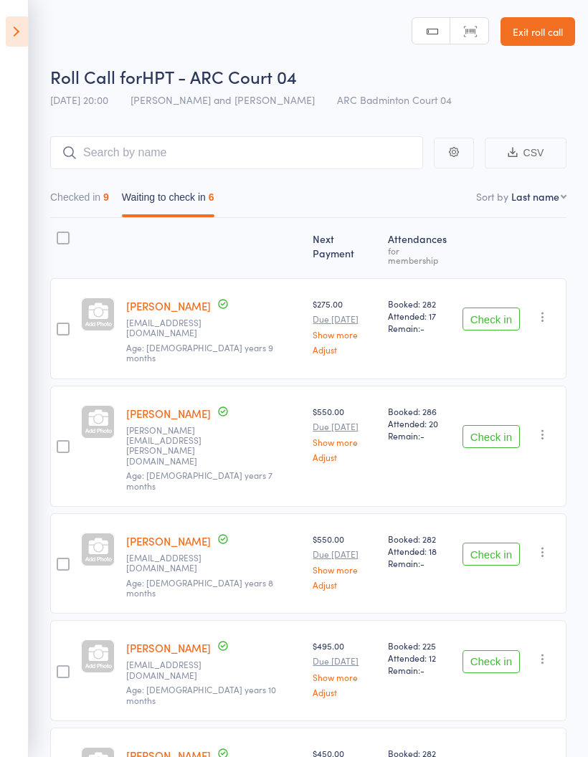
click at [92, 201] on button "Checked in 9" at bounding box center [79, 200] width 59 height 33
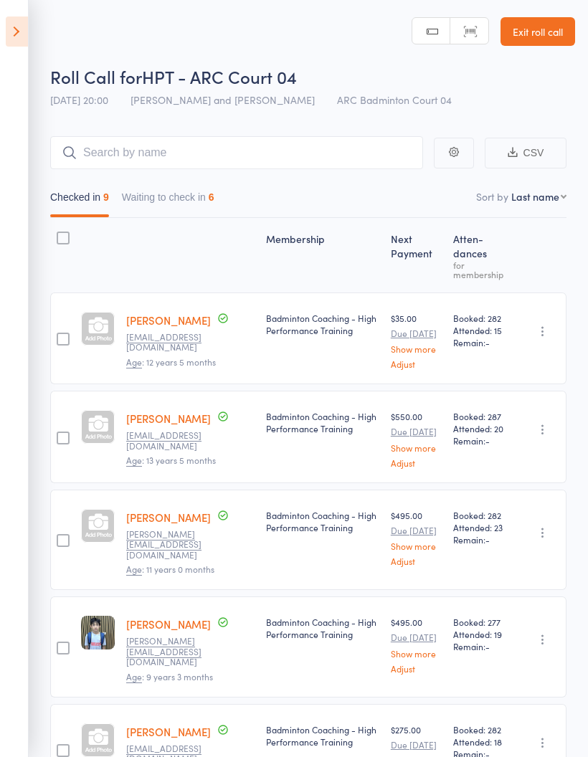
click at [181, 199] on button "Waiting to check in 6" at bounding box center [168, 200] width 93 height 33
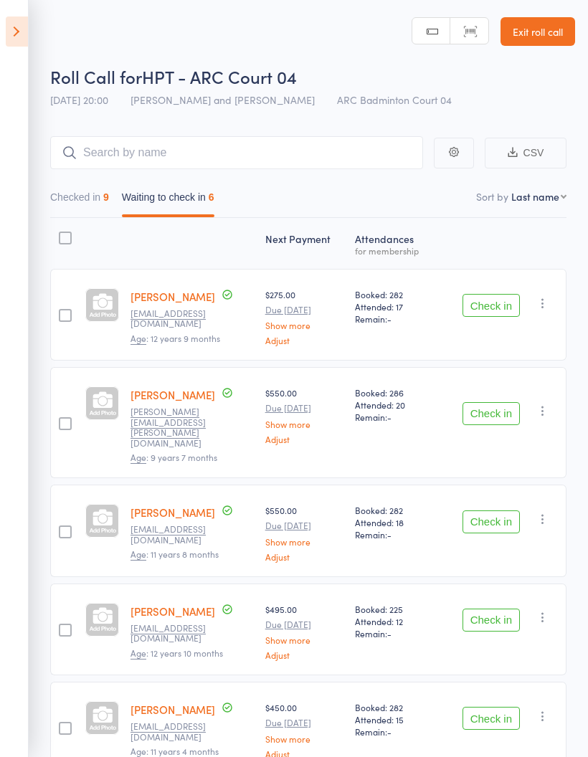
click at [547, 308] on icon "button" at bounding box center [543, 303] width 14 height 14
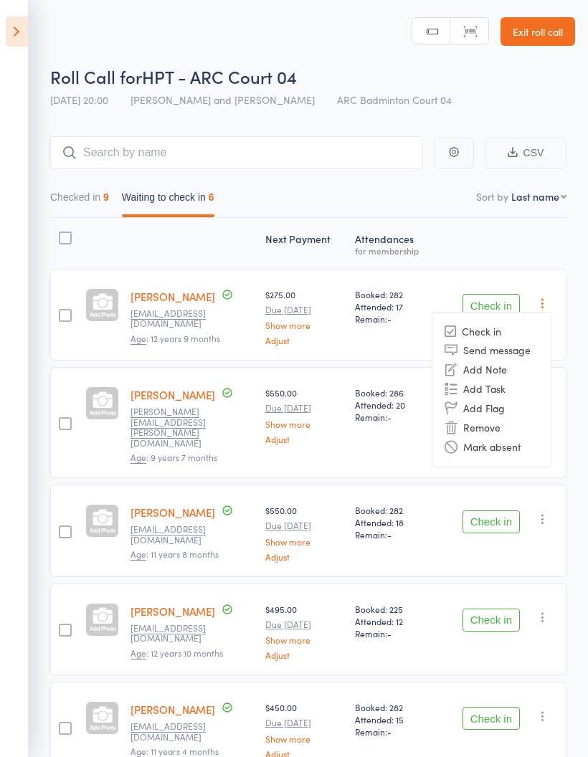
click at [536, 452] on li "Mark absent" at bounding box center [492, 447] width 118 height 19
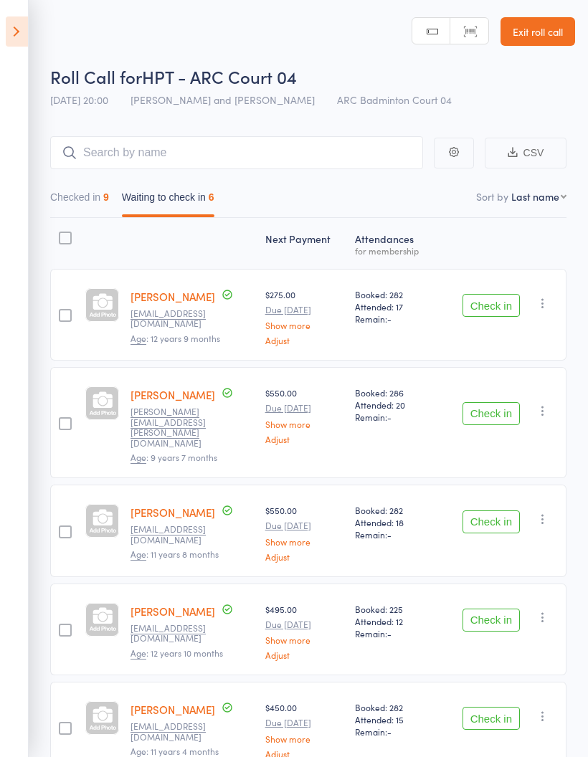
click at [549, 405] on icon "button" at bounding box center [543, 411] width 14 height 14
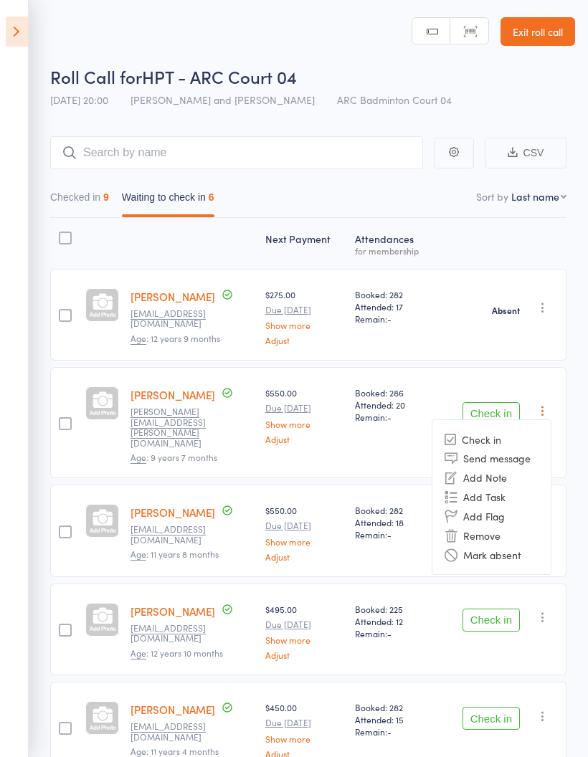
click at [532, 549] on li "Mark absent" at bounding box center [492, 554] width 118 height 19
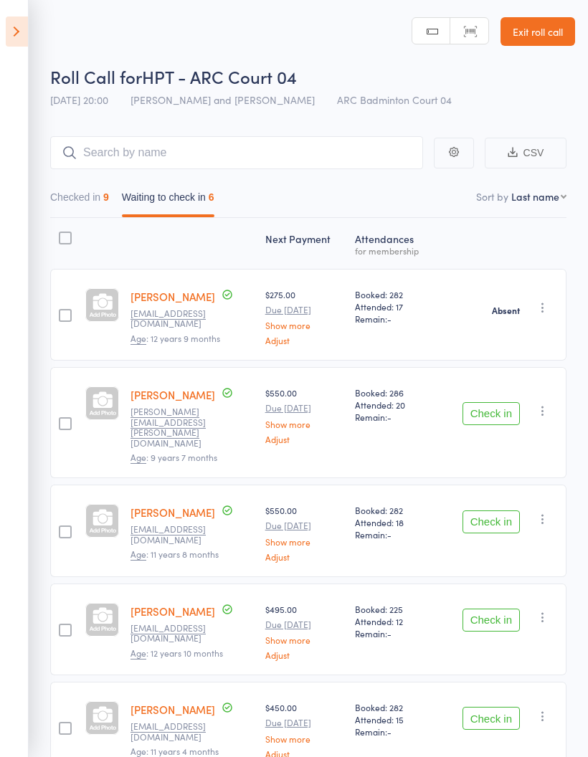
click at [549, 512] on icon "button" at bounding box center [543, 519] width 14 height 14
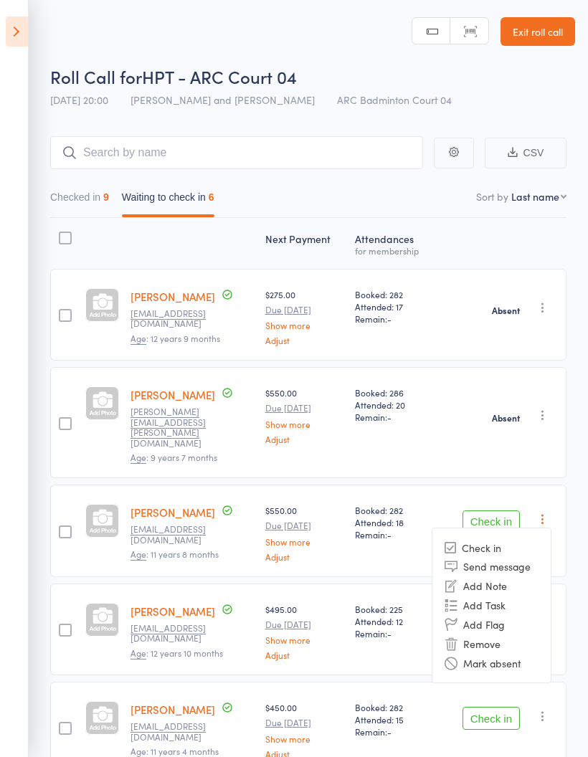
click at [535, 653] on li "Mark absent" at bounding box center [492, 662] width 118 height 19
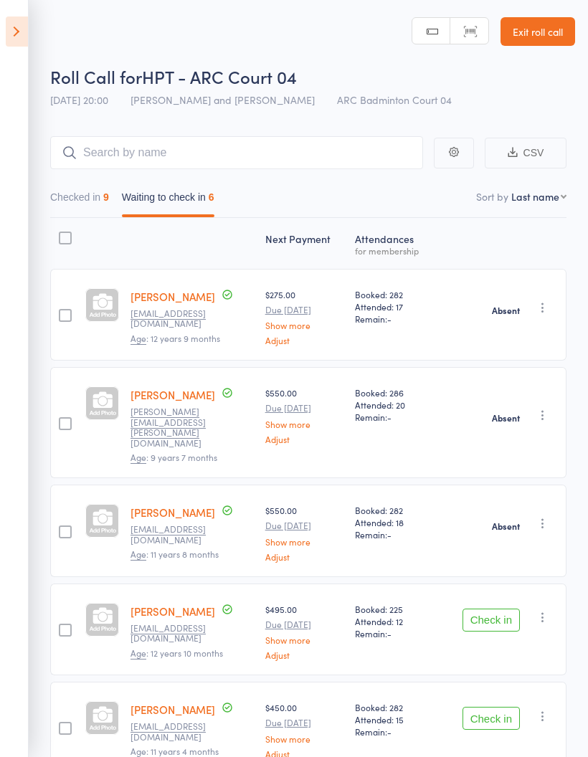
click at [542, 516] on icon "button" at bounding box center [543, 523] width 14 height 14
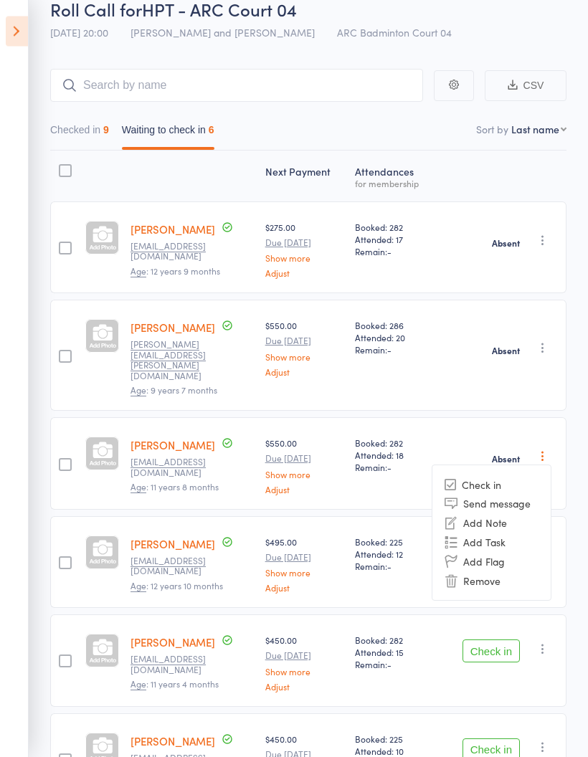
click at [587, 512] on main "CSV Checked in 9 Waiting to check in 6 Sort by Last name First name Last name B…" at bounding box center [294, 459] width 588 height 822
click at [576, 510] on main "CSV Checked in 9 Waiting to check in 6 Sort by Last name First name Last name B…" at bounding box center [294, 458] width 588 height 822
click at [546, 449] on icon "button" at bounding box center [543, 456] width 14 height 14
click at [524, 476] on li "Check in" at bounding box center [492, 485] width 118 height 18
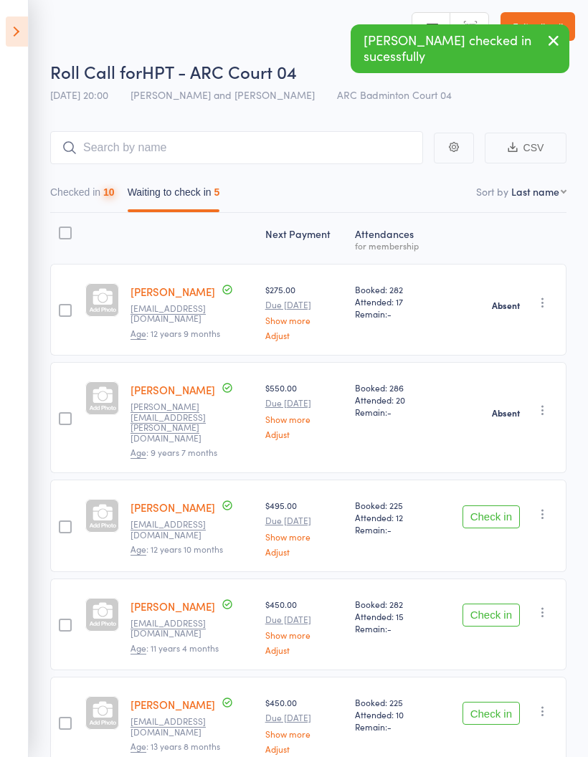
scroll to position [62, 0]
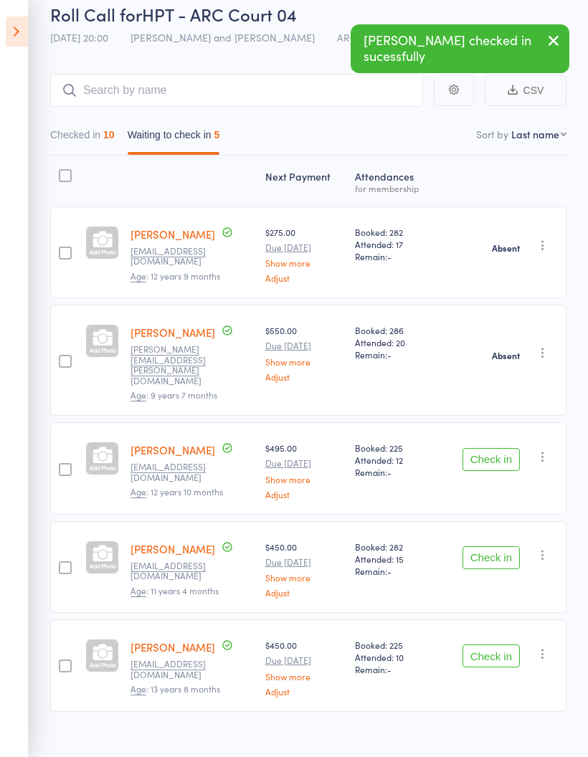
click at [549, 450] on icon "button" at bounding box center [543, 457] width 14 height 14
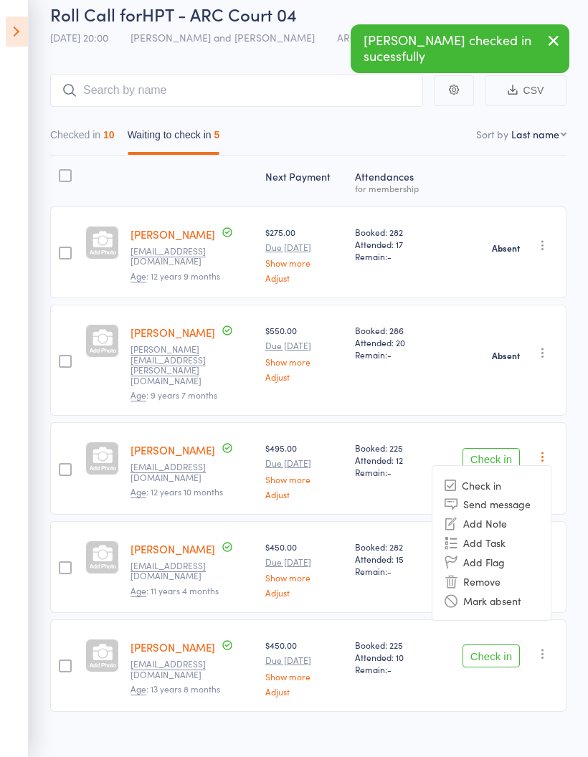
click at [530, 591] on li "Mark absent" at bounding box center [492, 600] width 118 height 19
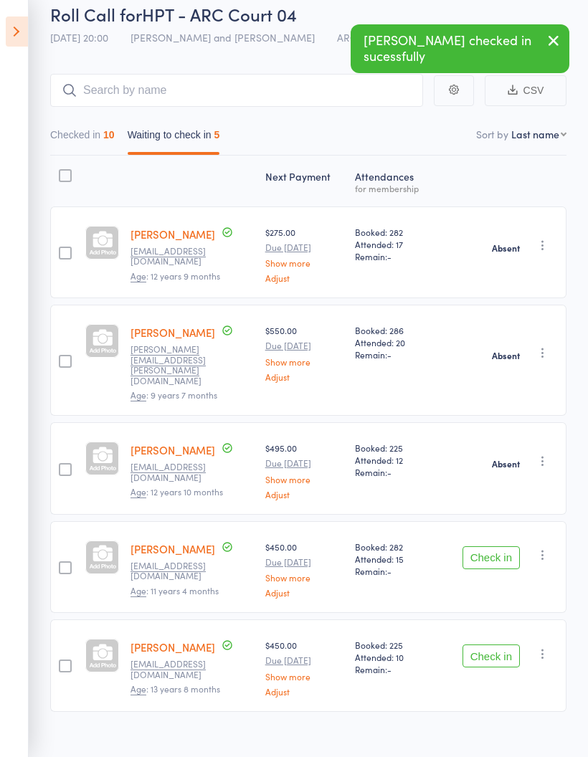
click at [550, 647] on icon "button" at bounding box center [543, 654] width 14 height 14
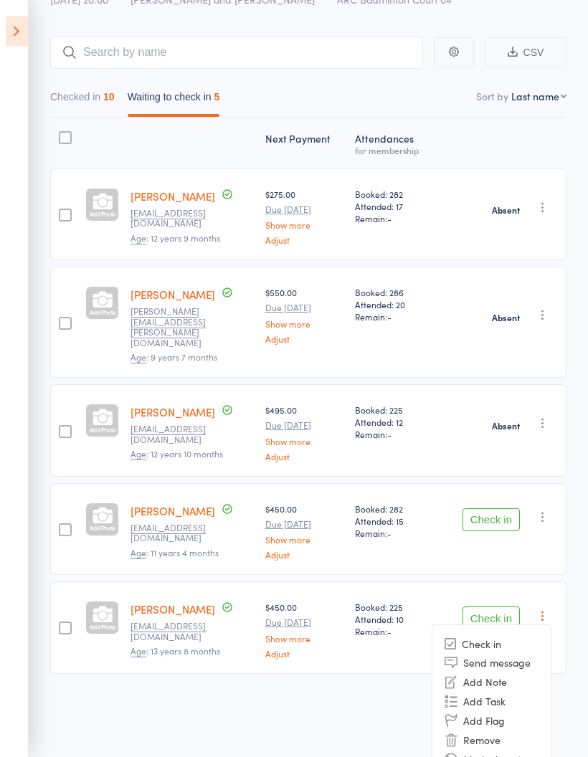
scroll to position [105, 0]
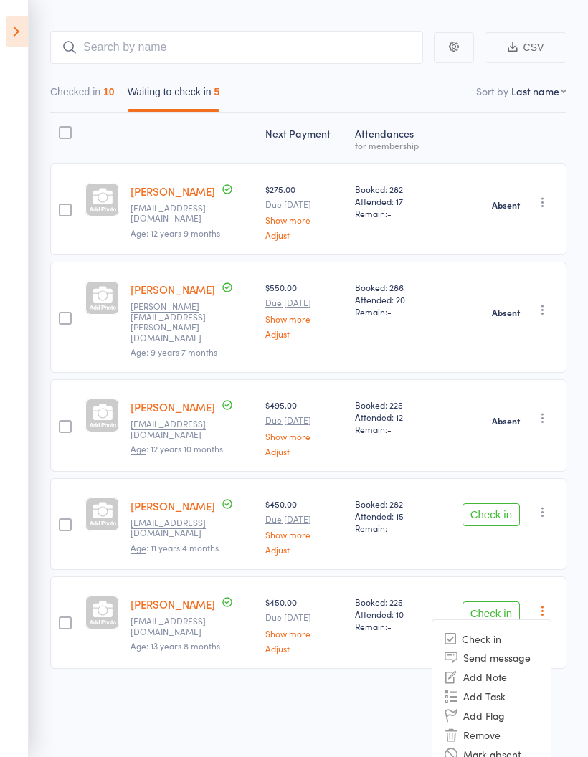
click at [532, 745] on li "Mark absent" at bounding box center [492, 754] width 118 height 19
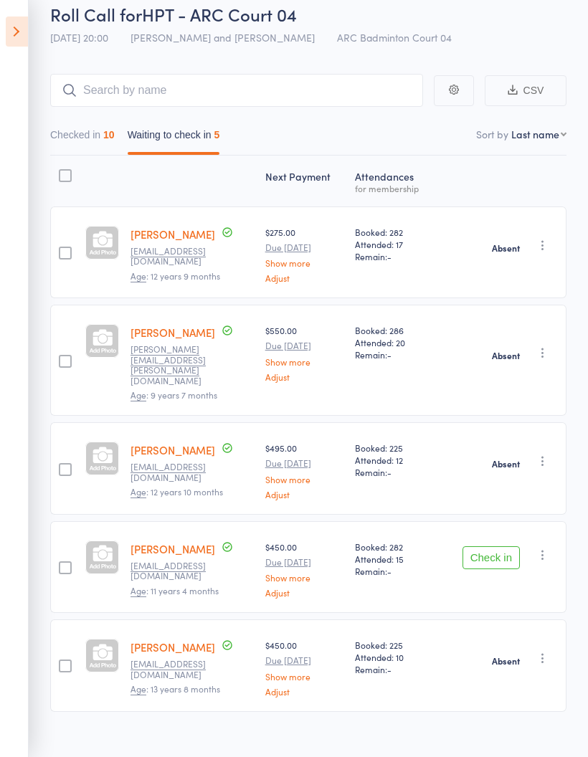
click at [550, 548] on icon "button" at bounding box center [543, 555] width 14 height 14
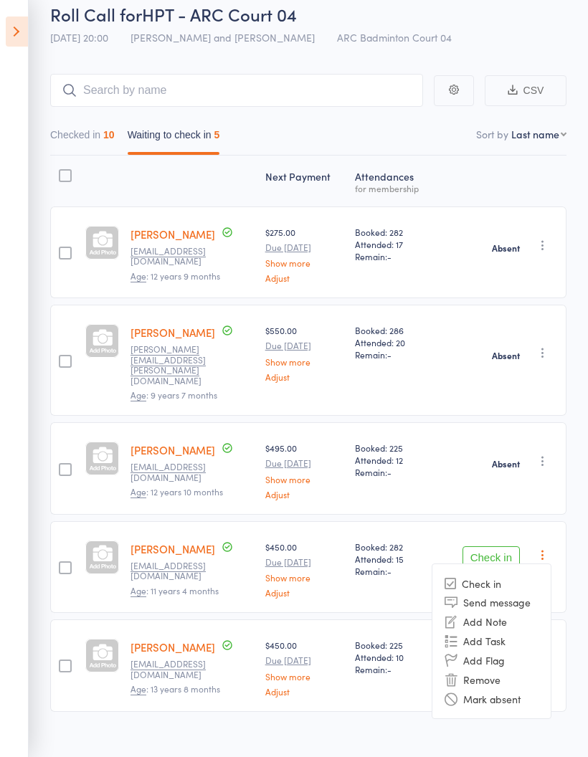
click at [542, 689] on li "Mark absent" at bounding box center [492, 698] width 118 height 19
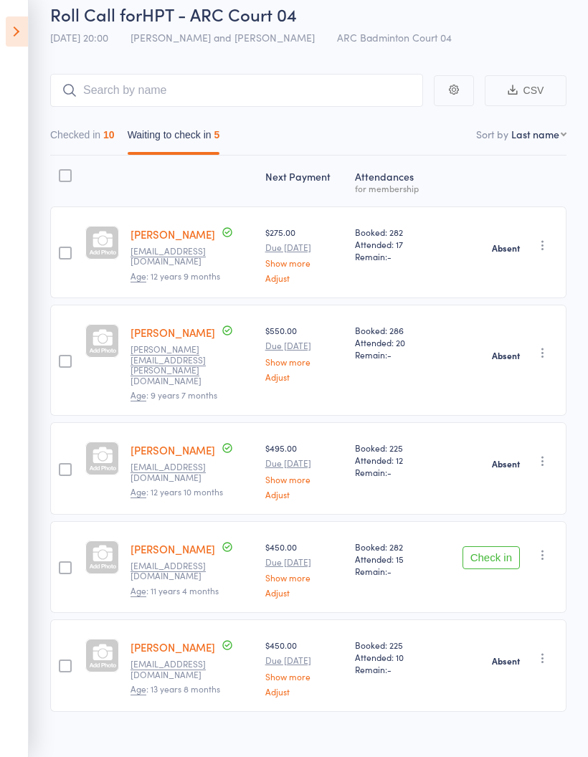
click at [89, 140] on button "Checked in 10" at bounding box center [82, 138] width 65 height 33
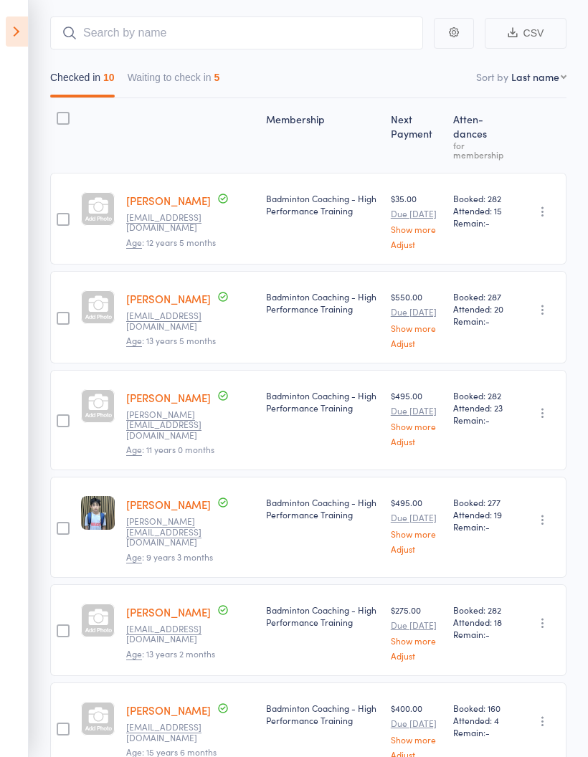
scroll to position [0, 0]
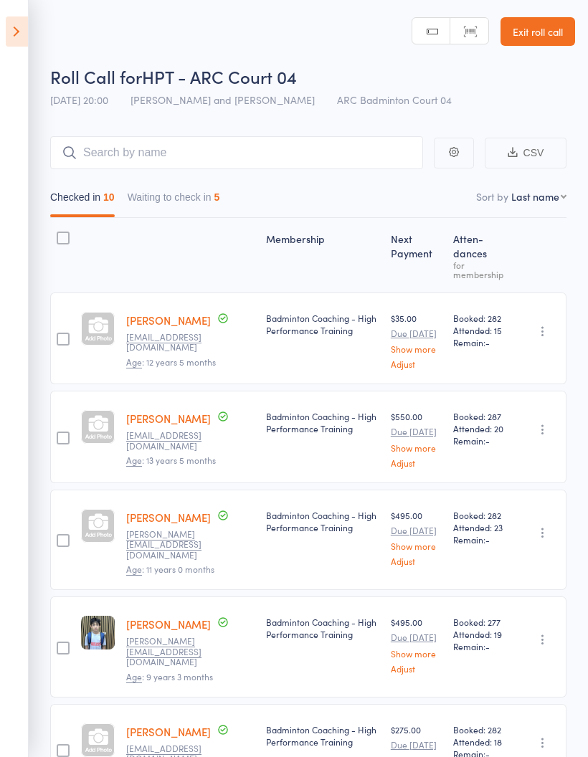
click at [196, 191] on button "Waiting to check in 5" at bounding box center [174, 200] width 93 height 33
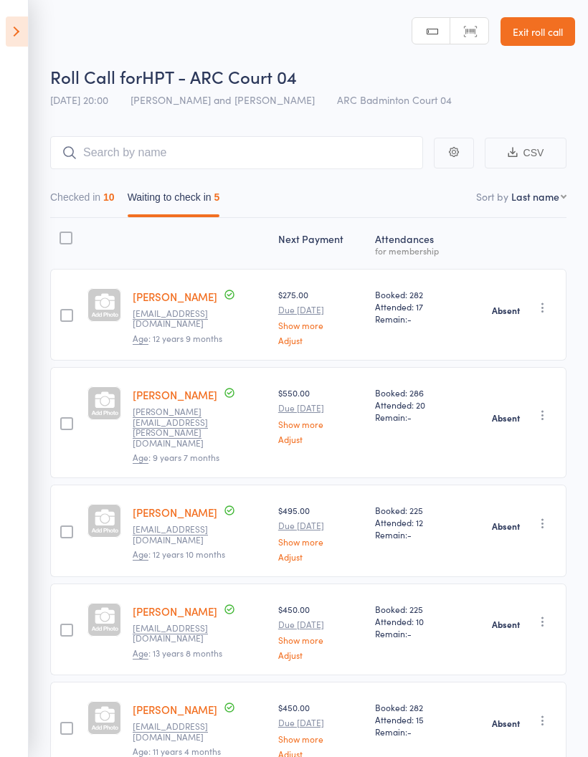
click at [90, 199] on button "Checked in 10" at bounding box center [82, 200] width 65 height 33
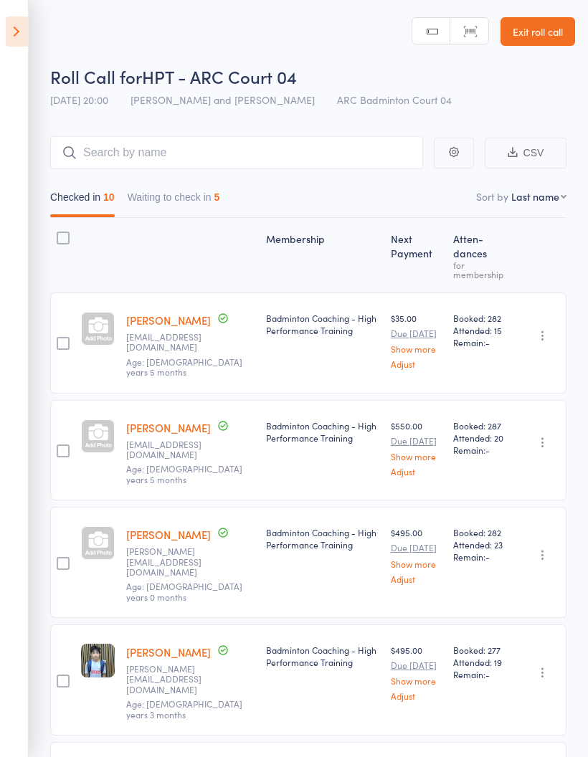
click at [11, 29] on icon at bounding box center [17, 31] width 22 height 30
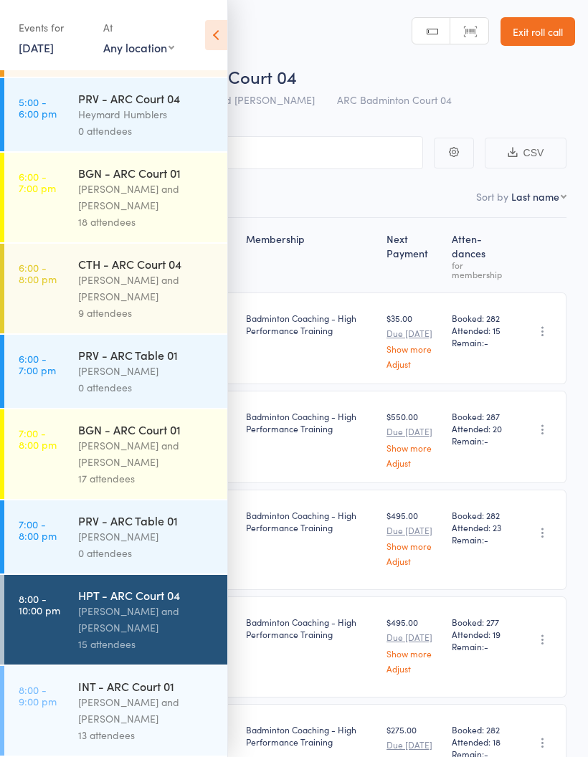
scroll to position [265, 0]
click at [147, 707] on div "[PERSON_NAME] and [PERSON_NAME]" at bounding box center [146, 710] width 137 height 33
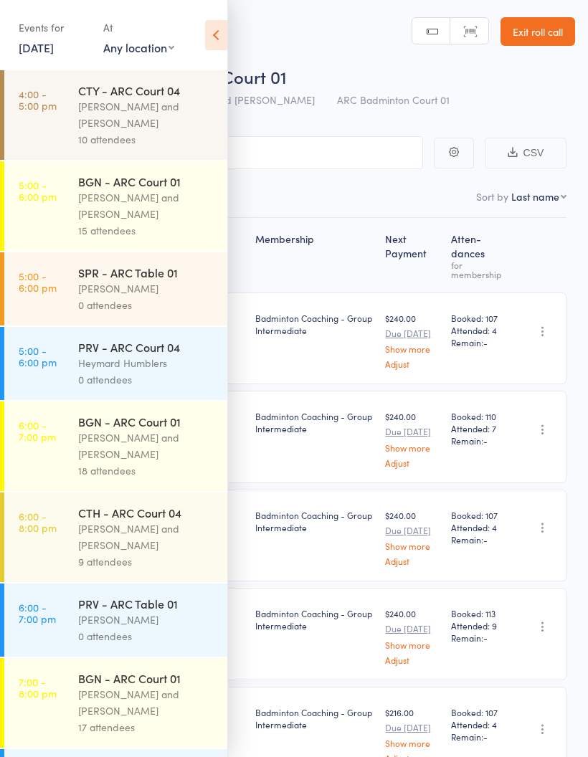
click at [219, 26] on icon at bounding box center [216, 35] width 22 height 30
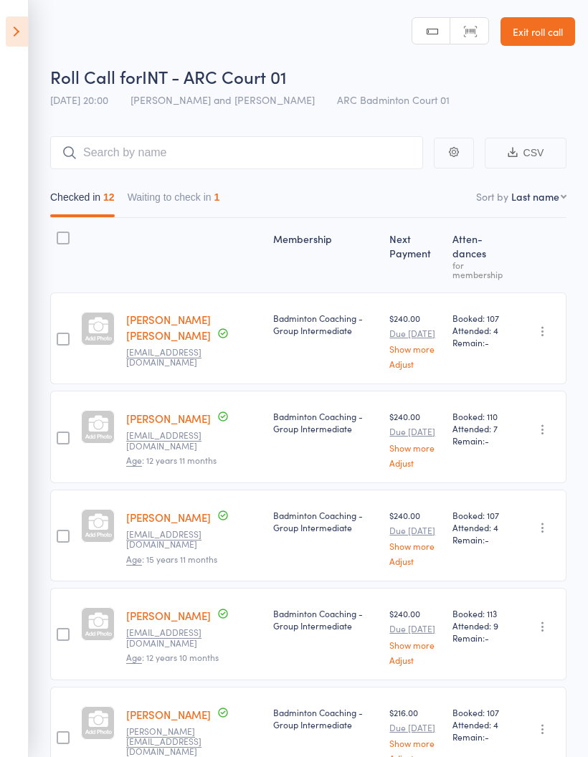
click at [191, 186] on button "Waiting to check in 1" at bounding box center [174, 200] width 93 height 33
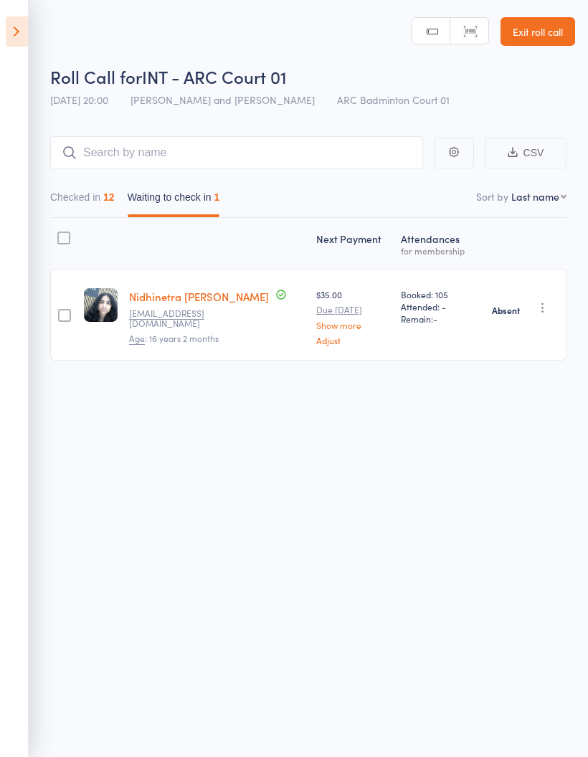
click at [100, 197] on button "Checked in 12" at bounding box center [82, 200] width 65 height 33
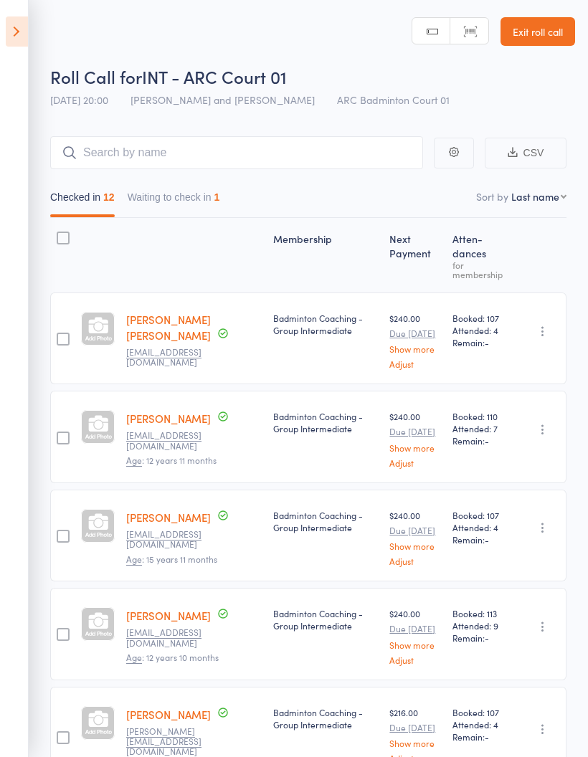
click at [16, 26] on icon at bounding box center [17, 31] width 22 height 30
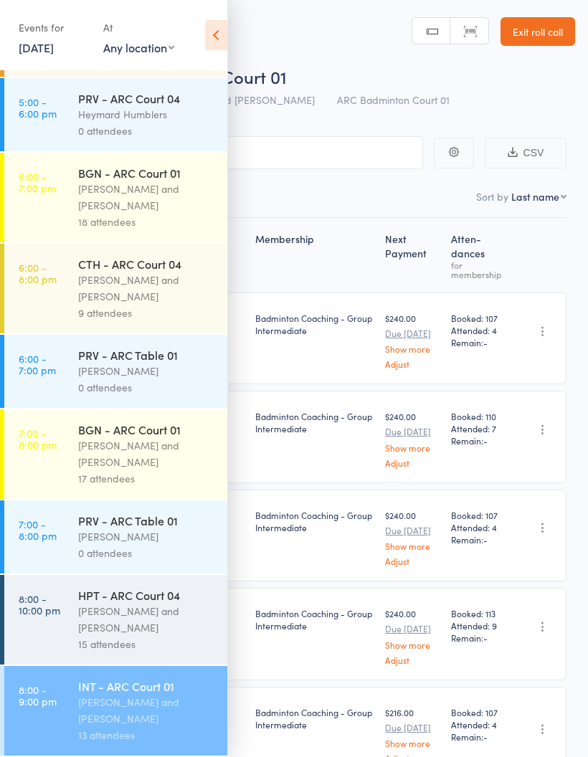
scroll to position [265, 0]
click at [210, 34] on icon at bounding box center [216, 35] width 22 height 30
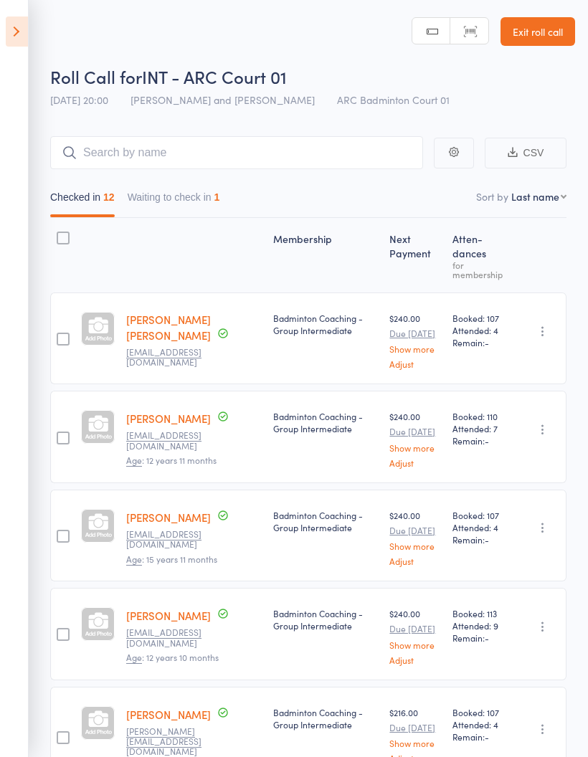
click at [6, 29] on icon at bounding box center [17, 31] width 22 height 30
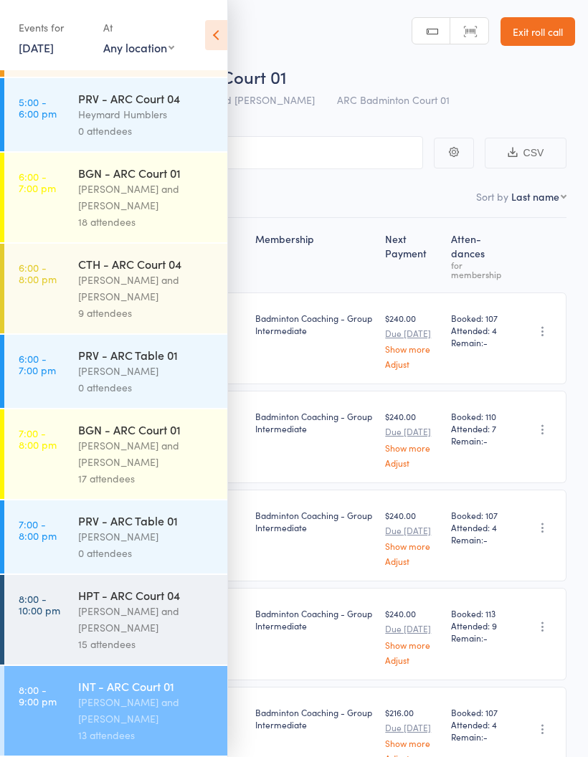
click at [54, 48] on link "[DATE]" at bounding box center [36, 47] width 35 height 16
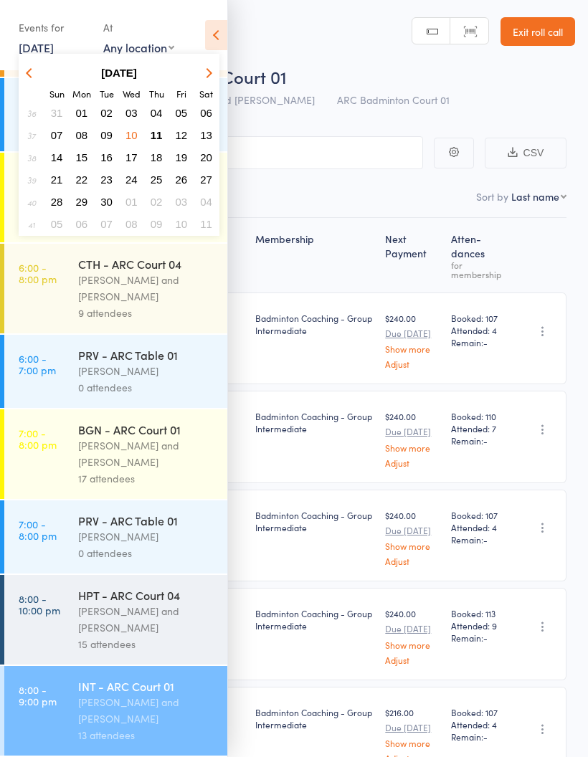
click at [135, 131] on span "10" at bounding box center [132, 135] width 12 height 12
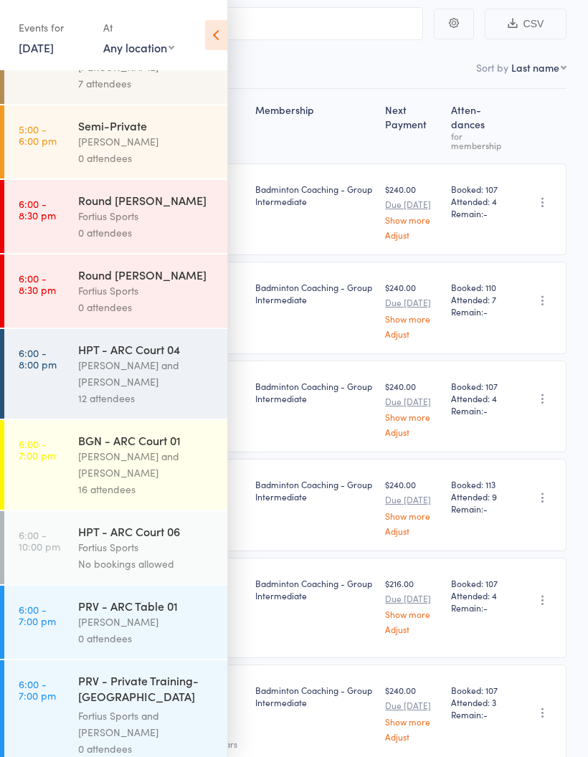
scroll to position [226, 0]
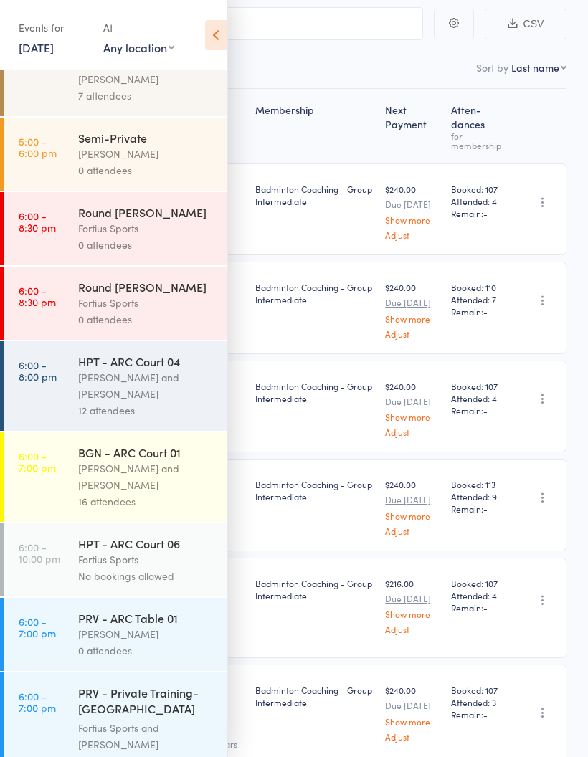
click at [159, 394] on div "[PERSON_NAME] and [PERSON_NAME]" at bounding box center [146, 385] width 137 height 33
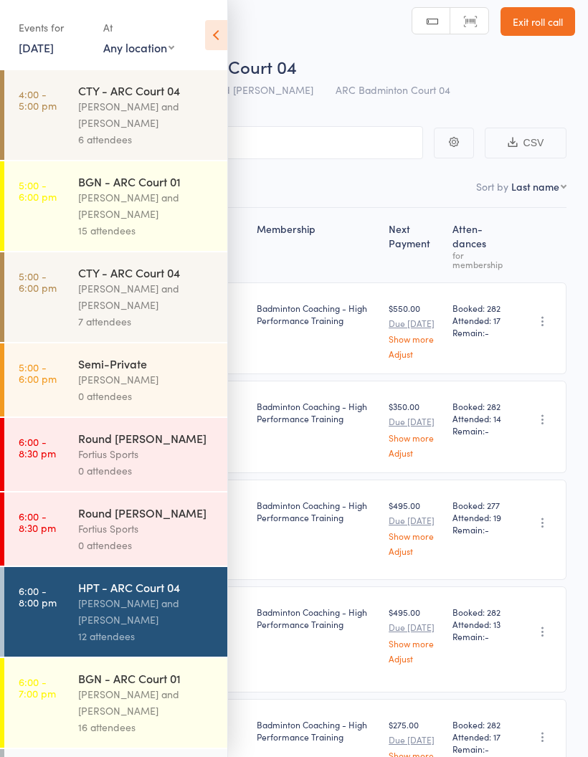
click at [226, 24] on icon at bounding box center [216, 35] width 22 height 30
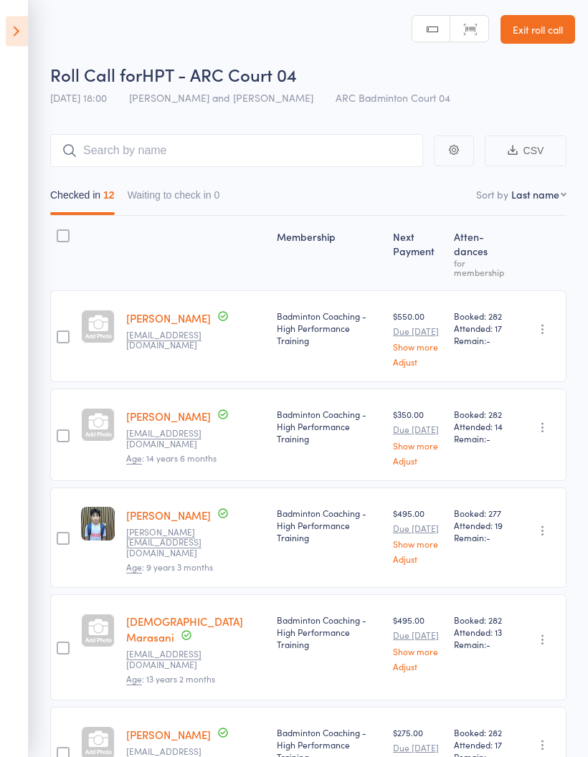
scroll to position [0, 0]
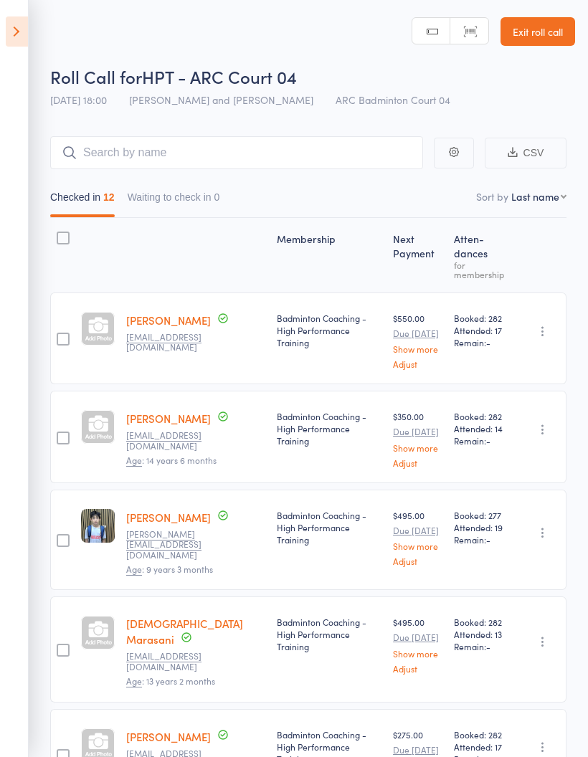
click at [186, 204] on button "Waiting to check in 0" at bounding box center [174, 200] width 93 height 33
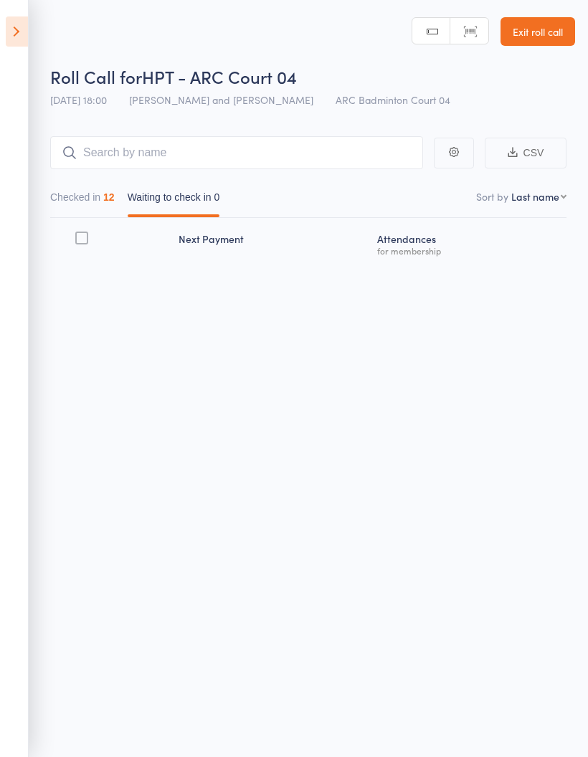
click at [93, 197] on button "Checked in 12" at bounding box center [82, 200] width 65 height 33
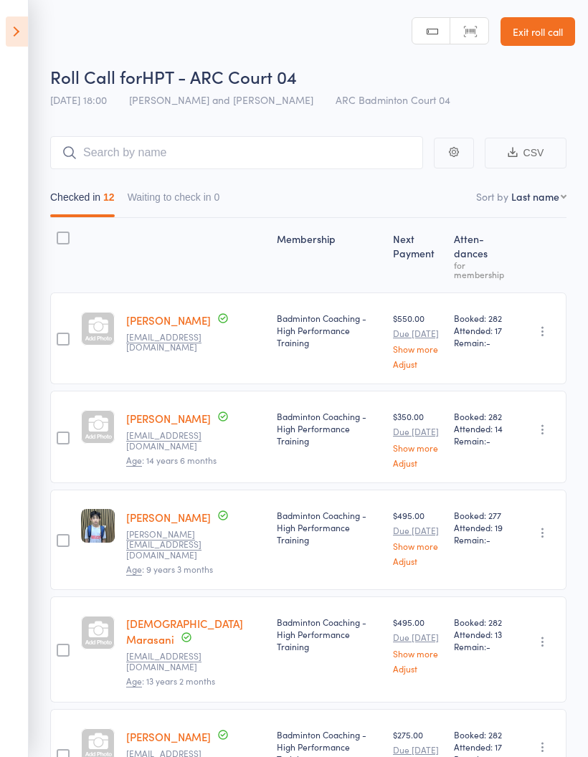
click at [20, 31] on icon at bounding box center [17, 31] width 22 height 30
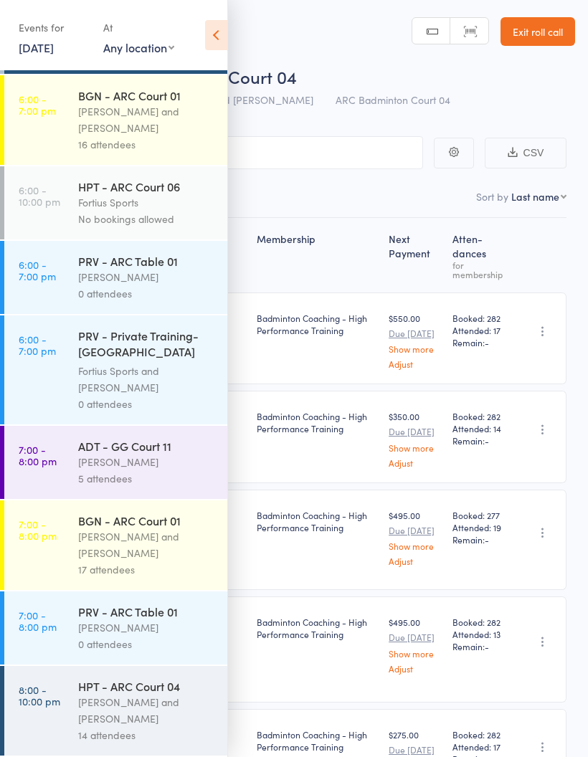
scroll to position [603, 0]
click at [219, 32] on icon at bounding box center [216, 35] width 22 height 30
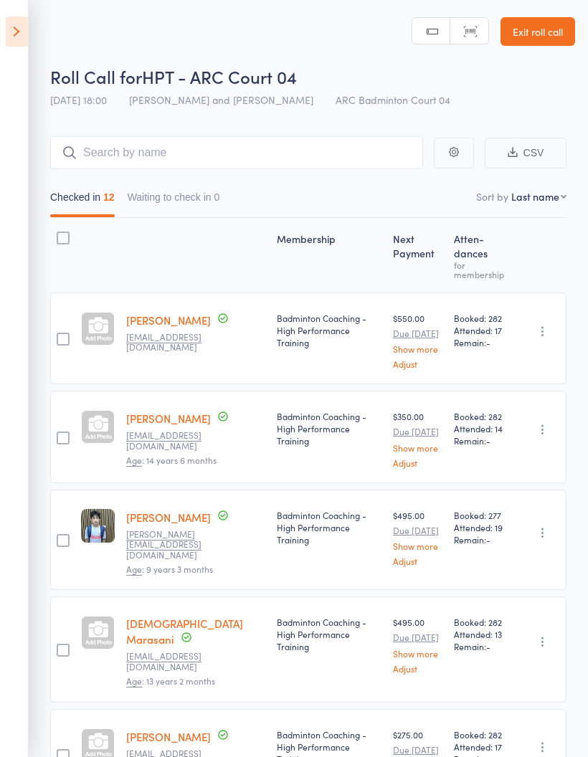
click at [6, 33] on icon at bounding box center [17, 31] width 22 height 30
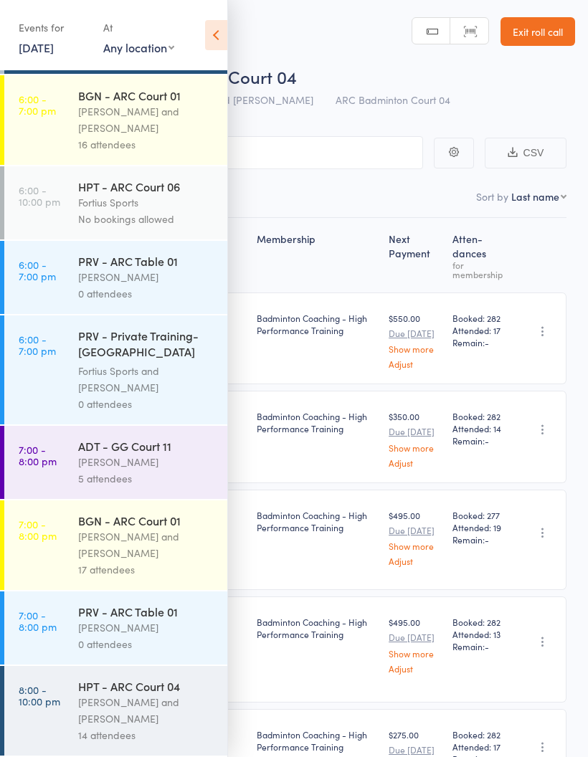
click at [54, 46] on link "[DATE]" at bounding box center [36, 47] width 35 height 16
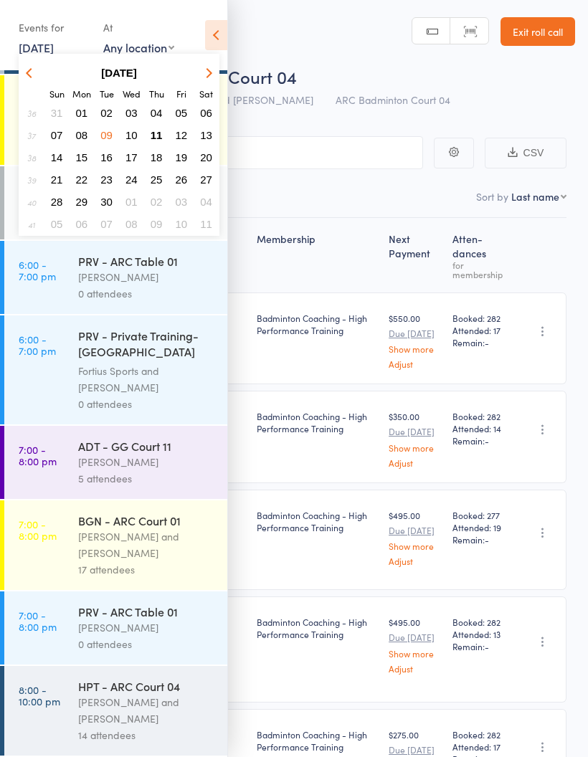
click at [161, 137] on span "11" at bounding box center [157, 135] width 12 height 12
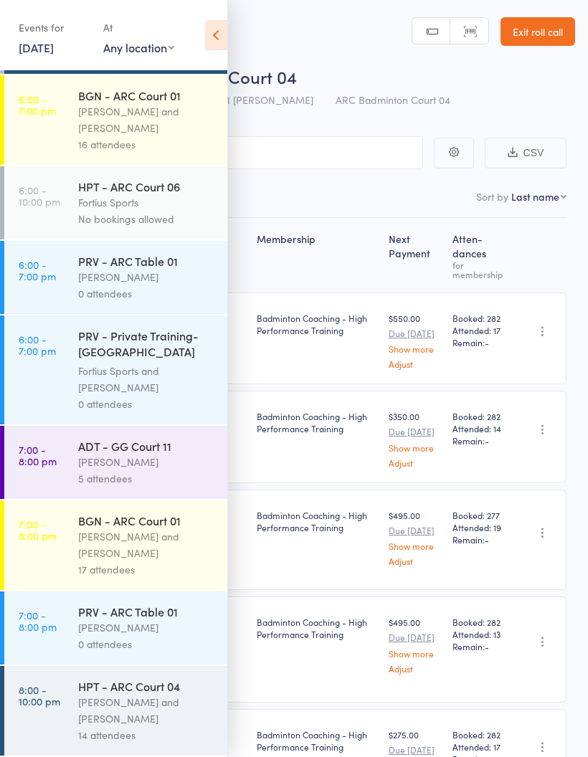
scroll to position [265, 0]
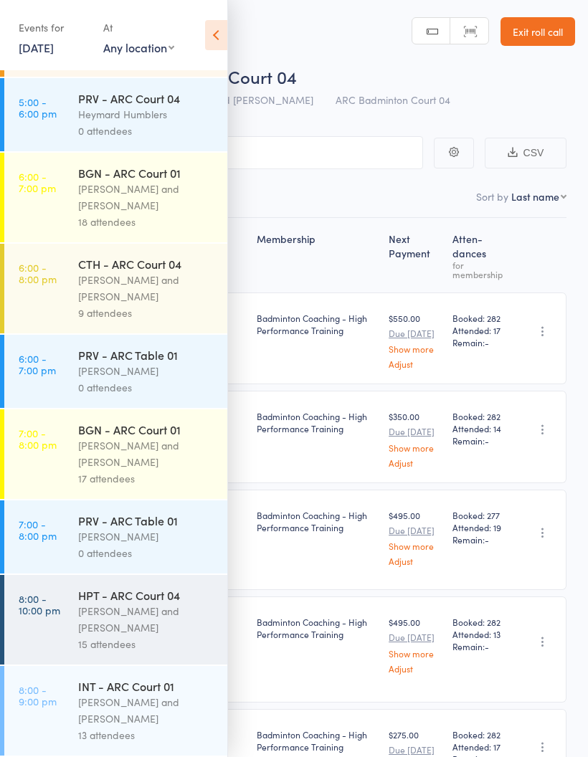
click at [213, 29] on icon at bounding box center [216, 35] width 22 height 30
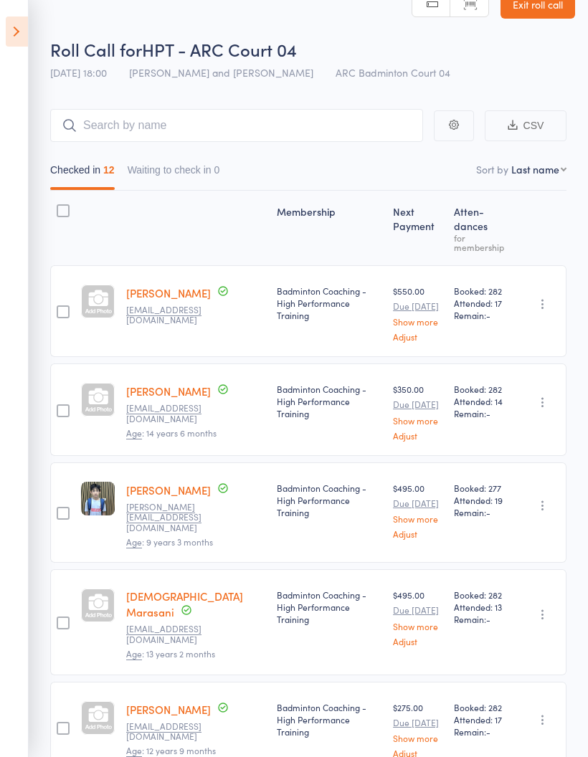
scroll to position [0, 0]
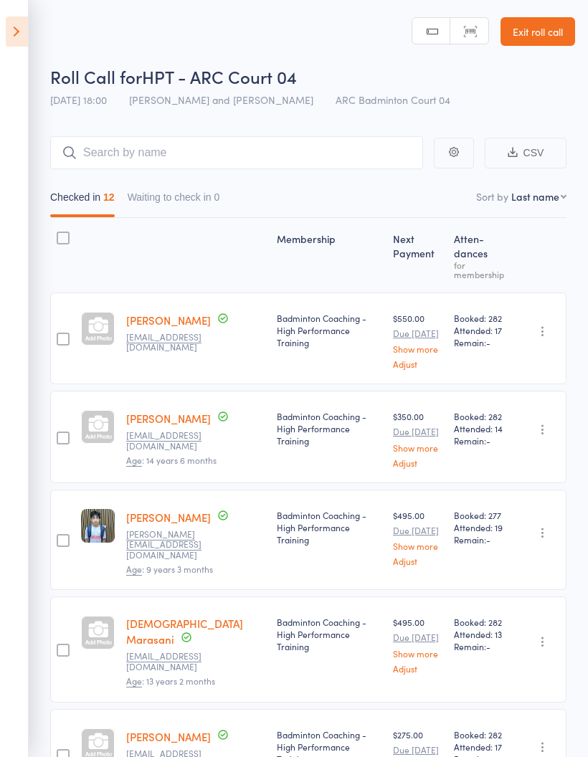
click at [91, 196] on button "Checked in 12" at bounding box center [82, 200] width 65 height 33
click at [172, 207] on button "Waiting to check in 0" at bounding box center [174, 200] width 93 height 33
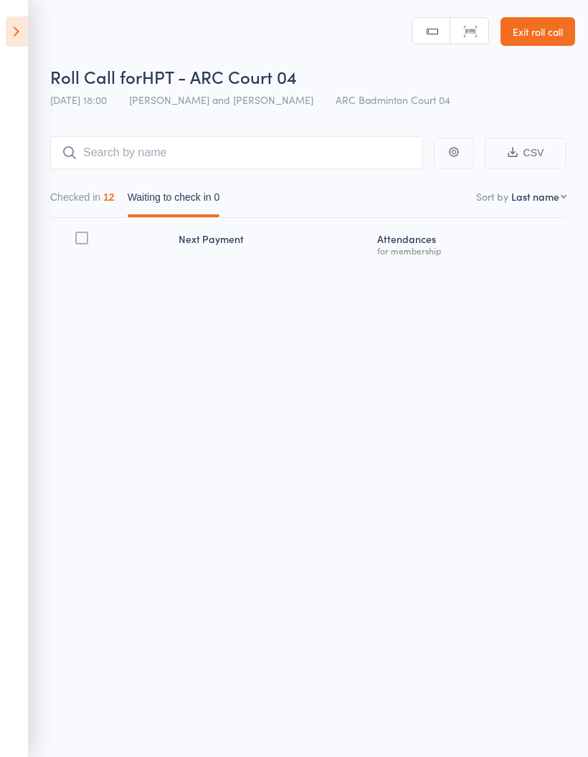
click at [95, 198] on button "Checked in 12" at bounding box center [82, 200] width 65 height 33
